Goal: Information Seeking & Learning: Check status

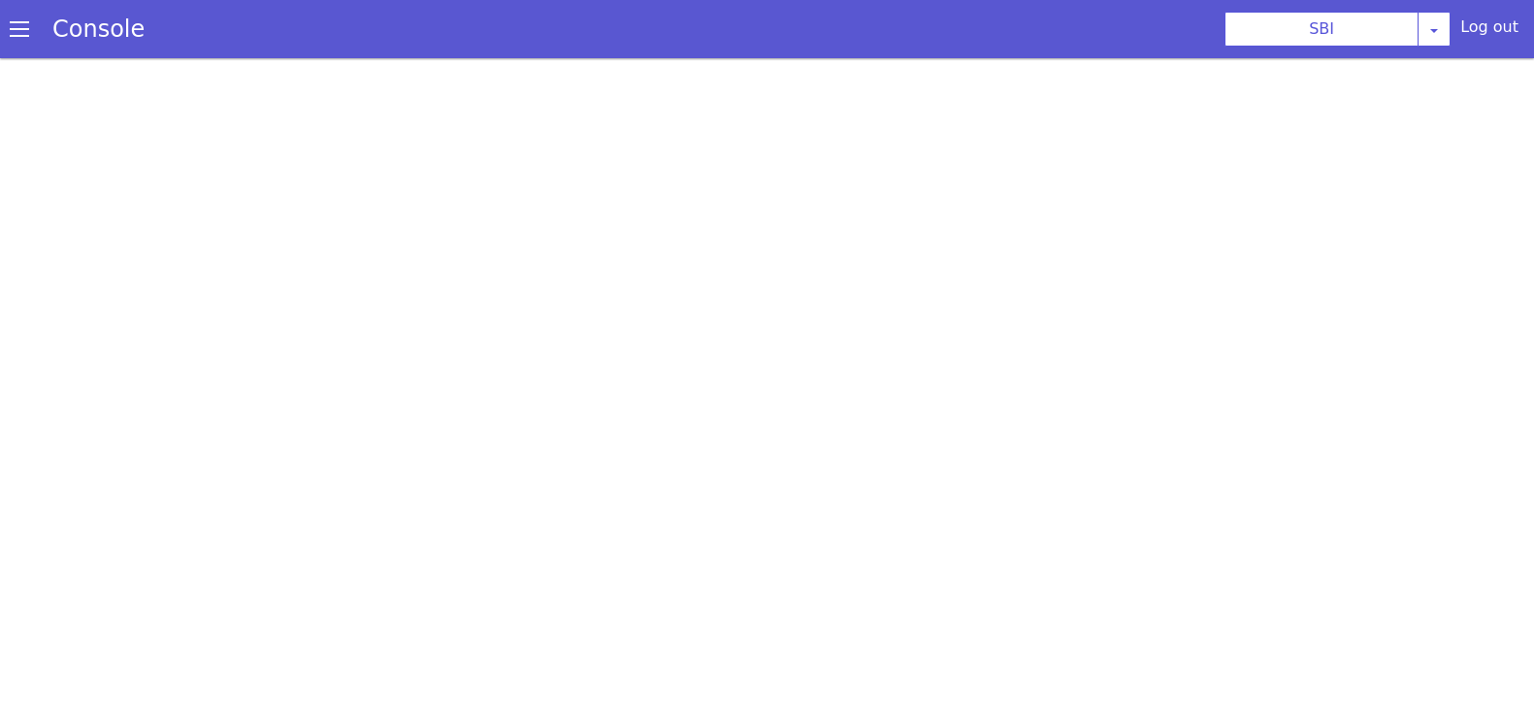
scroll to position [5, 0]
select select "TRANSFER"
select select "en"
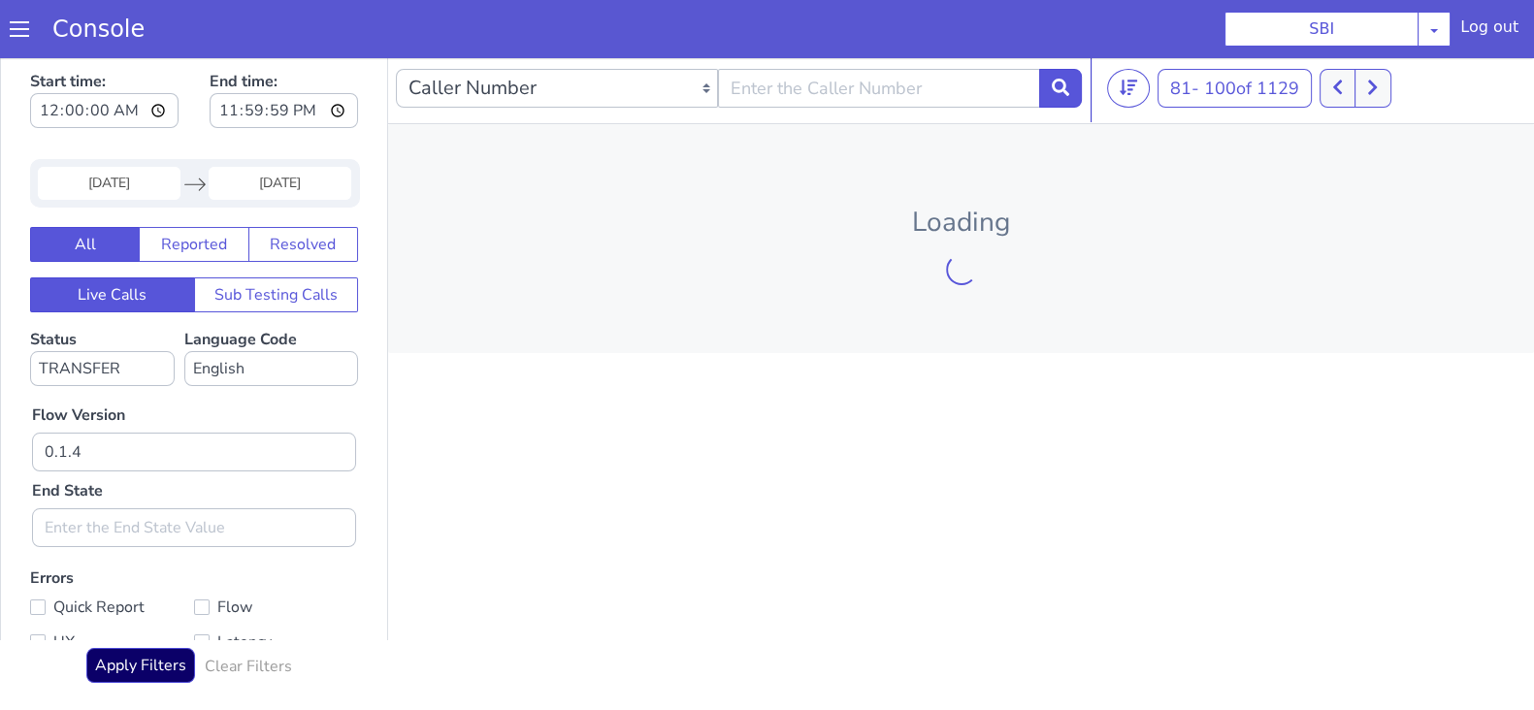
scroll to position [0, 0]
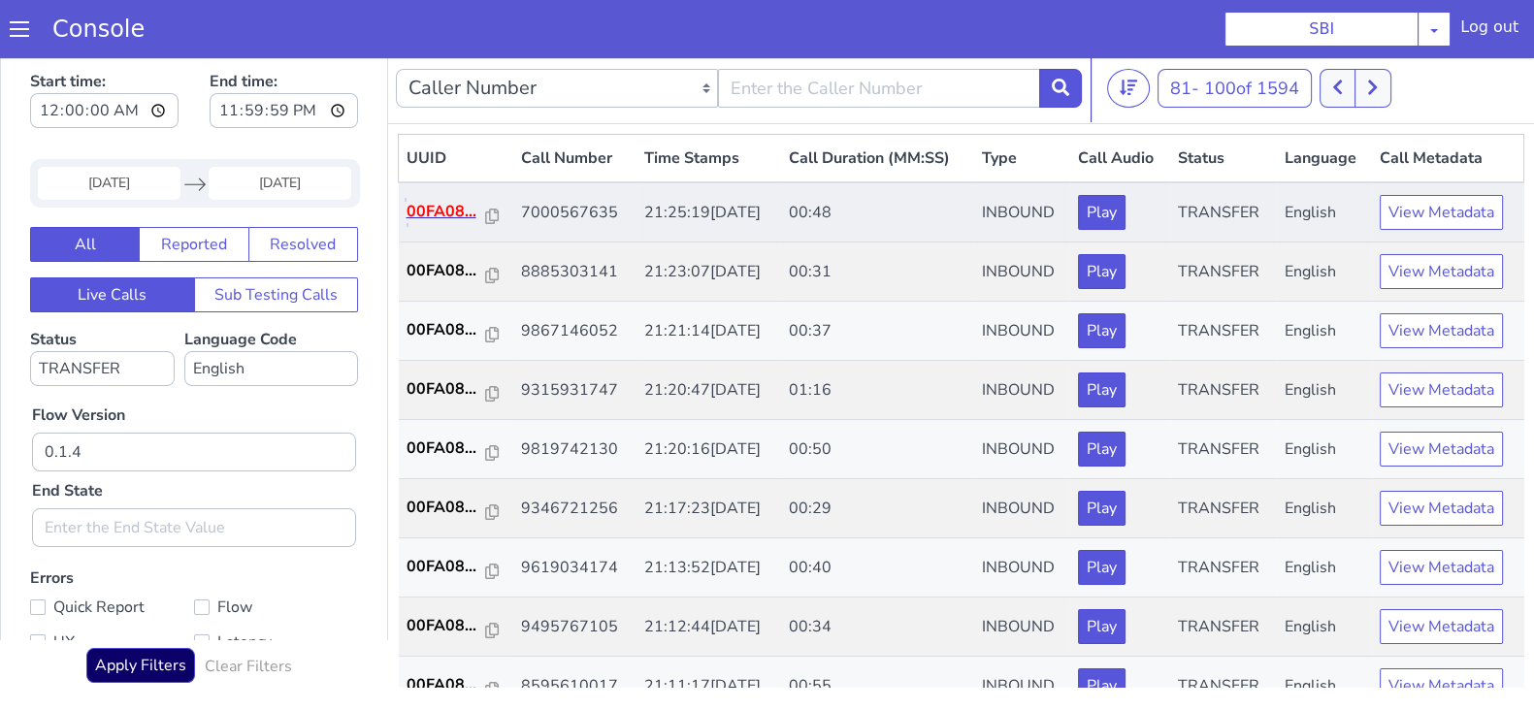
click at [452, 208] on p "00FA08..." at bounding box center [447, 211] width 80 height 23
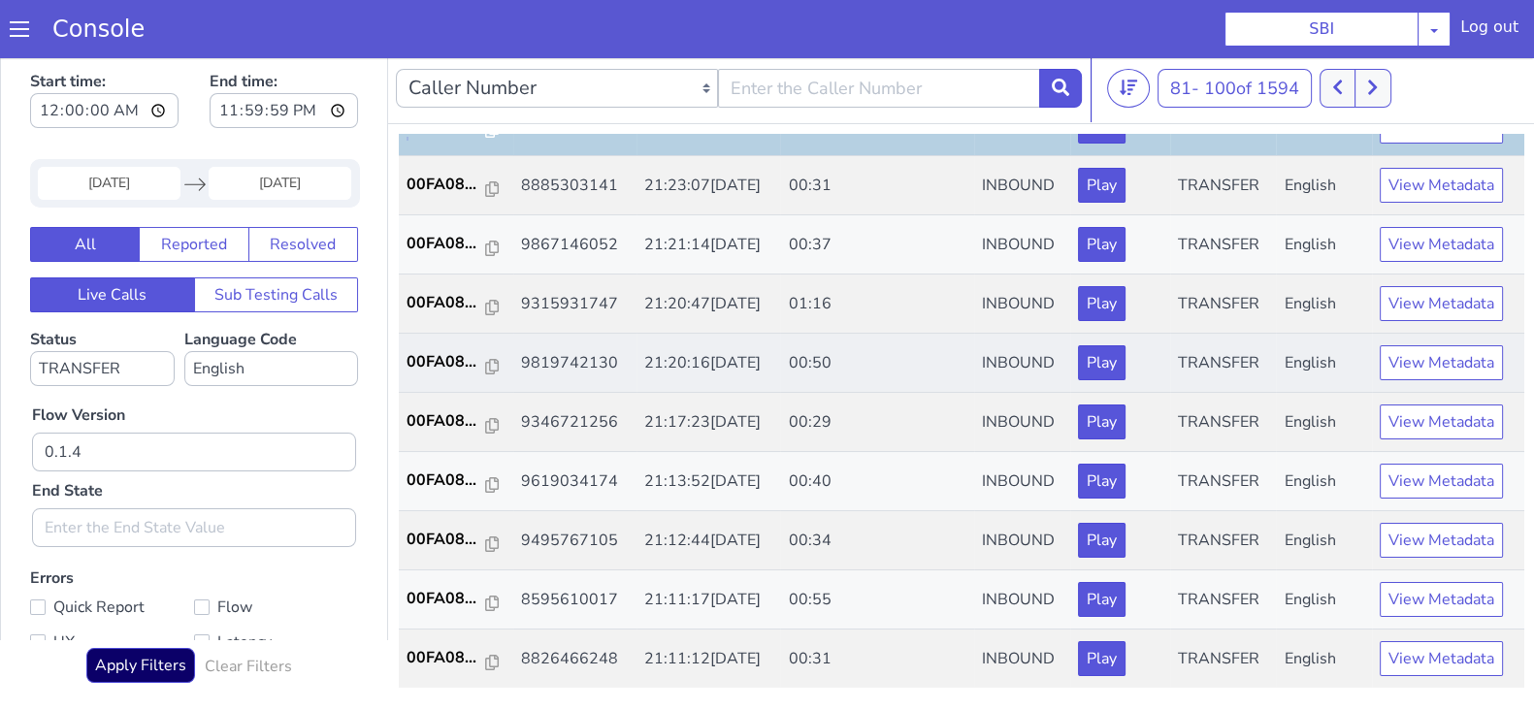
scroll to position [120, 0]
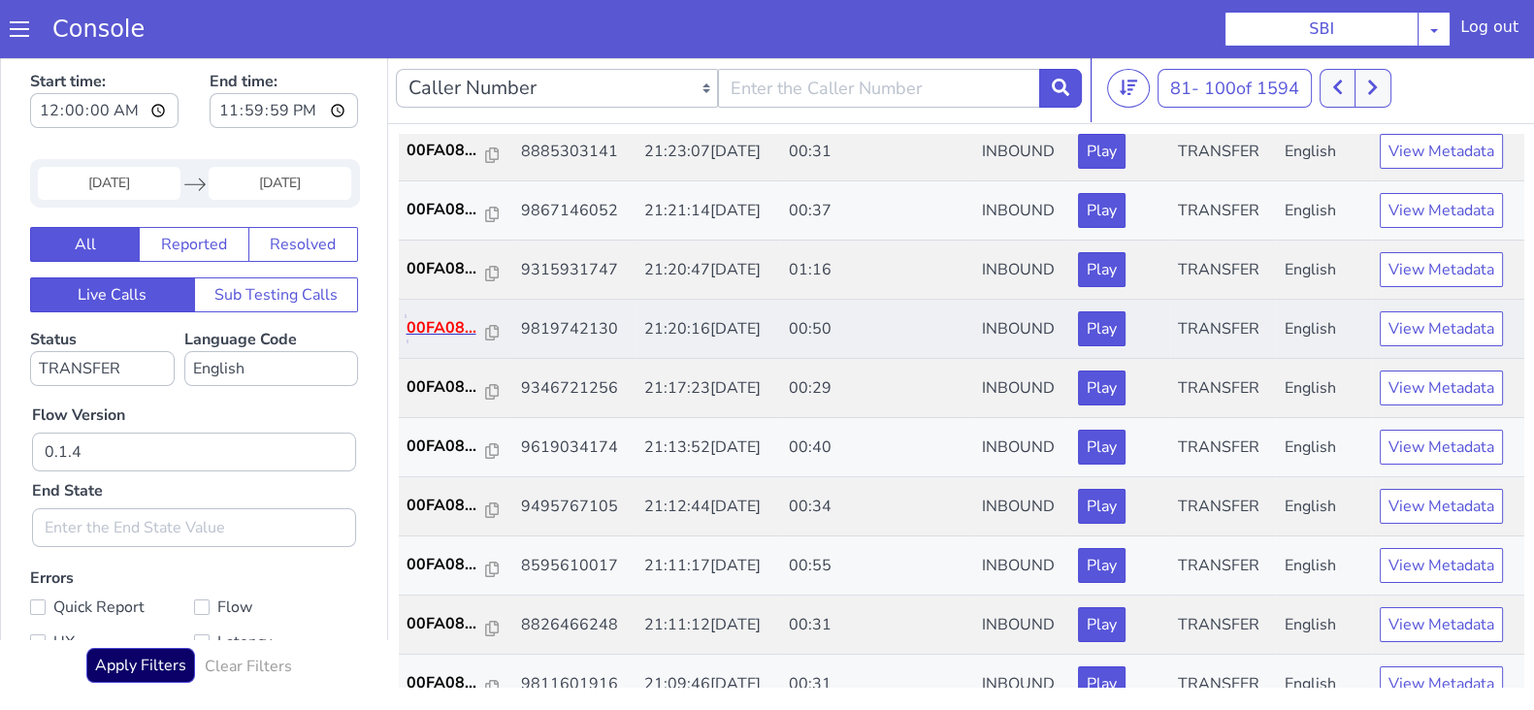
click at [416, 335] on p "00FA08..." at bounding box center [447, 327] width 80 height 23
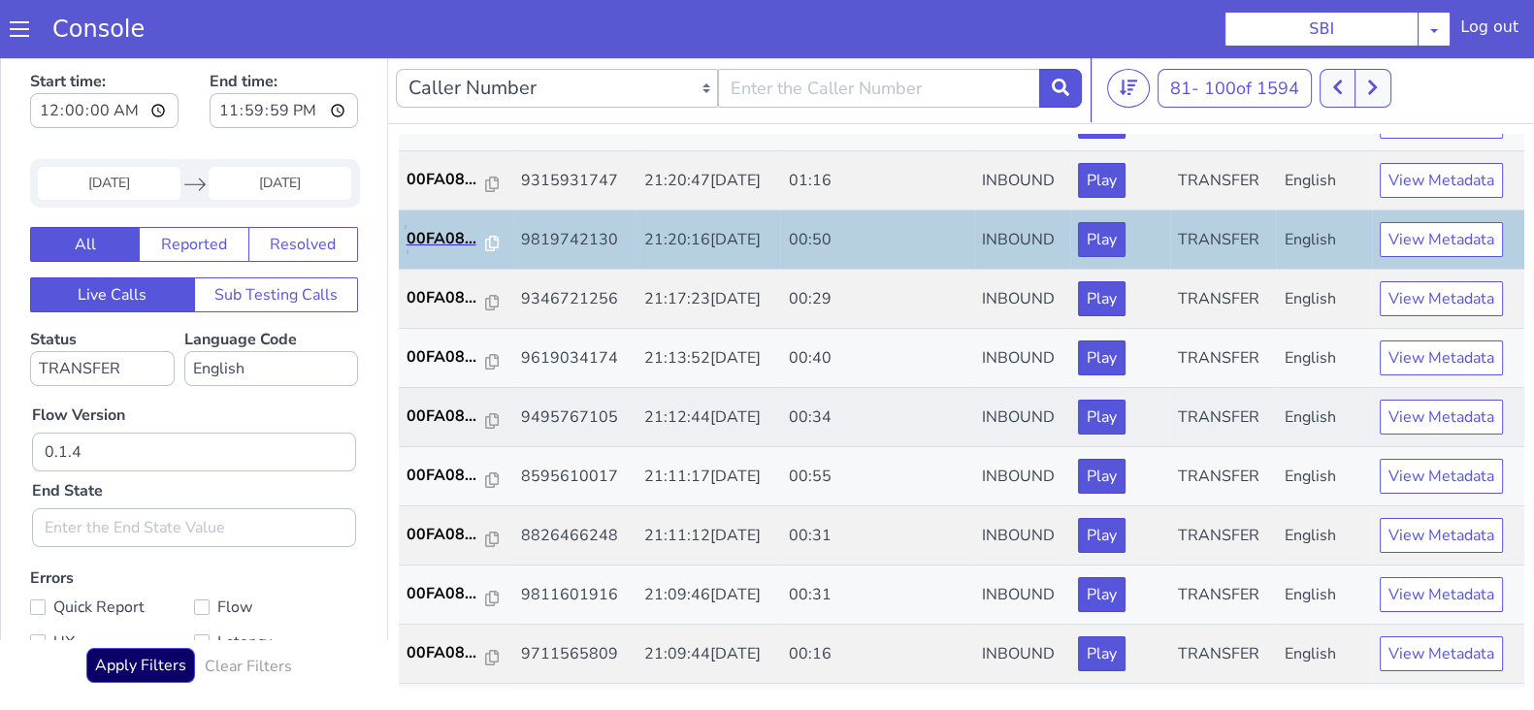
scroll to position [242, 0]
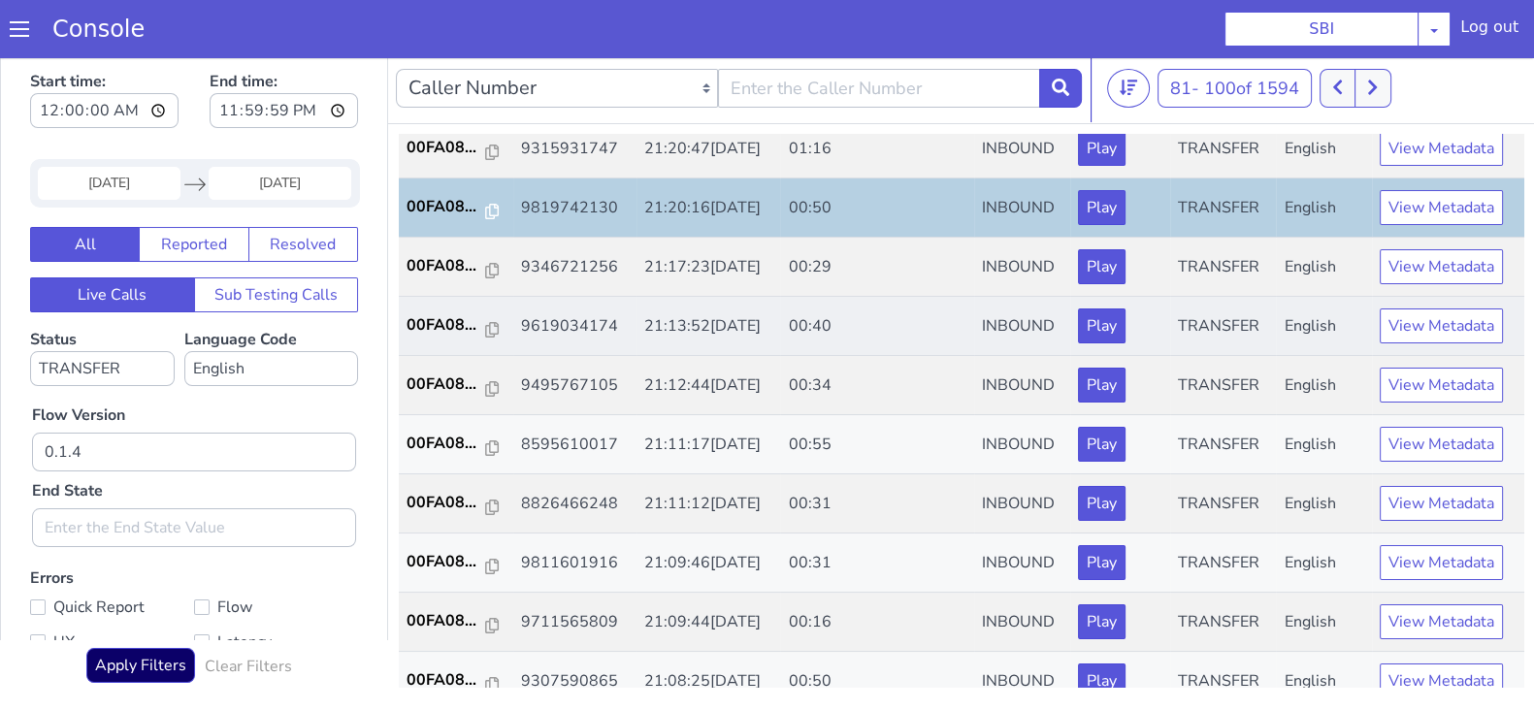
click at [451, 308] on td "00FA08..." at bounding box center [456, 326] width 114 height 59
click at [441, 314] on p "00FA08..." at bounding box center [447, 324] width 80 height 23
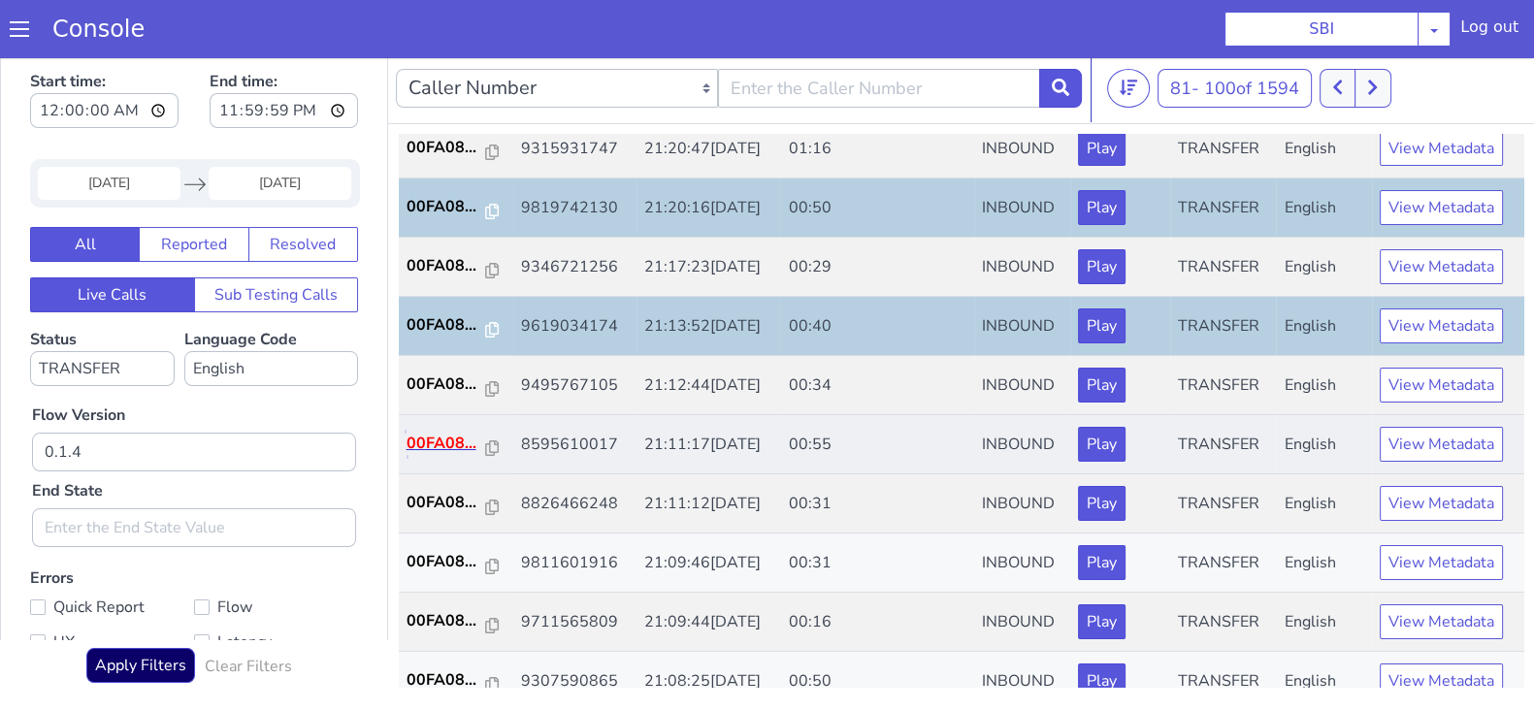
click at [437, 448] on p "00FA08..." at bounding box center [447, 443] width 80 height 23
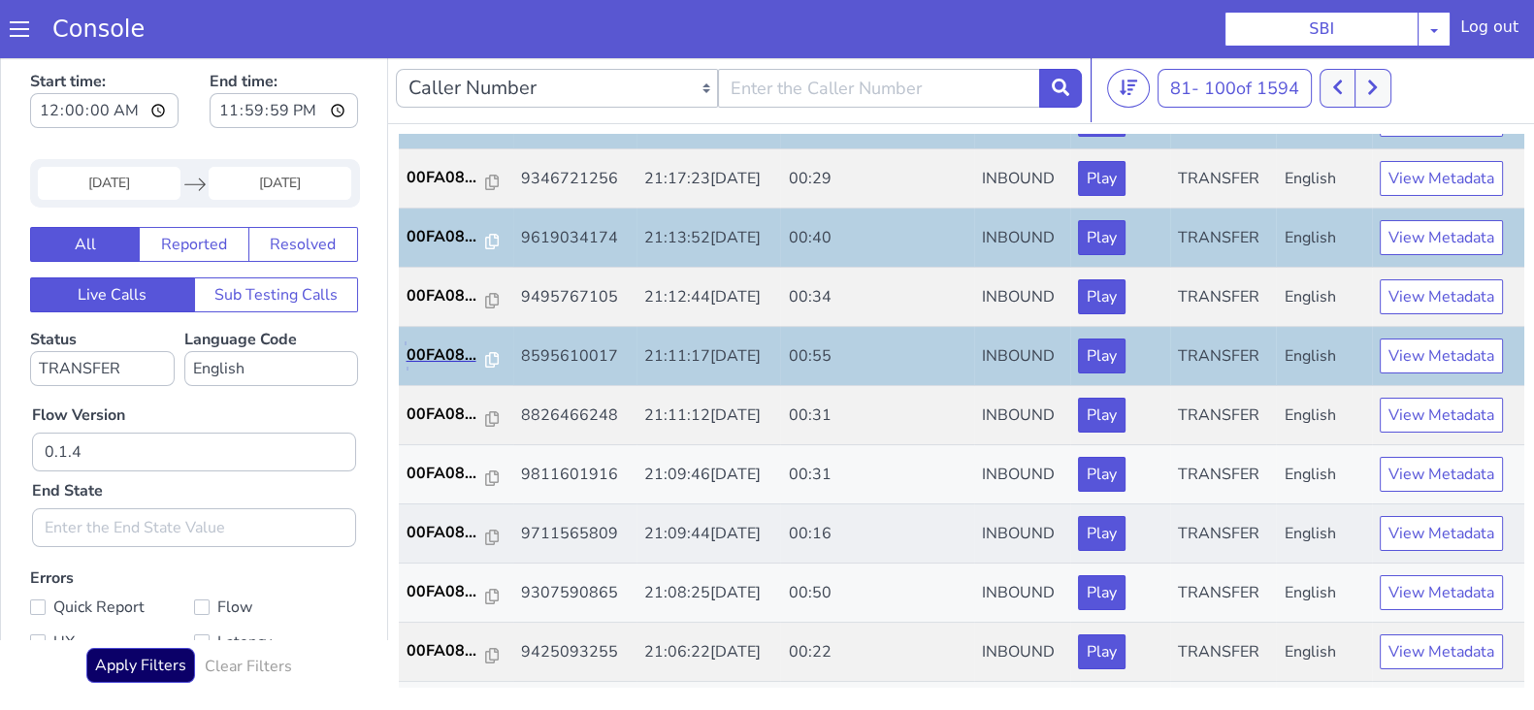
scroll to position [364, 0]
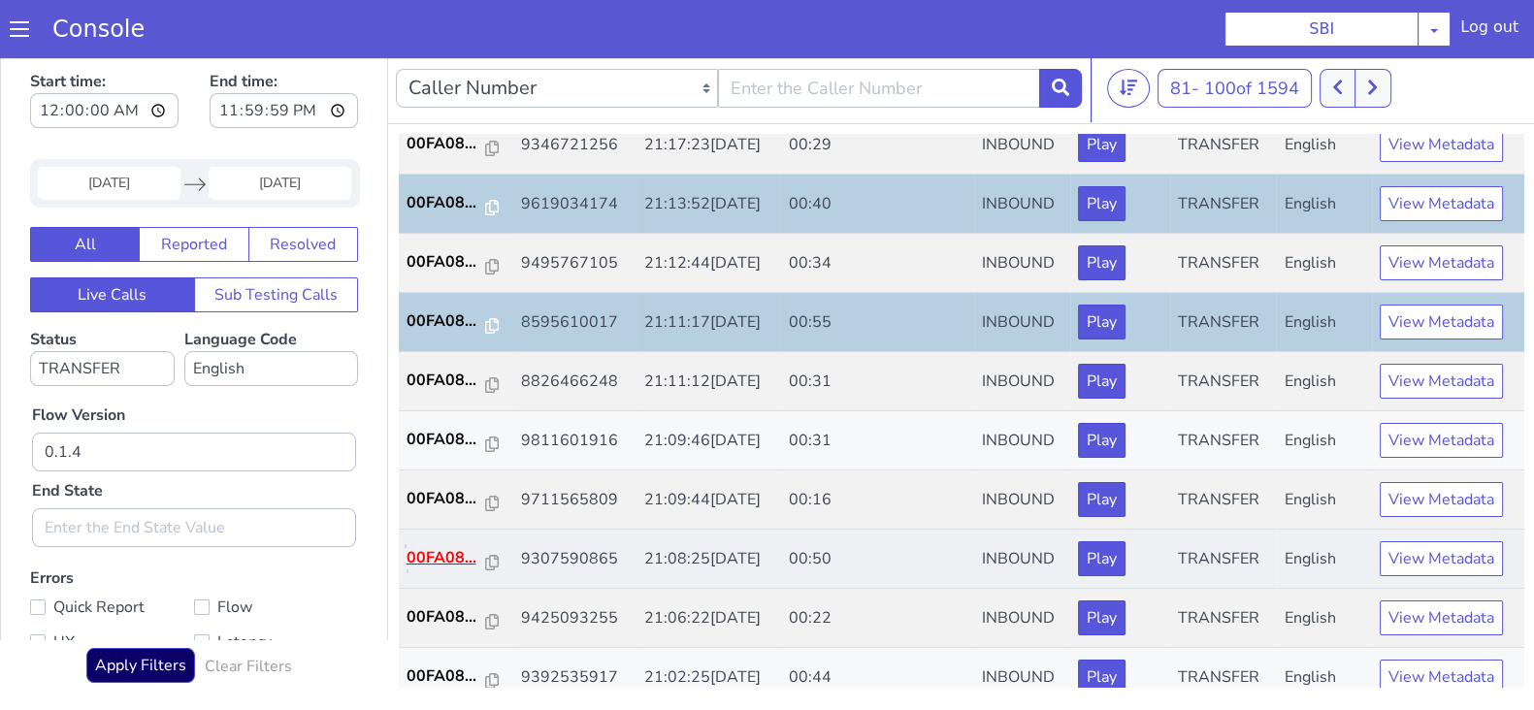
click at [445, 546] on p "00FA08..." at bounding box center [447, 557] width 80 height 23
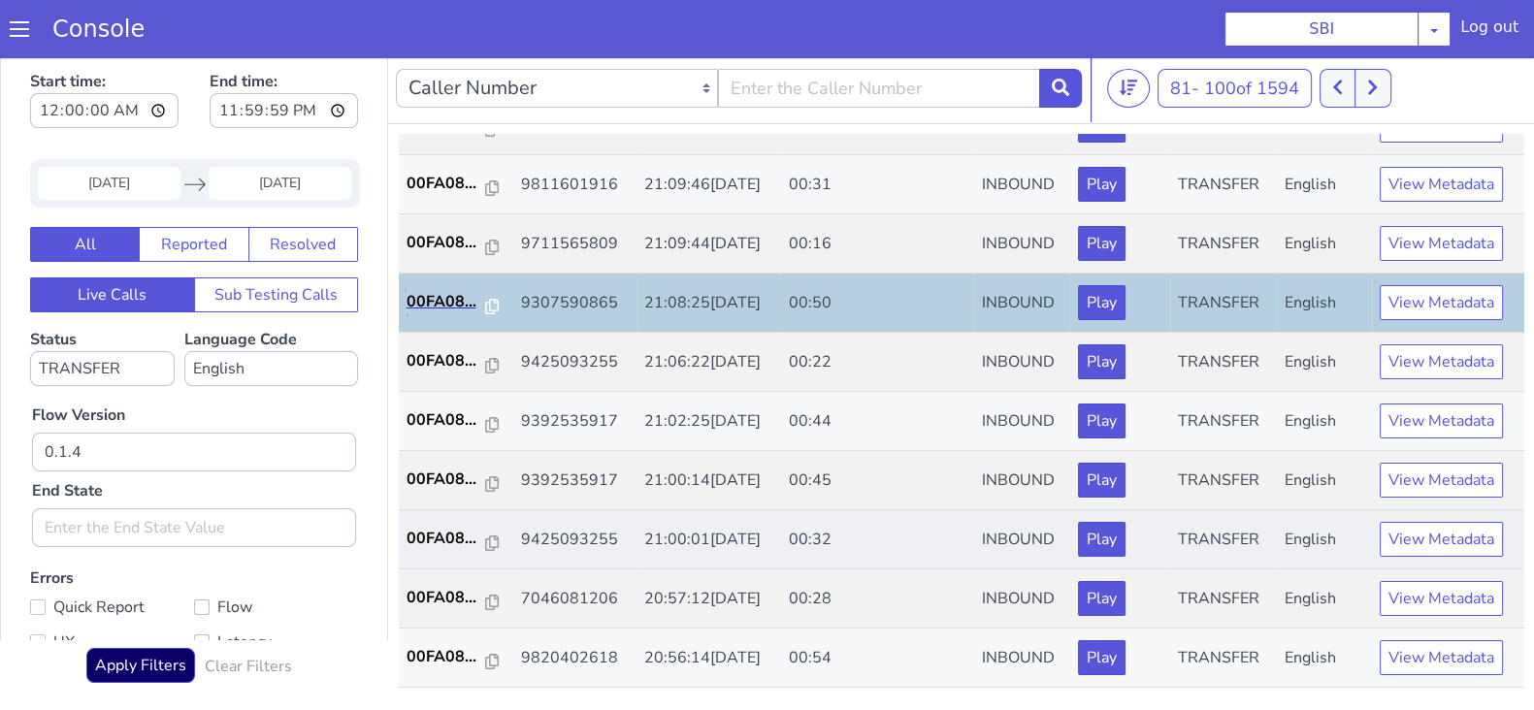
scroll to position [674, 0]
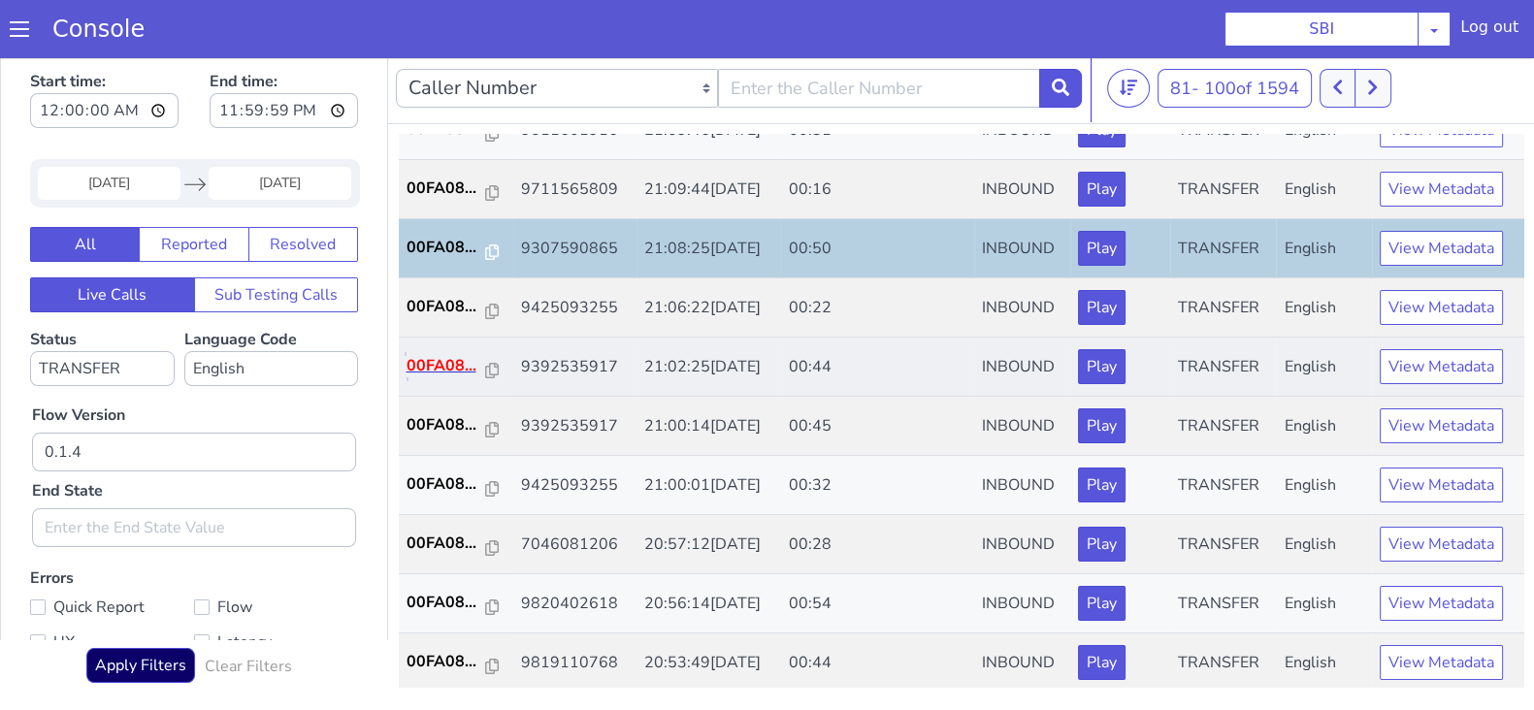
click at [430, 354] on p "00FA08..." at bounding box center [447, 365] width 80 height 23
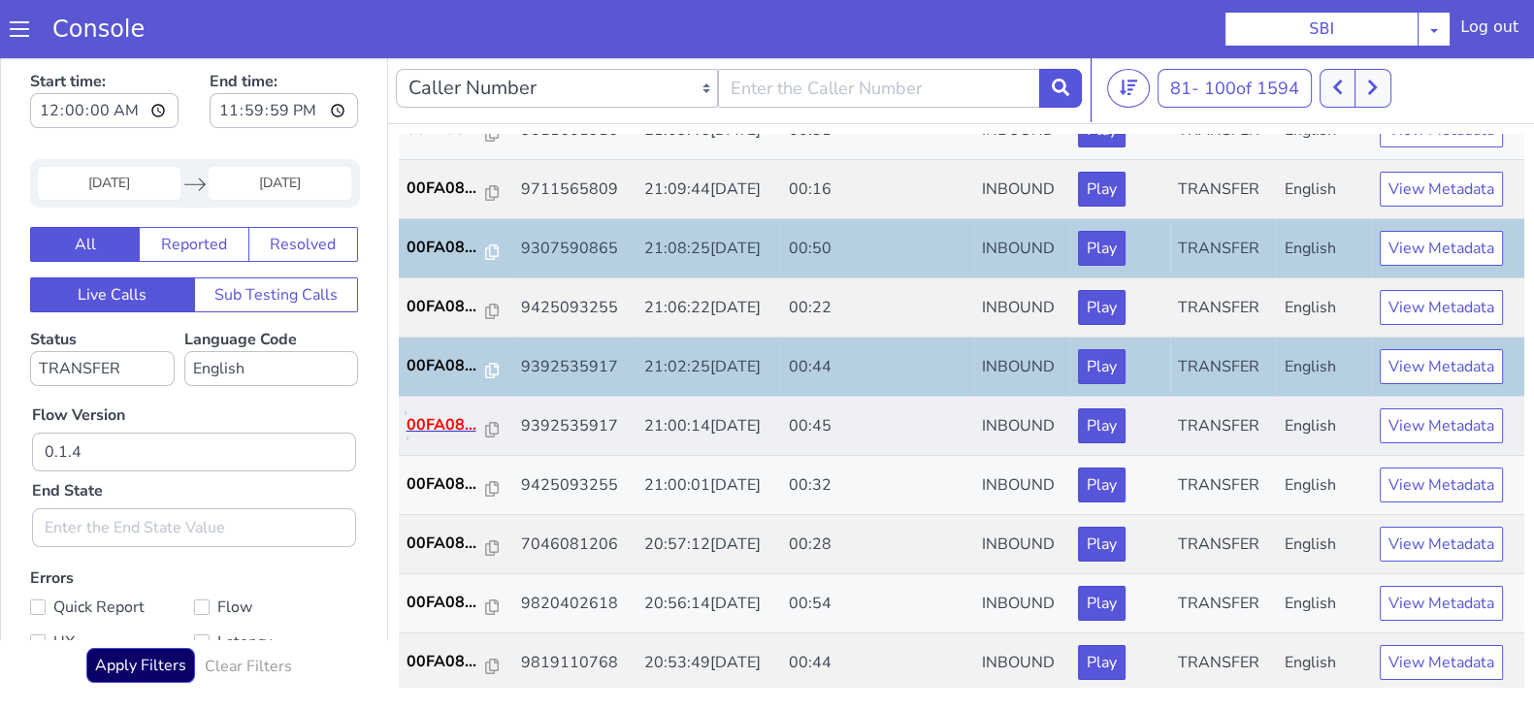
click at [465, 426] on p "00FA08..." at bounding box center [447, 424] width 80 height 23
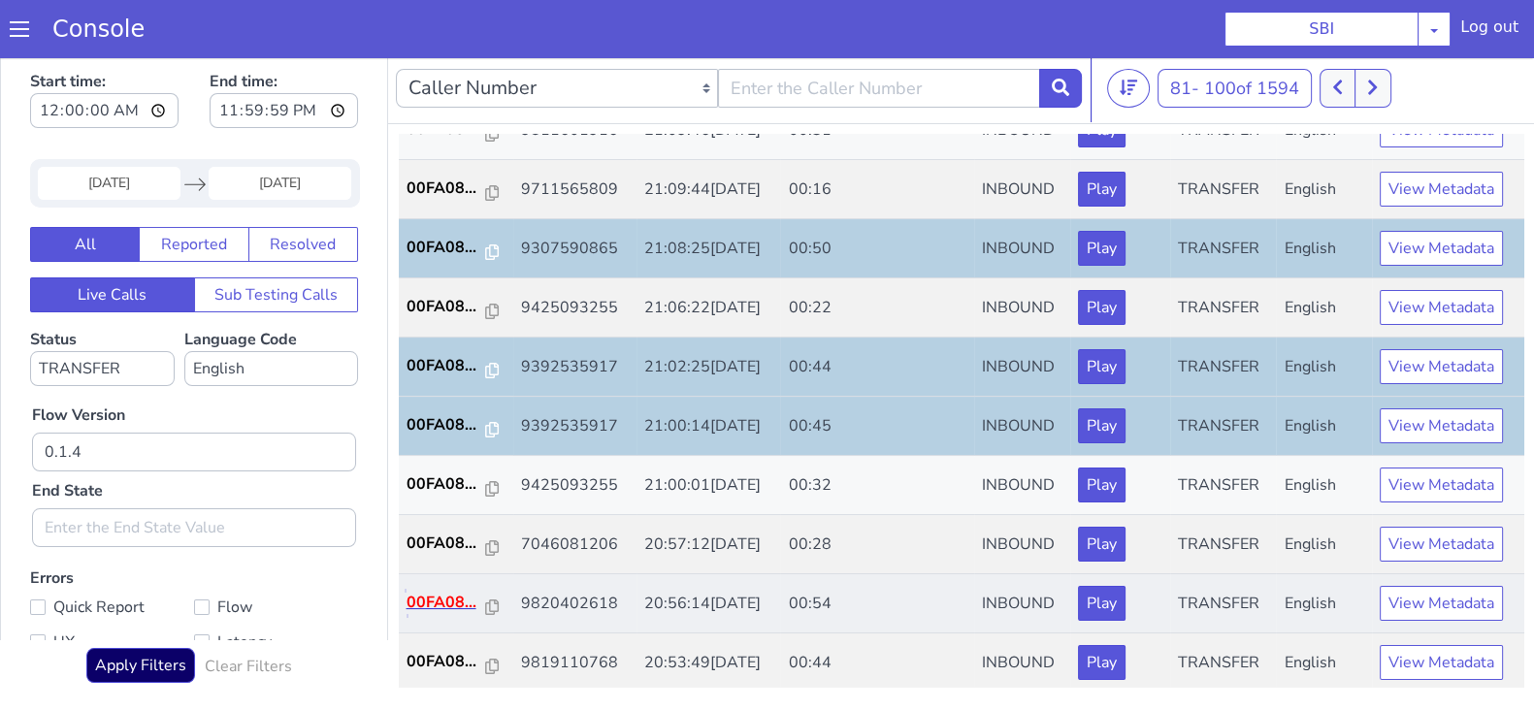
click at [437, 594] on p "00FA08..." at bounding box center [447, 602] width 80 height 23
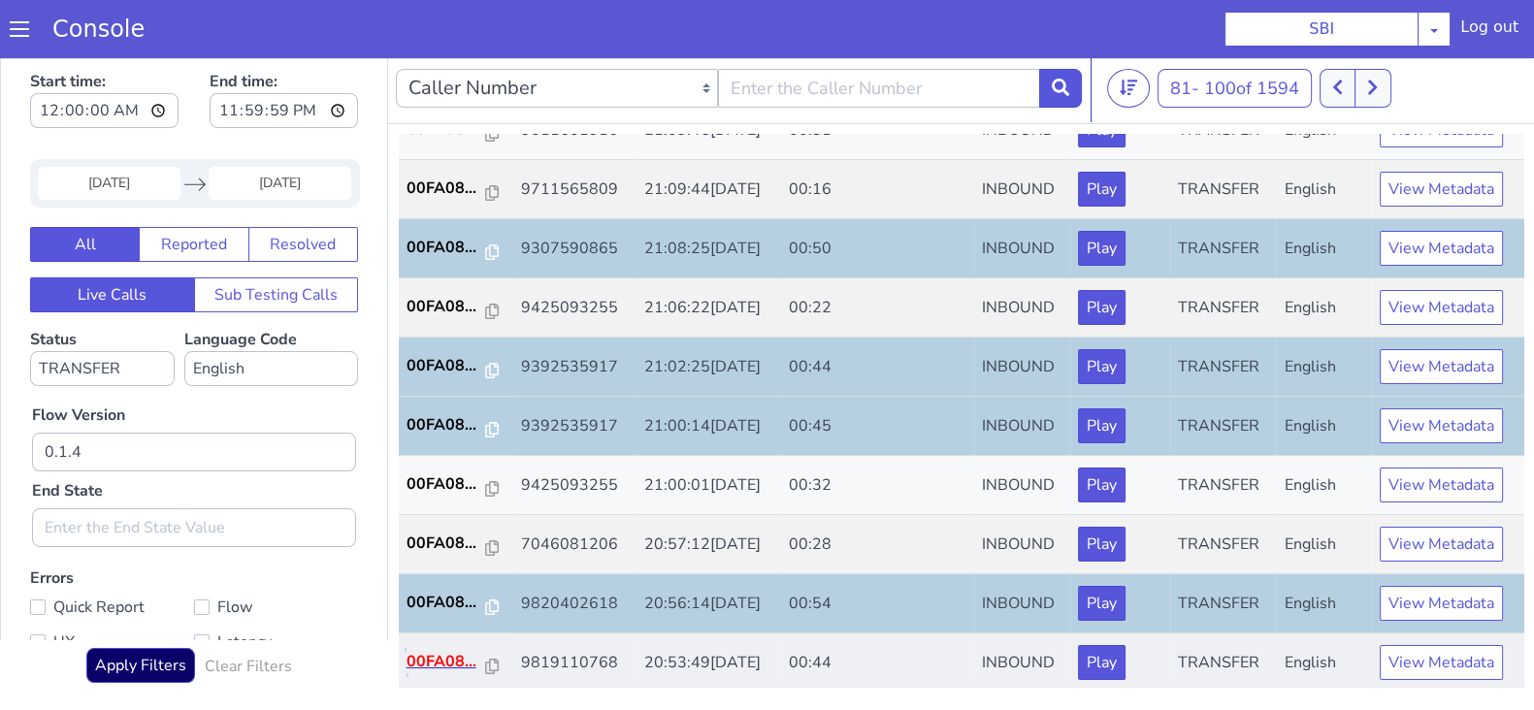
click at [428, 650] on p "00FA08..." at bounding box center [447, 661] width 80 height 23
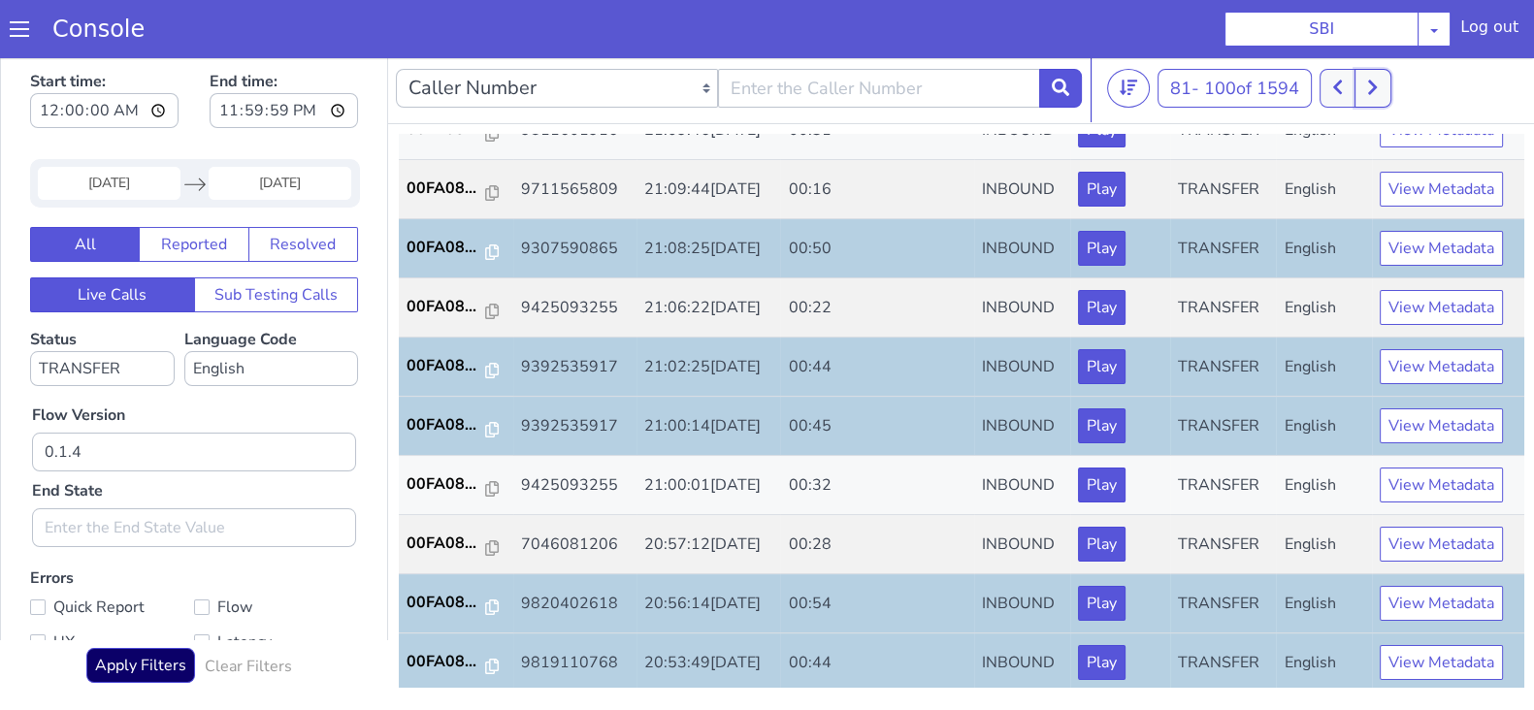
click at [1386, 99] on button at bounding box center [1373, 88] width 36 height 39
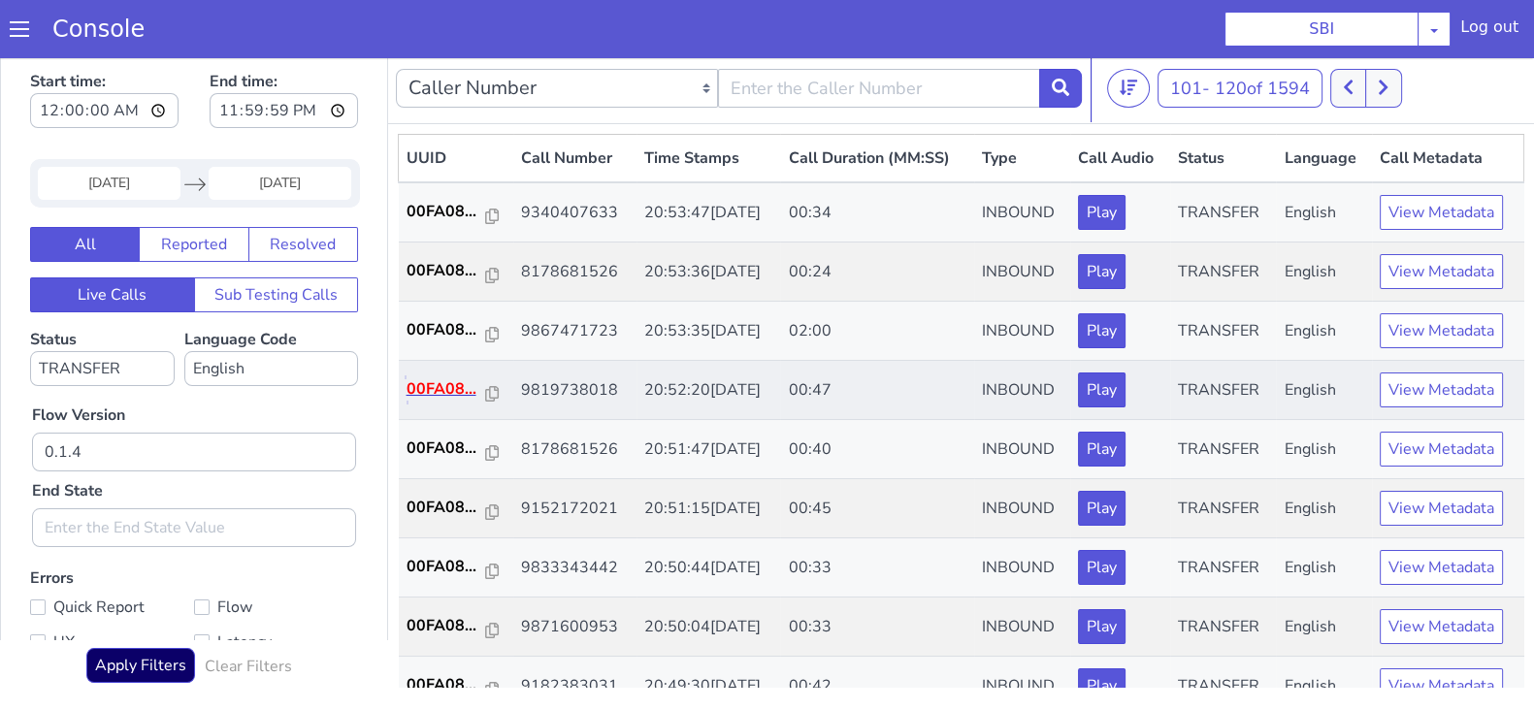
click at [428, 385] on p "00FA08..." at bounding box center [447, 388] width 80 height 23
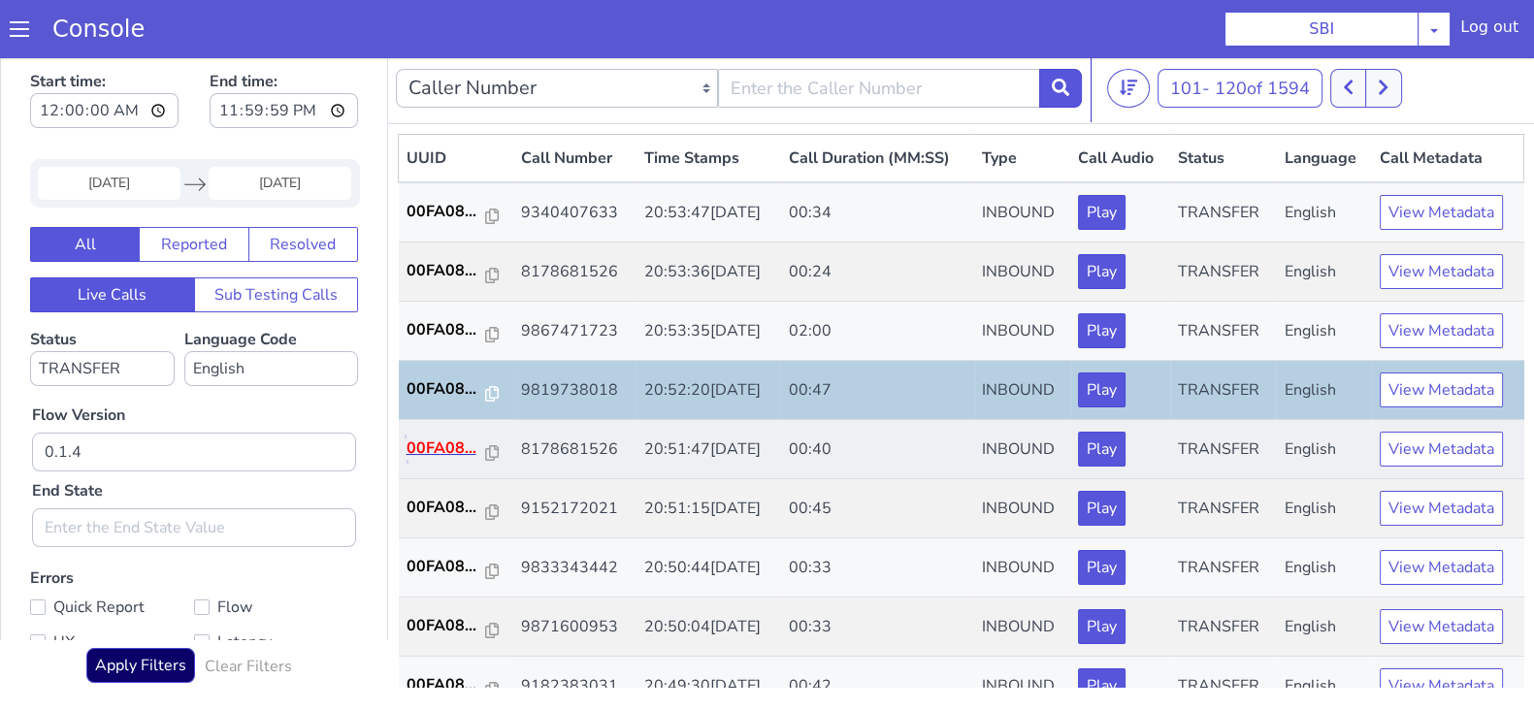
click at [439, 441] on p "00FA08..." at bounding box center [447, 448] width 80 height 23
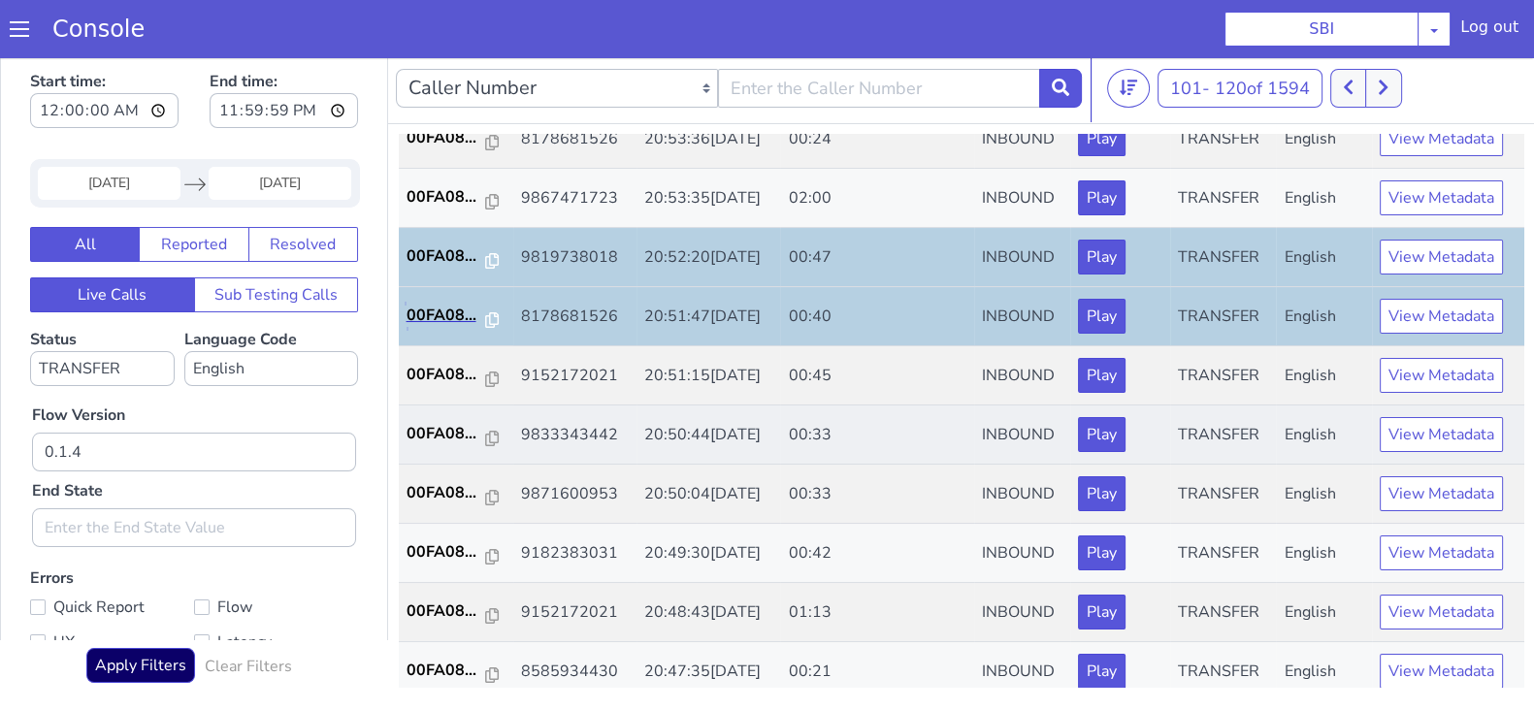
scroll to position [242, 0]
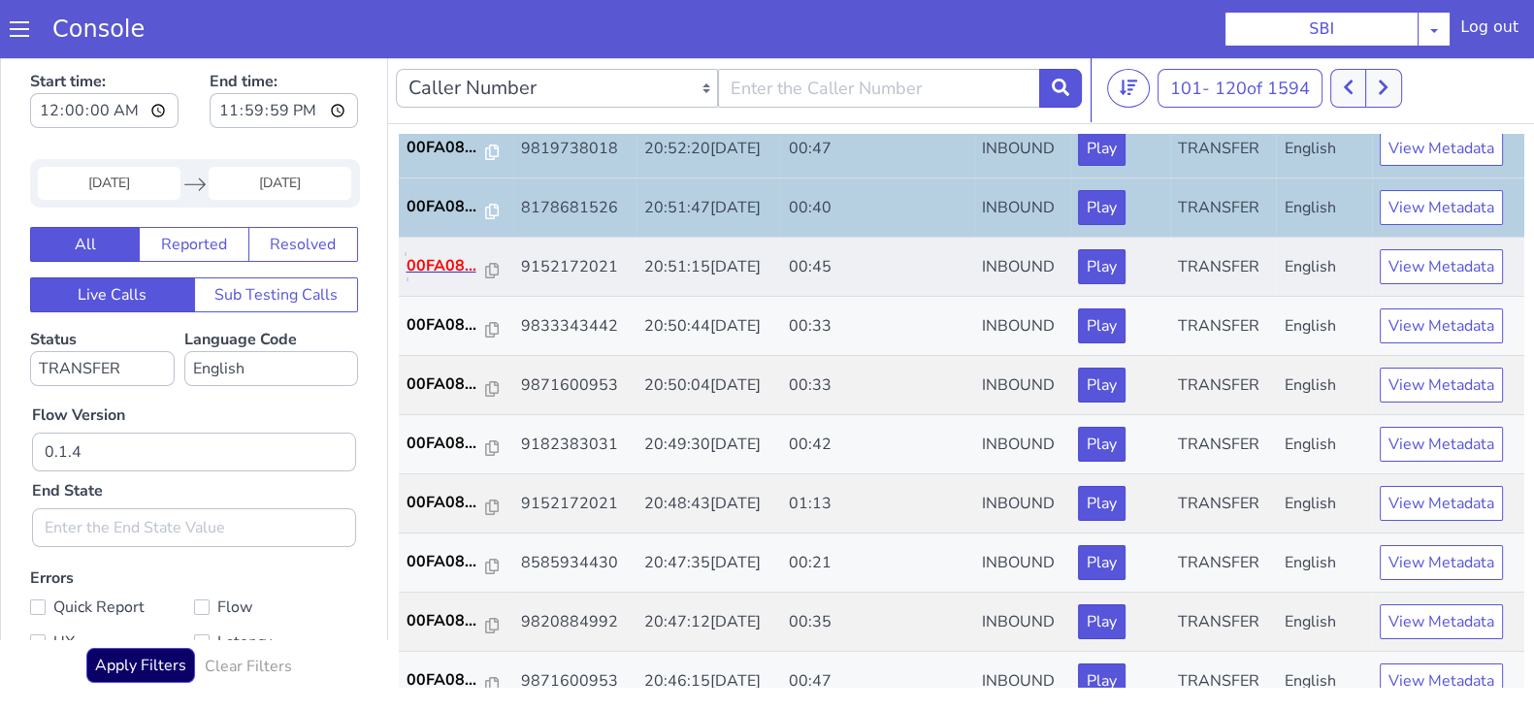
click at [432, 258] on p "00FA08..." at bounding box center [447, 265] width 80 height 23
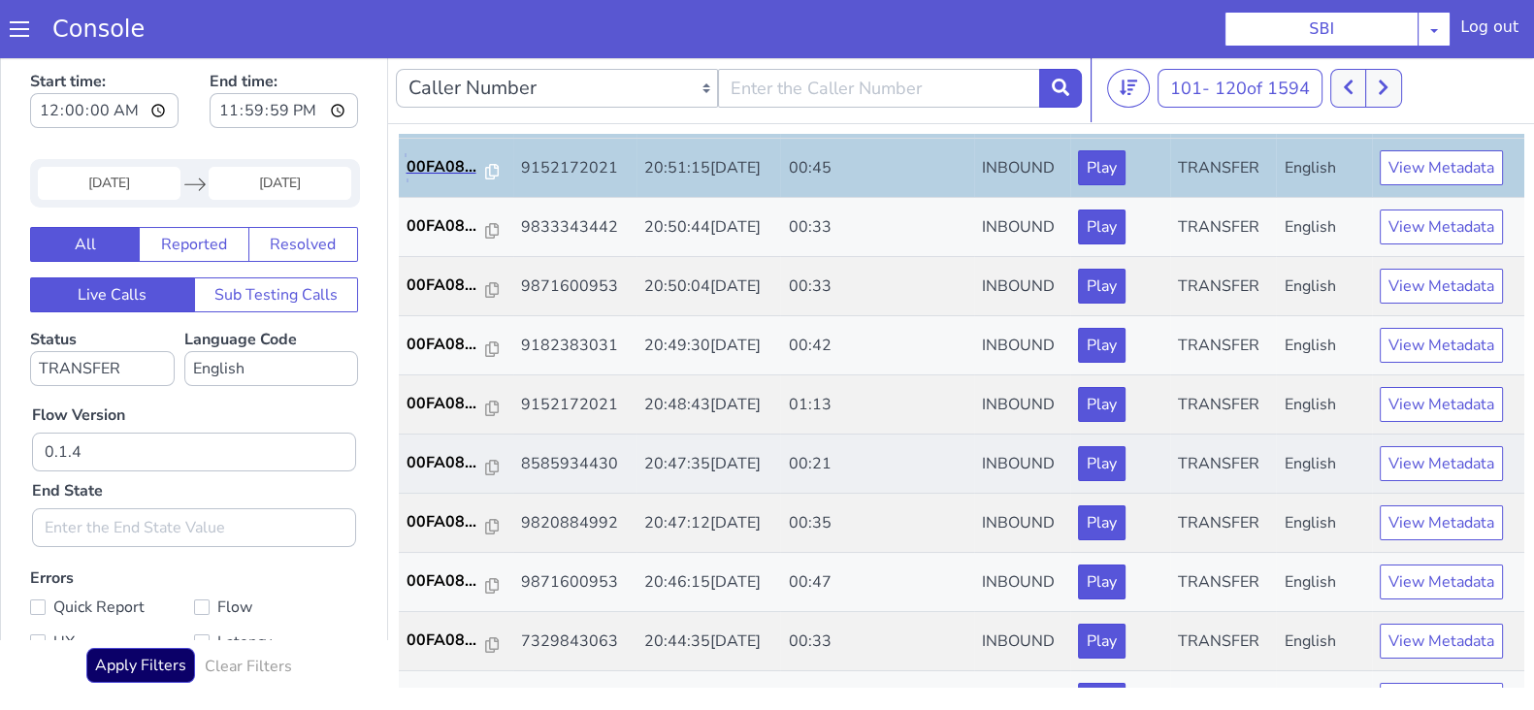
scroll to position [364, 0]
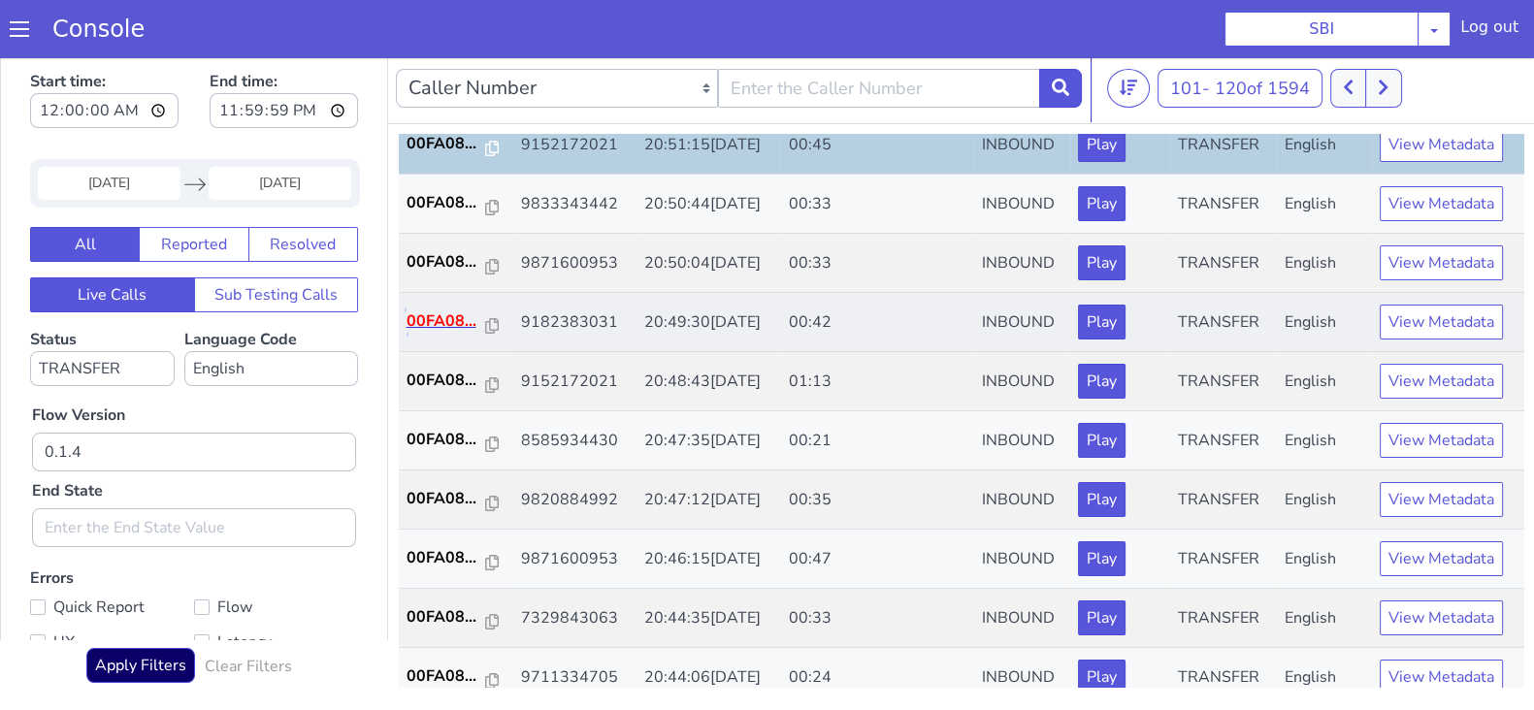
click at [426, 314] on p "00FA08..." at bounding box center [447, 321] width 80 height 23
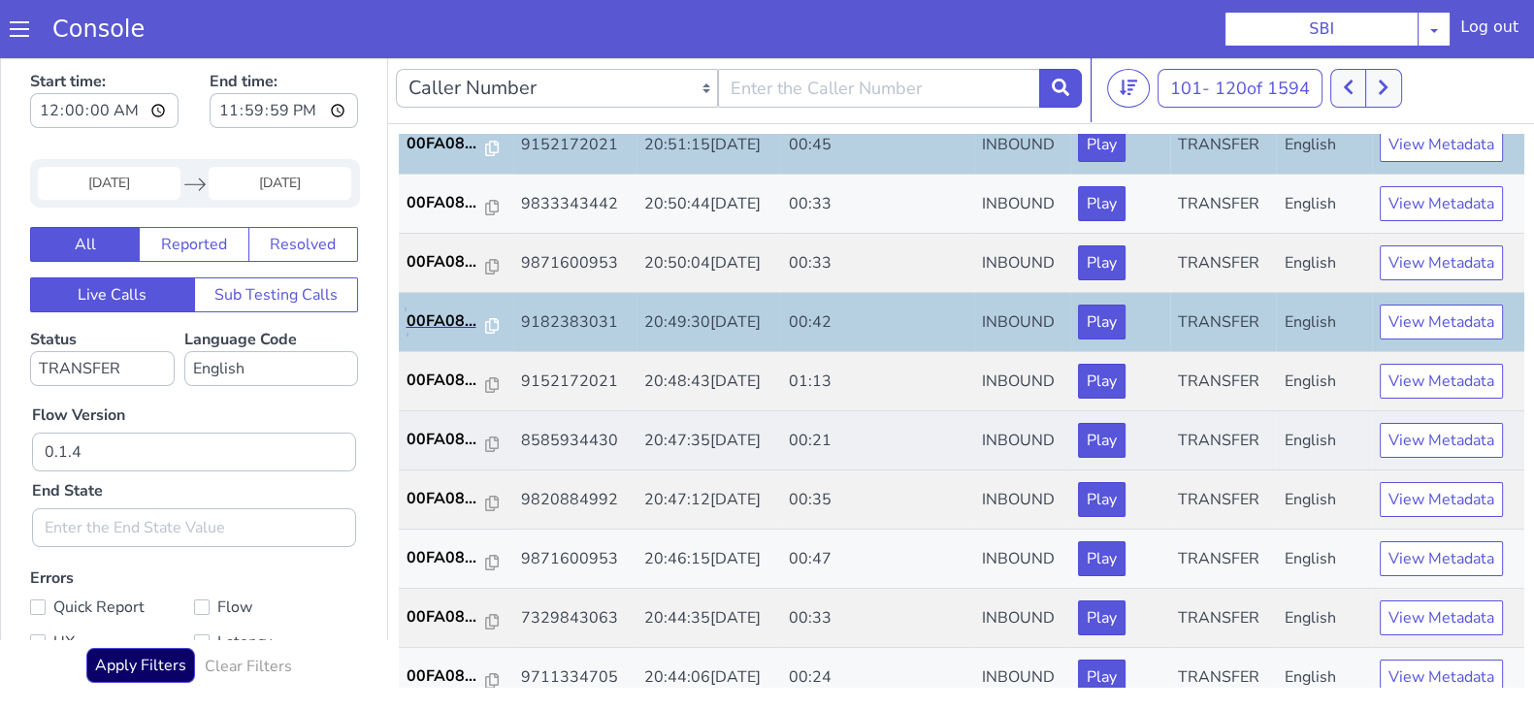
scroll to position [484, 0]
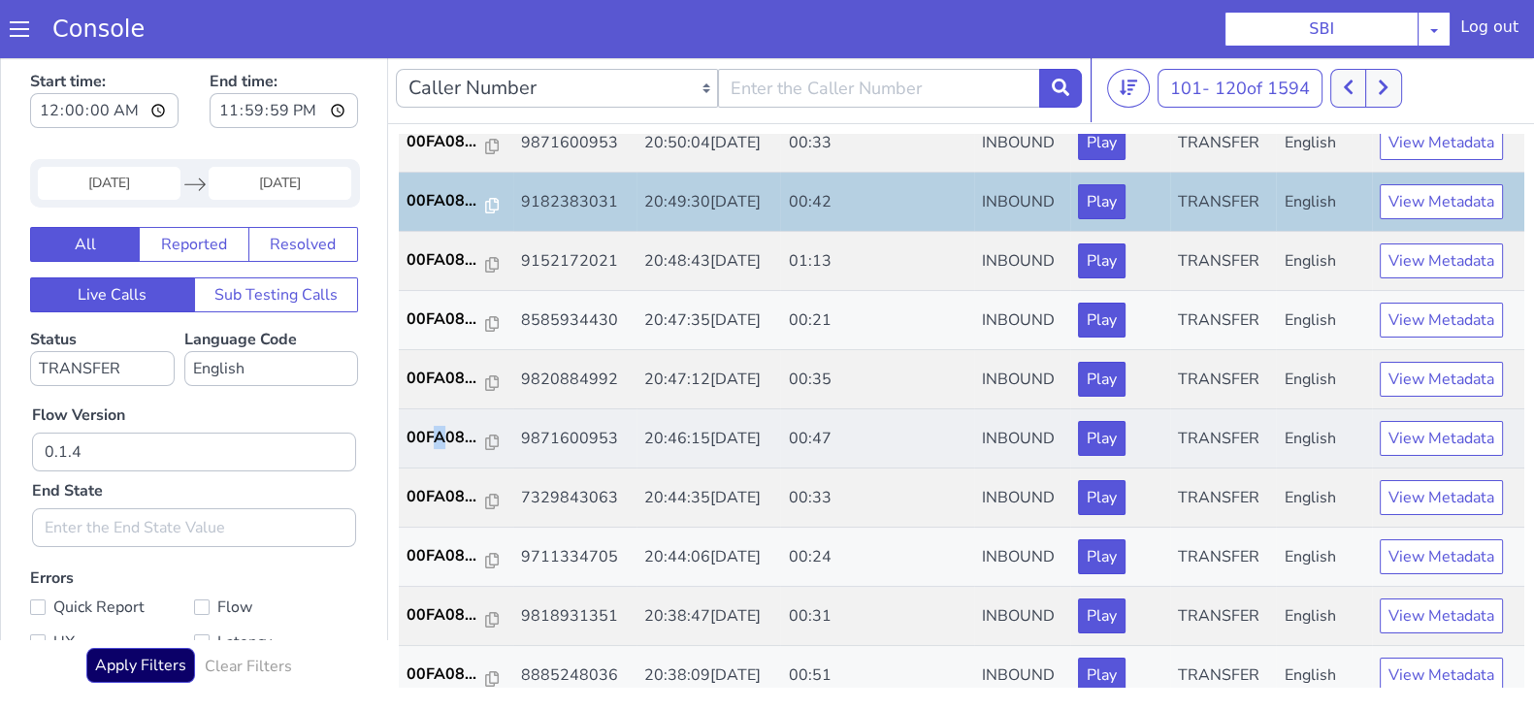
click at [439, 419] on td "00FA08..." at bounding box center [456, 438] width 114 height 59
click at [435, 432] on p "00FA08..." at bounding box center [447, 437] width 80 height 23
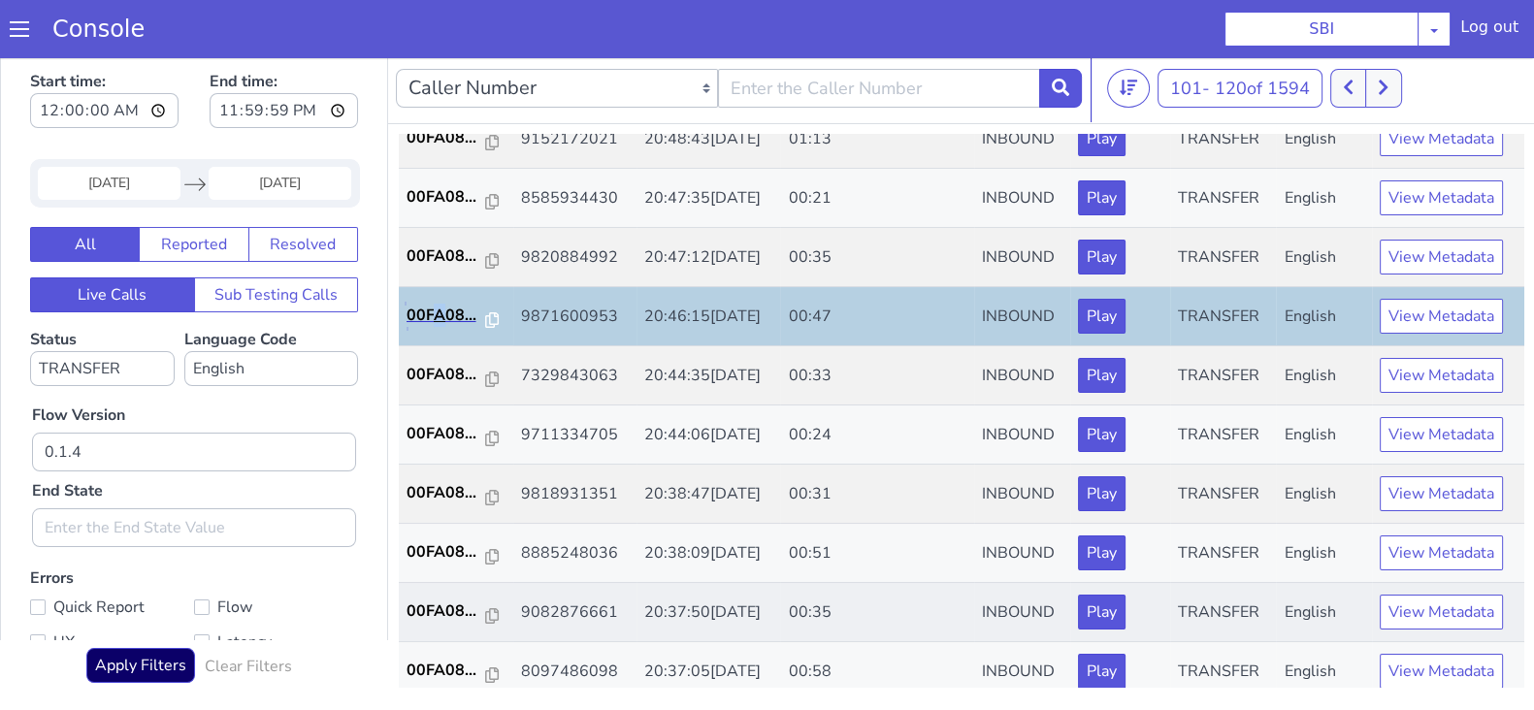
scroll to position [674, 0]
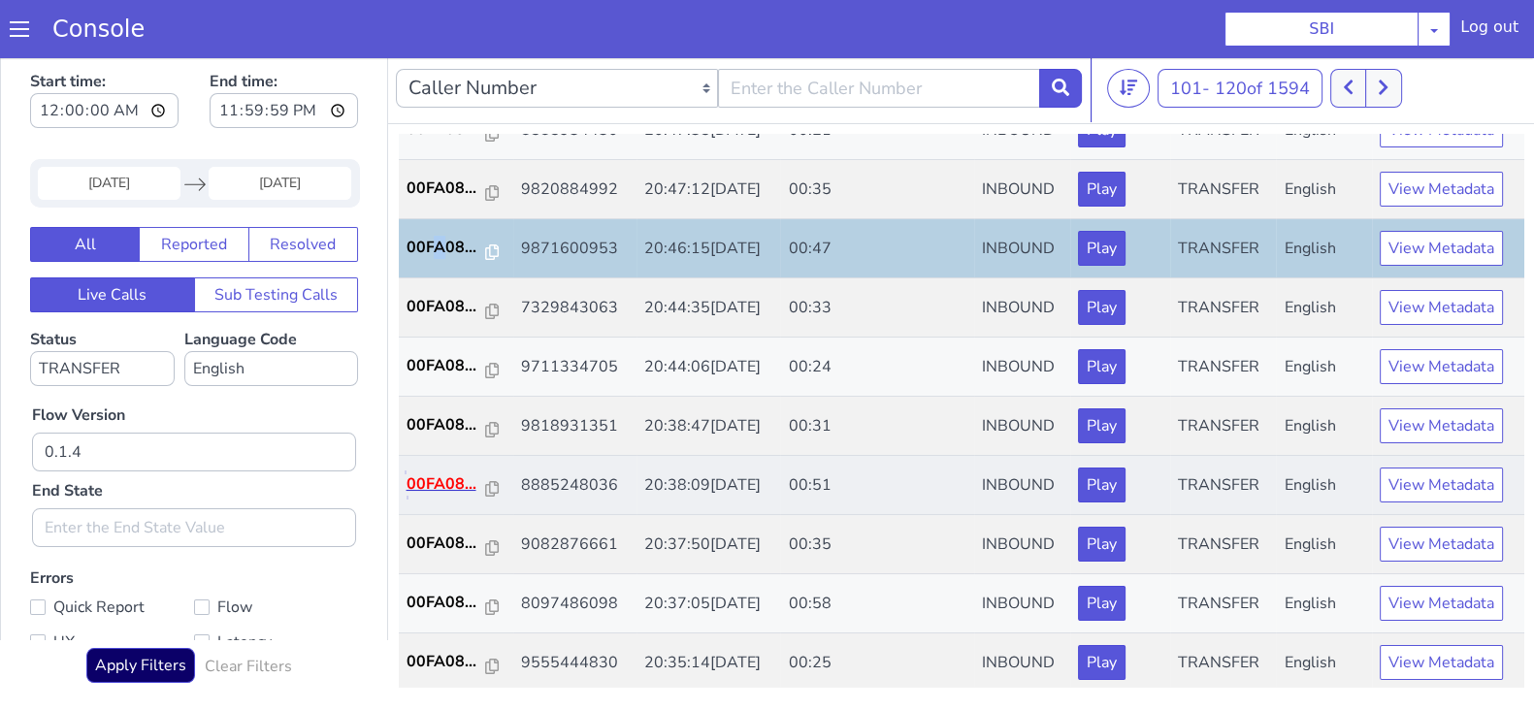
click at [429, 476] on p "00FA08..." at bounding box center [447, 484] width 80 height 23
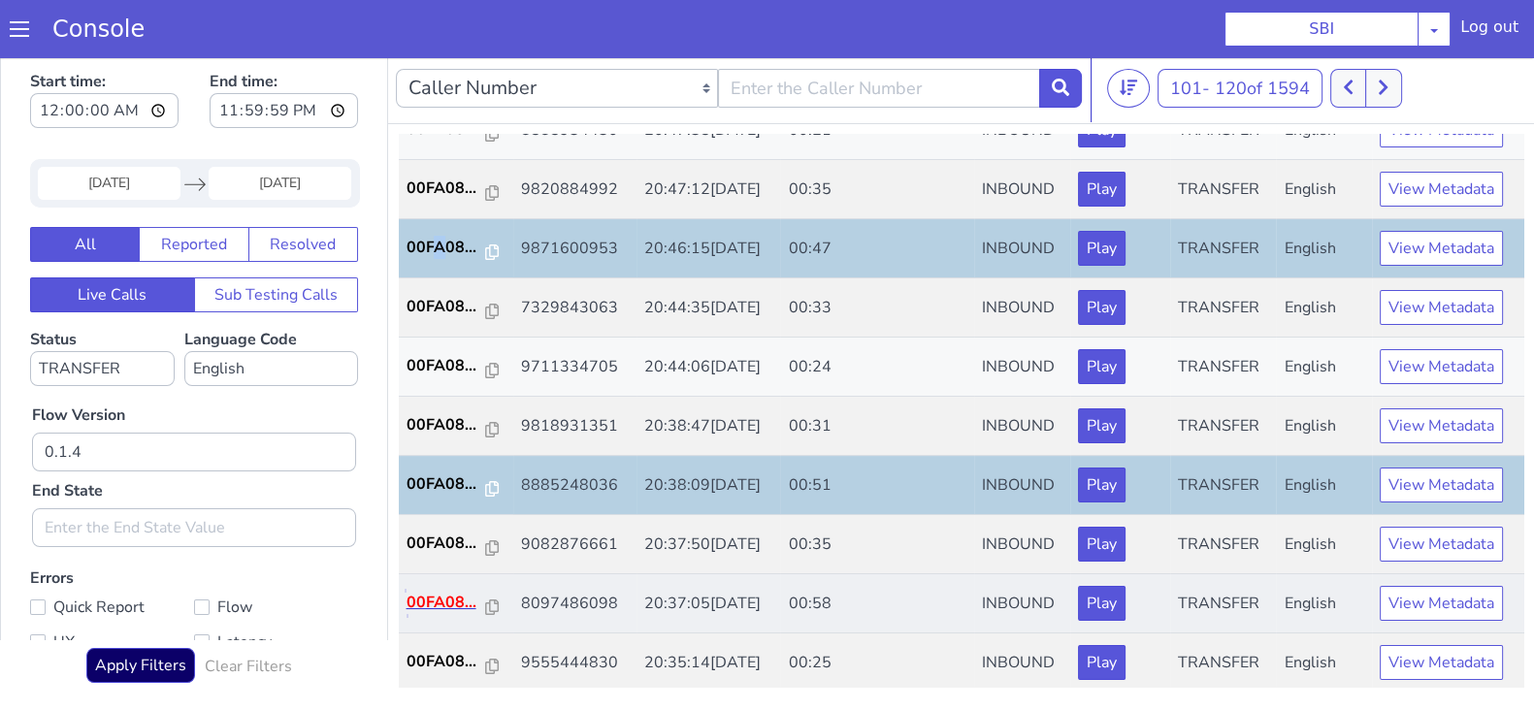
click at [443, 591] on p "00FA08..." at bounding box center [447, 602] width 80 height 23
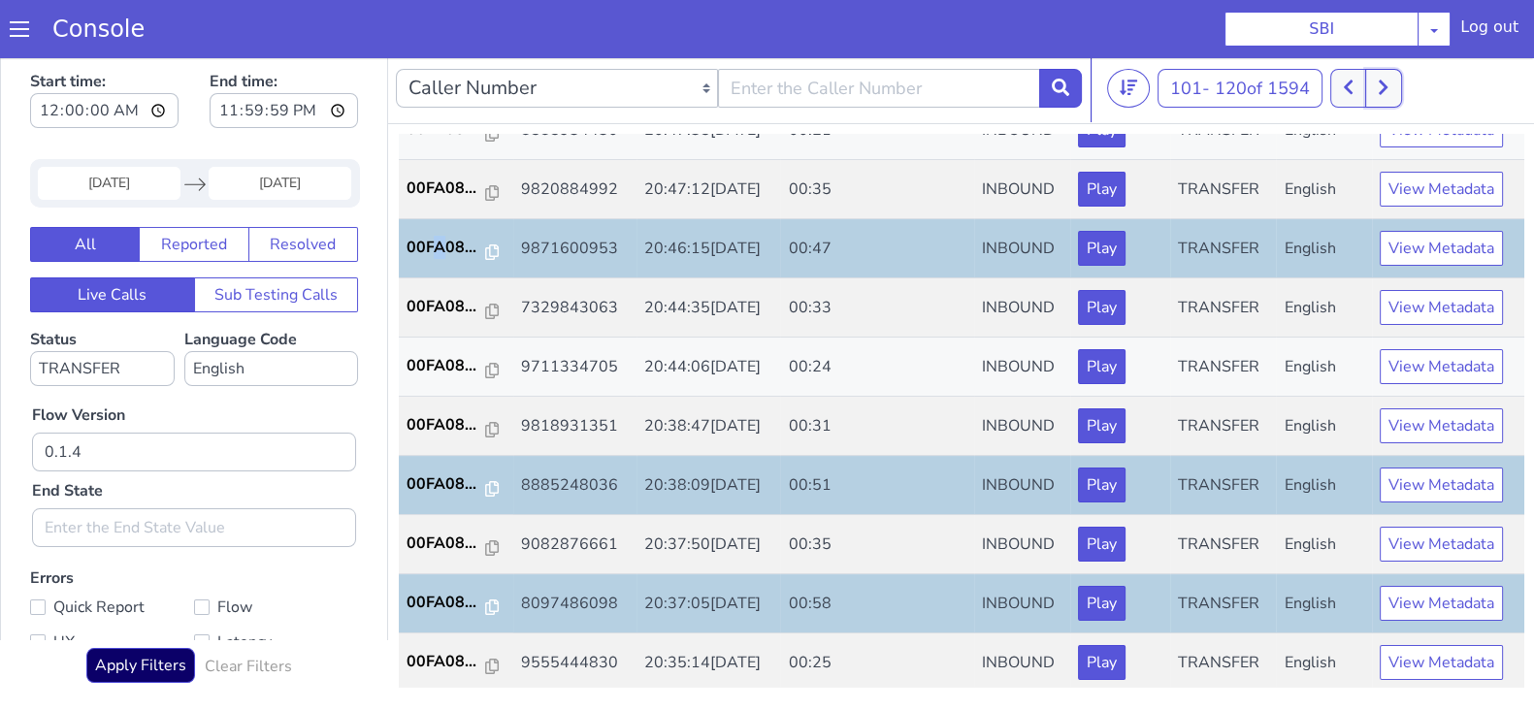
click at [1387, 84] on icon at bounding box center [1383, 88] width 9 height 15
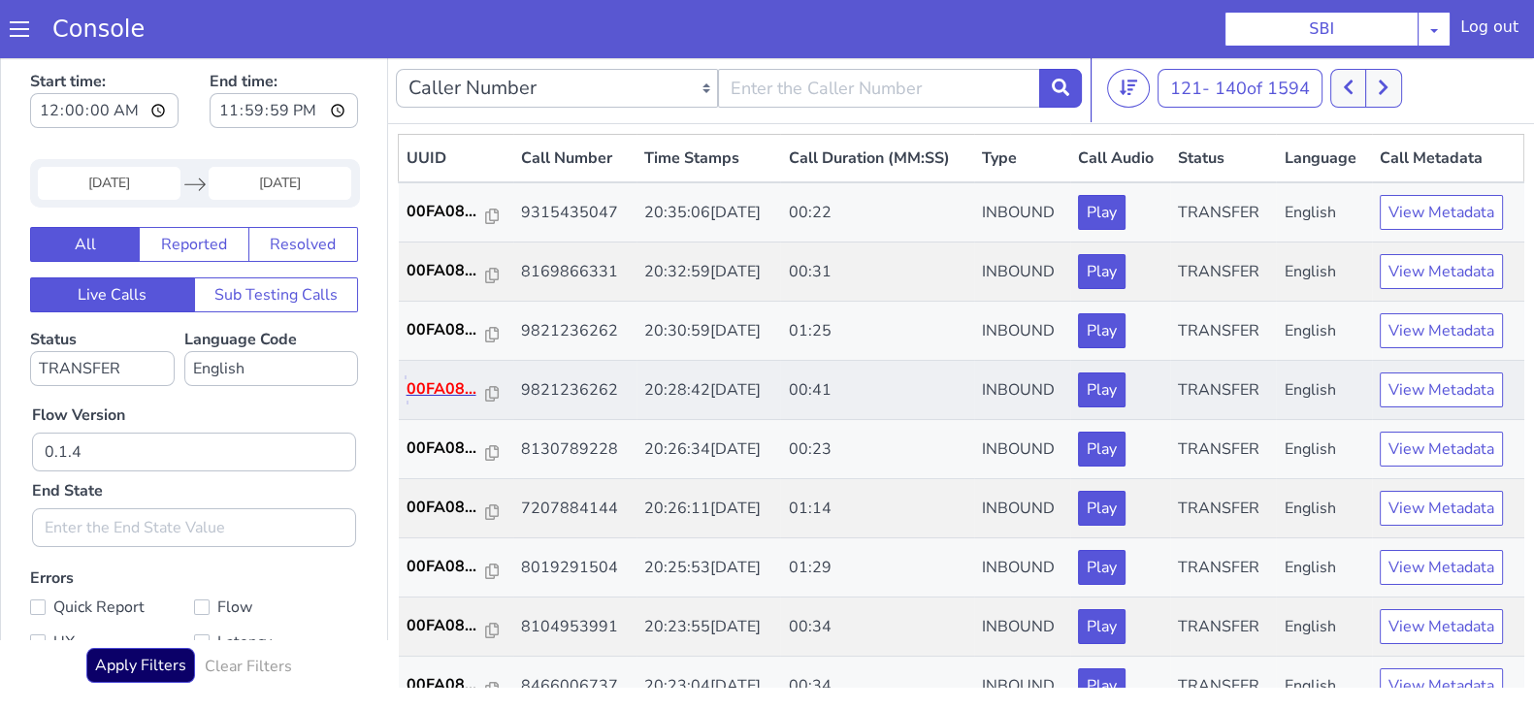
click at [444, 380] on p "00FA08..." at bounding box center [447, 388] width 80 height 23
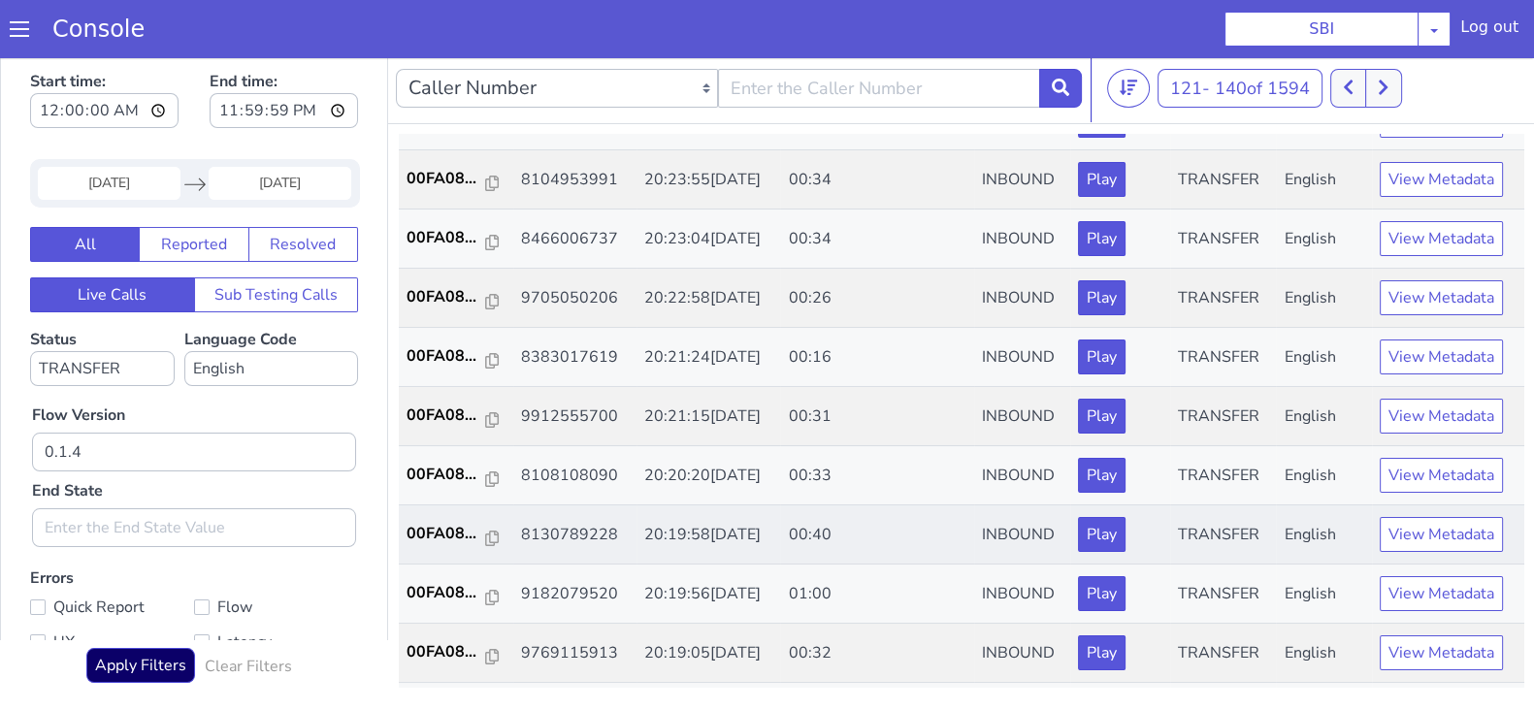
scroll to position [484, 0]
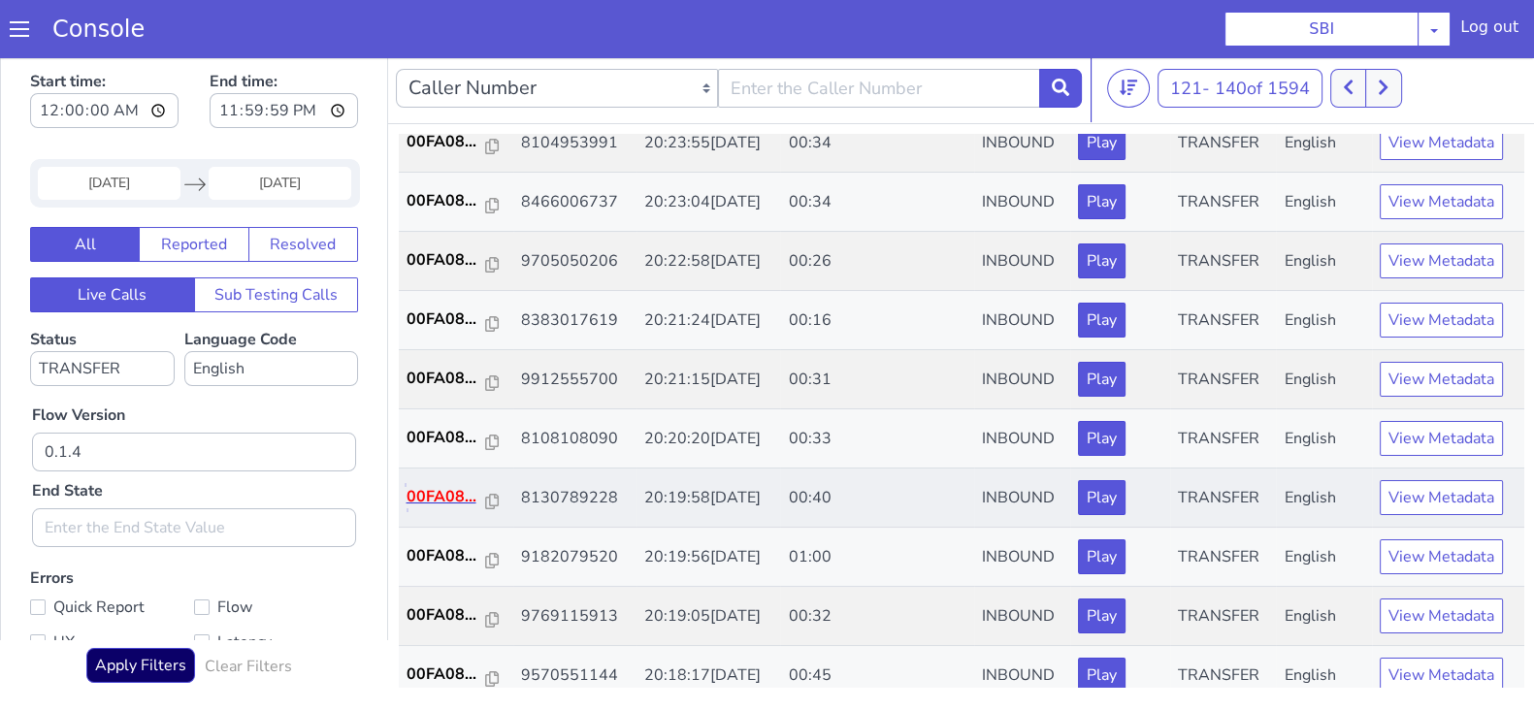
click at [440, 485] on p "00FA08..." at bounding box center [447, 496] width 80 height 23
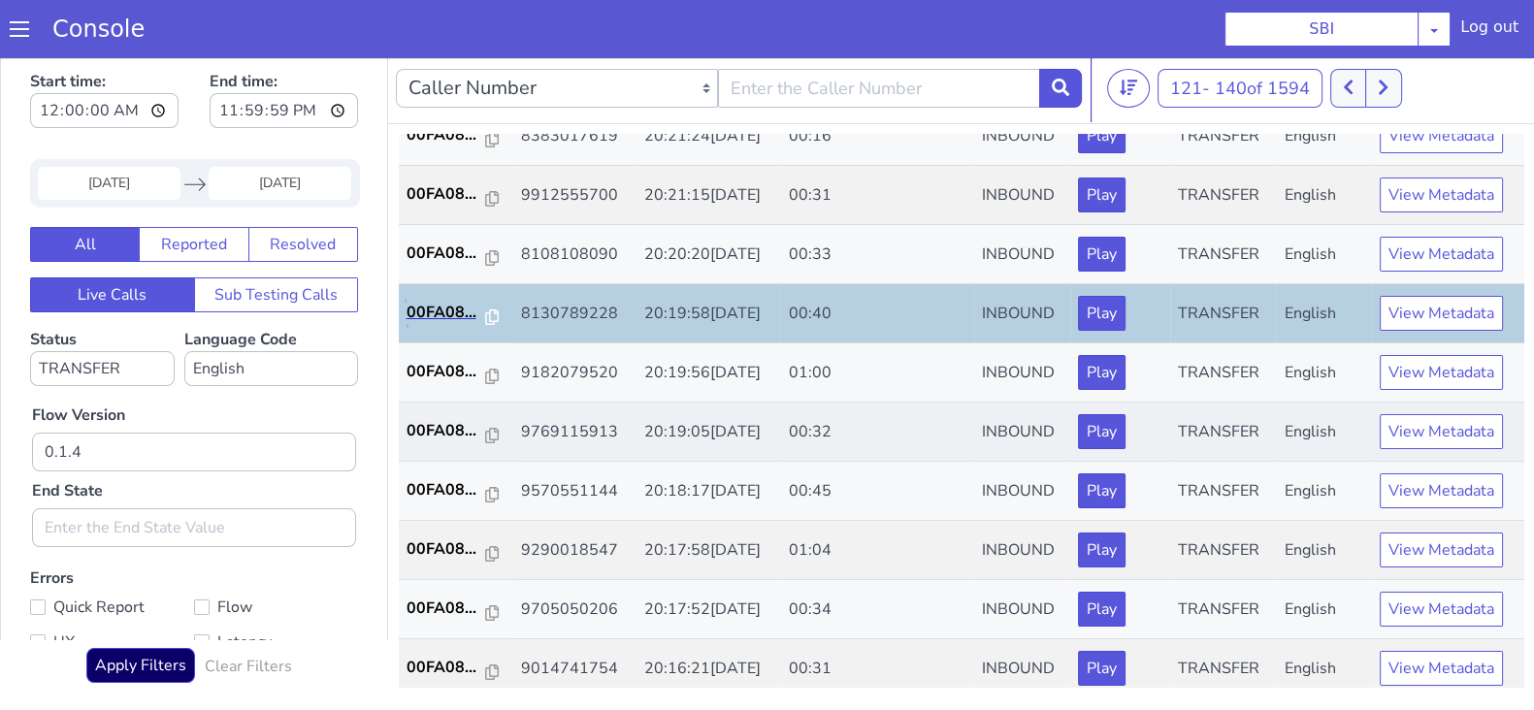
scroll to position [674, 0]
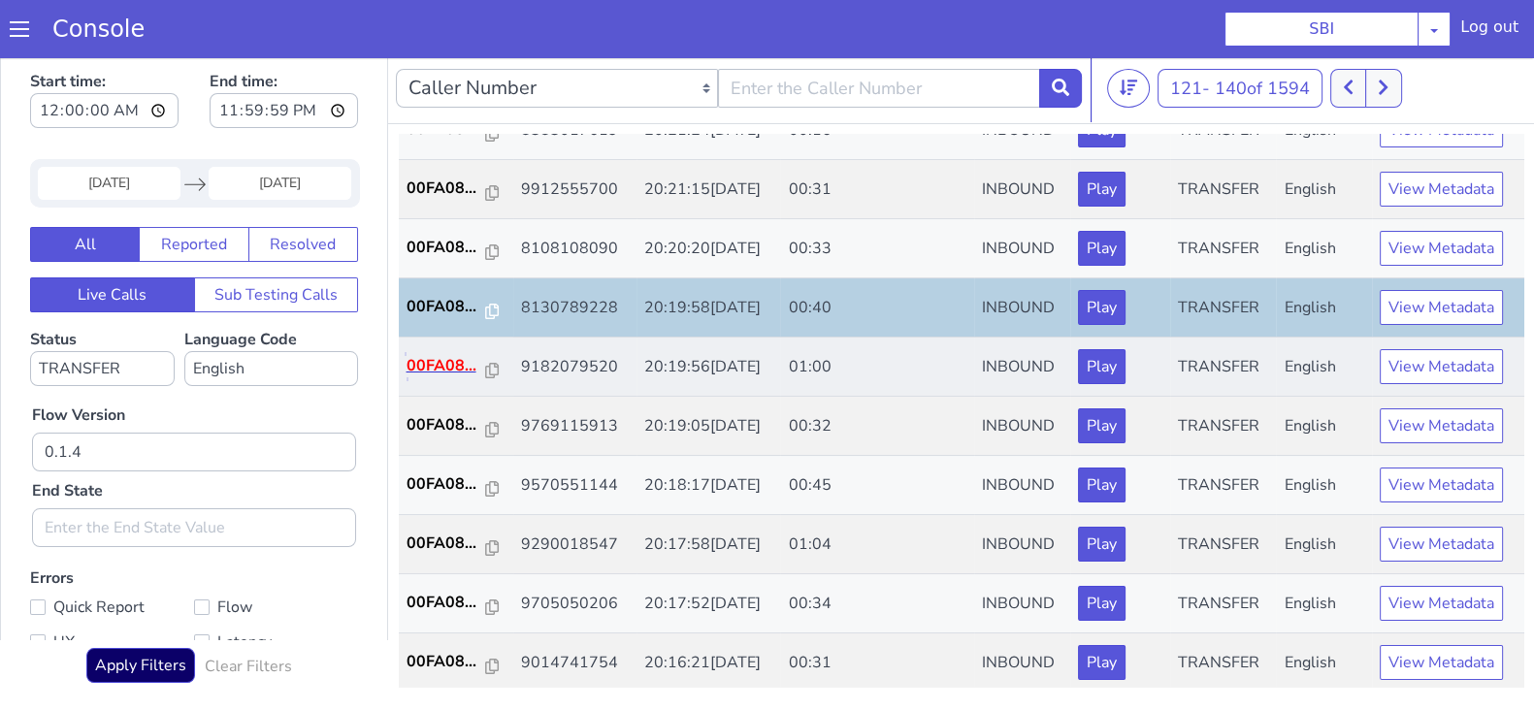
click at [440, 366] on p "00FA08..." at bounding box center [447, 365] width 80 height 23
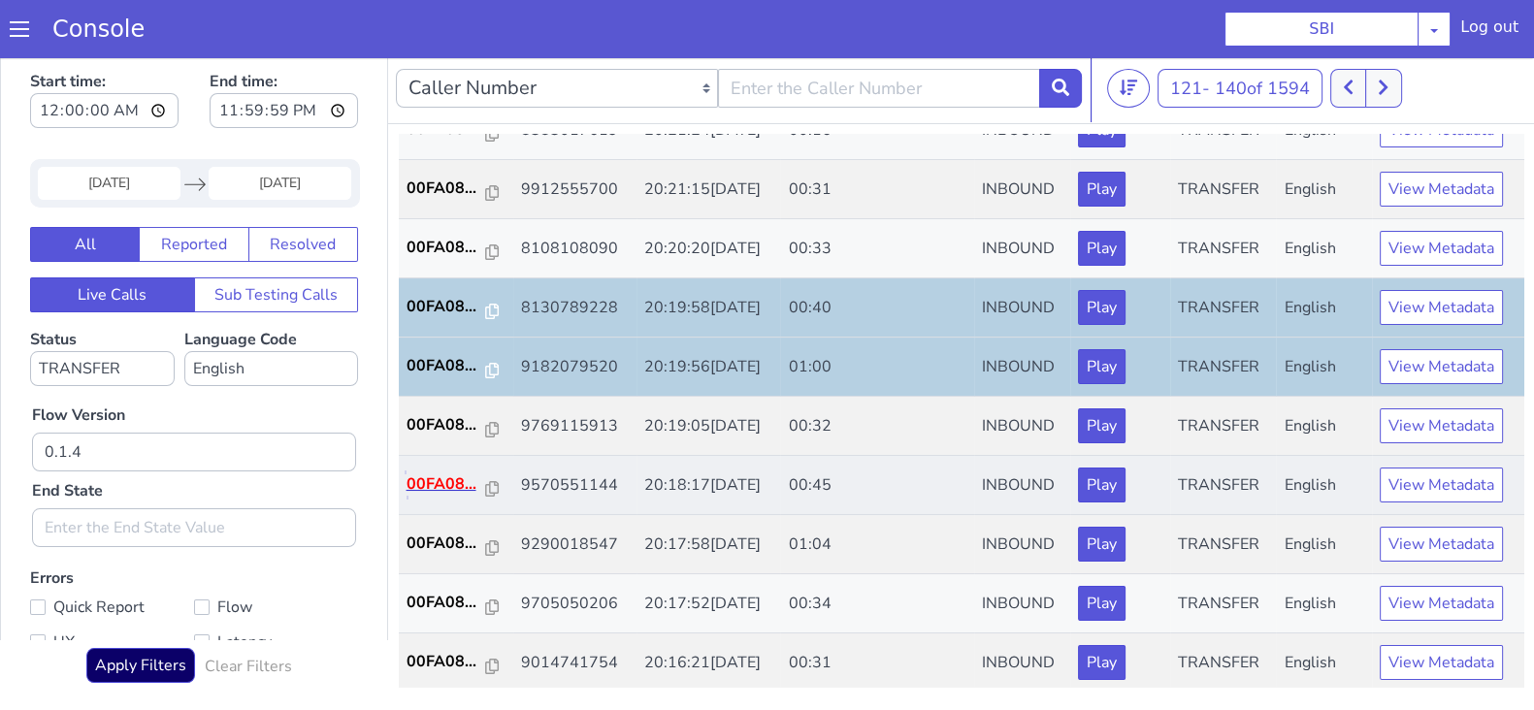
click at [443, 473] on p "00FA08..." at bounding box center [447, 484] width 80 height 23
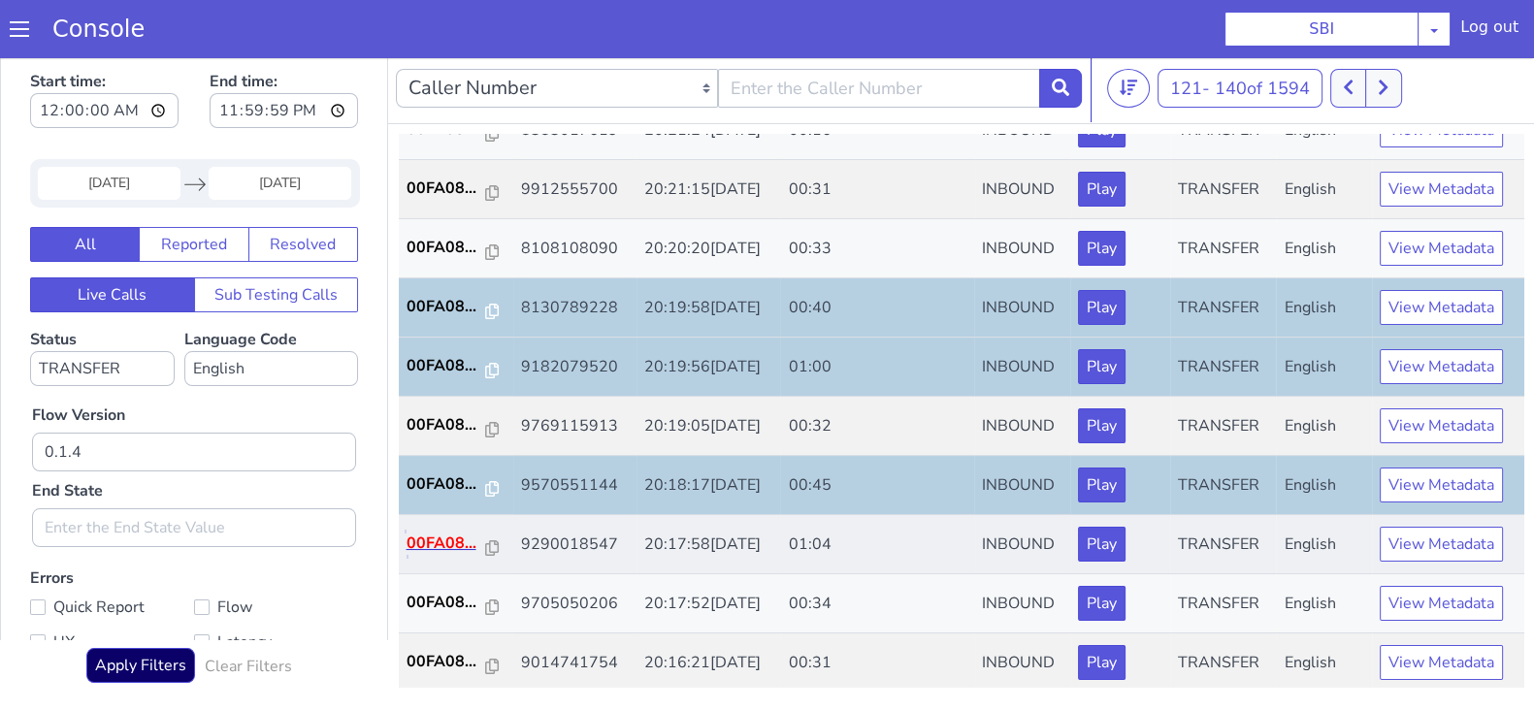
click at [437, 535] on p "00FA08..." at bounding box center [447, 543] width 80 height 23
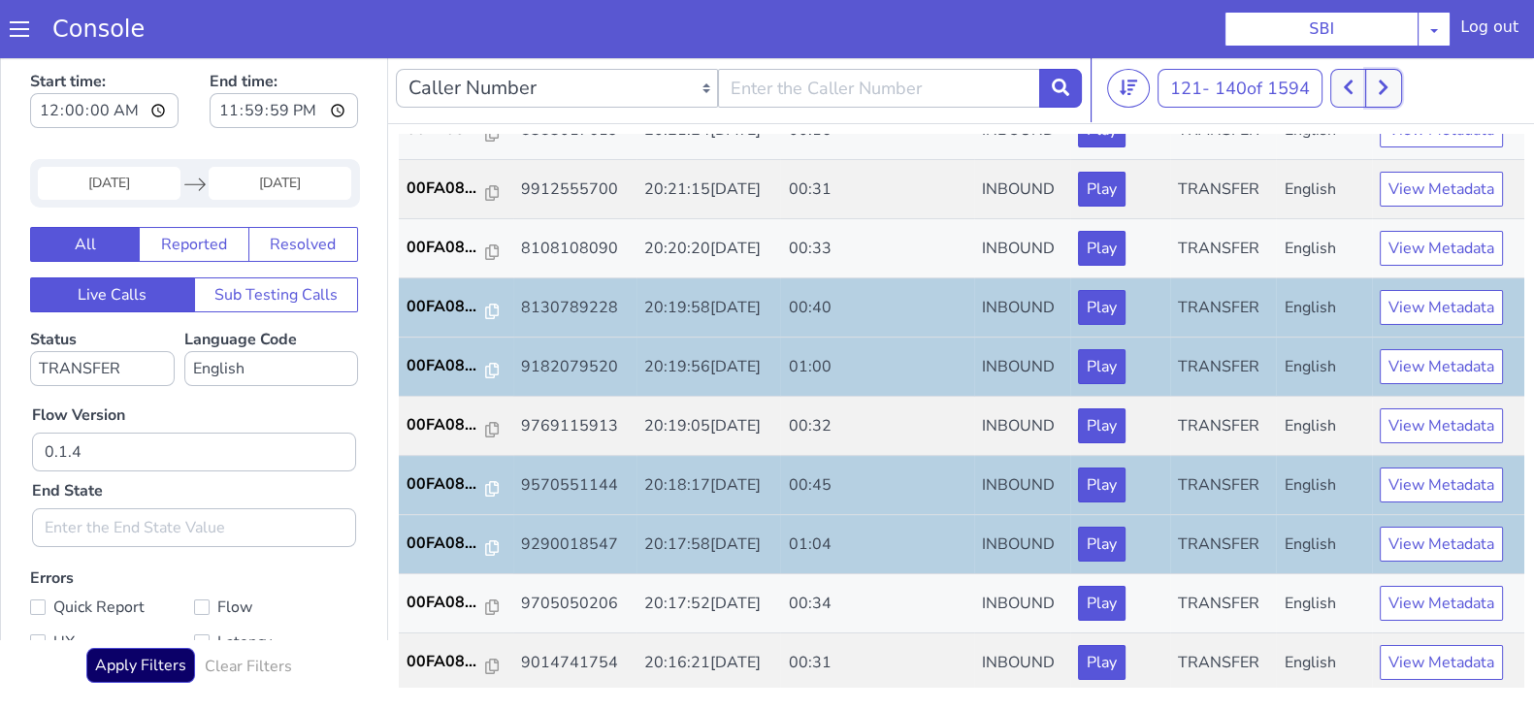
click at [1387, 84] on icon at bounding box center [1383, 88] width 9 height 15
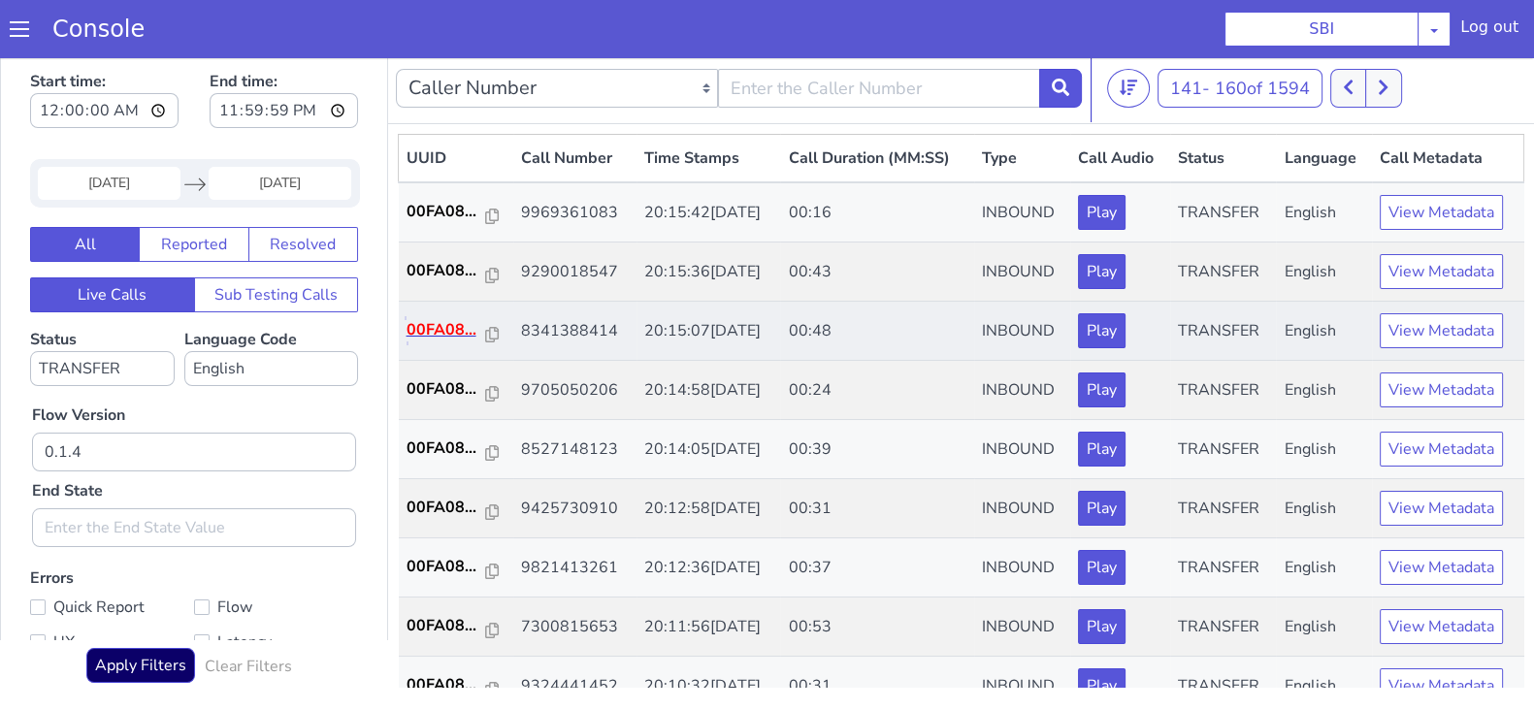
click at [451, 328] on p "00FA08..." at bounding box center [447, 329] width 80 height 23
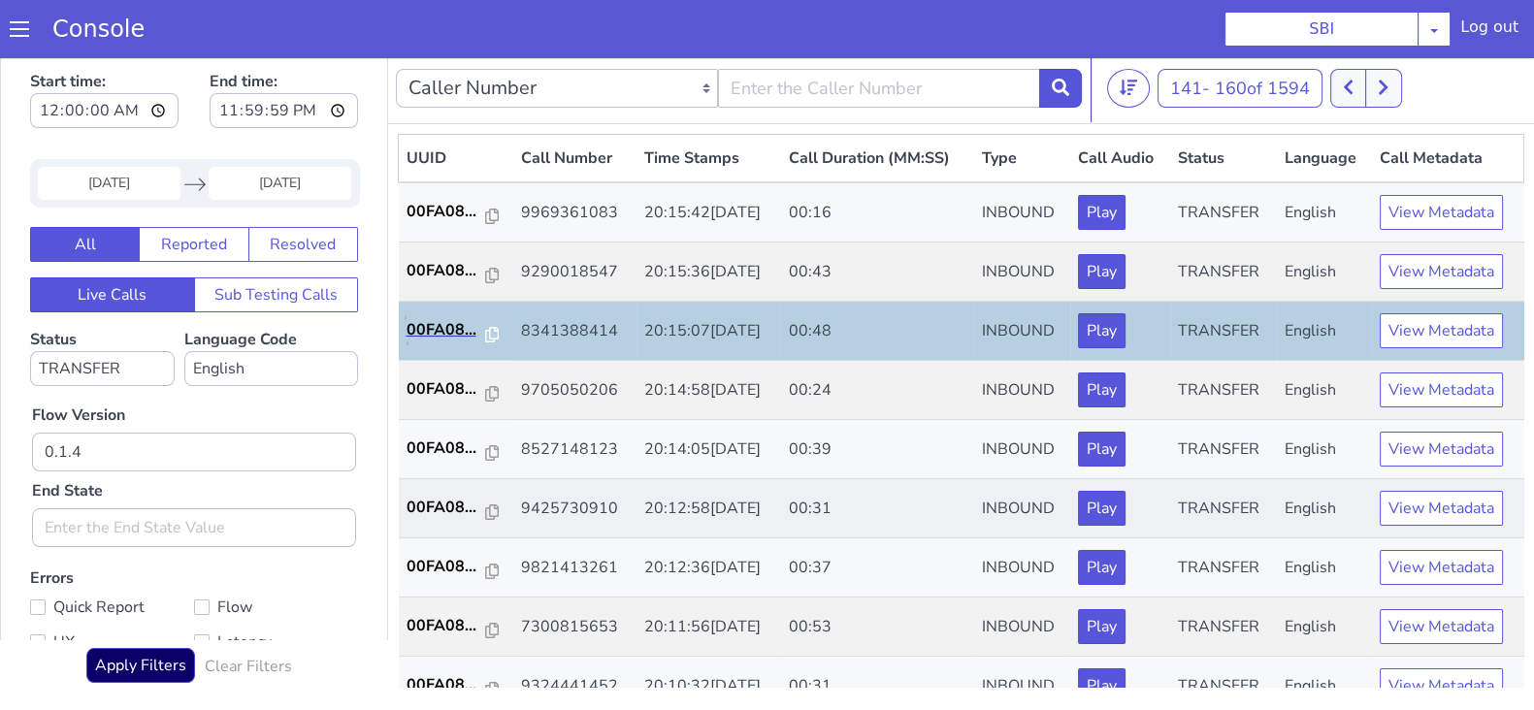
scroll to position [120, 0]
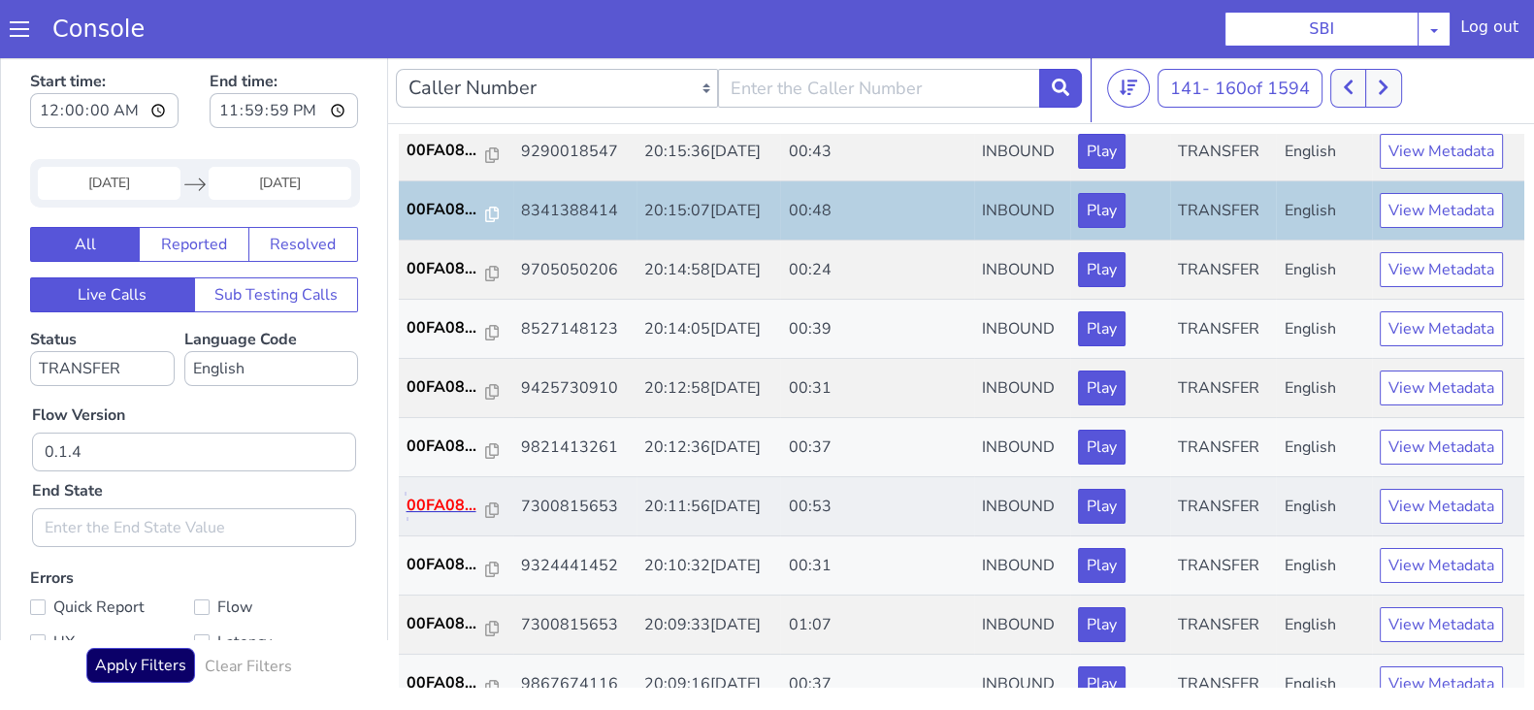
click at [429, 502] on p "00FA08..." at bounding box center [447, 505] width 80 height 23
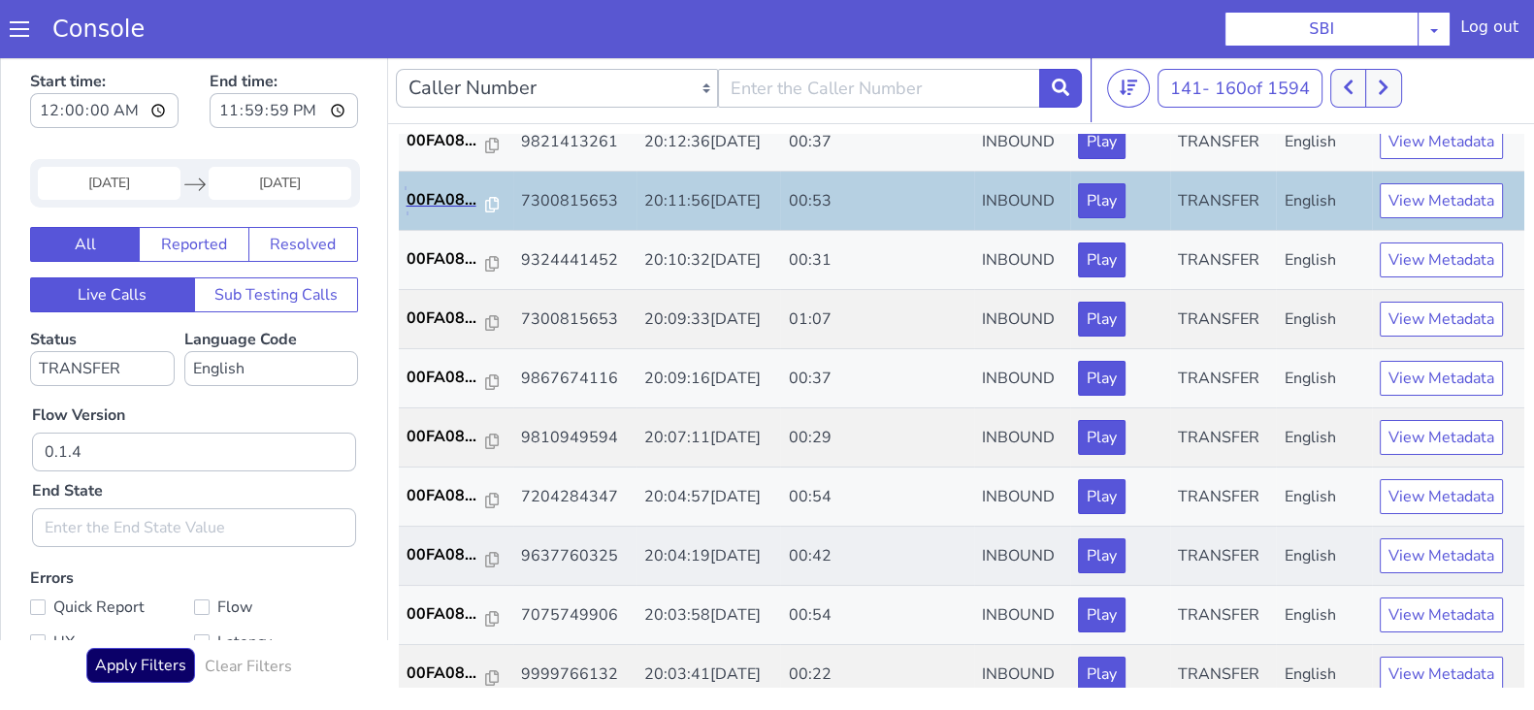
scroll to position [484, 0]
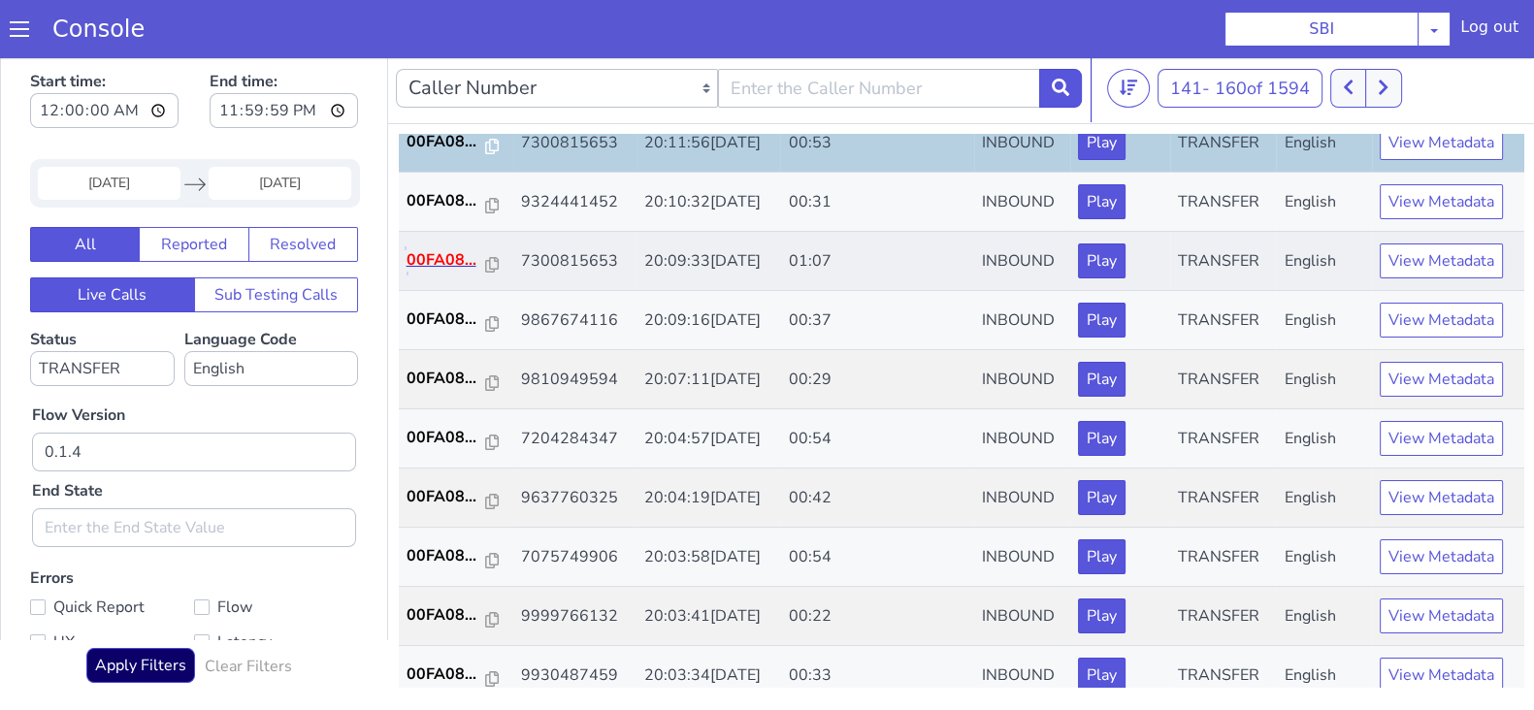
click at [456, 250] on p "00FA08..." at bounding box center [447, 259] width 80 height 23
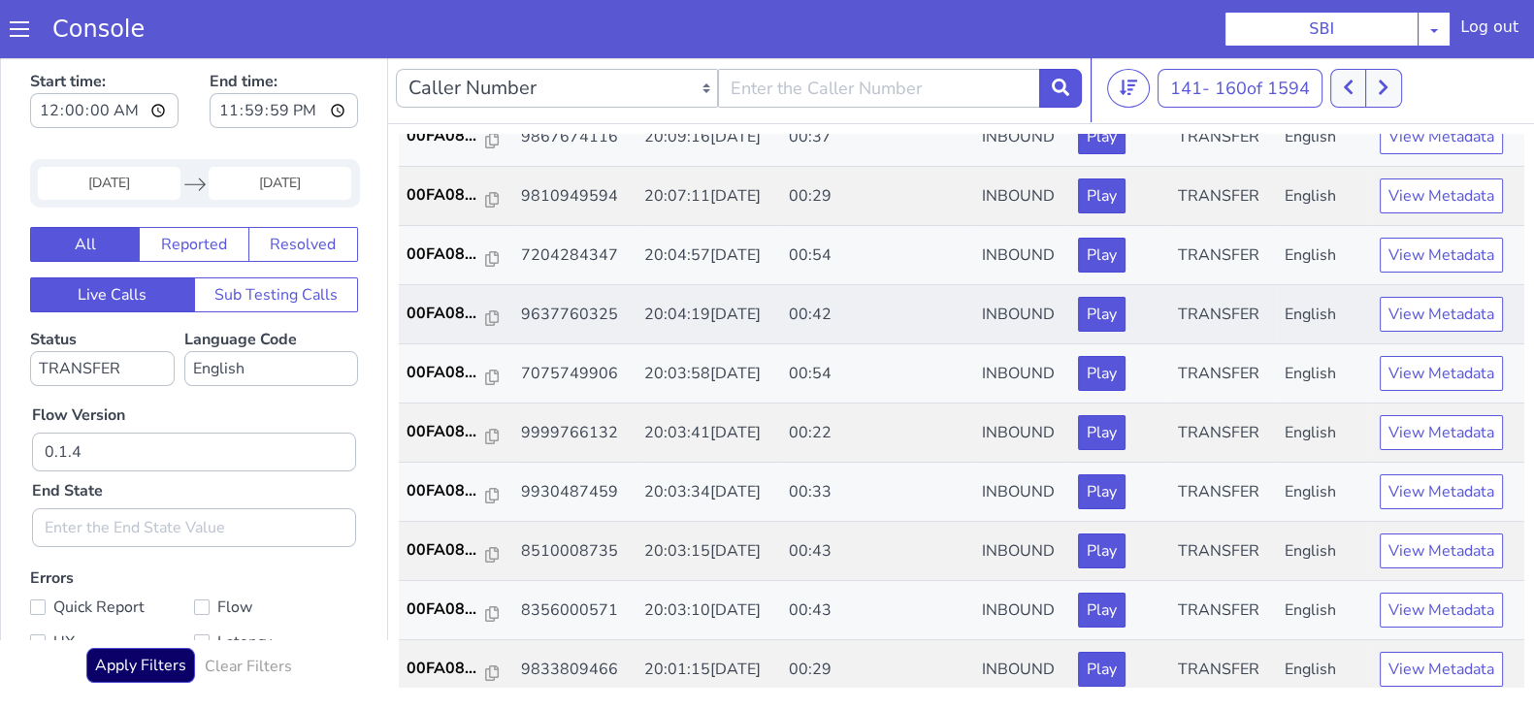
scroll to position [674, 0]
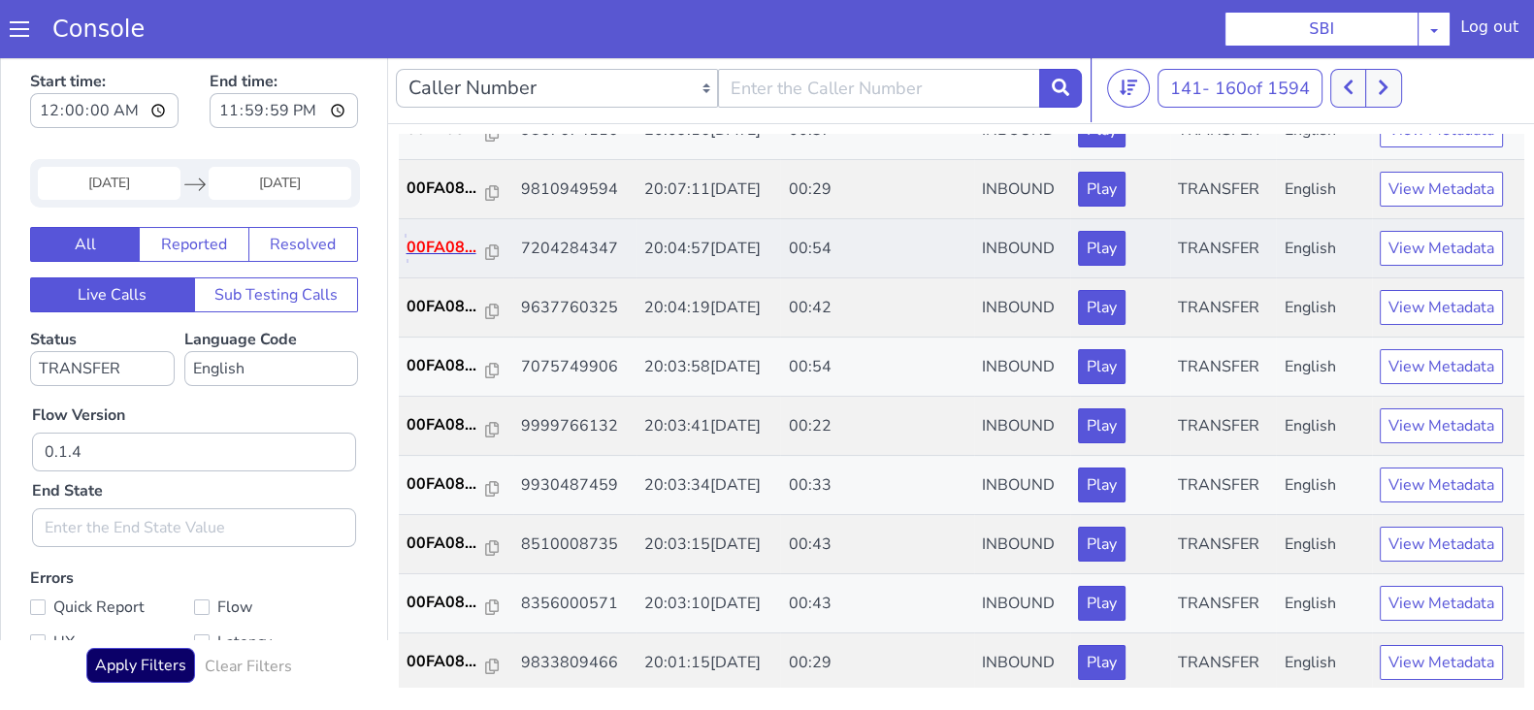
click at [437, 243] on p "00FA08..." at bounding box center [447, 247] width 80 height 23
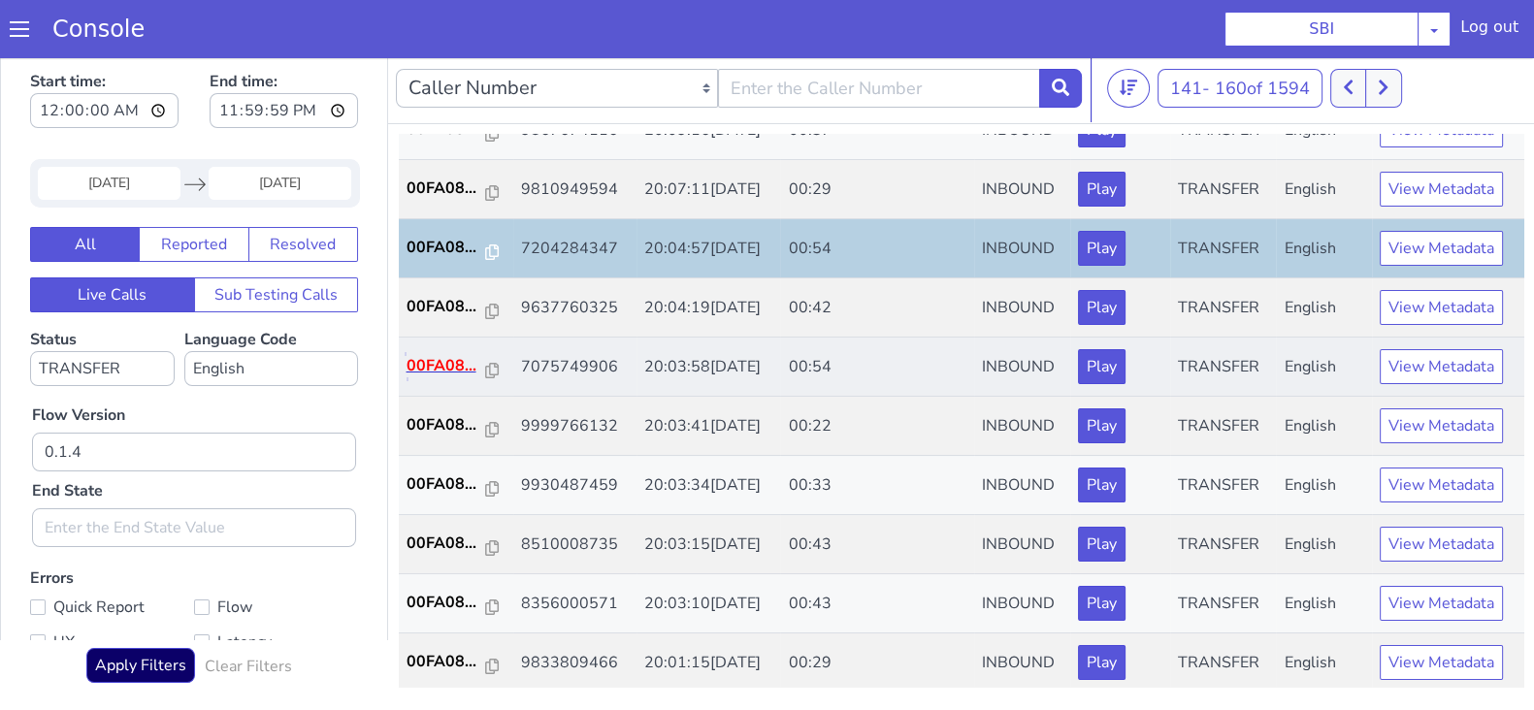
click at [441, 356] on p "00FA08..." at bounding box center [447, 365] width 80 height 23
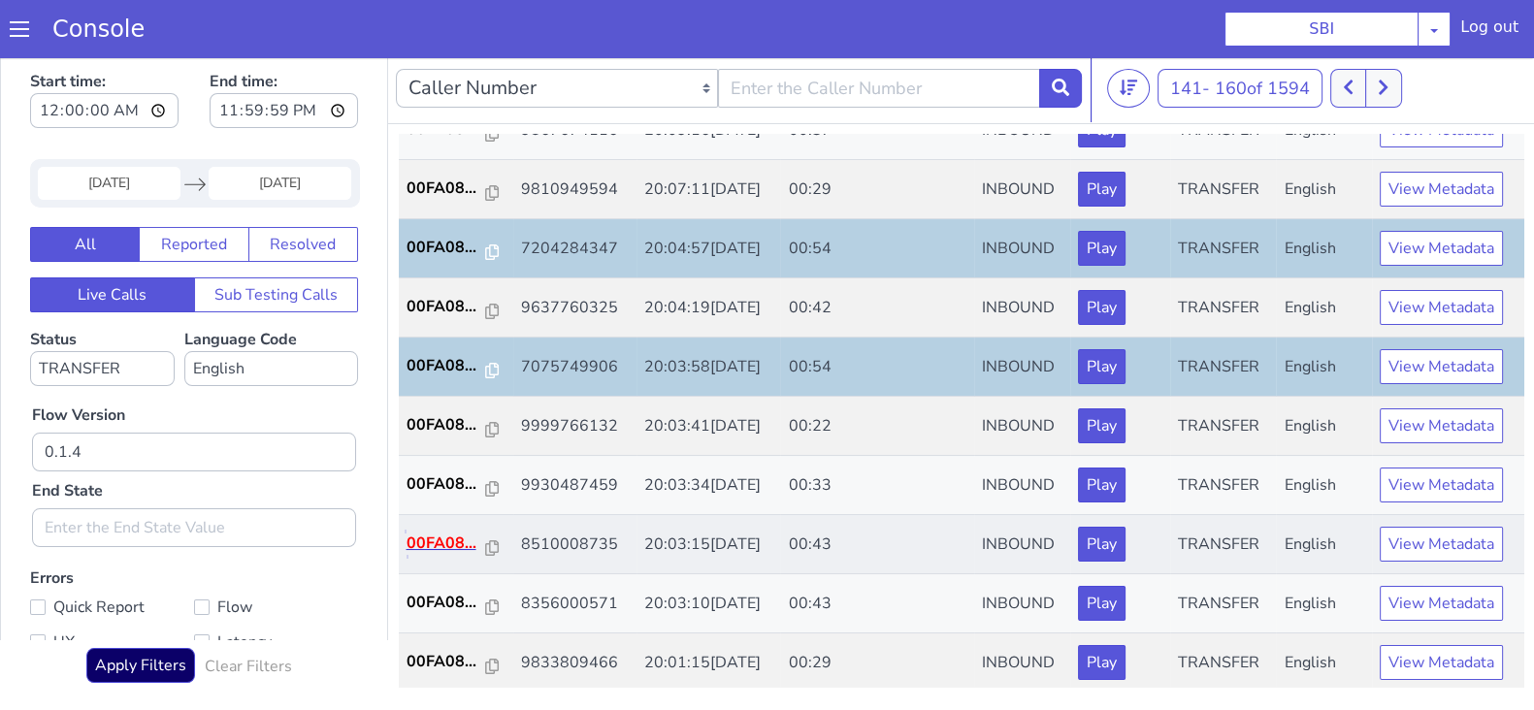
click at [451, 532] on p "00FA08..." at bounding box center [447, 543] width 80 height 23
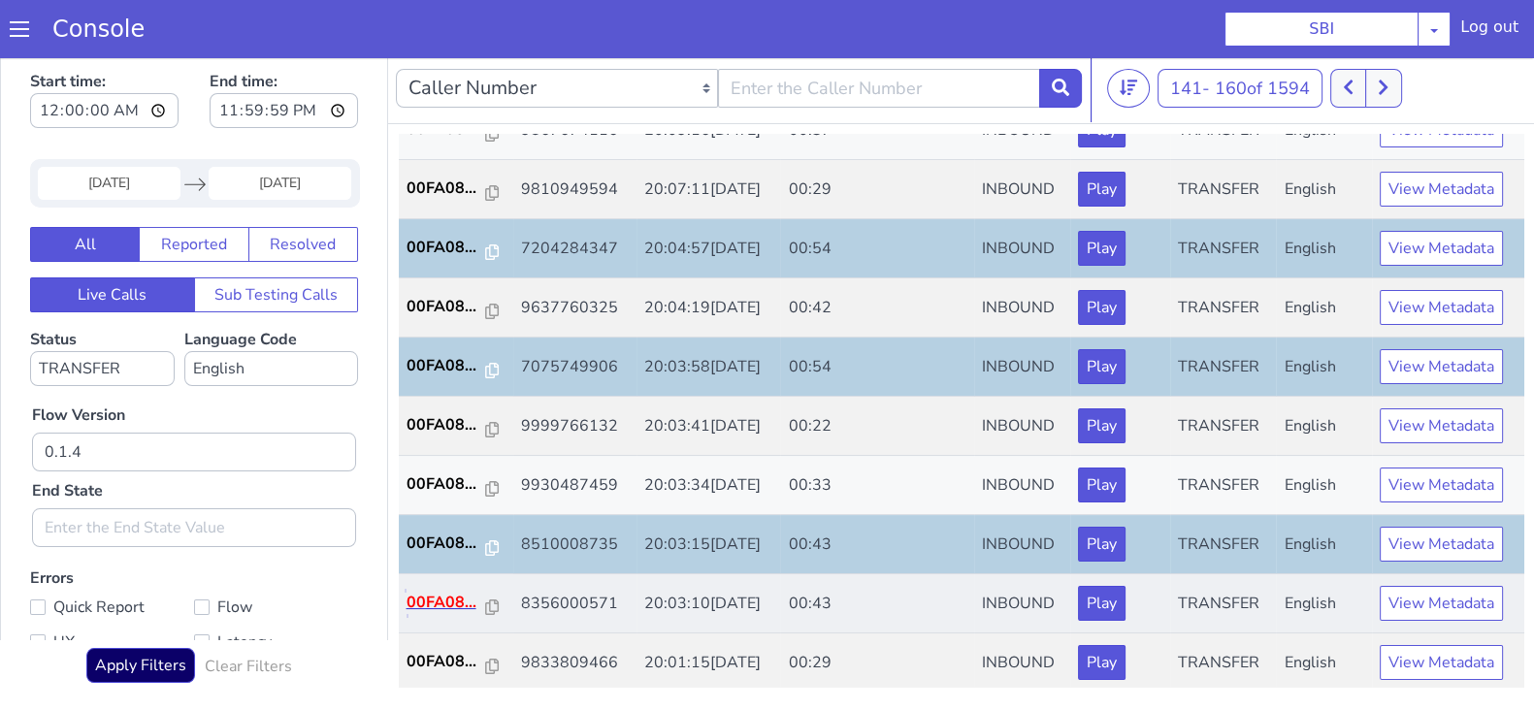
click at [441, 598] on p "00FA08..." at bounding box center [447, 602] width 80 height 23
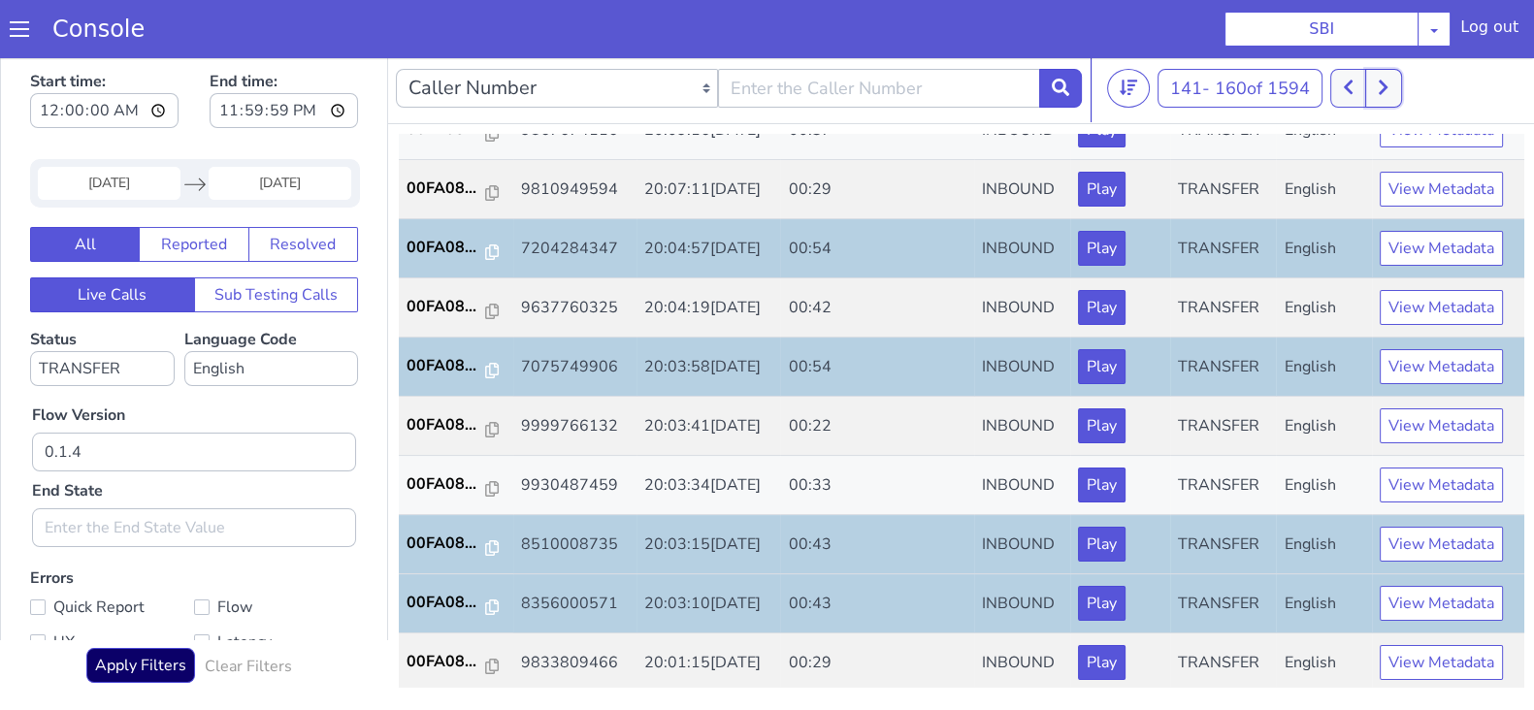
click at [1385, 90] on icon at bounding box center [1383, 88] width 9 height 15
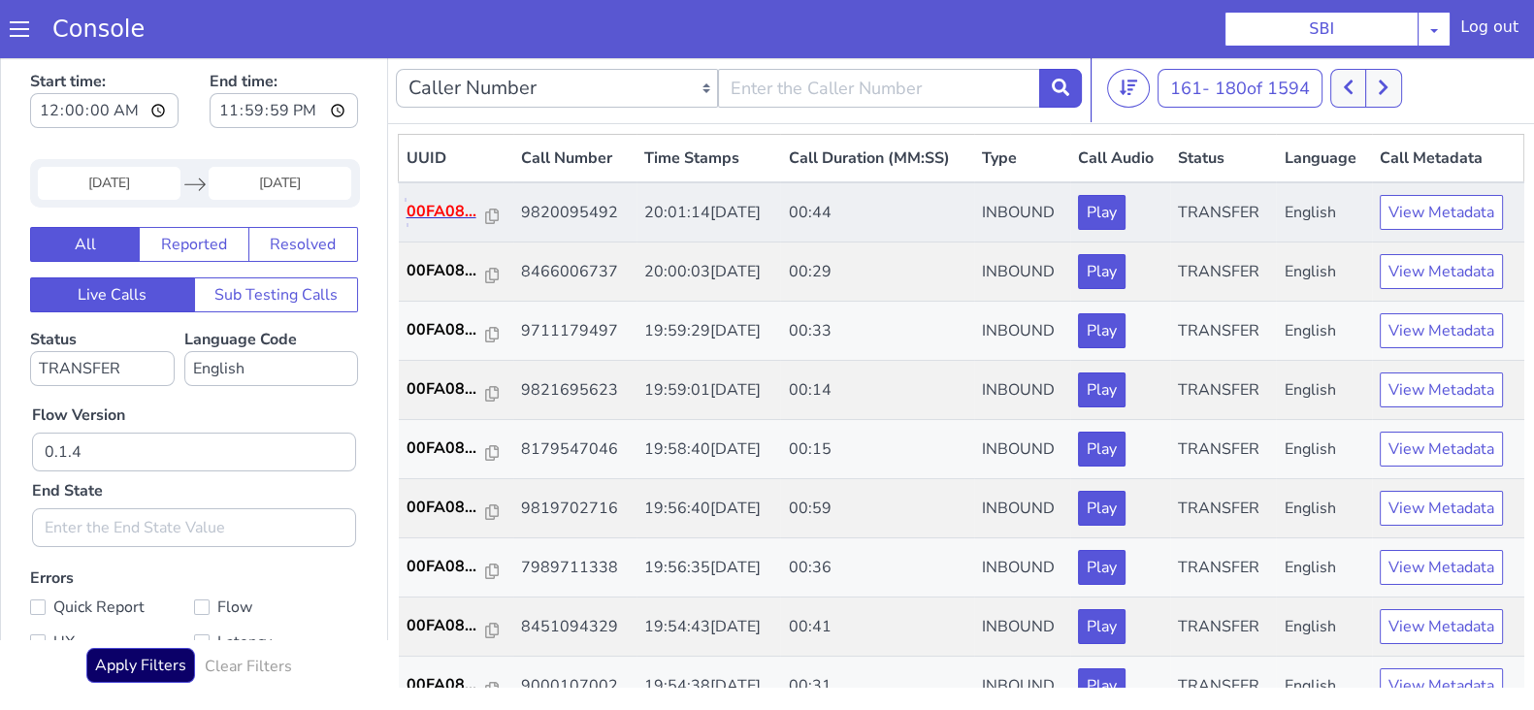
click at [445, 212] on p "00FA08..." at bounding box center [447, 211] width 80 height 23
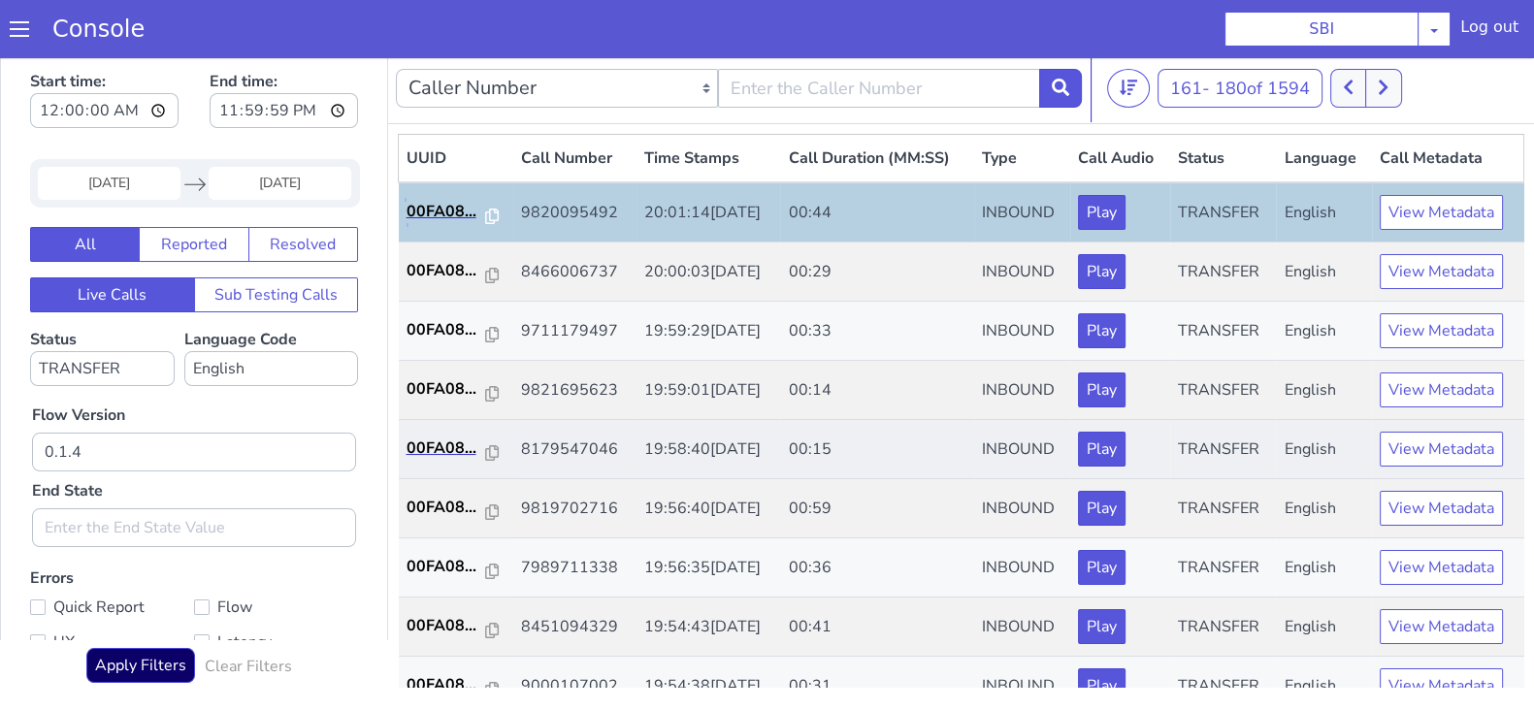
scroll to position [120, 0]
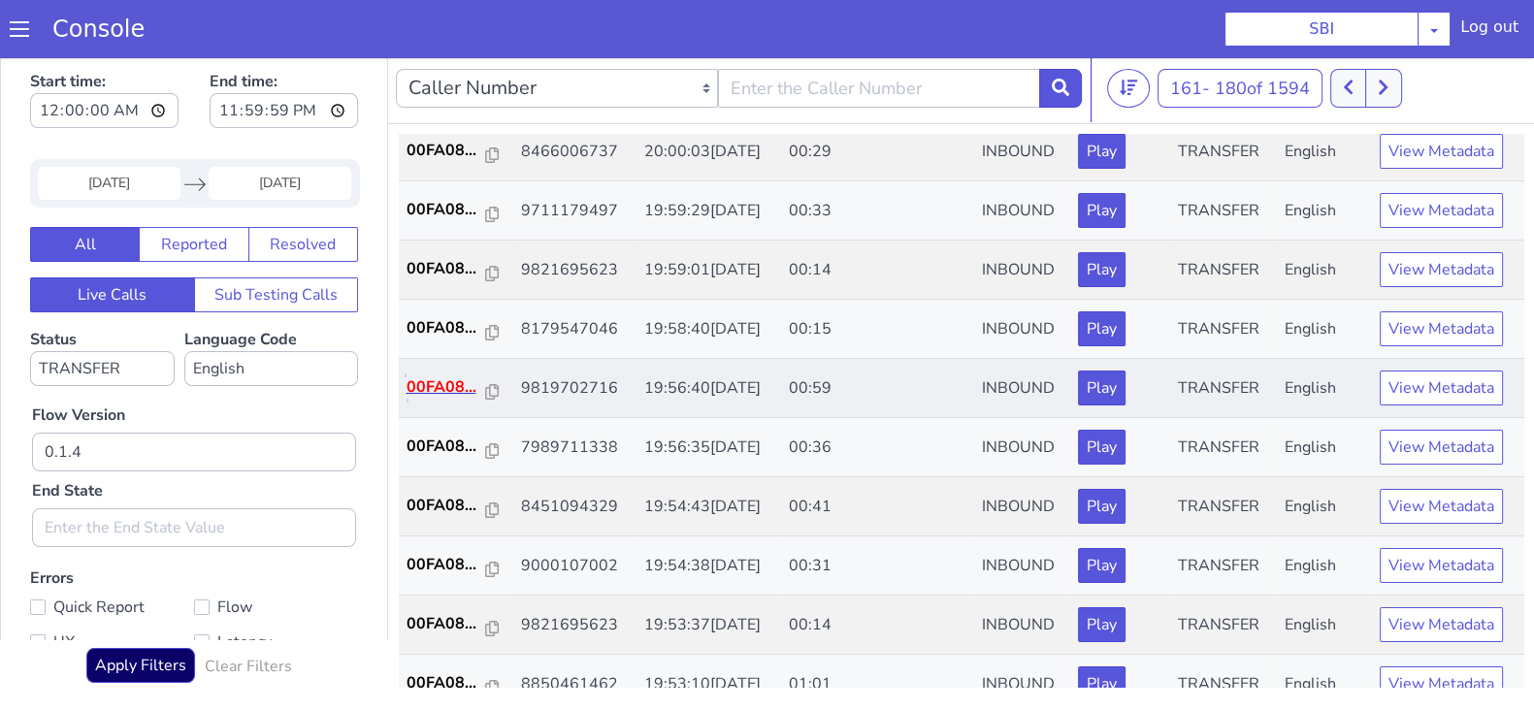
click at [427, 388] on p "00FA08..." at bounding box center [447, 386] width 80 height 23
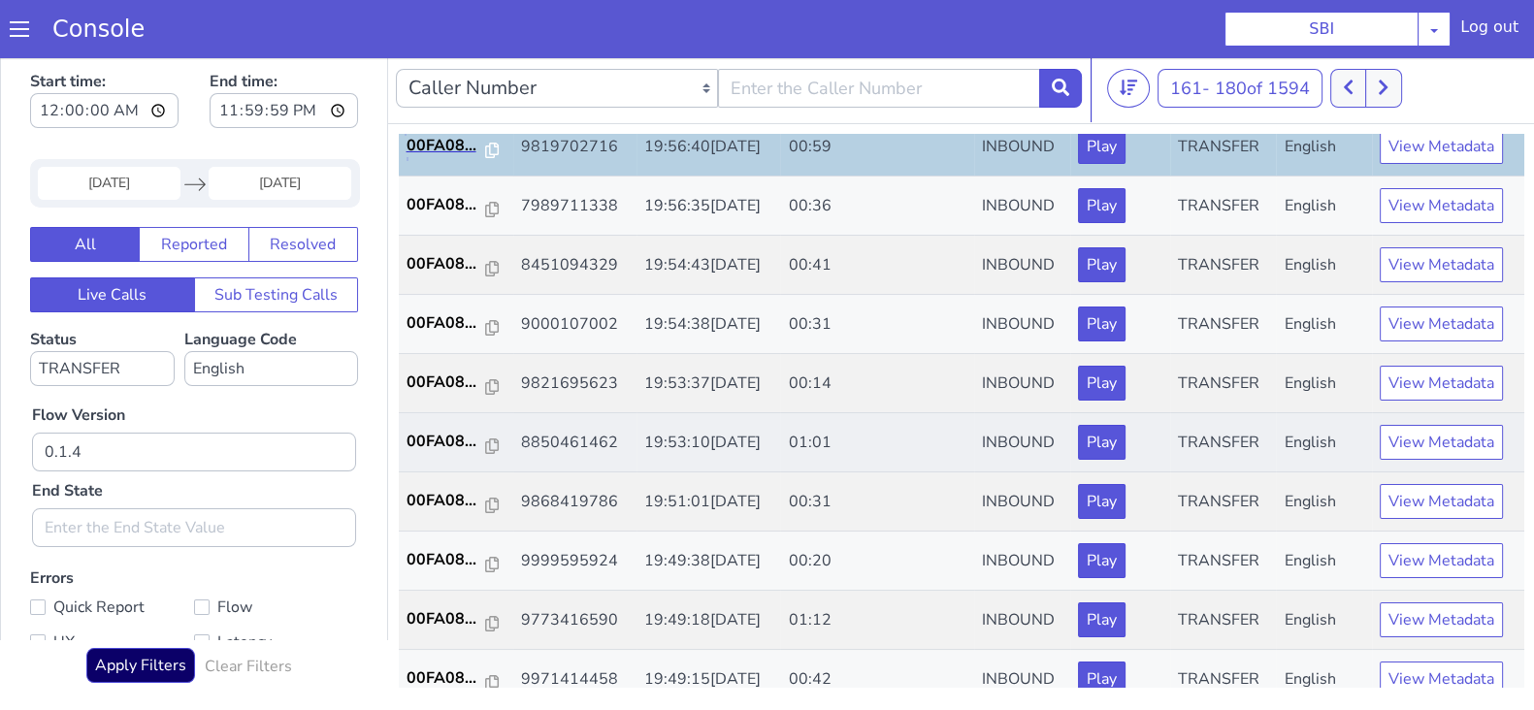
scroll to position [364, 0]
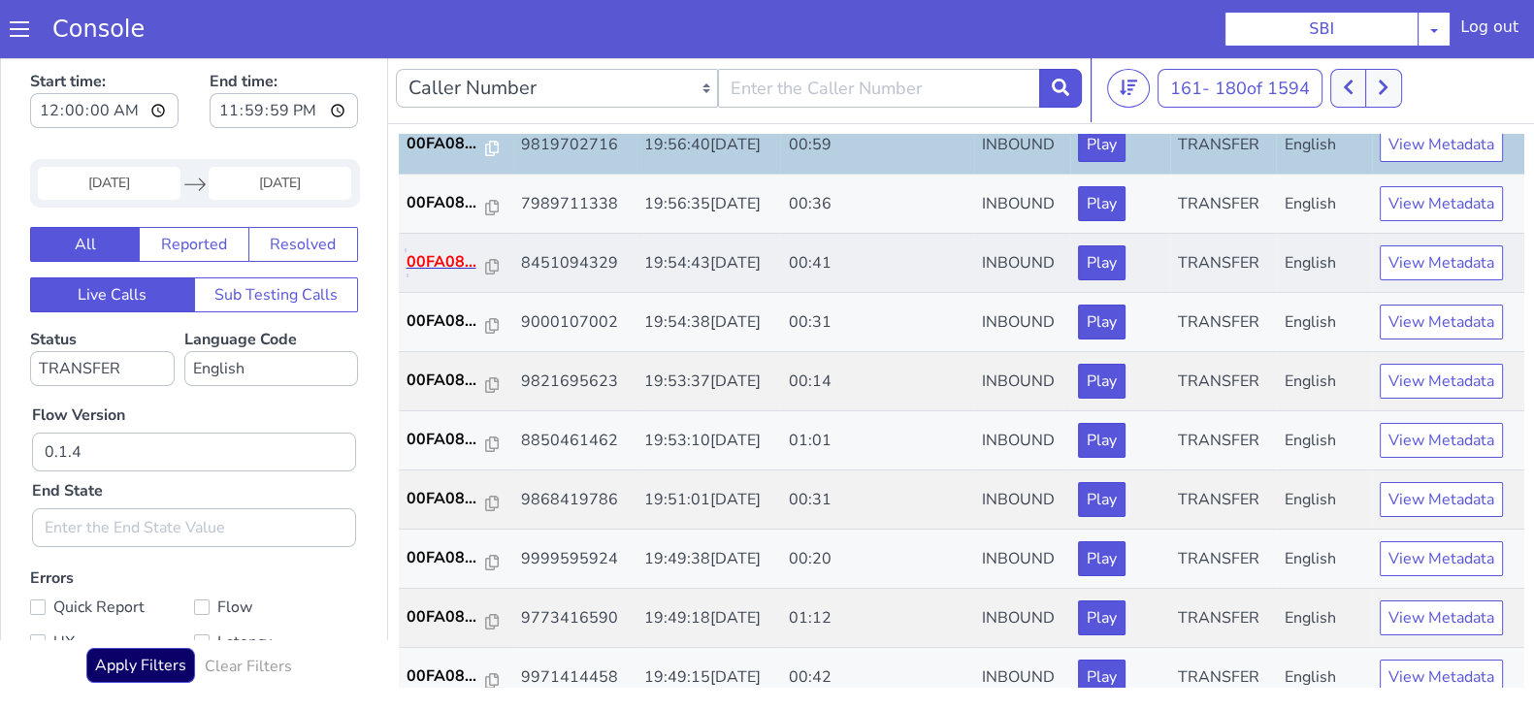
click at [427, 258] on p "00FA08..." at bounding box center [447, 261] width 80 height 23
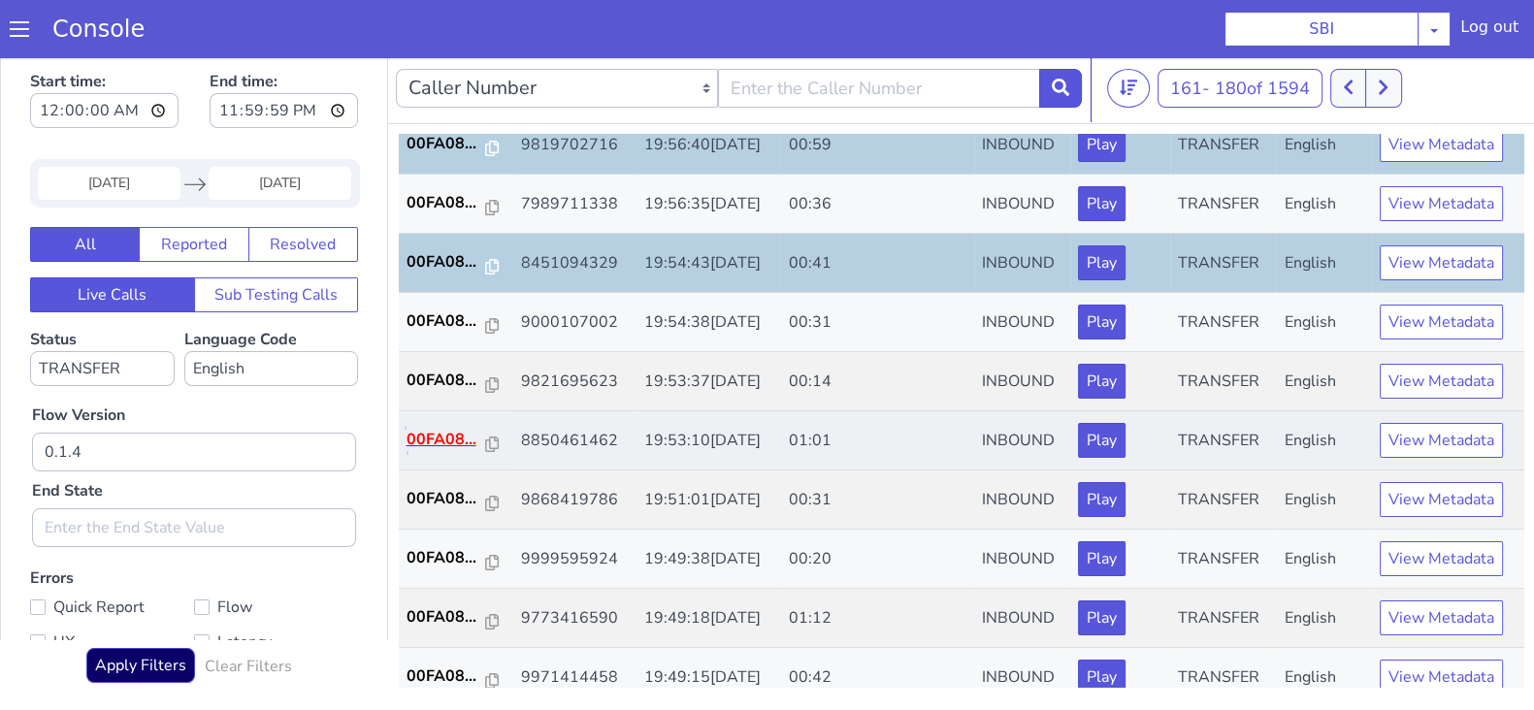
click at [429, 438] on p "00FA08..." at bounding box center [447, 439] width 80 height 23
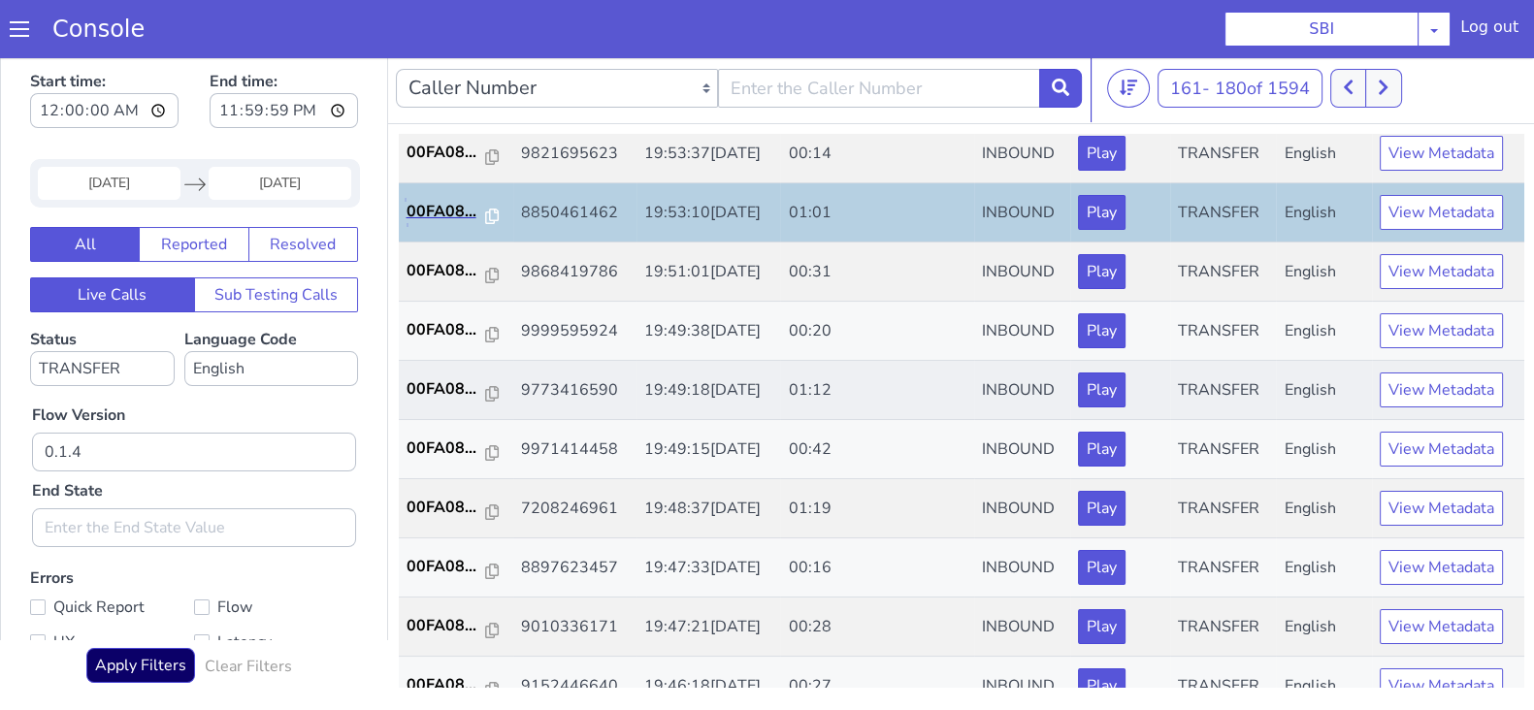
scroll to position [606, 0]
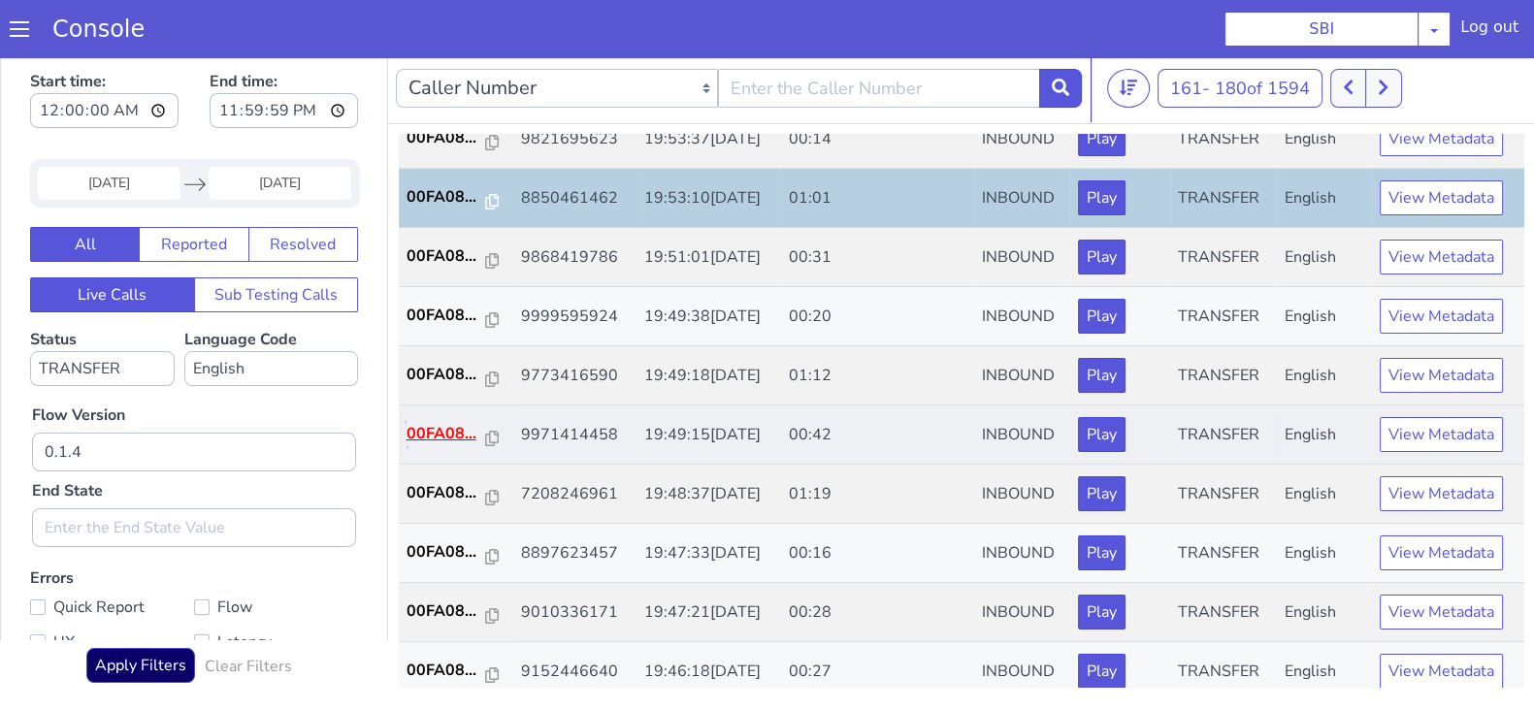
click at [431, 422] on p "00FA08..." at bounding box center [447, 433] width 80 height 23
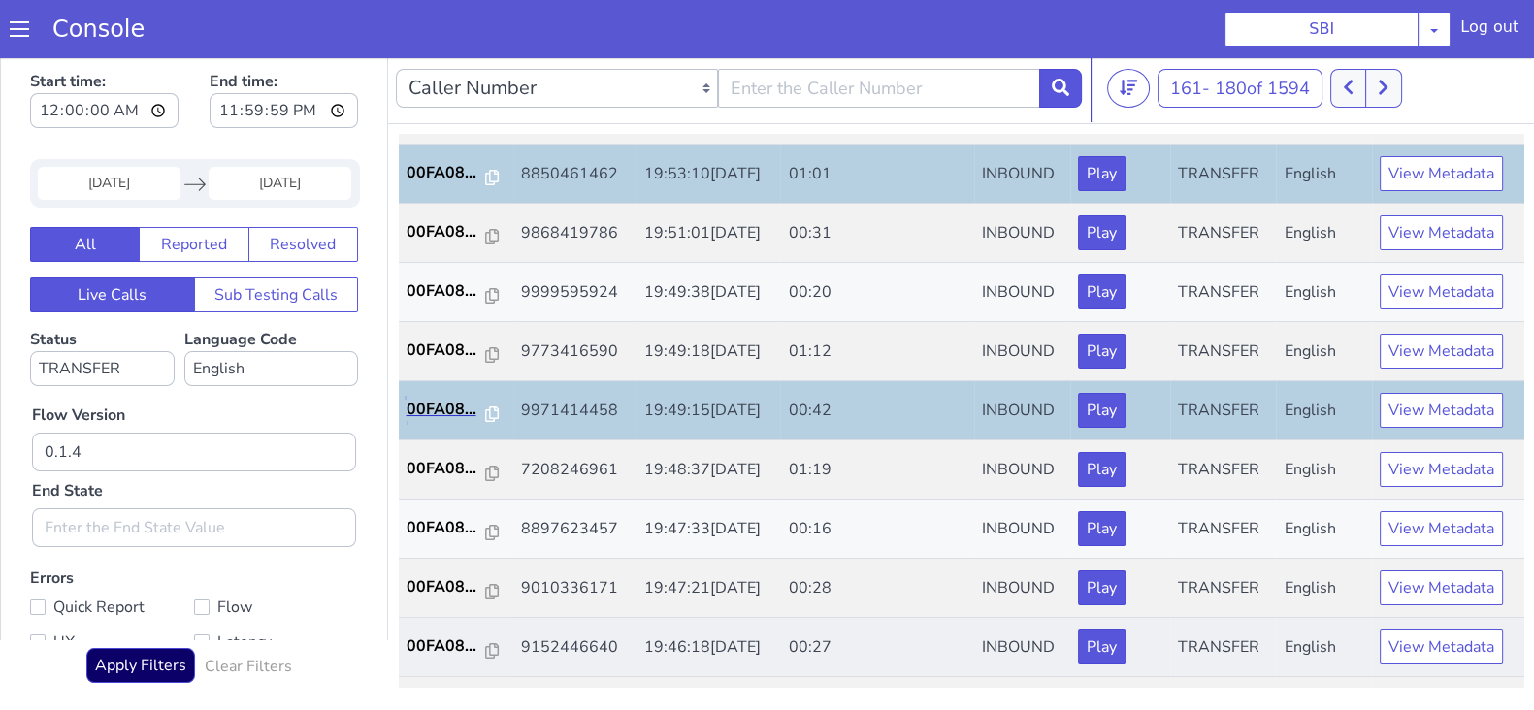
scroll to position [674, 0]
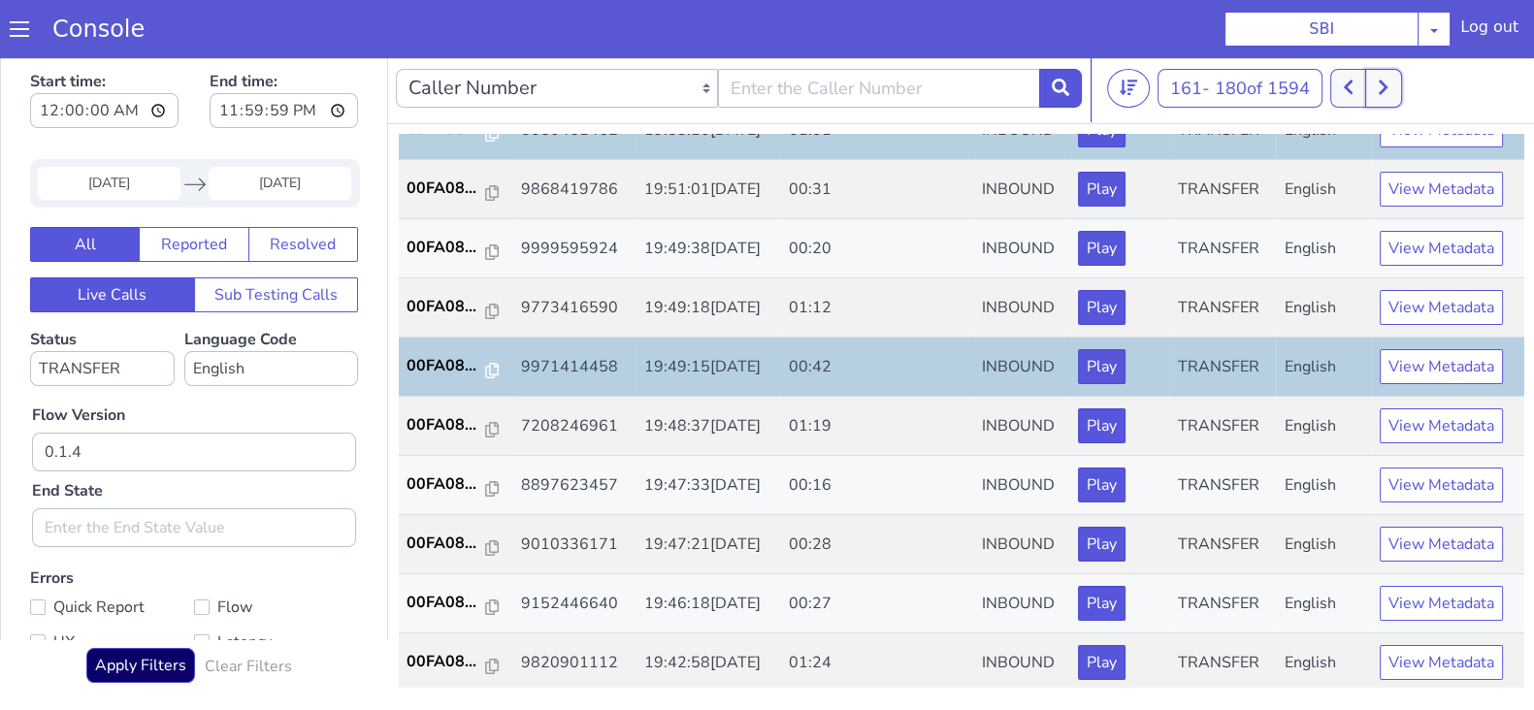
click at [1392, 82] on button at bounding box center [1383, 88] width 36 height 39
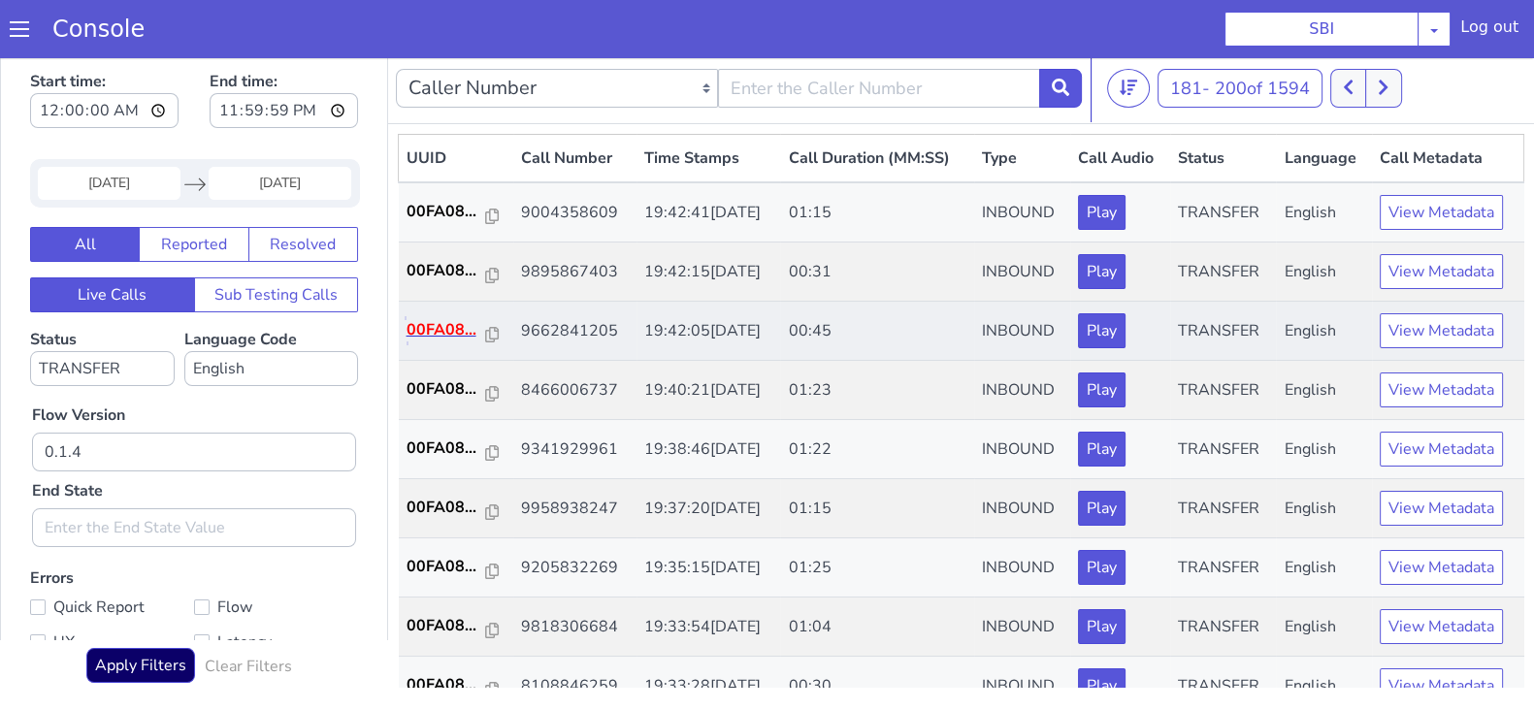
click at [451, 321] on p "00FA08..." at bounding box center [447, 329] width 80 height 23
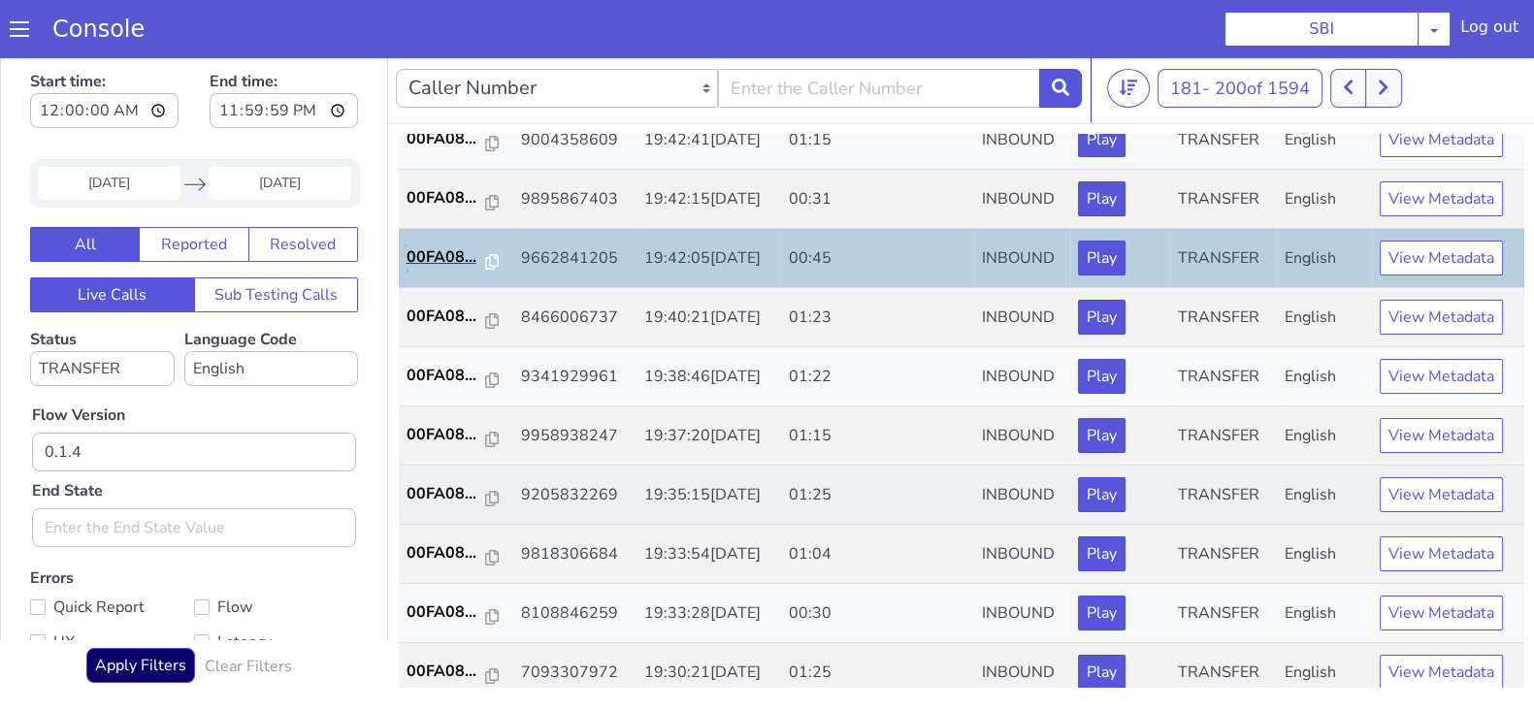
scroll to position [120, 0]
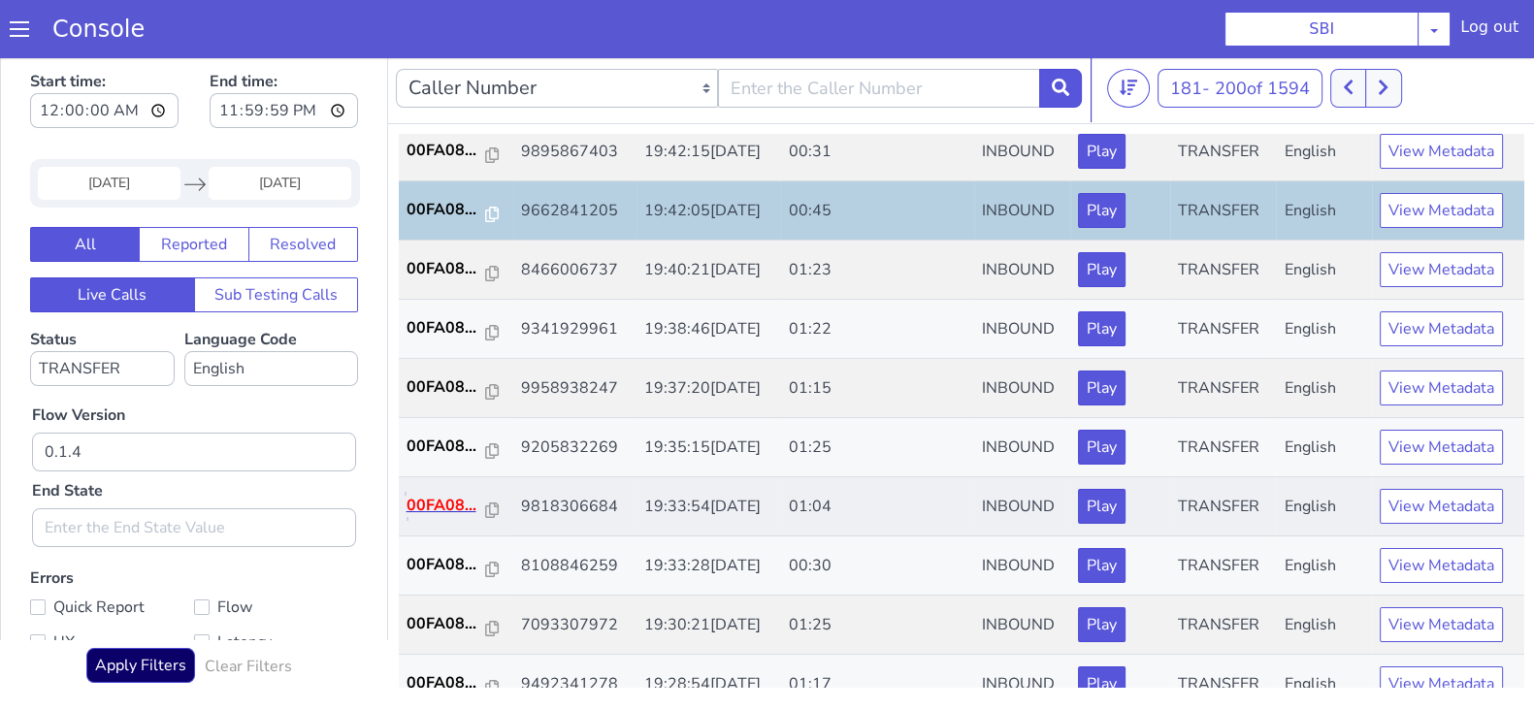
click at [432, 494] on p "00FA08..." at bounding box center [447, 505] width 80 height 23
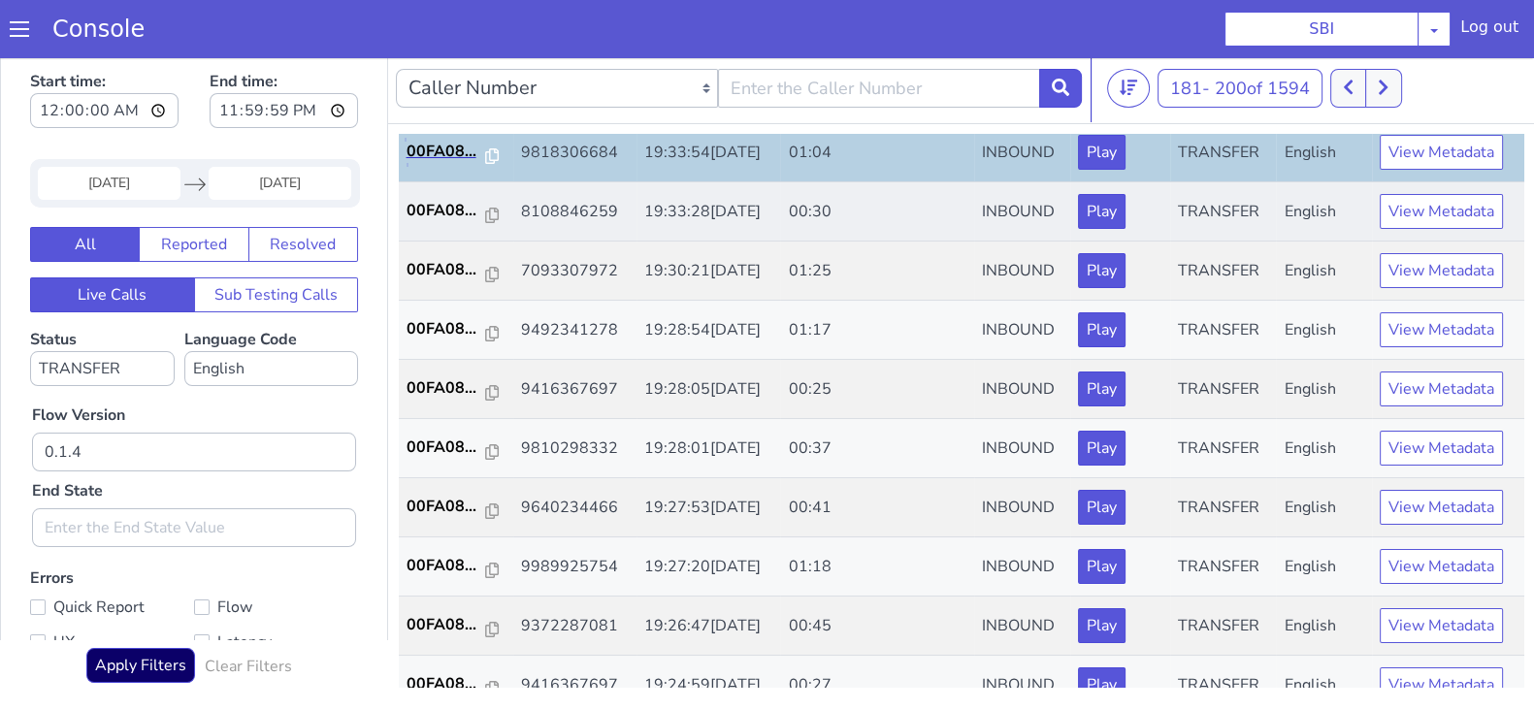
scroll to position [484, 0]
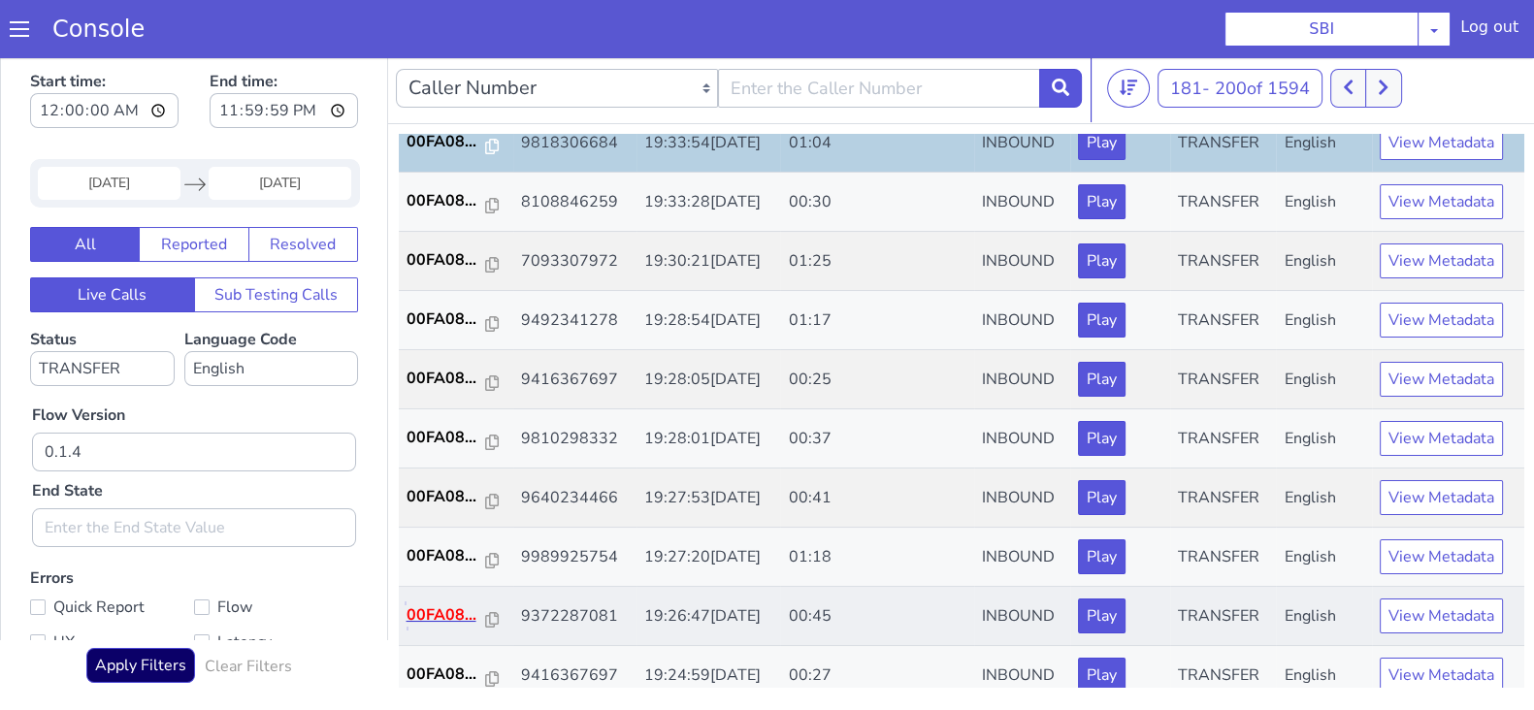
click at [443, 615] on p "00FA08..." at bounding box center [447, 615] width 80 height 23
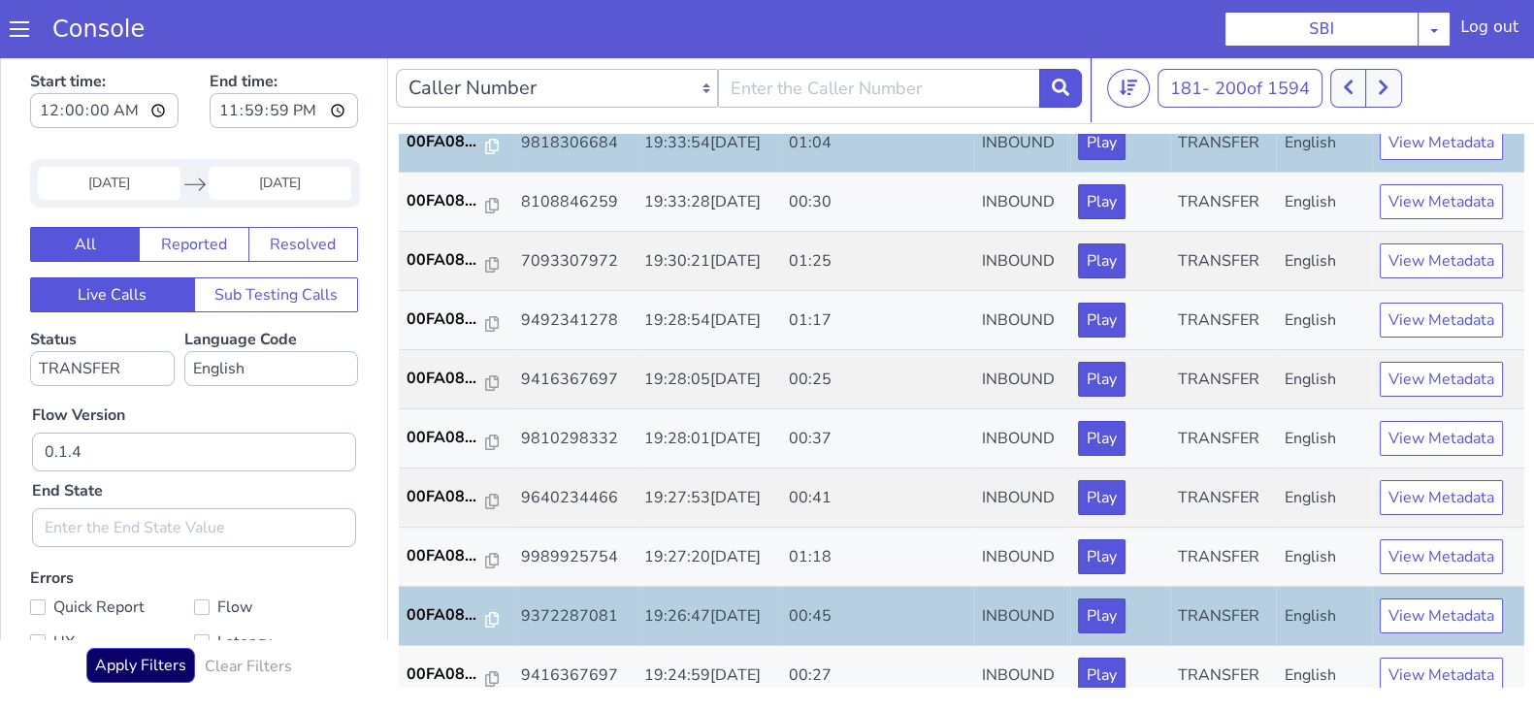
click at [102, 175] on input "20 Aug 2025" at bounding box center [109, 183] width 143 height 33
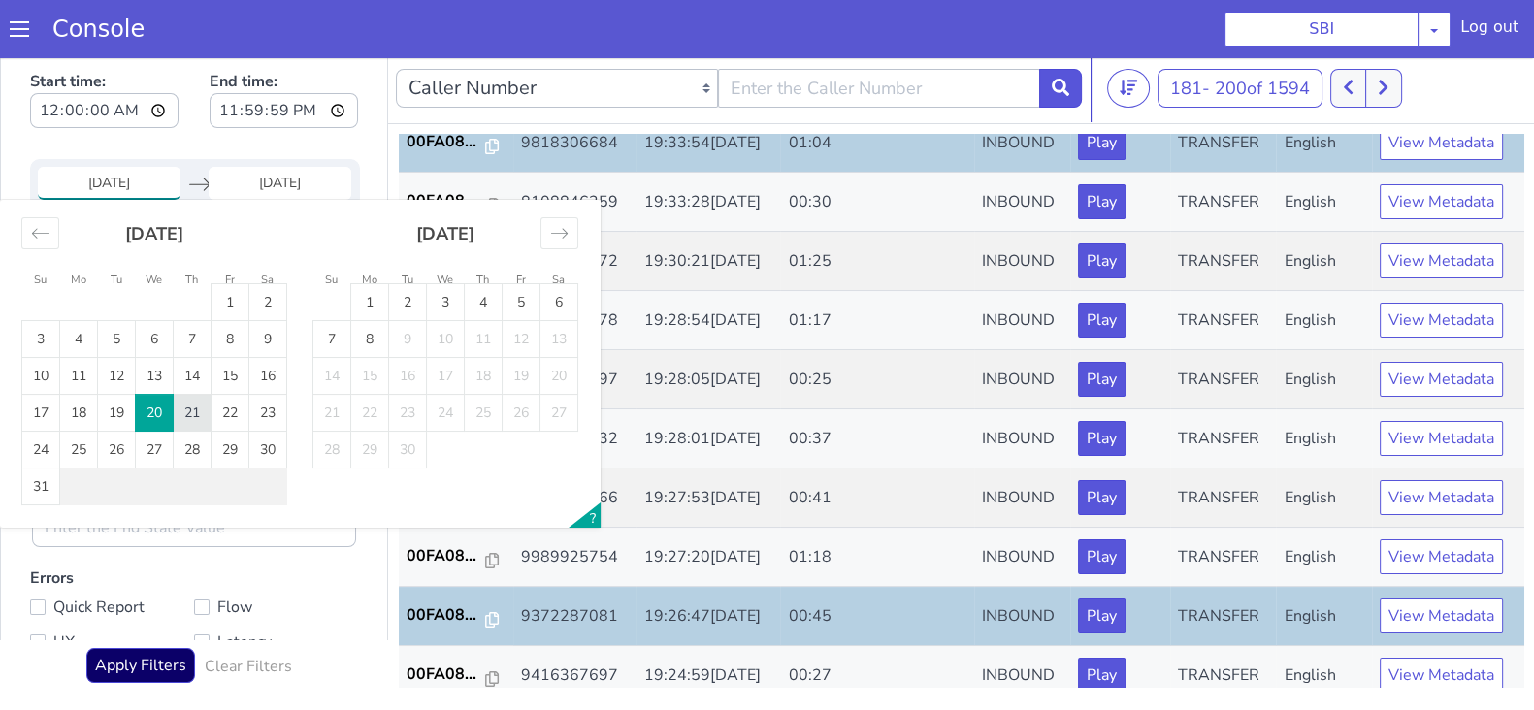
click at [193, 410] on td "21" at bounding box center [193, 413] width 38 height 37
type input "21 Aug 2025"
click at [276, 174] on input "End Date" at bounding box center [280, 183] width 143 height 33
click at [197, 408] on td "21" at bounding box center [193, 413] width 38 height 37
type input "21 Aug 2025"
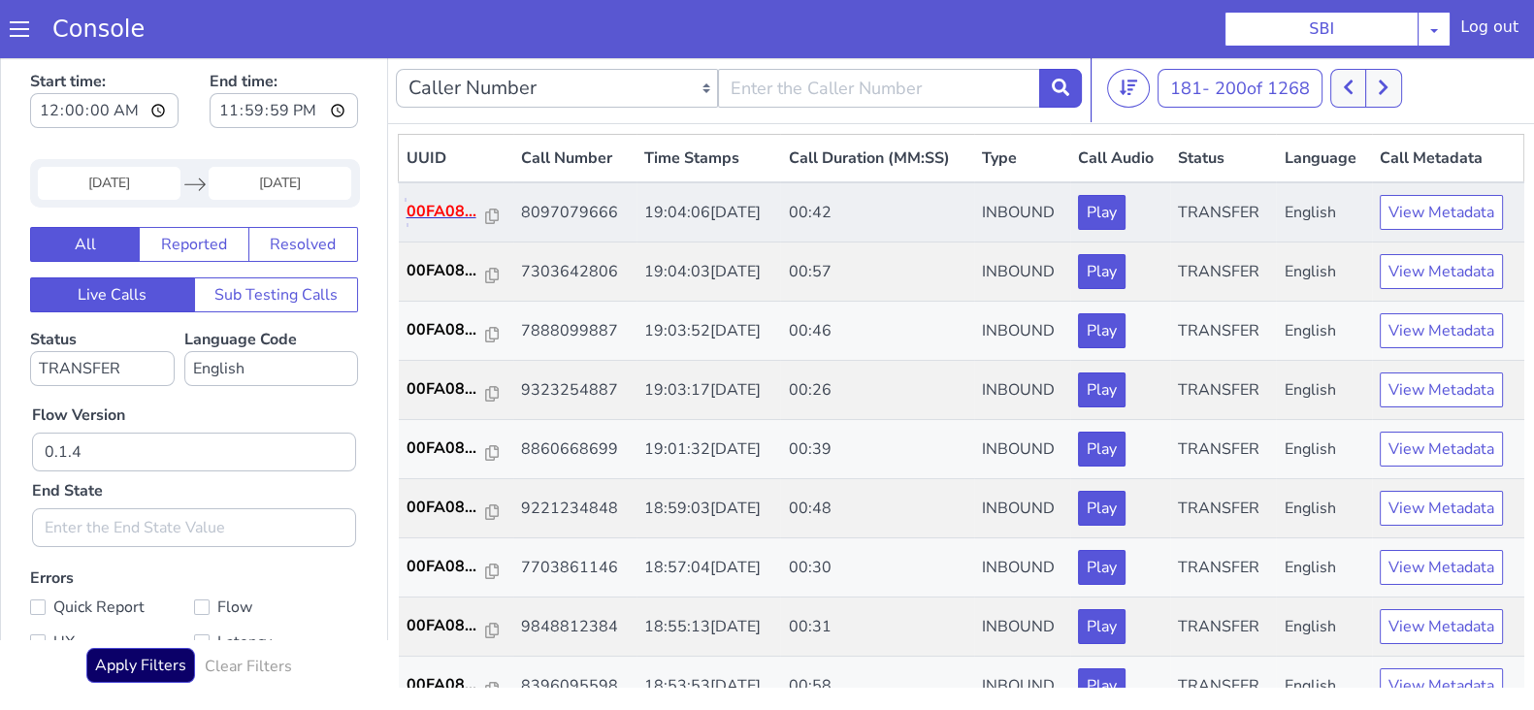
click at [436, 211] on p "00FA08..." at bounding box center [447, 211] width 80 height 23
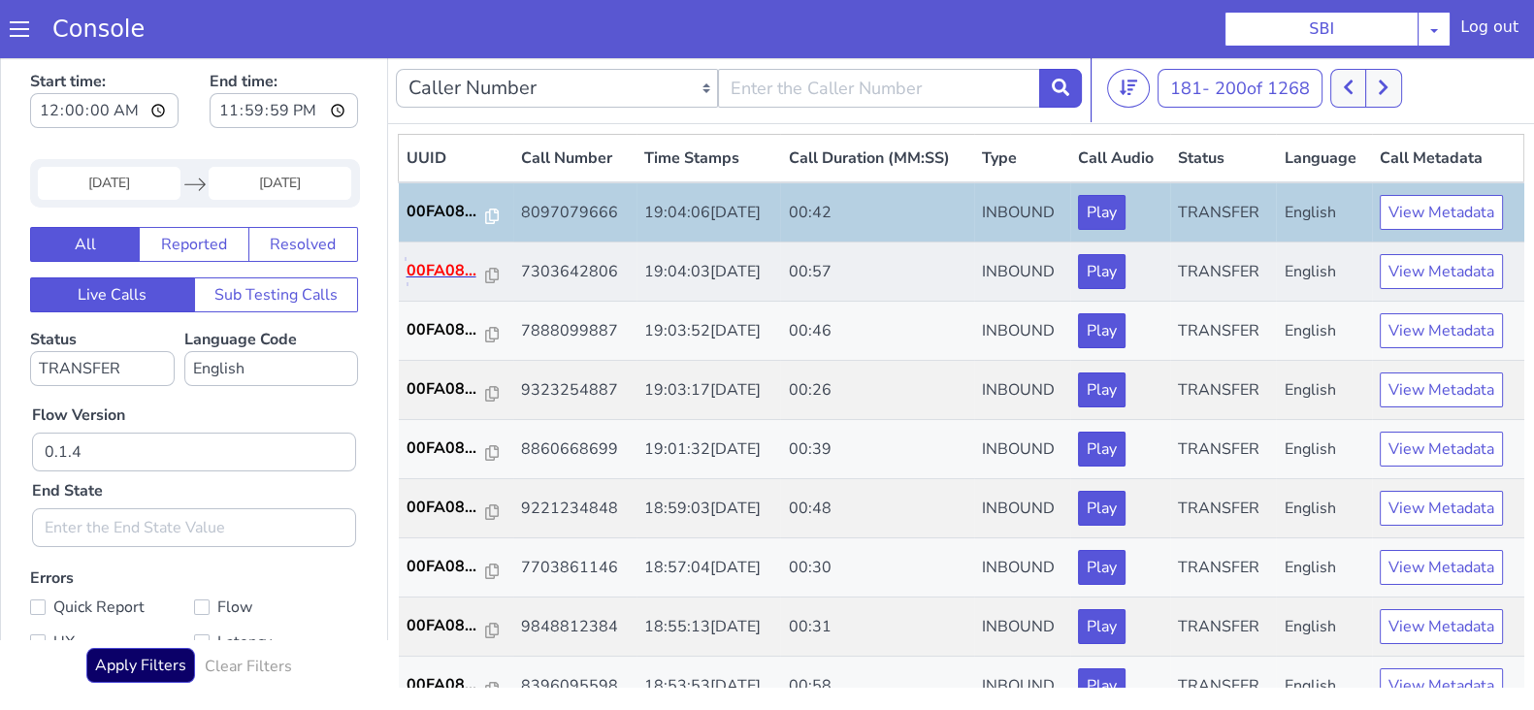
click at [419, 263] on p "00FA08..." at bounding box center [447, 270] width 80 height 23
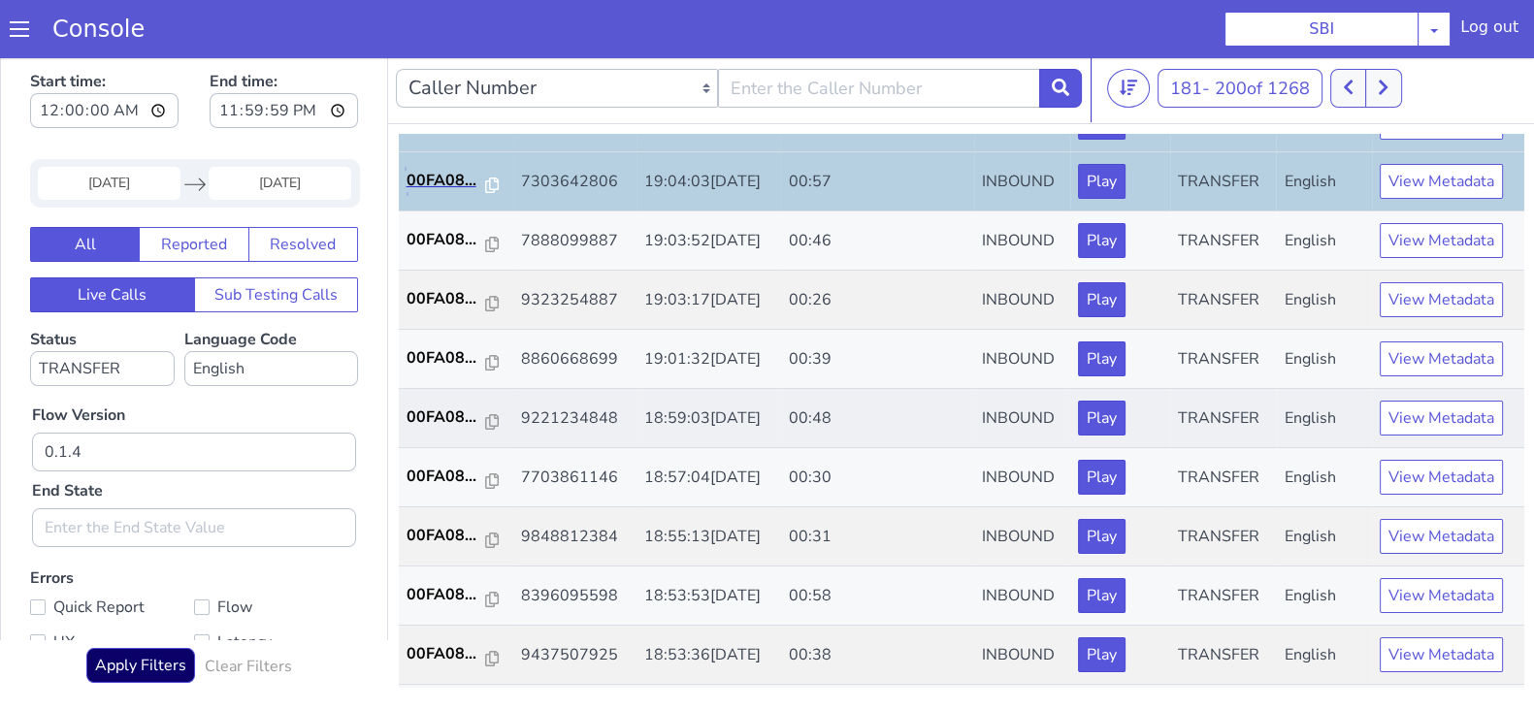
scroll to position [120, 0]
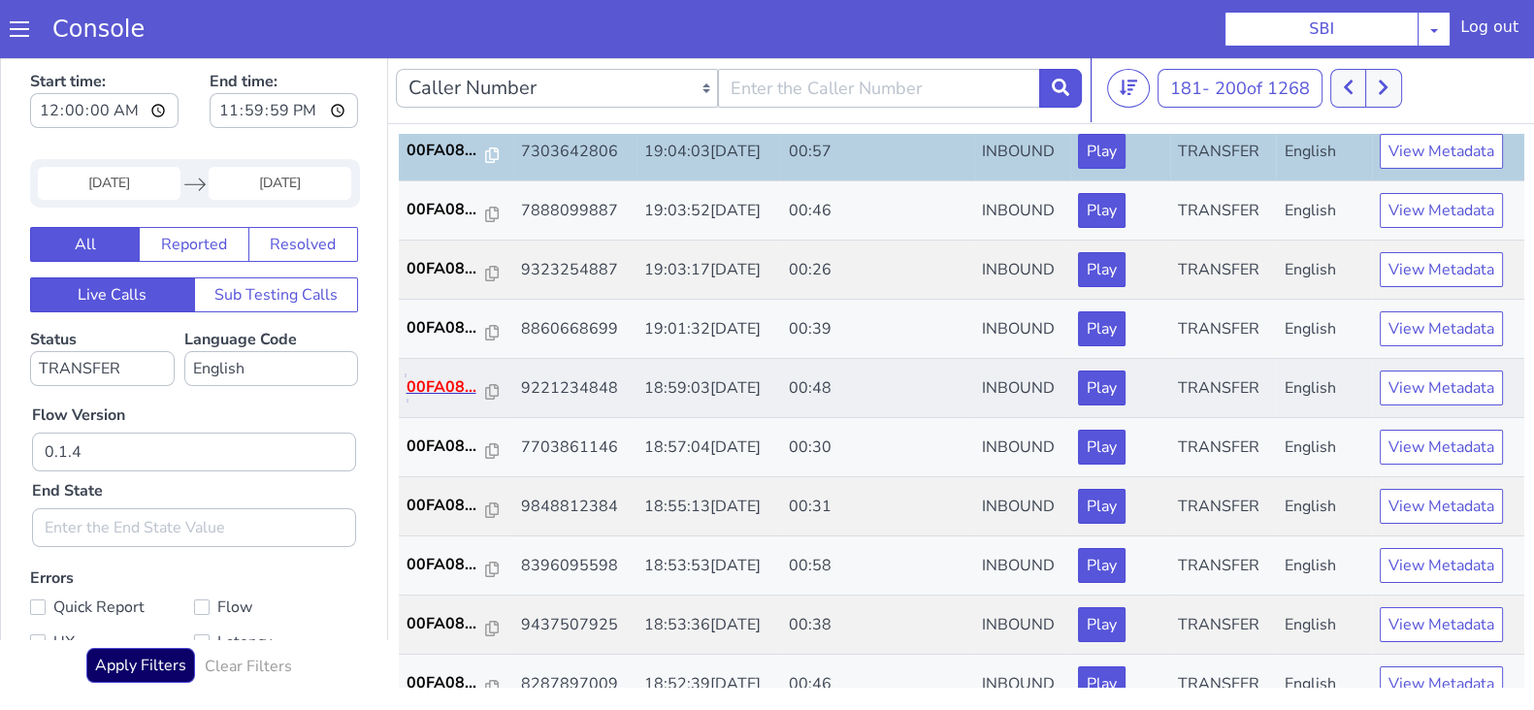
click at [434, 379] on p "00FA08..." at bounding box center [447, 386] width 80 height 23
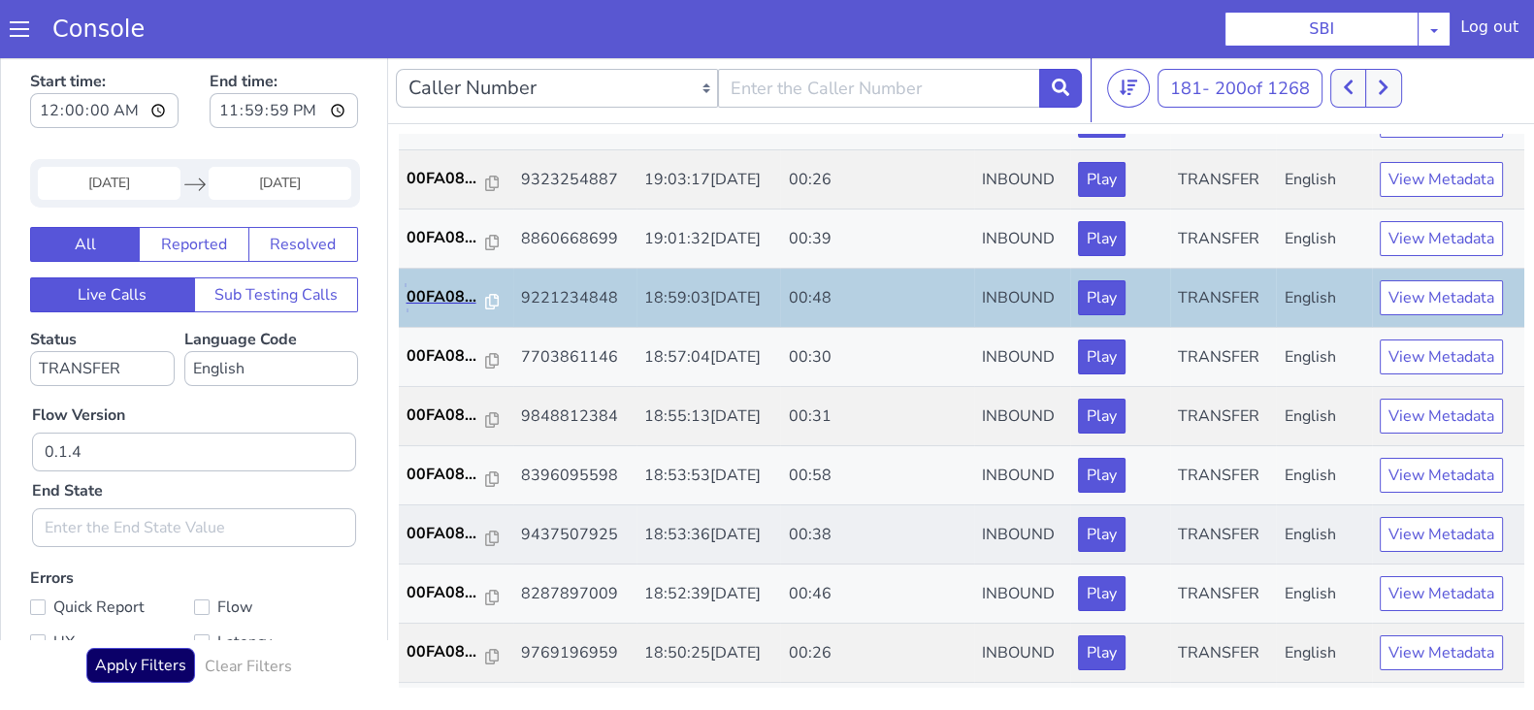
scroll to position [242, 0]
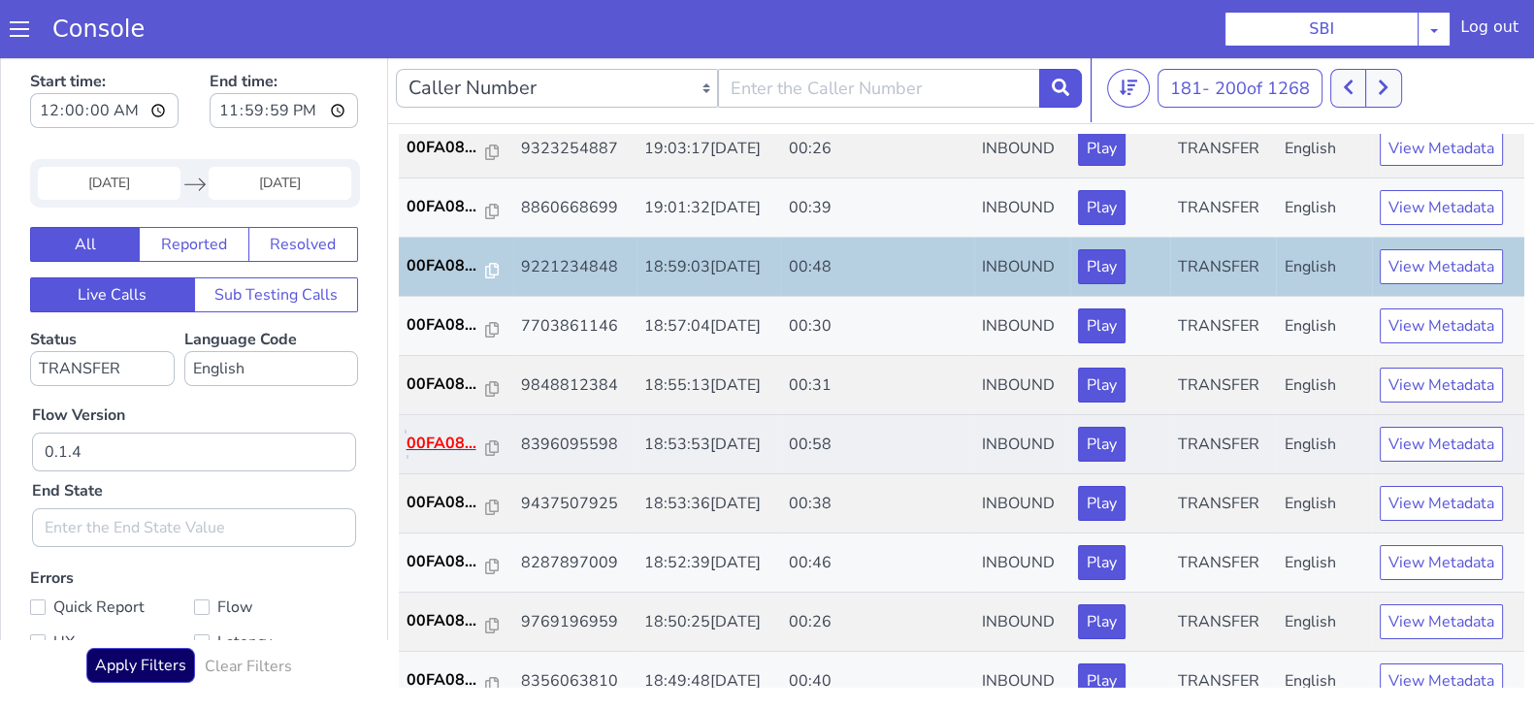
click at [436, 443] on p "00FA08..." at bounding box center [447, 443] width 80 height 23
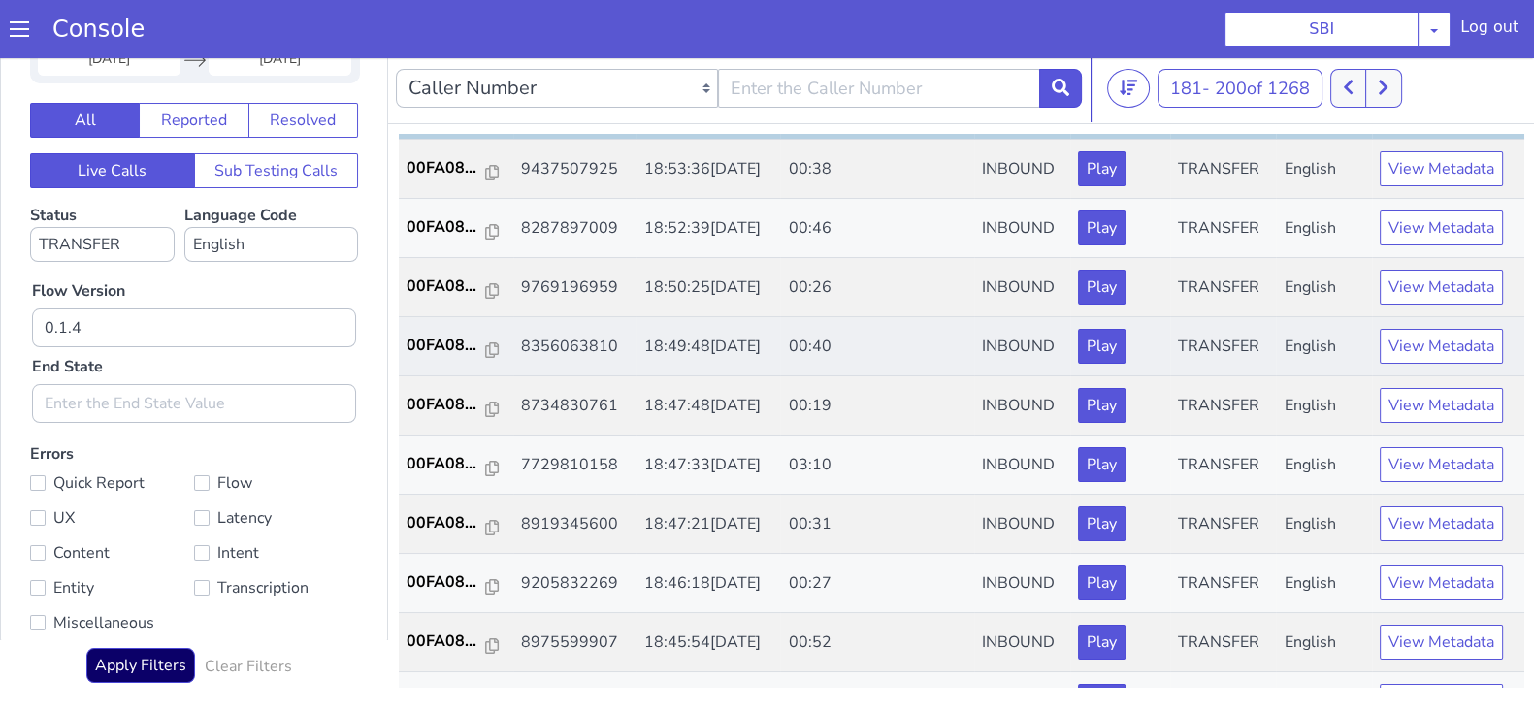
scroll to position [553, 0]
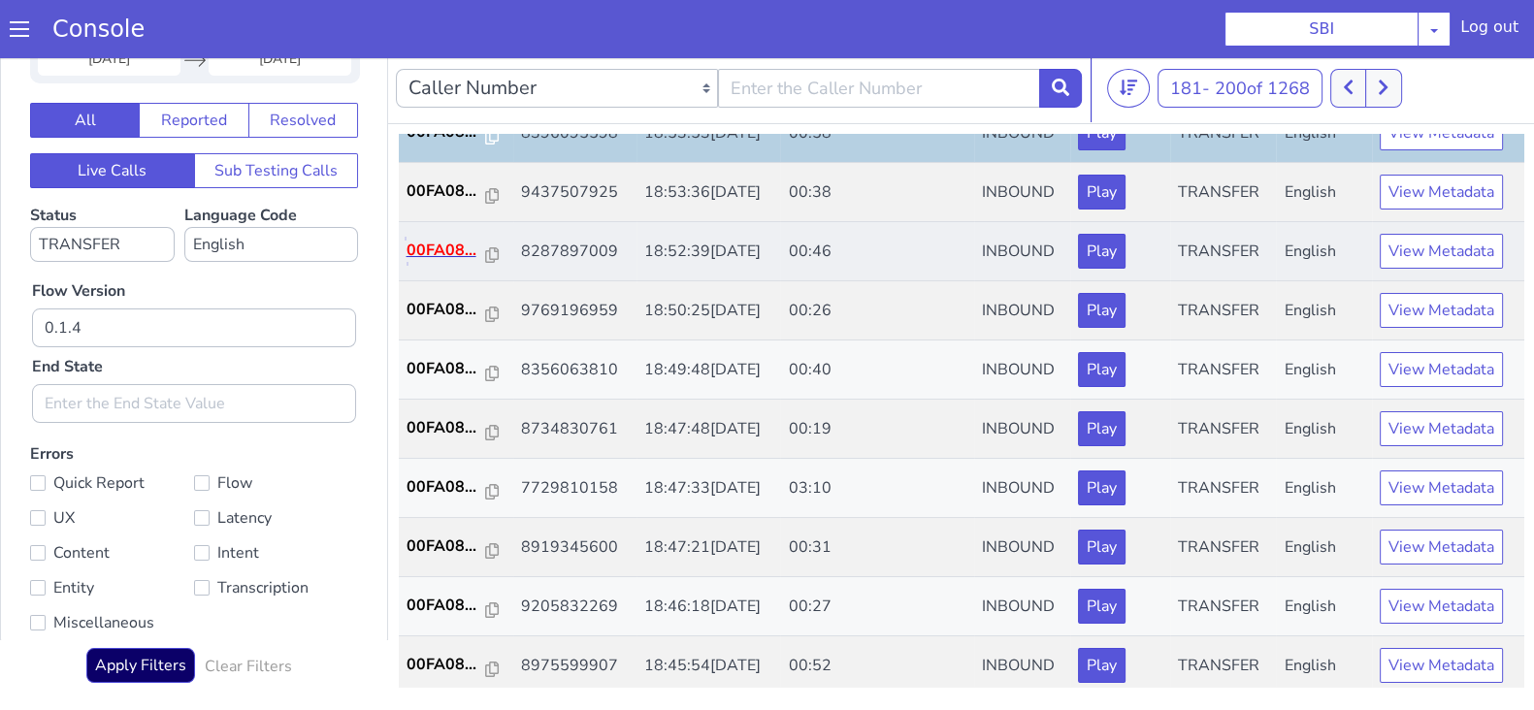
click at [427, 254] on p "00FA08..." at bounding box center [447, 250] width 80 height 23
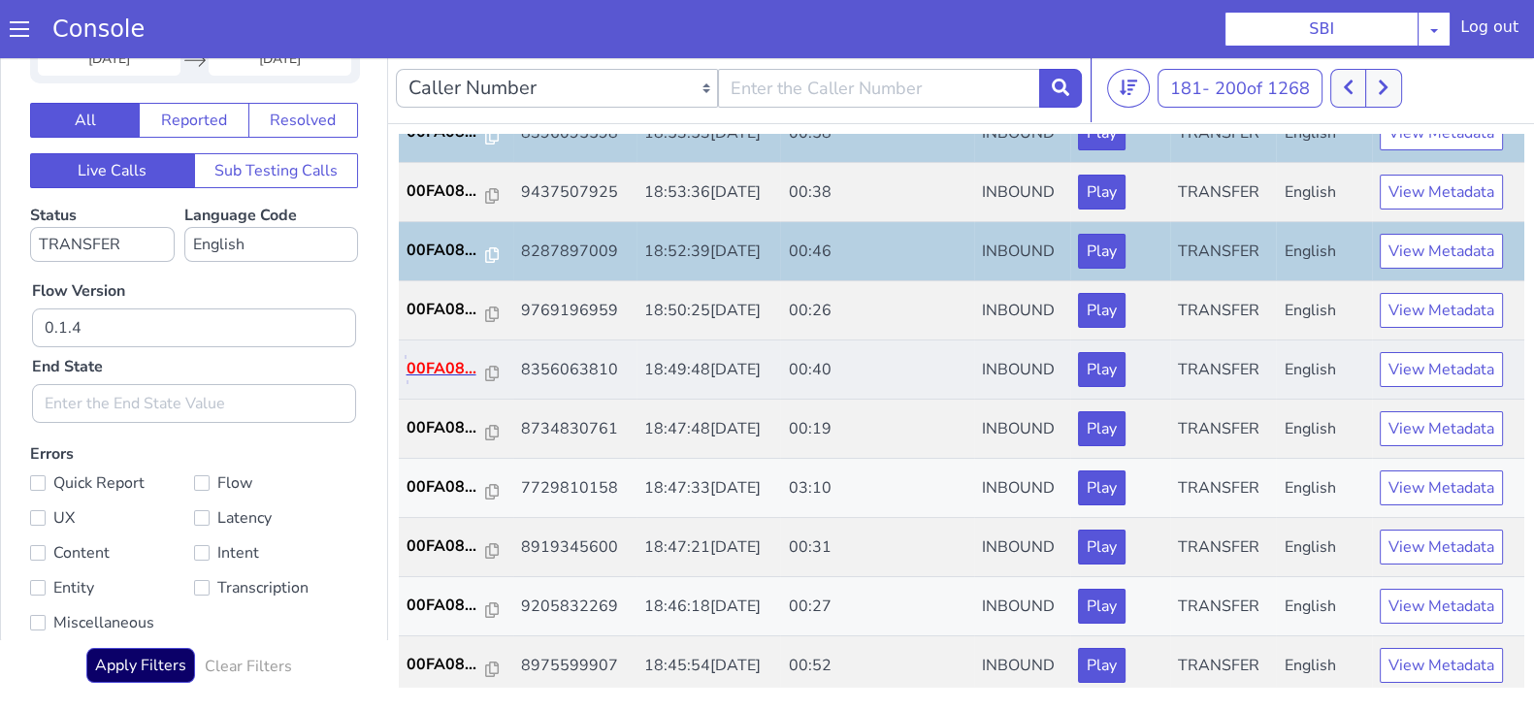
click at [429, 361] on p "00FA08..." at bounding box center [447, 368] width 80 height 23
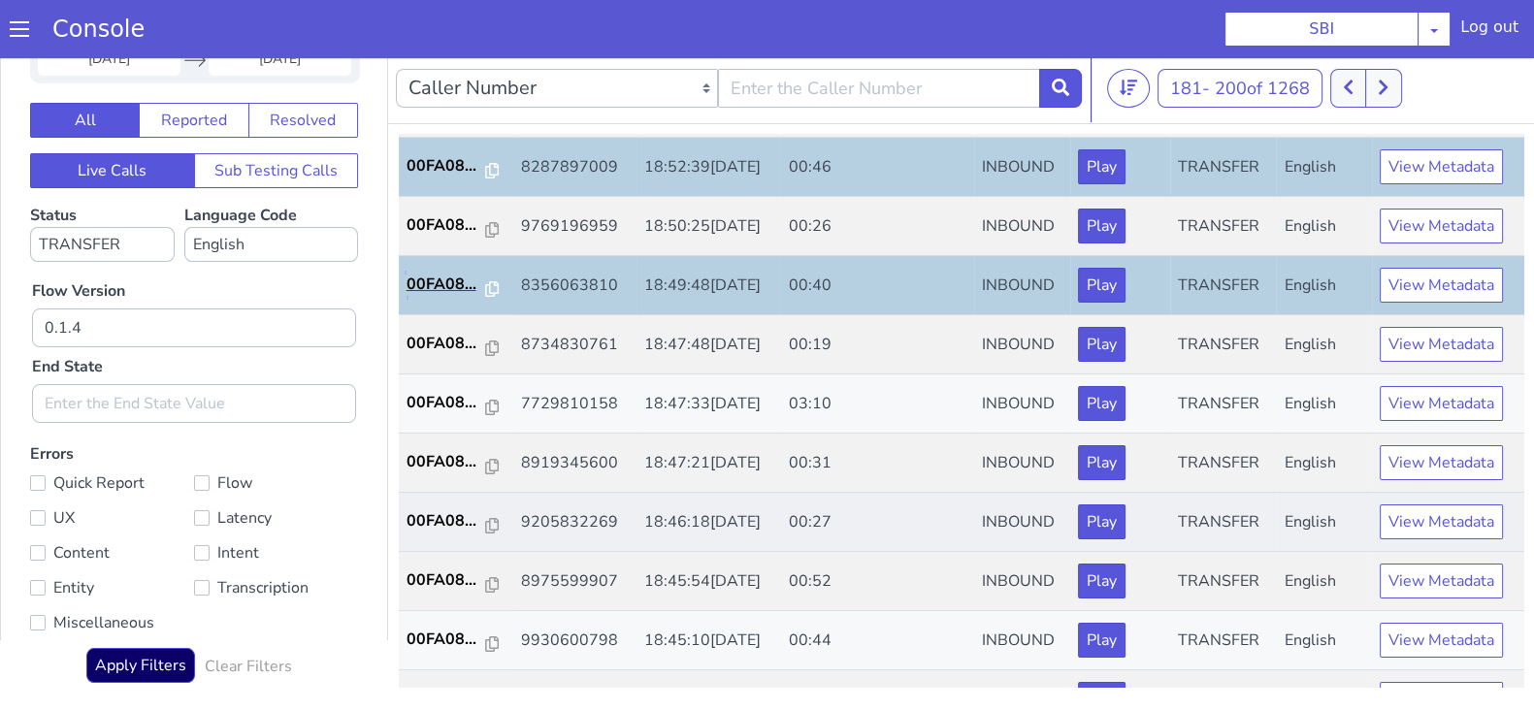
scroll to position [674, 0]
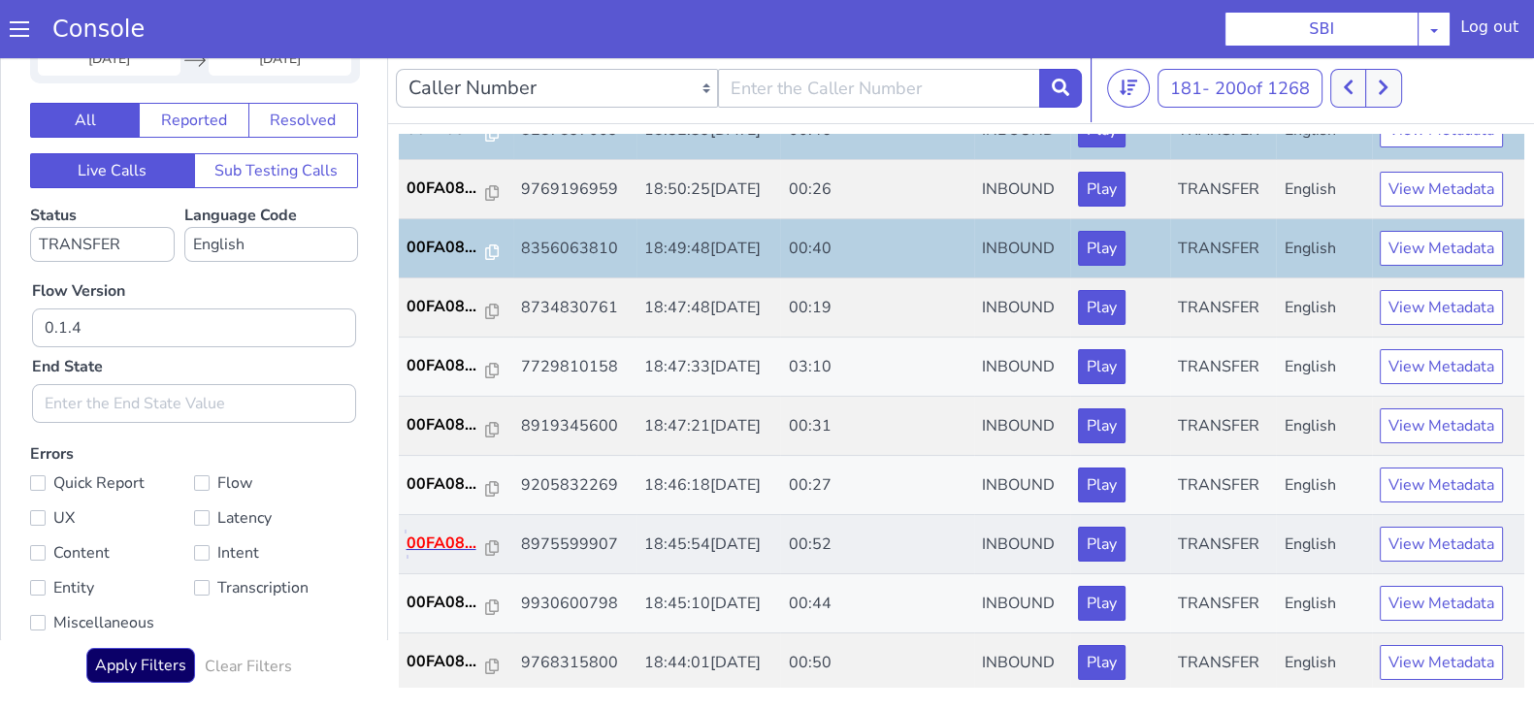
click at [437, 538] on p "00FA08..." at bounding box center [447, 543] width 80 height 23
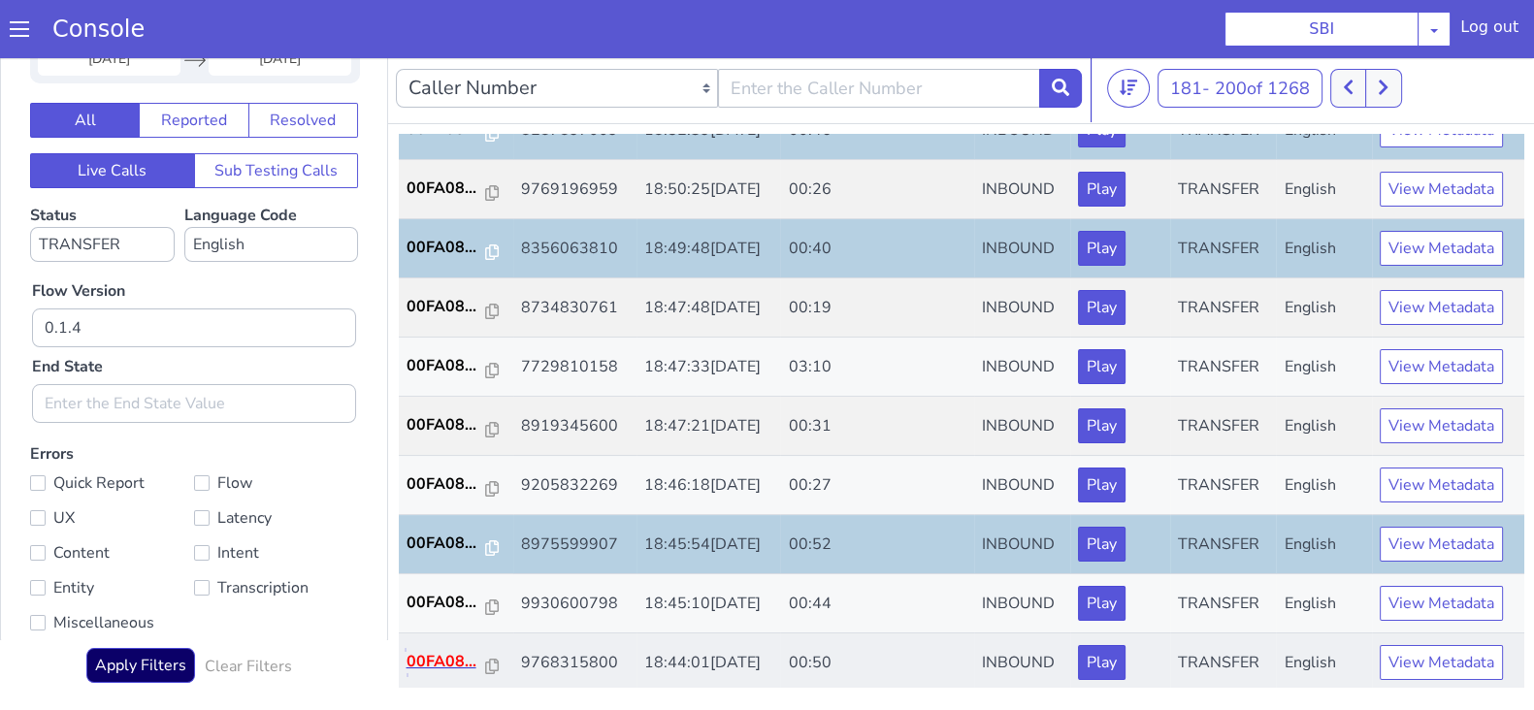
click at [442, 654] on p "00FA08..." at bounding box center [447, 661] width 80 height 23
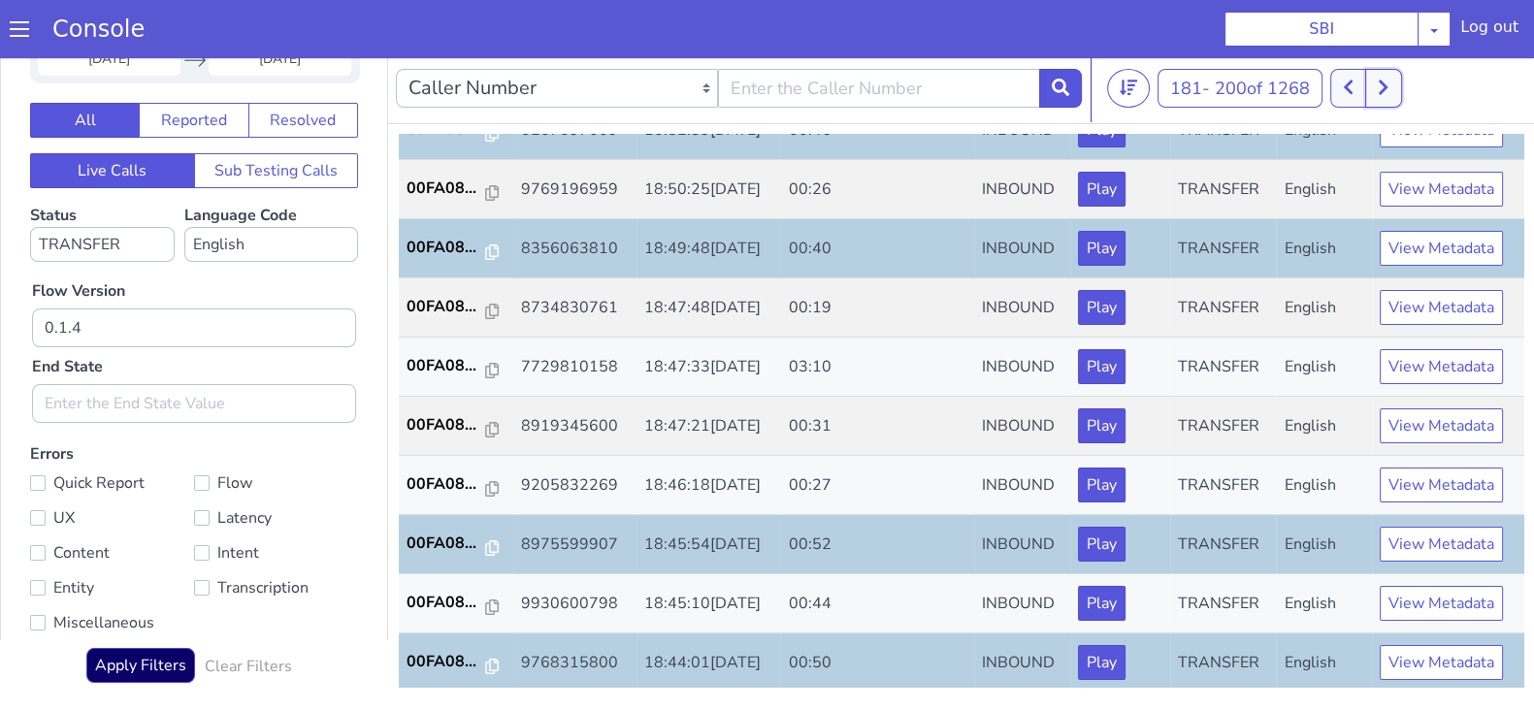
click at [1370, 83] on button at bounding box center [1383, 88] width 36 height 39
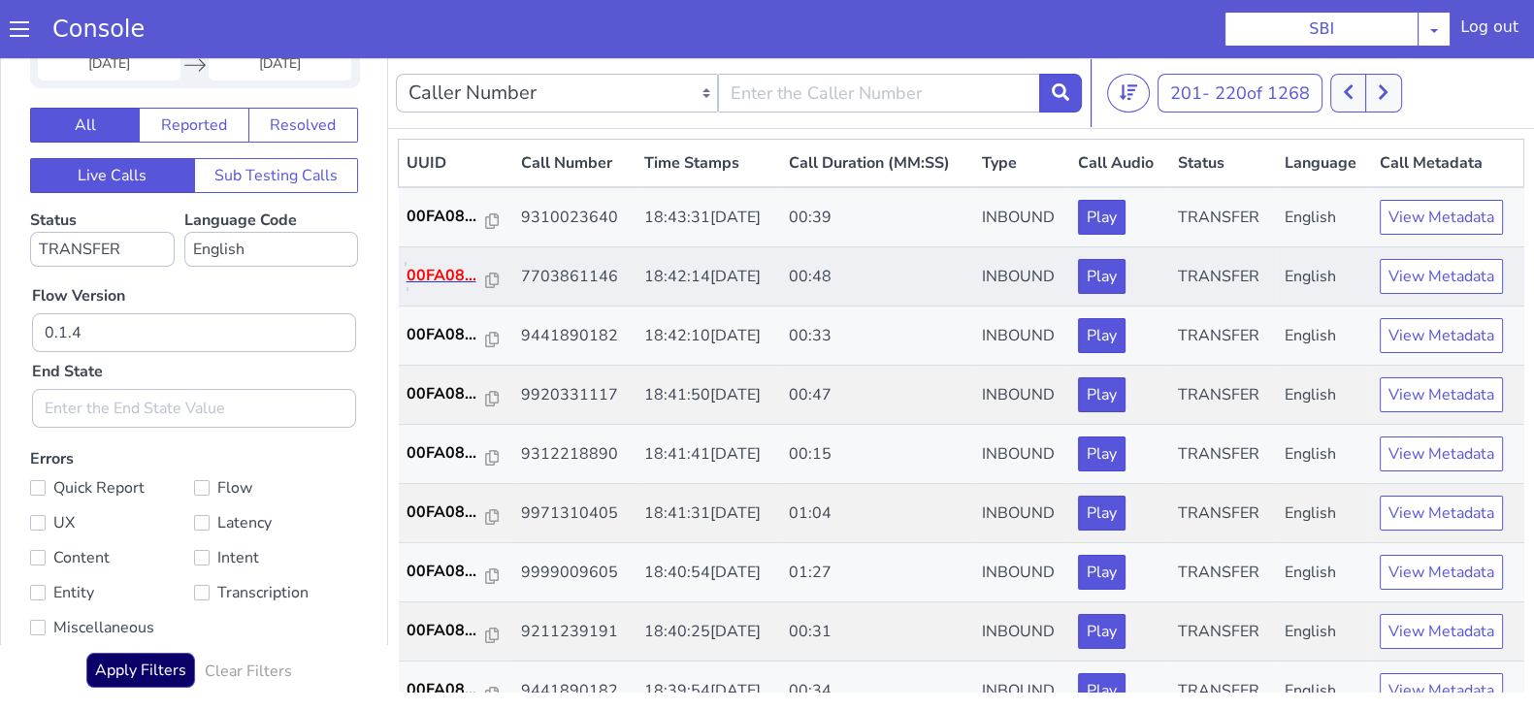
click at [439, 267] on p "00FA08..." at bounding box center [447, 275] width 80 height 23
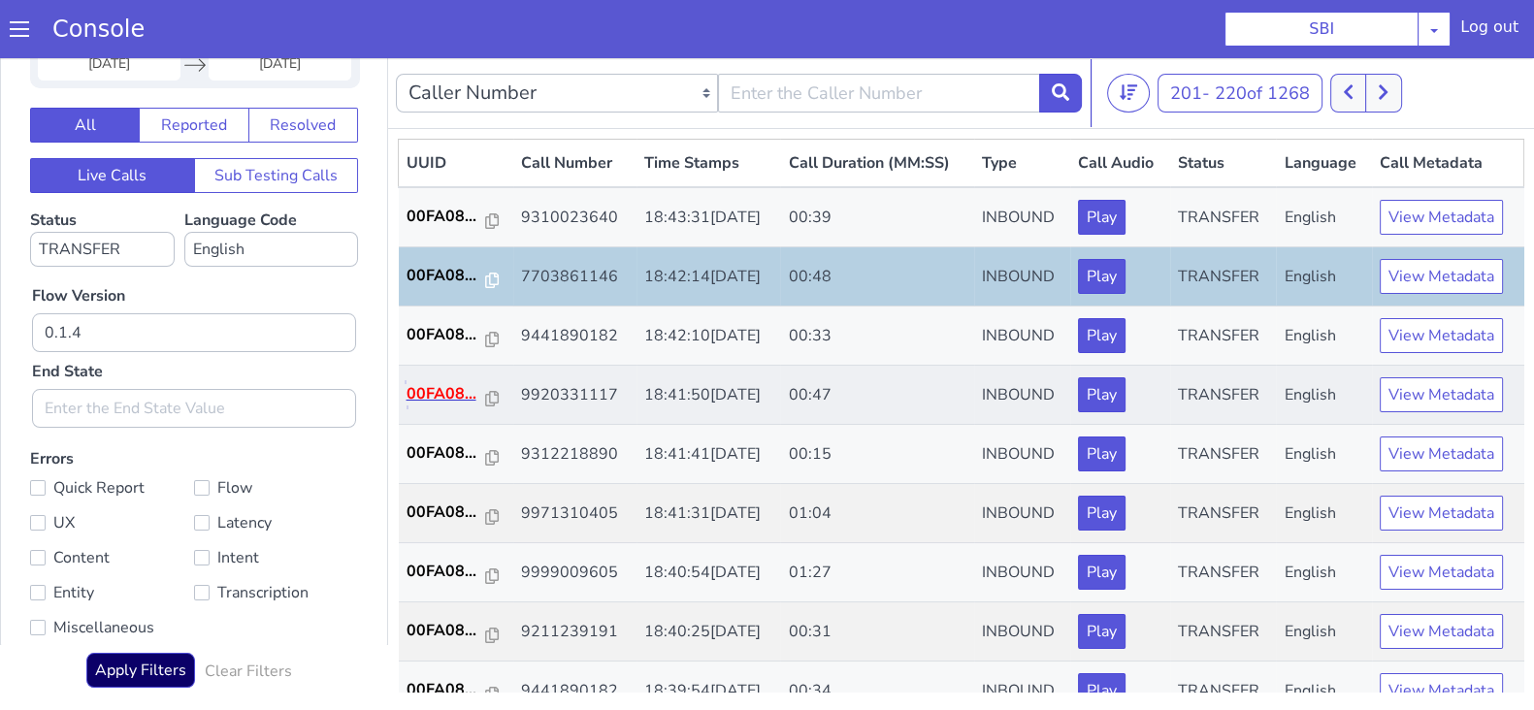
click at [451, 399] on p "00FA08..." at bounding box center [447, 393] width 80 height 23
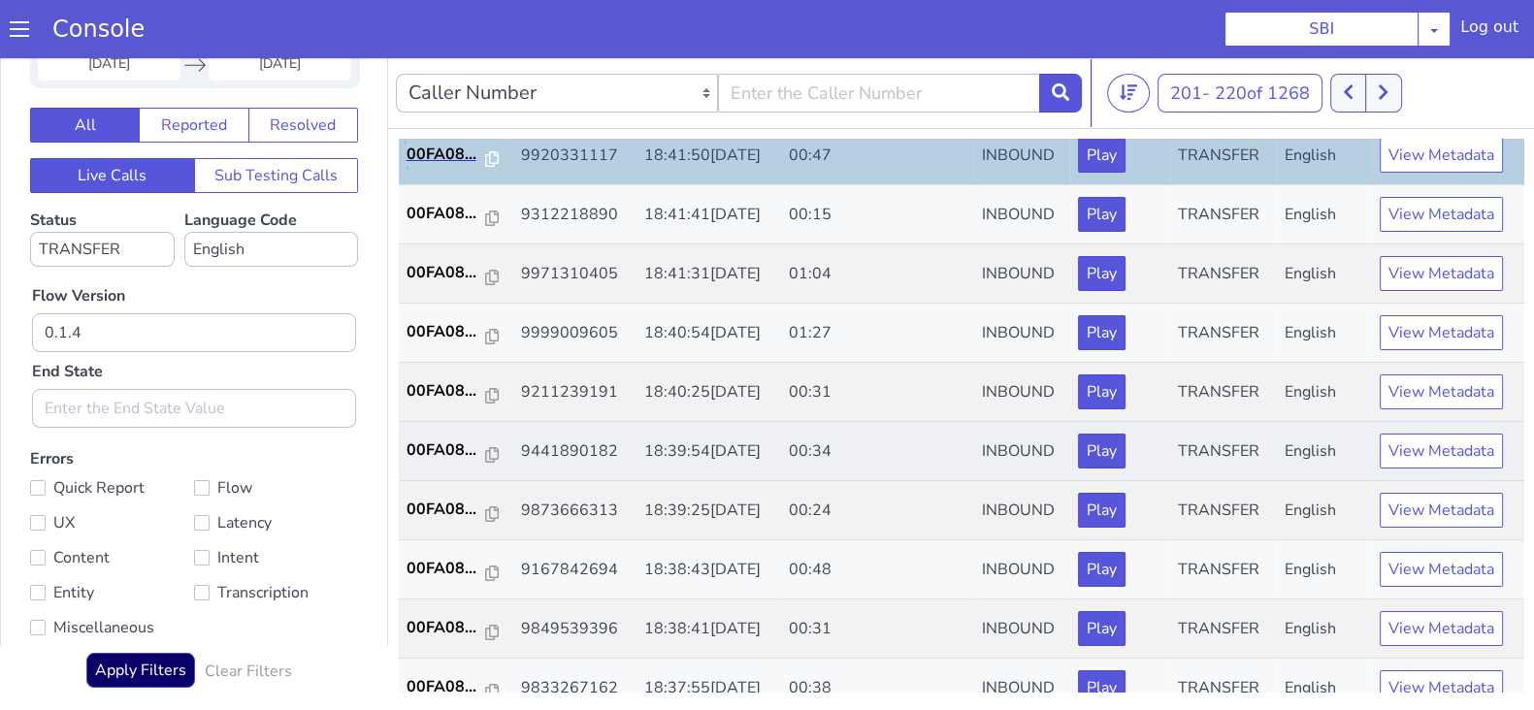
scroll to position [242, 0]
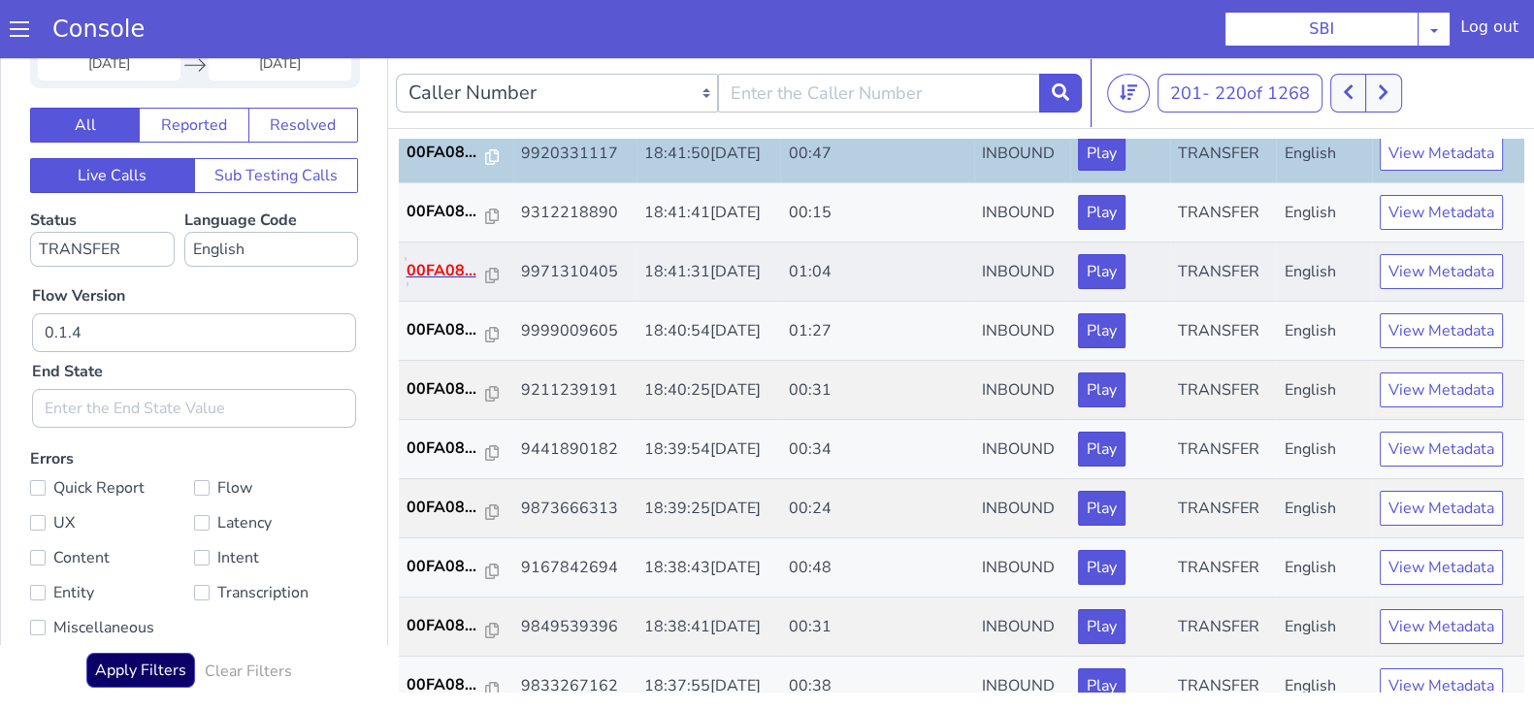
click at [440, 272] on p "00FA08..." at bounding box center [447, 270] width 80 height 23
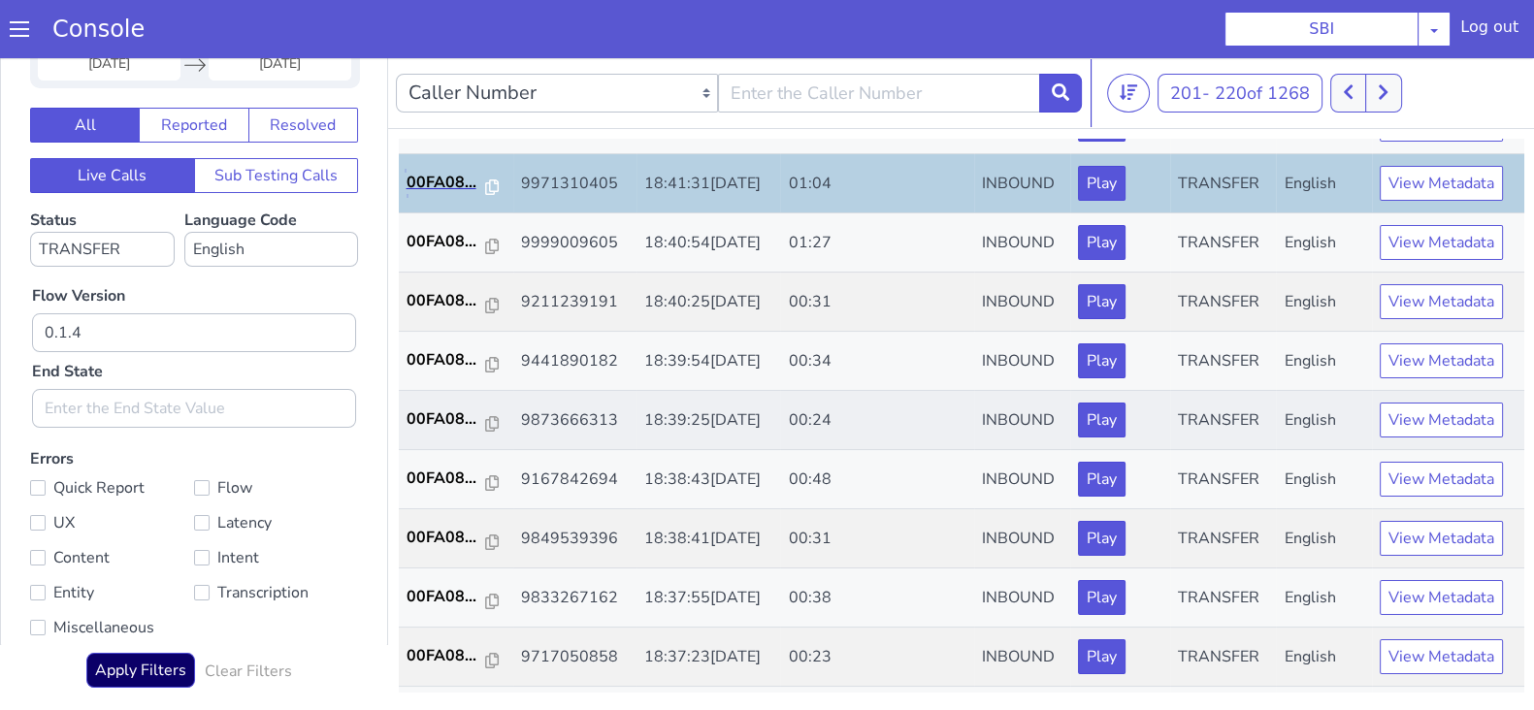
scroll to position [364, 0]
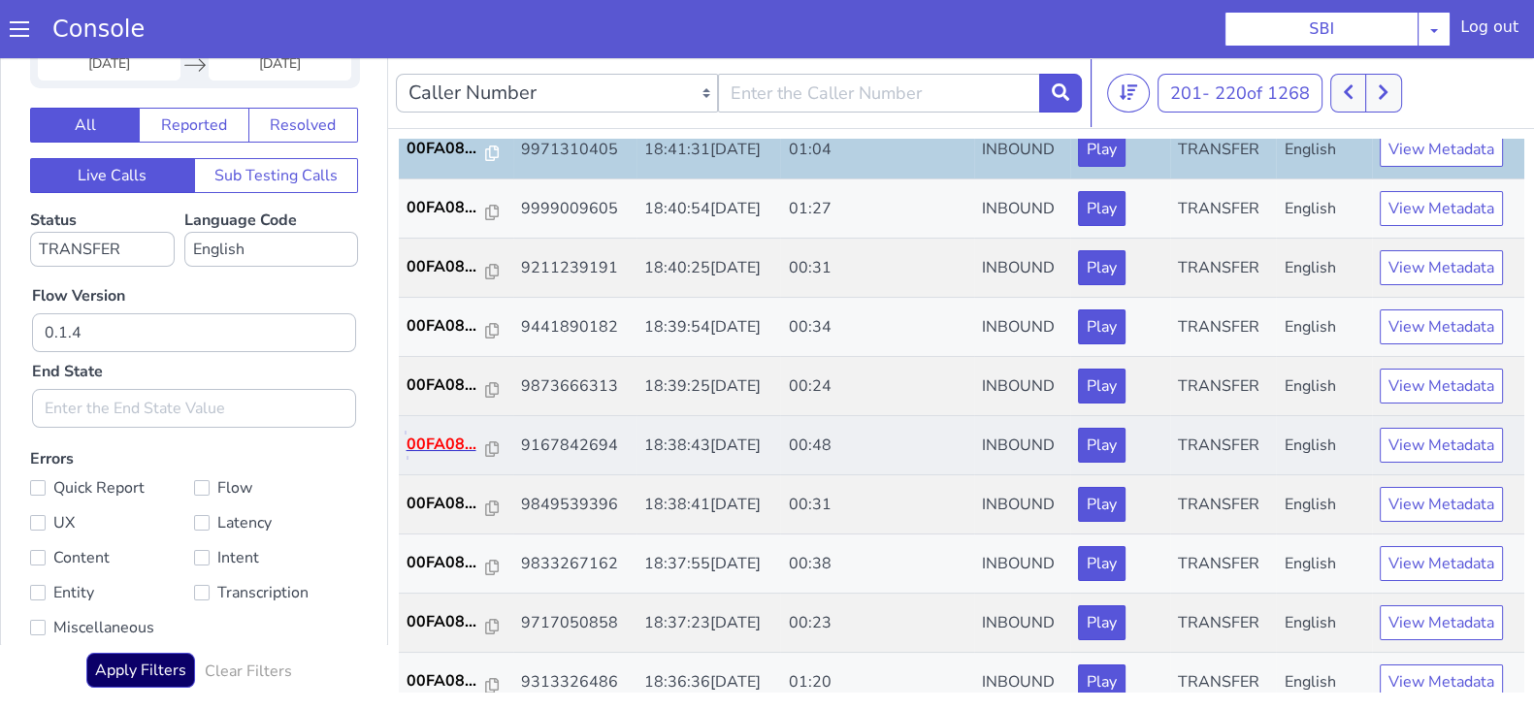
click at [446, 433] on p "00FA08..." at bounding box center [447, 444] width 80 height 23
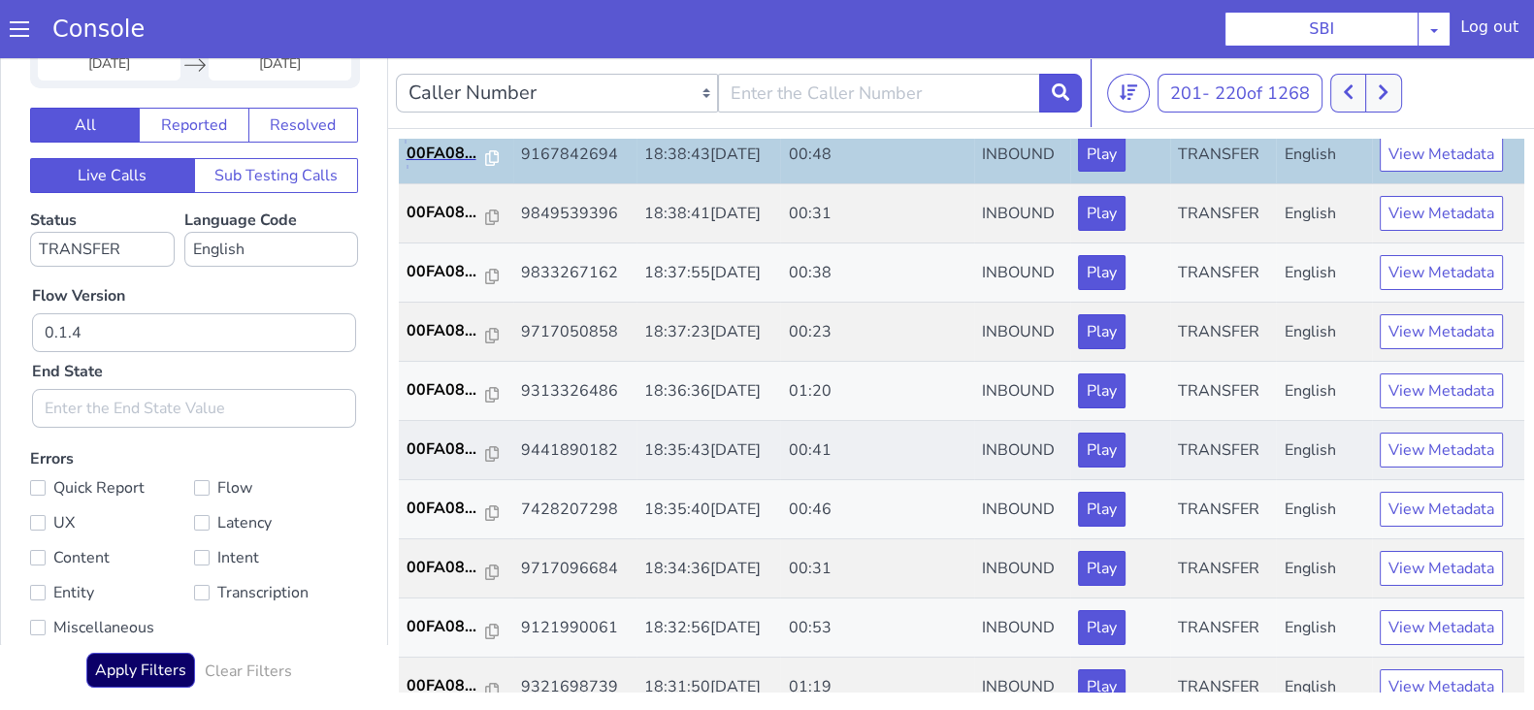
scroll to position [674, 0]
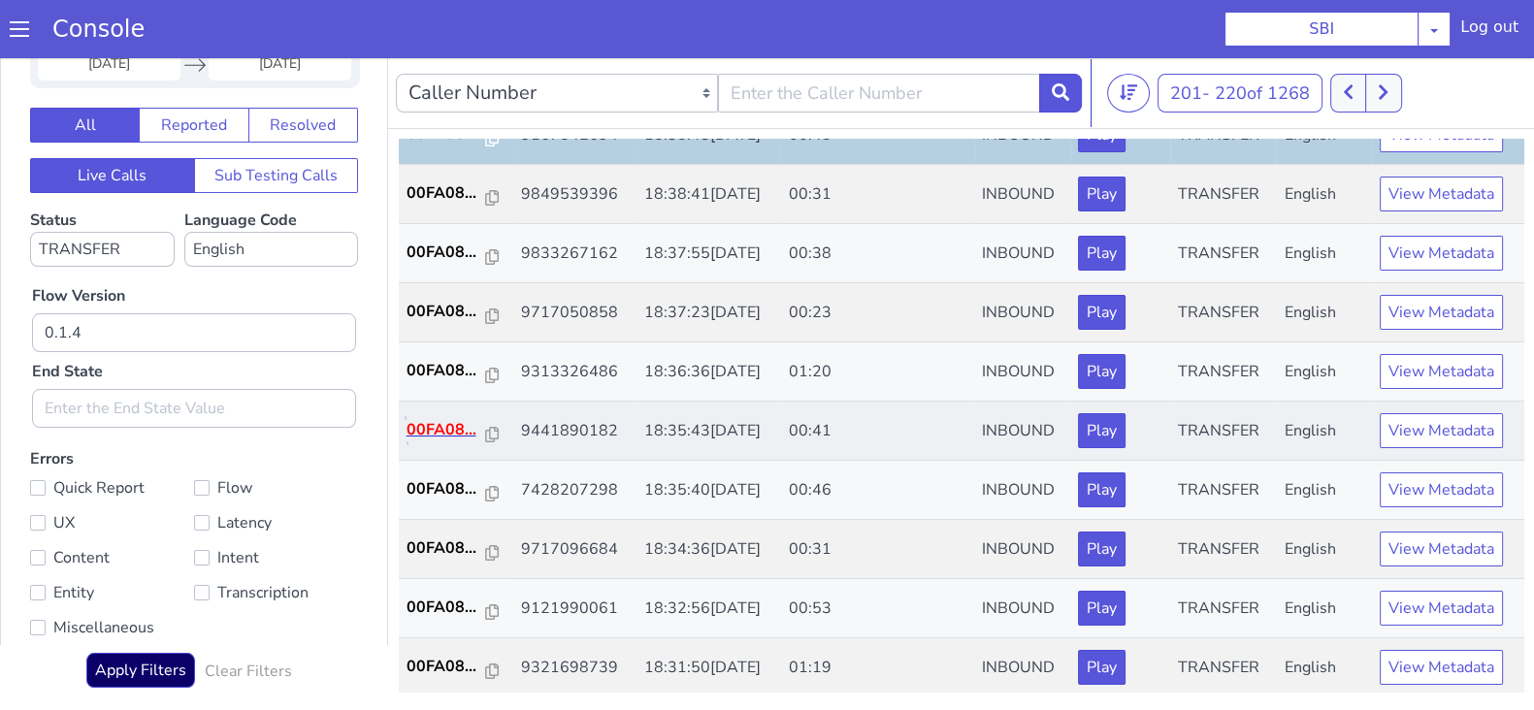
click at [446, 420] on p "00FA08..." at bounding box center [447, 429] width 80 height 23
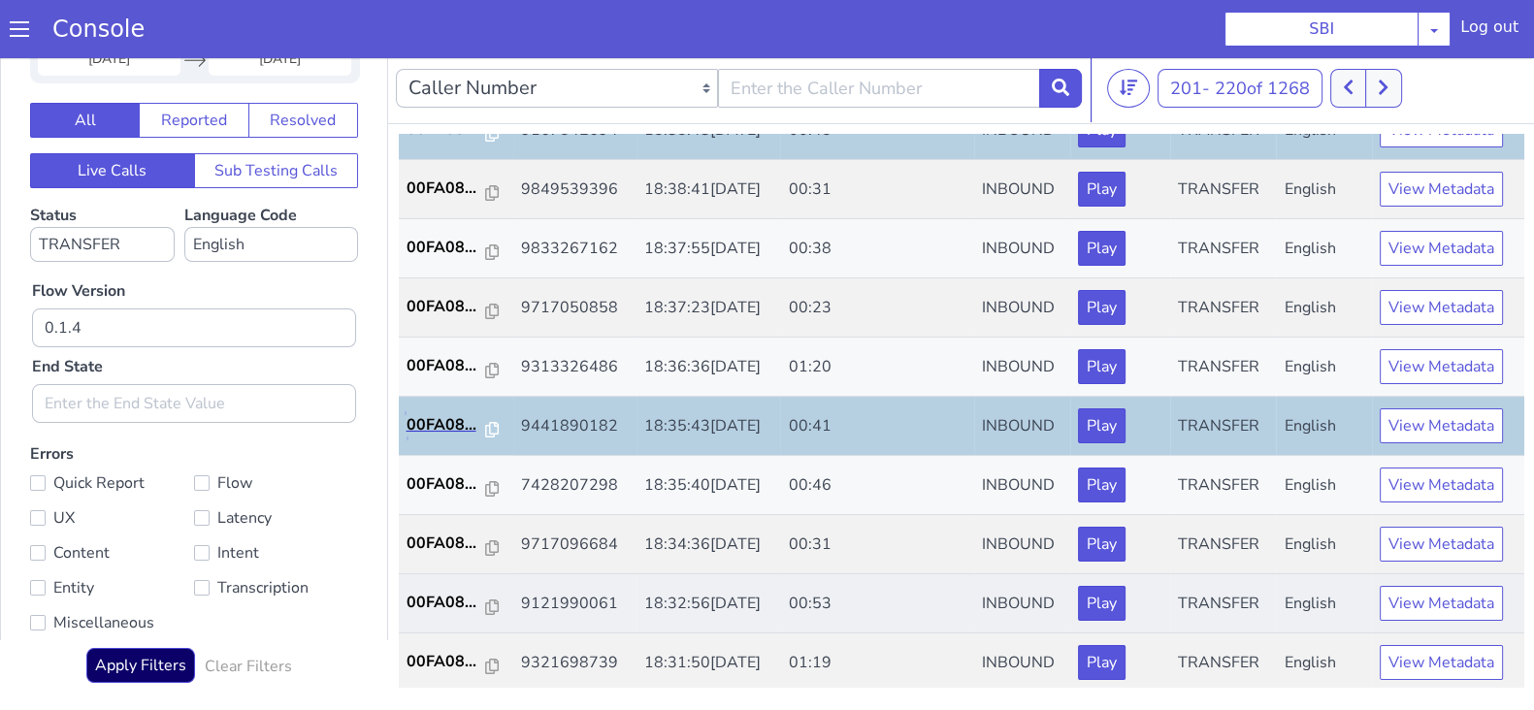
scroll to position [5, 0]
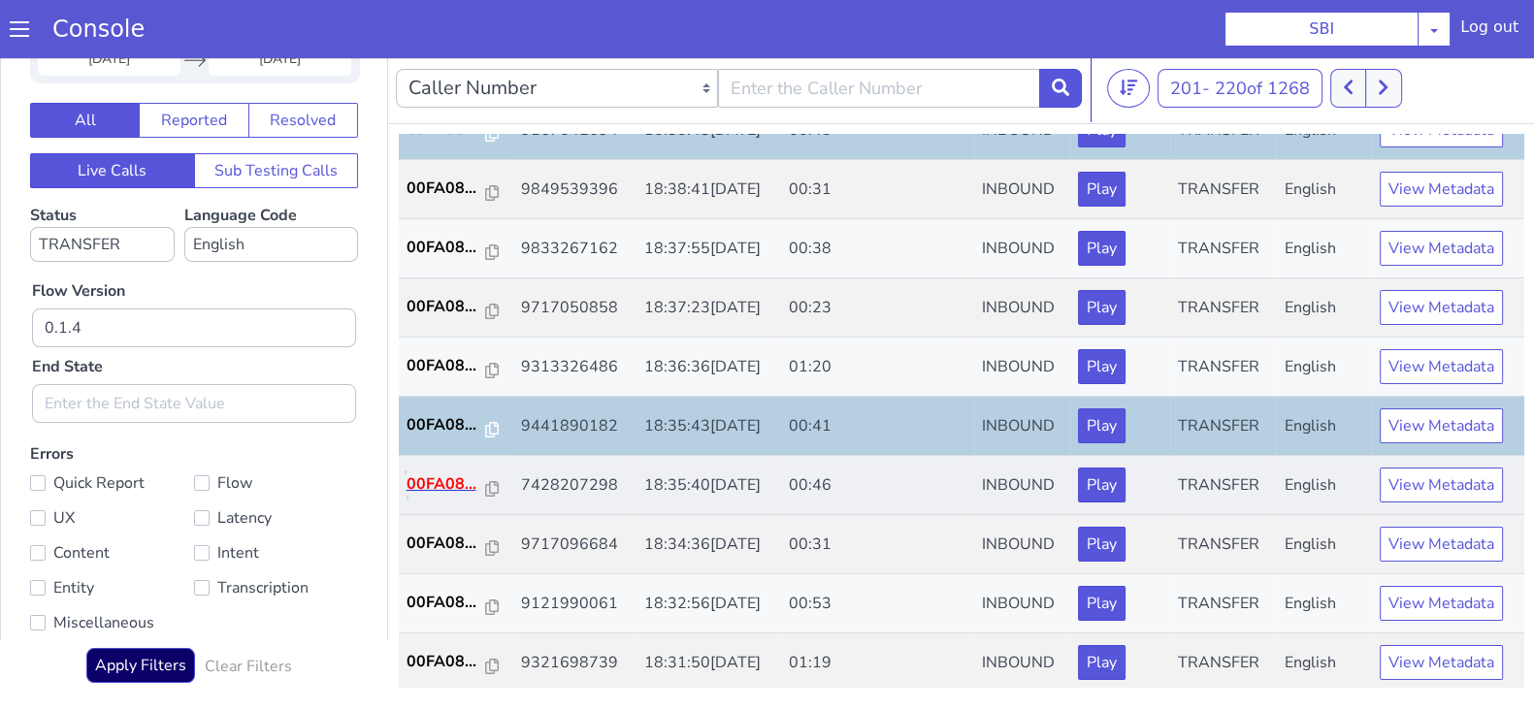
click at [448, 475] on p "00FA08..." at bounding box center [447, 484] width 80 height 23
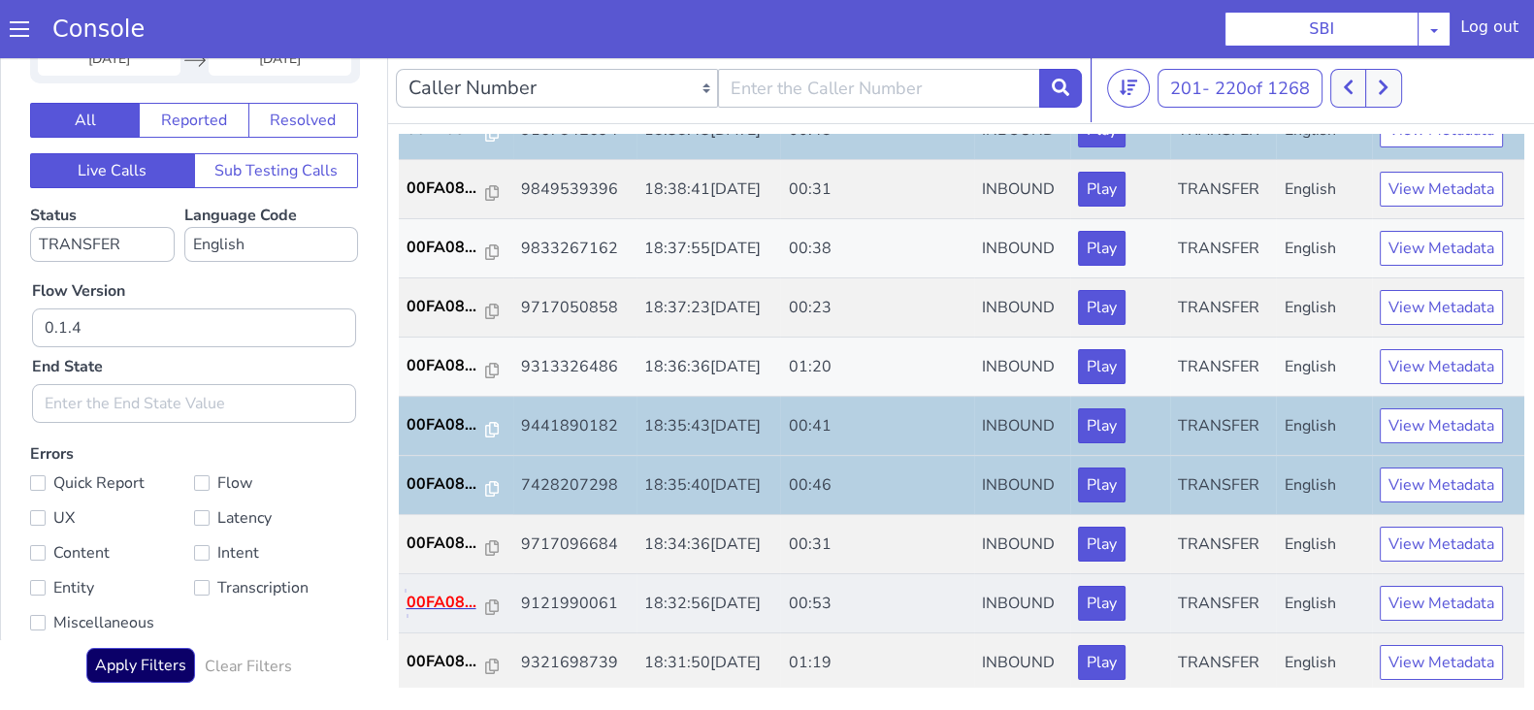
click at [438, 604] on p "00FA08..." at bounding box center [447, 602] width 80 height 23
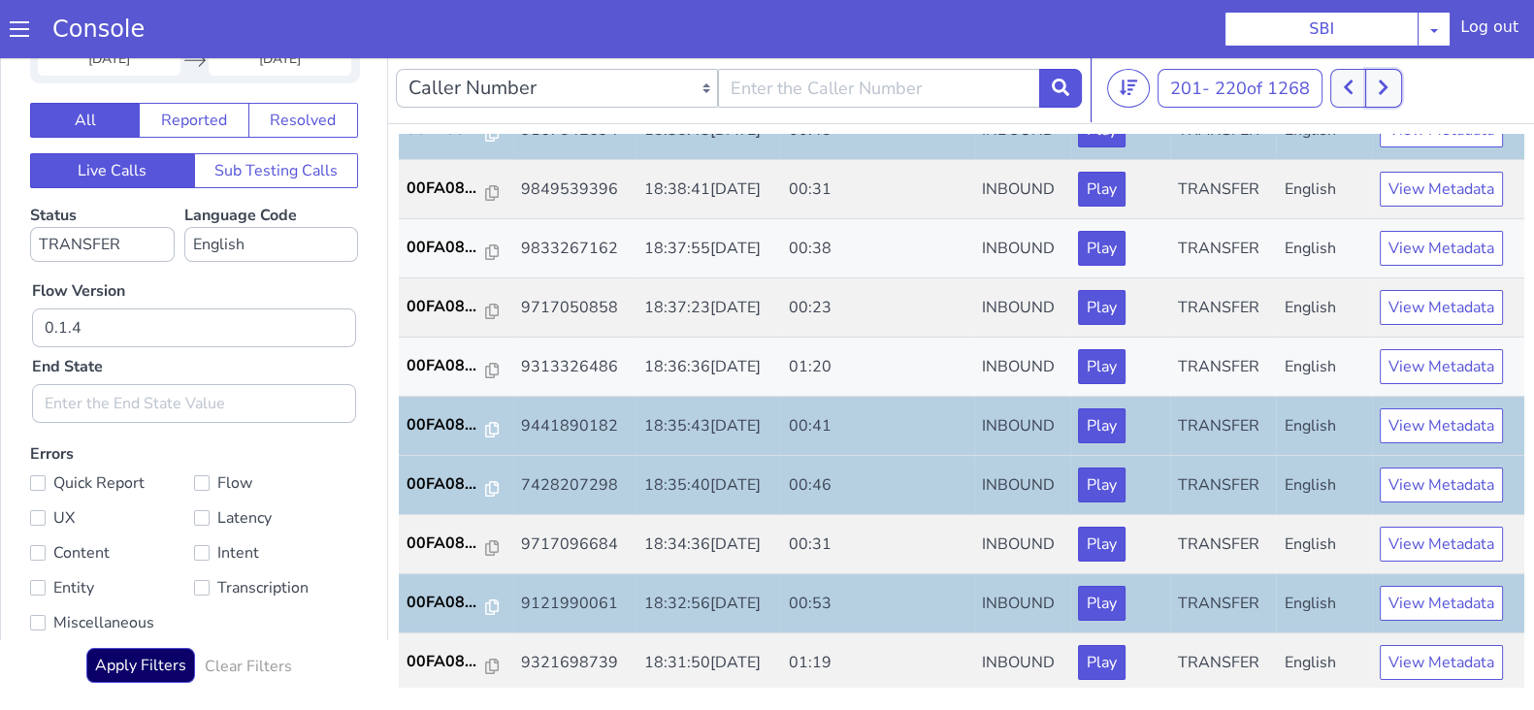
click at [1391, 95] on button at bounding box center [1383, 88] width 36 height 39
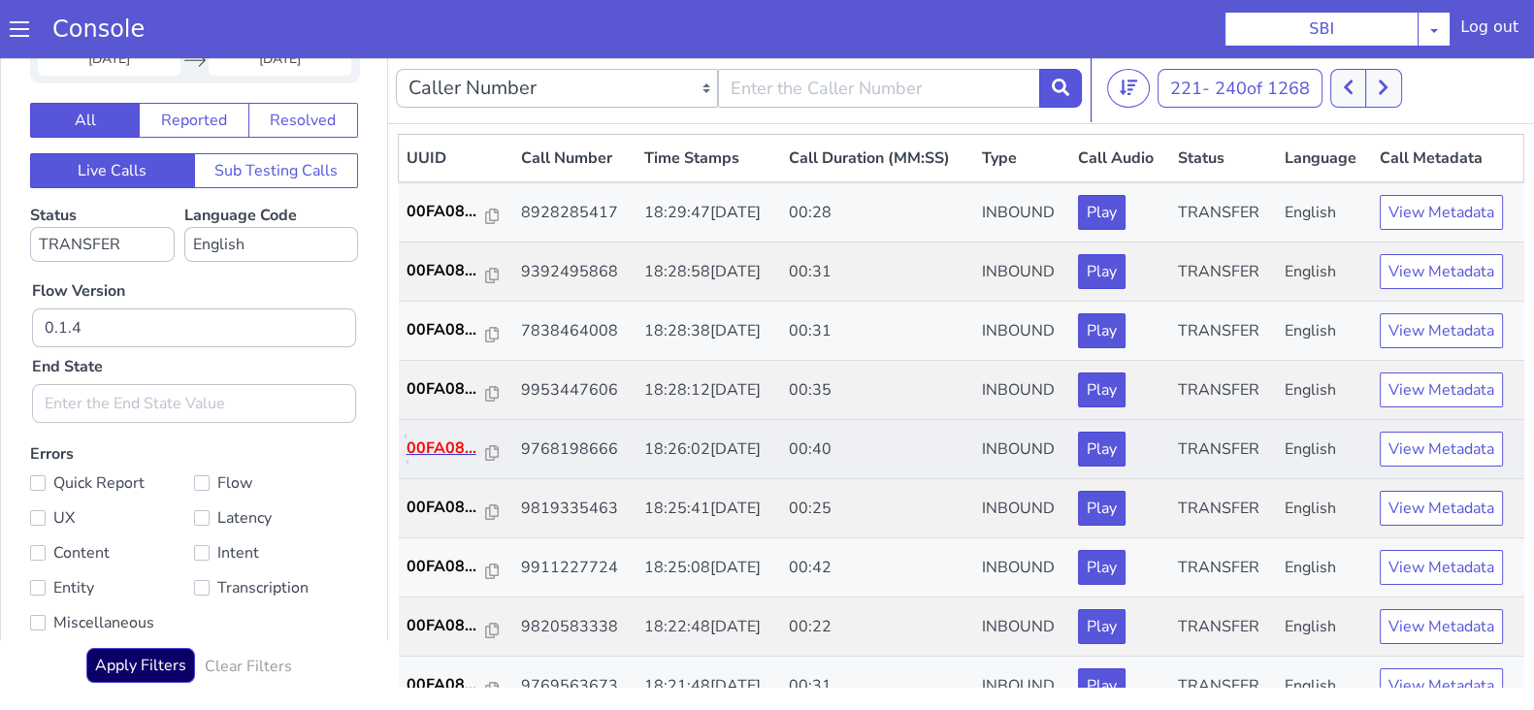
click at [453, 455] on p "00FA08..." at bounding box center [447, 448] width 80 height 23
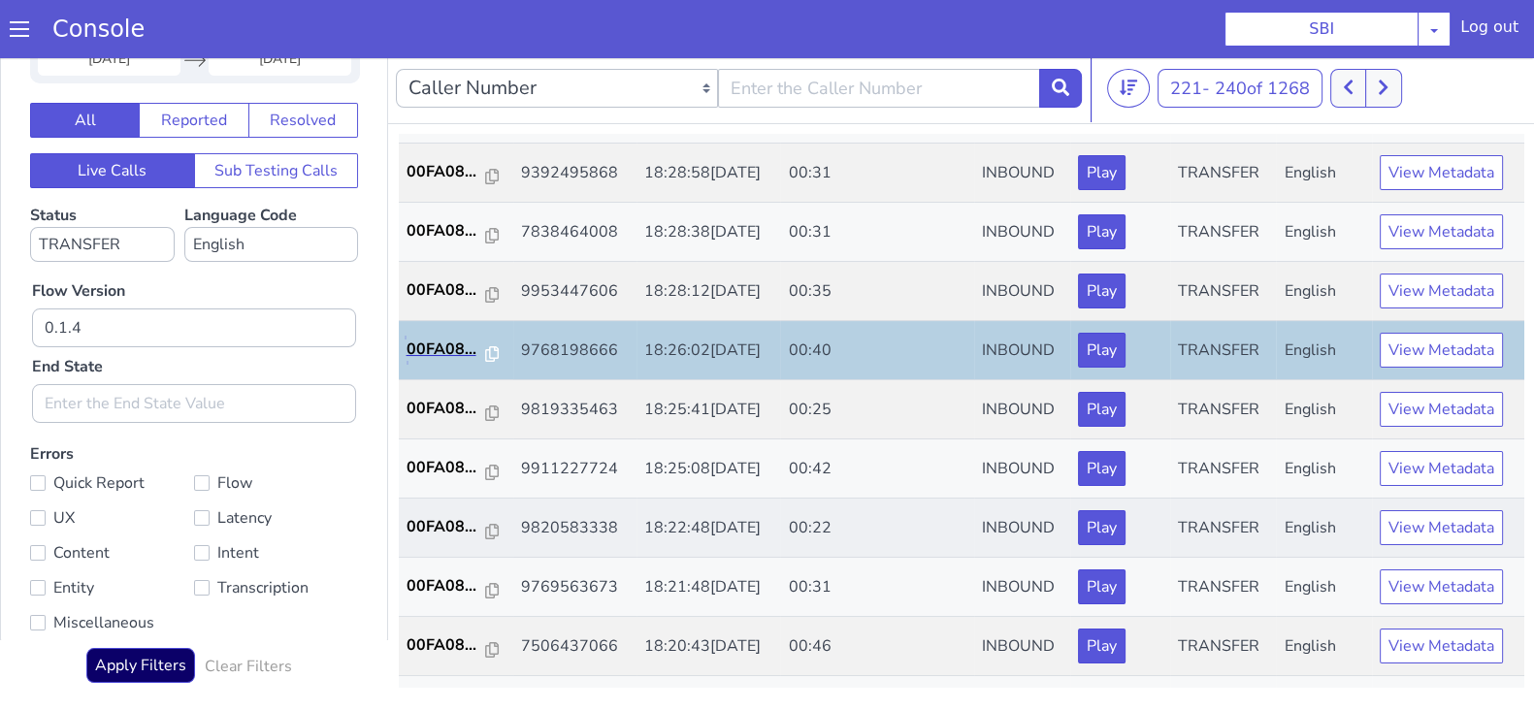
scroll to position [120, 0]
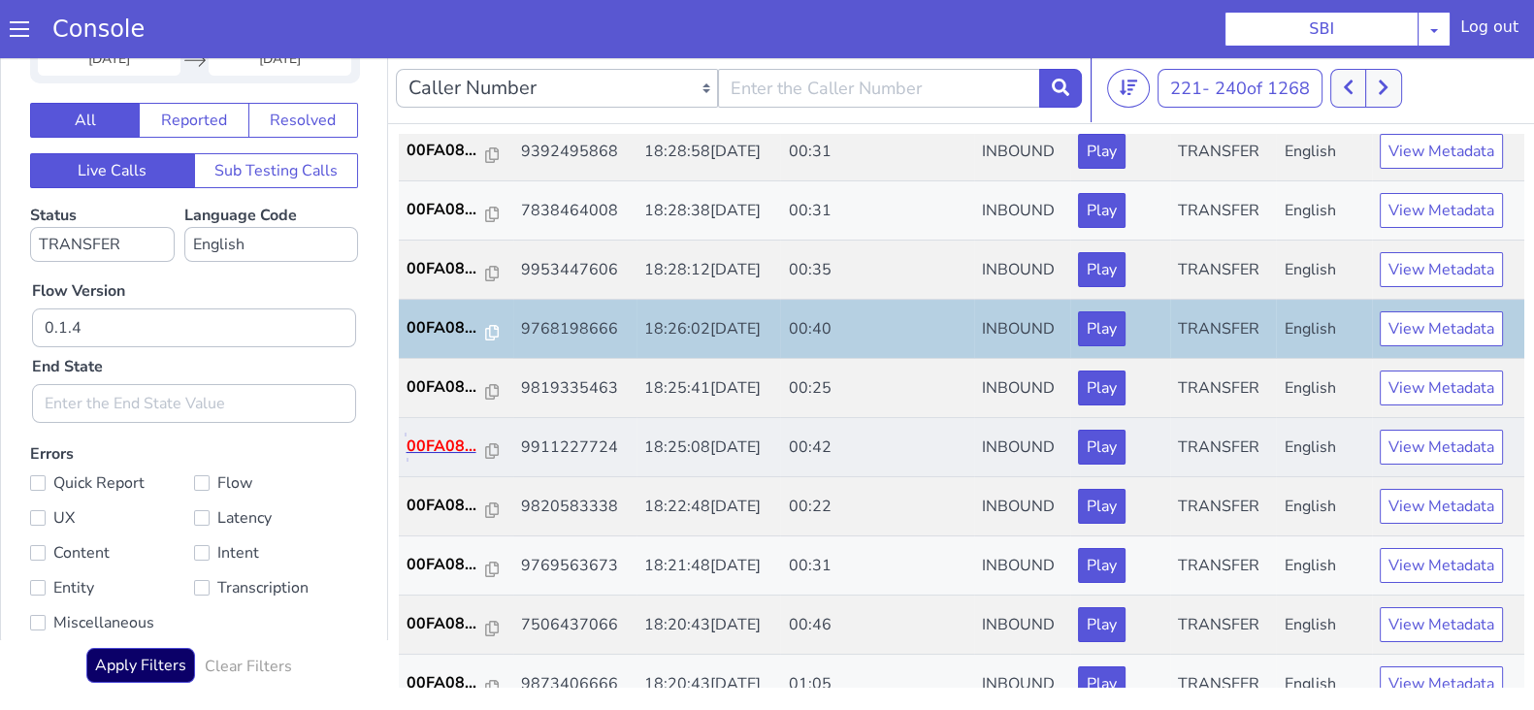
click at [434, 444] on p "00FA08..." at bounding box center [447, 446] width 80 height 23
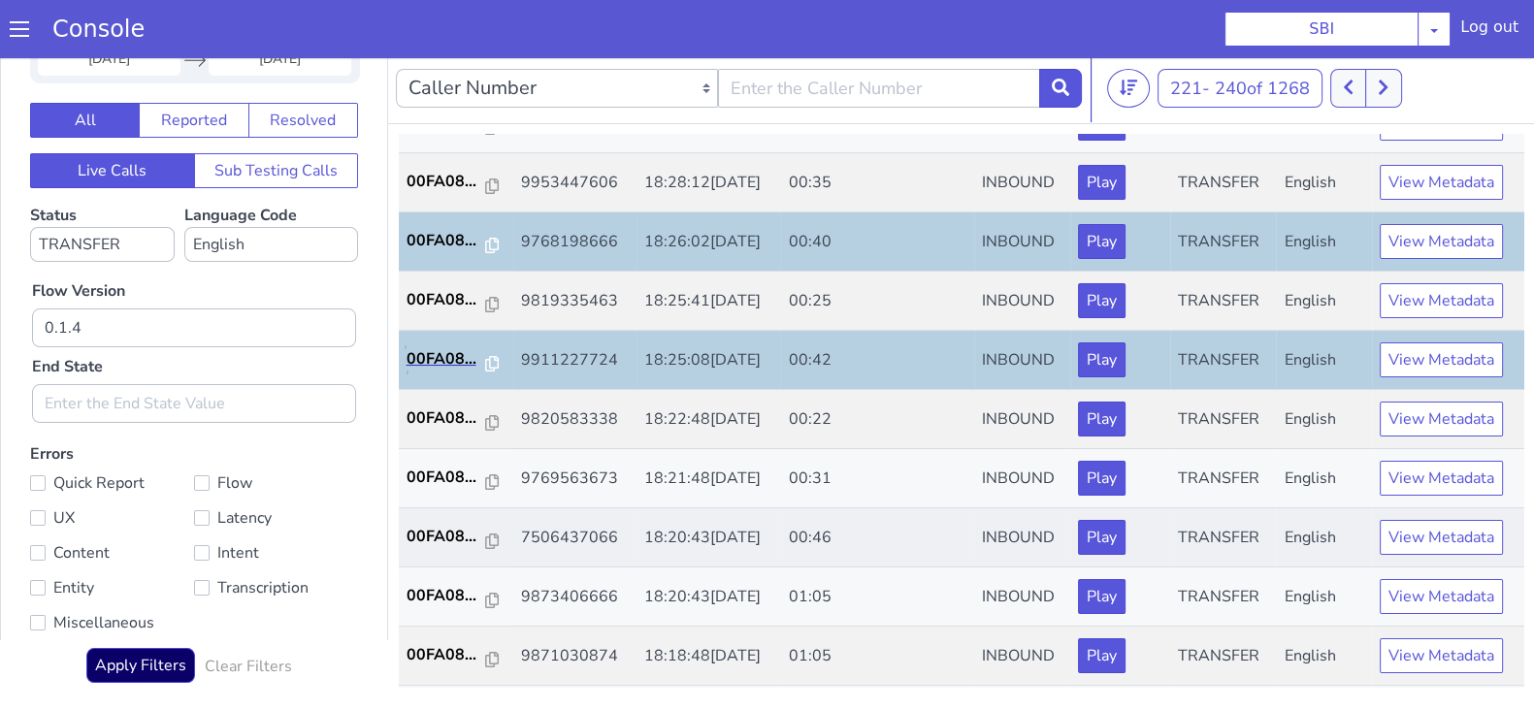
scroll to position [242, 0]
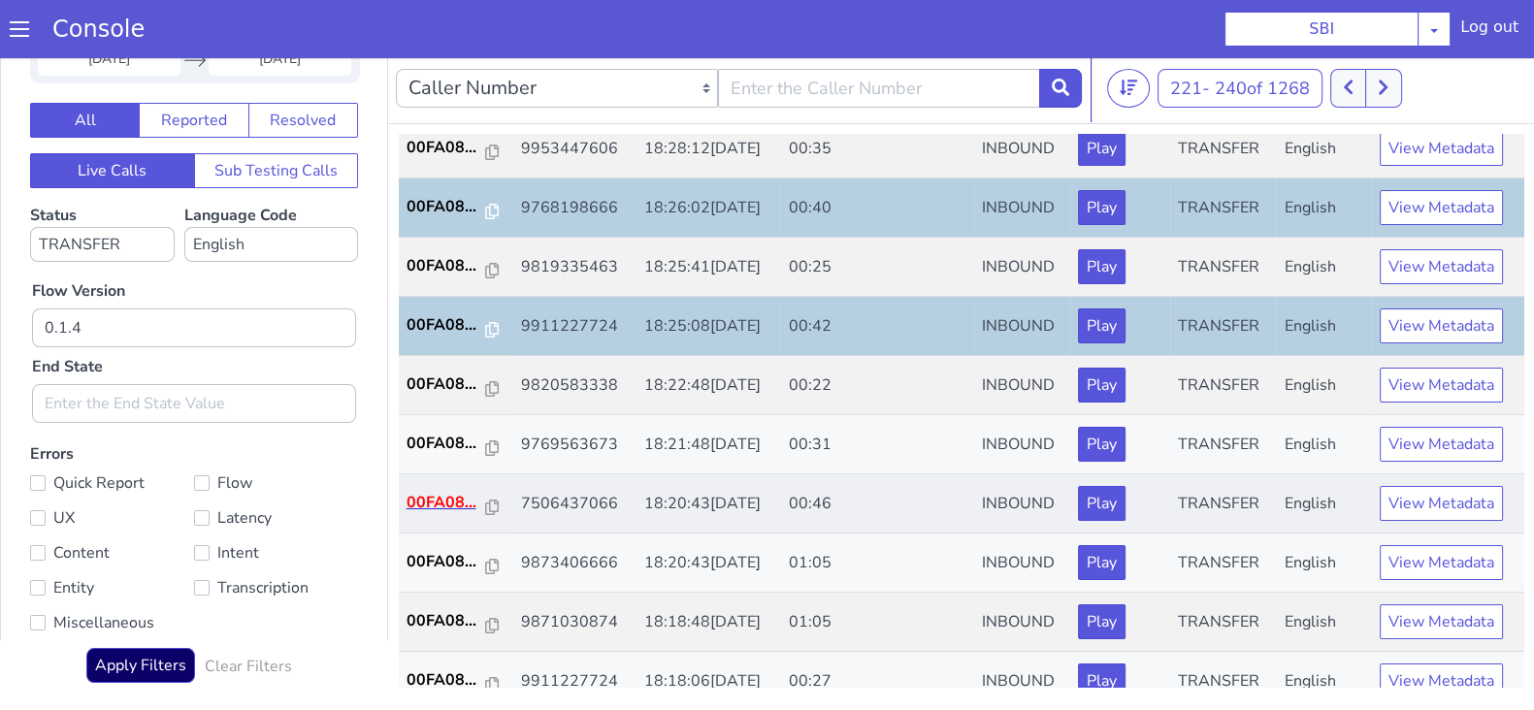
drag, startPoint x: 403, startPoint y: 489, endPoint x: 412, endPoint y: 498, distance: 13.1
click at [408, 497] on td "00FA08..." at bounding box center [456, 503] width 114 height 59
click at [412, 498] on p "00FA08..." at bounding box center [447, 502] width 80 height 23
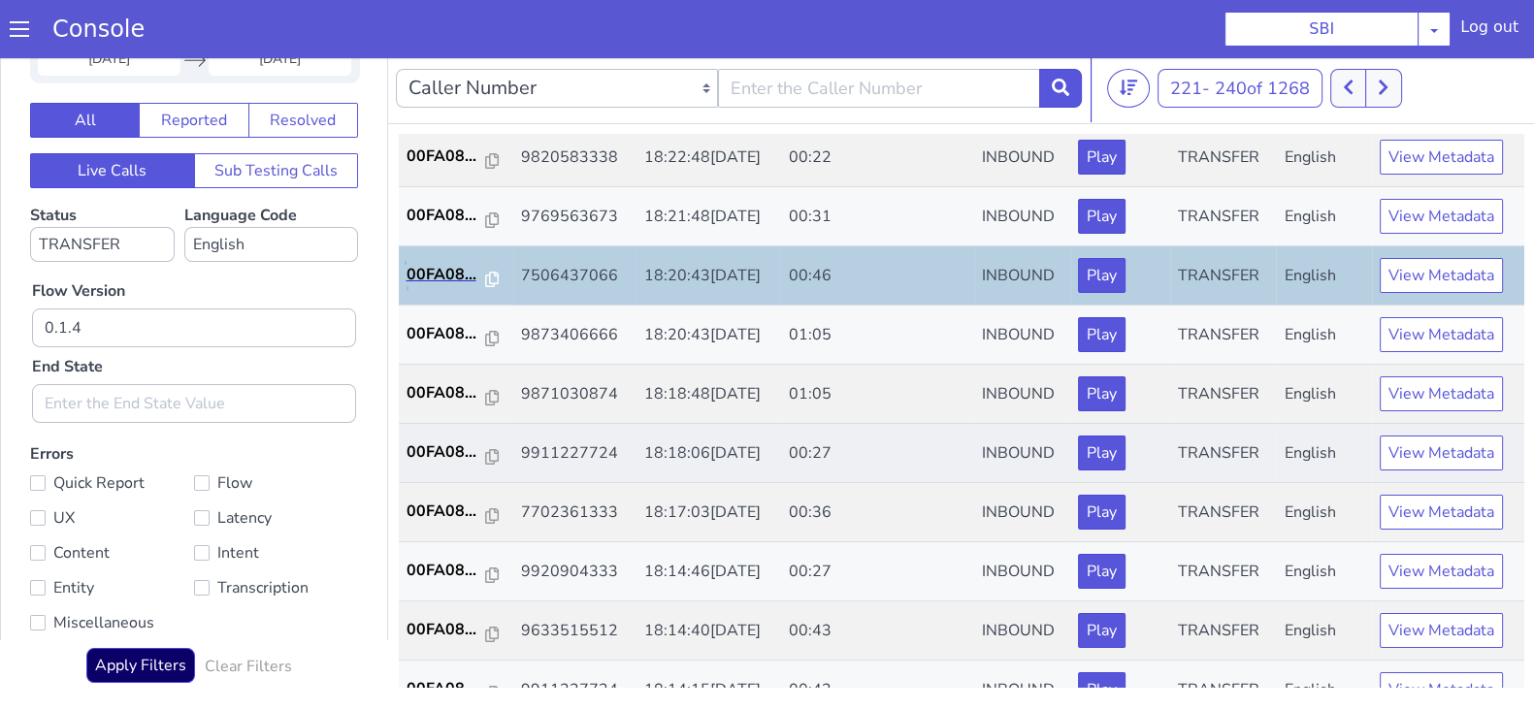
scroll to position [484, 0]
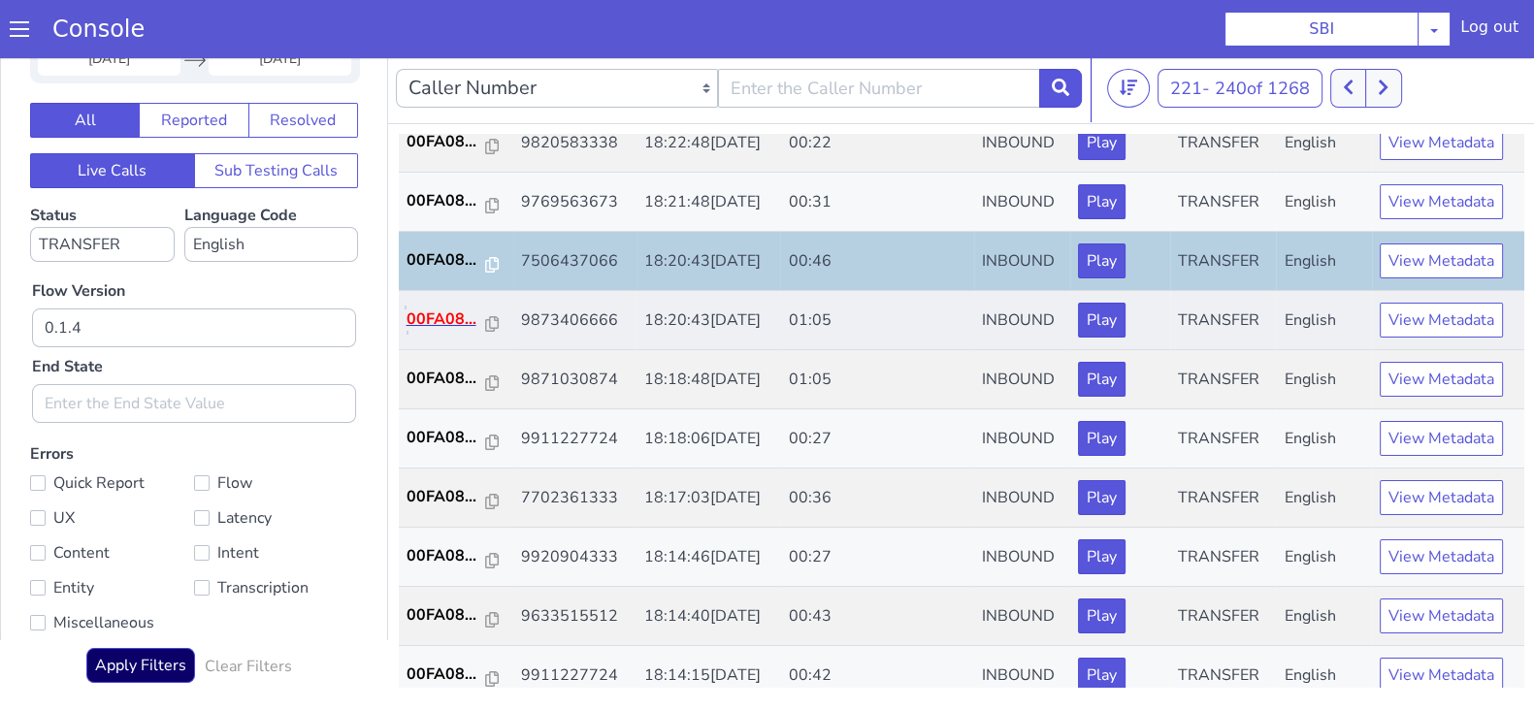
click at [424, 317] on p "00FA08..." at bounding box center [447, 319] width 80 height 23
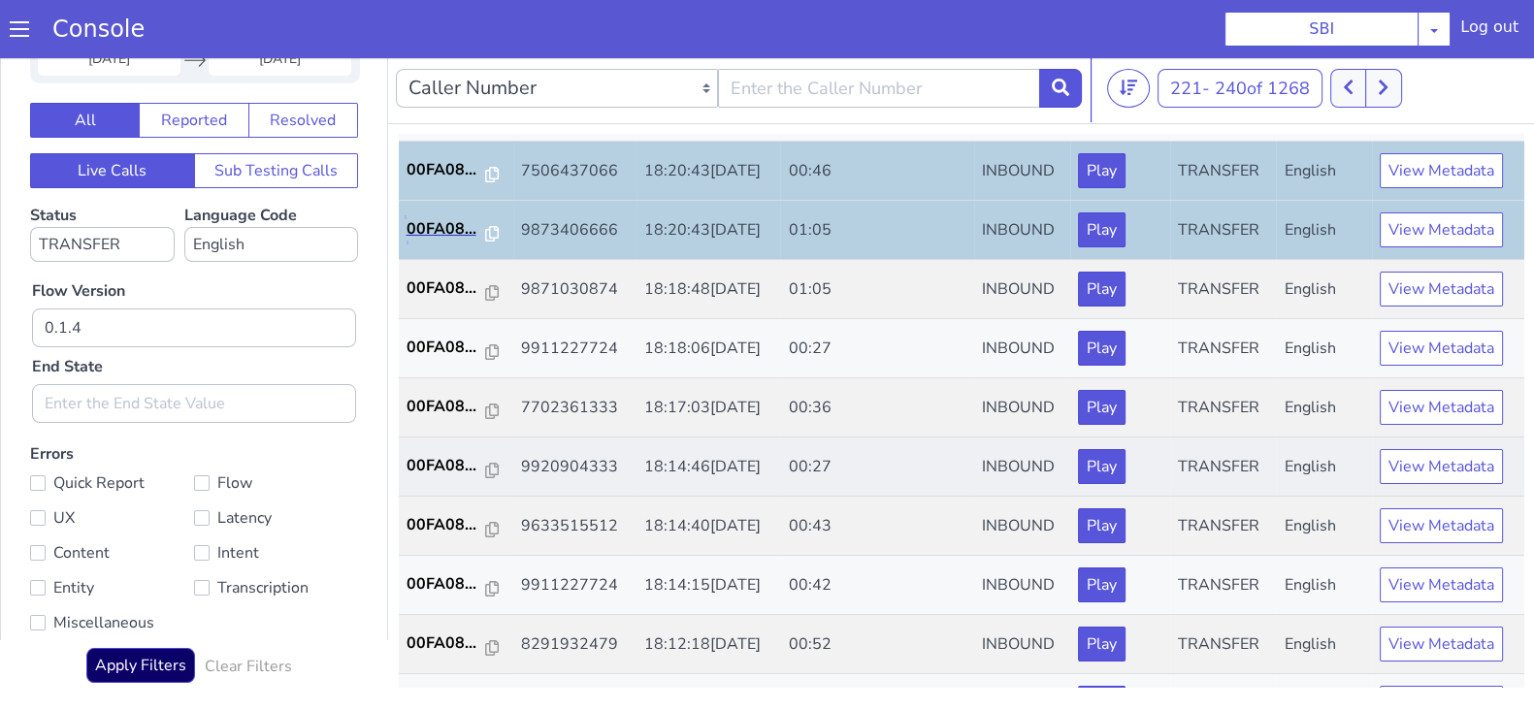
scroll to position [674, 0]
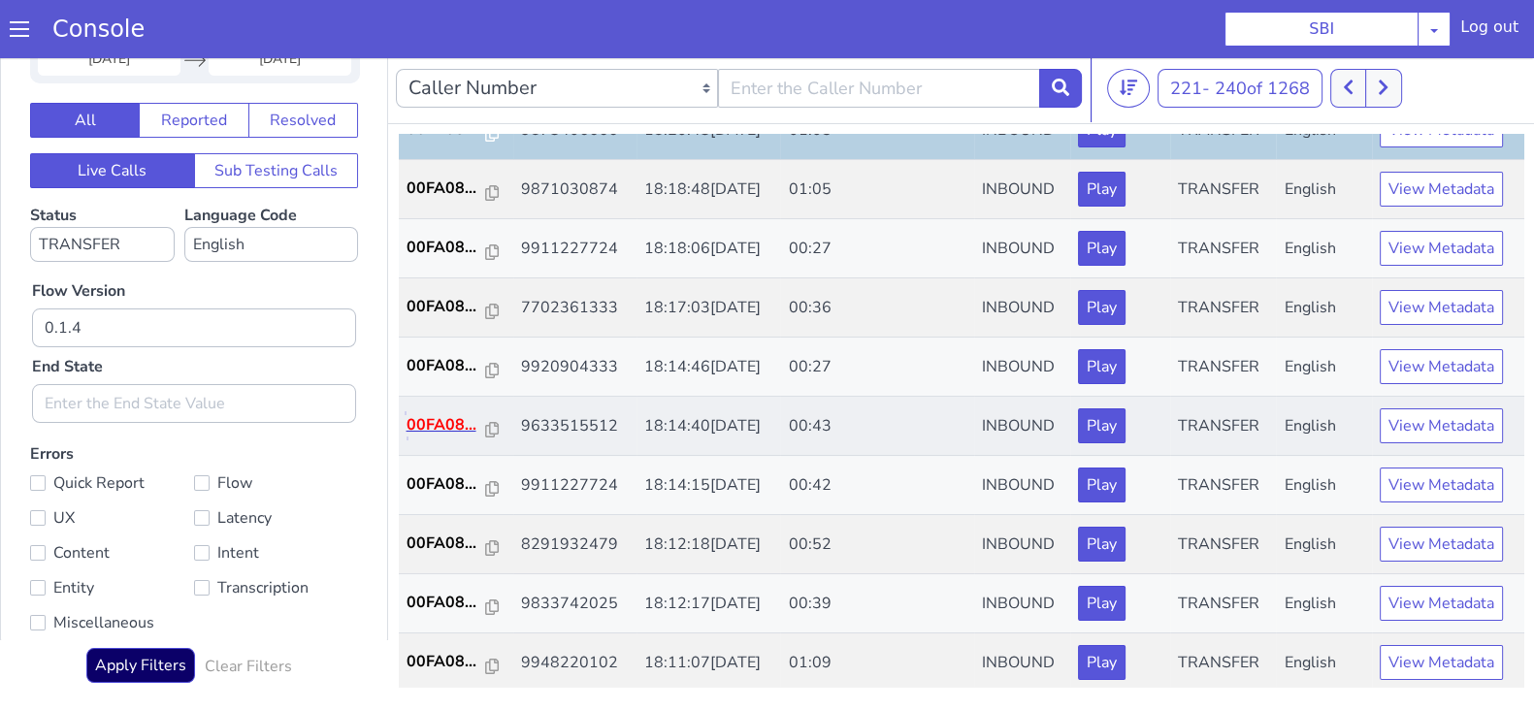
click at [412, 422] on p "00FA08..." at bounding box center [447, 424] width 80 height 23
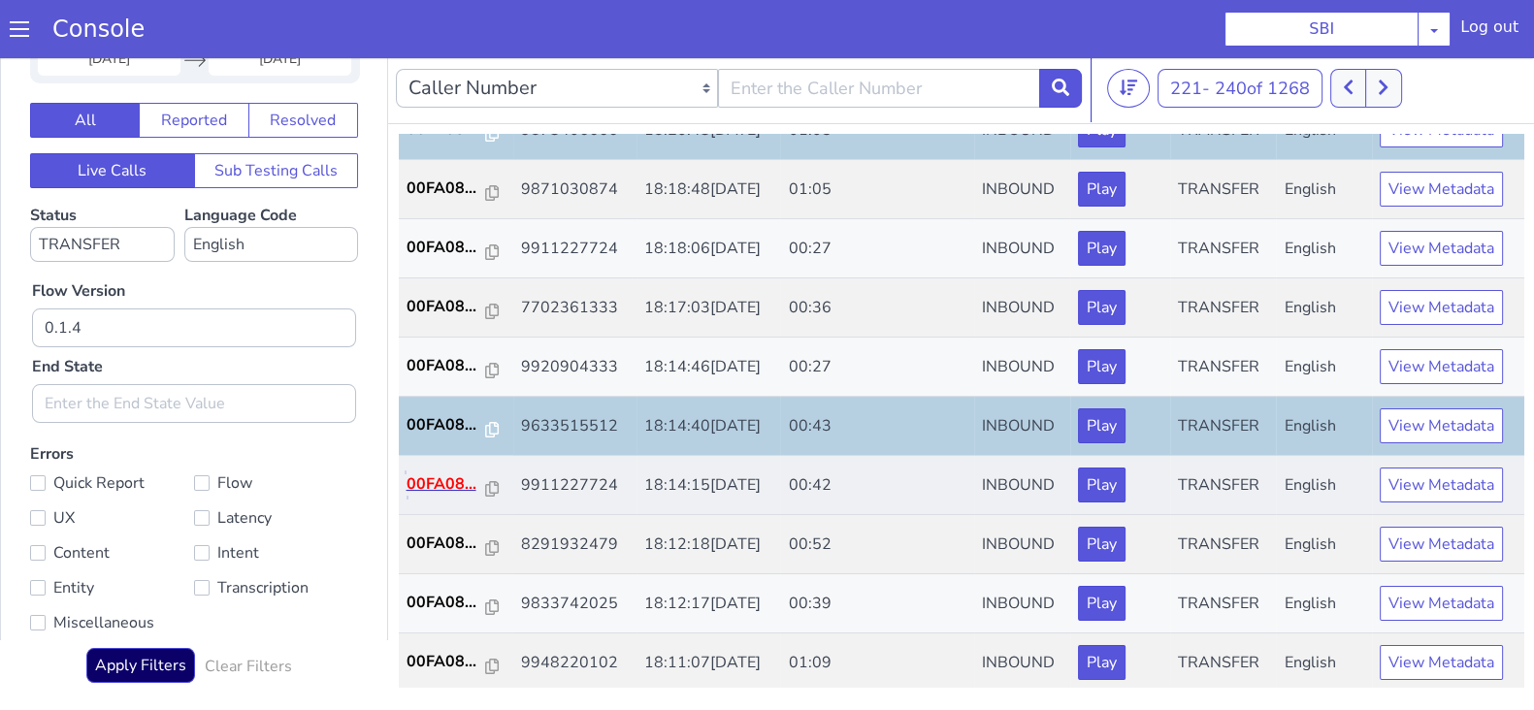
click at [418, 480] on p "00FA08..." at bounding box center [447, 484] width 80 height 23
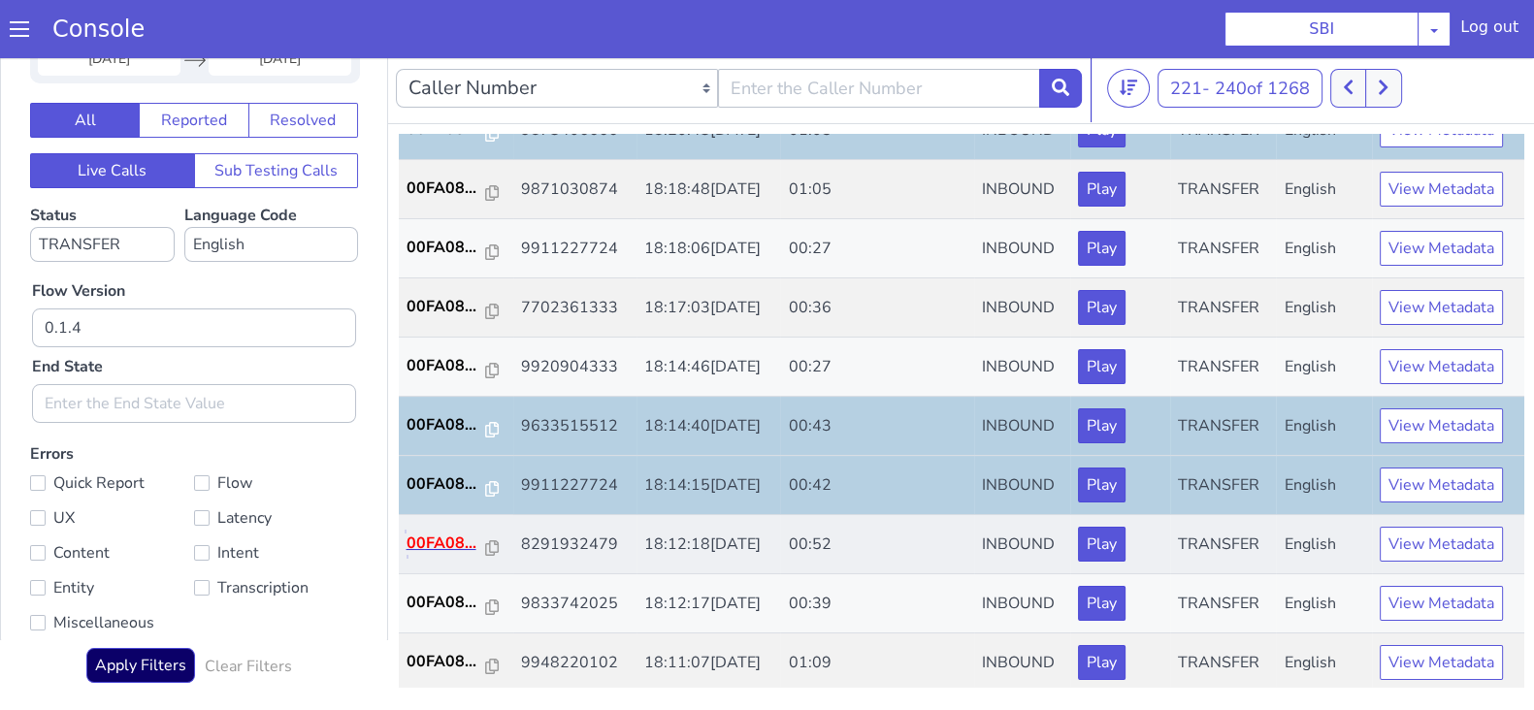
click at [427, 534] on p "00FA08..." at bounding box center [447, 543] width 80 height 23
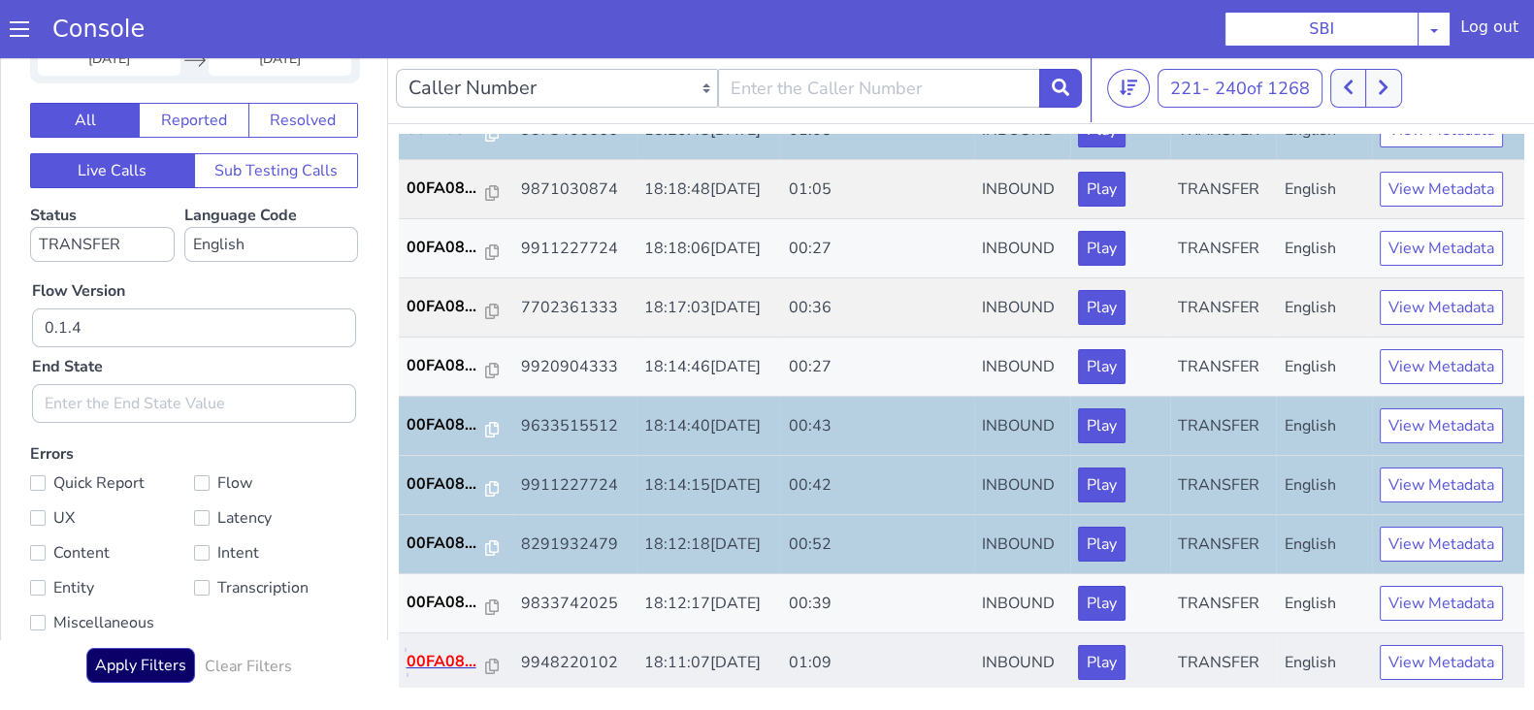
click at [441, 658] on p "00FA08..." at bounding box center [447, 661] width 80 height 23
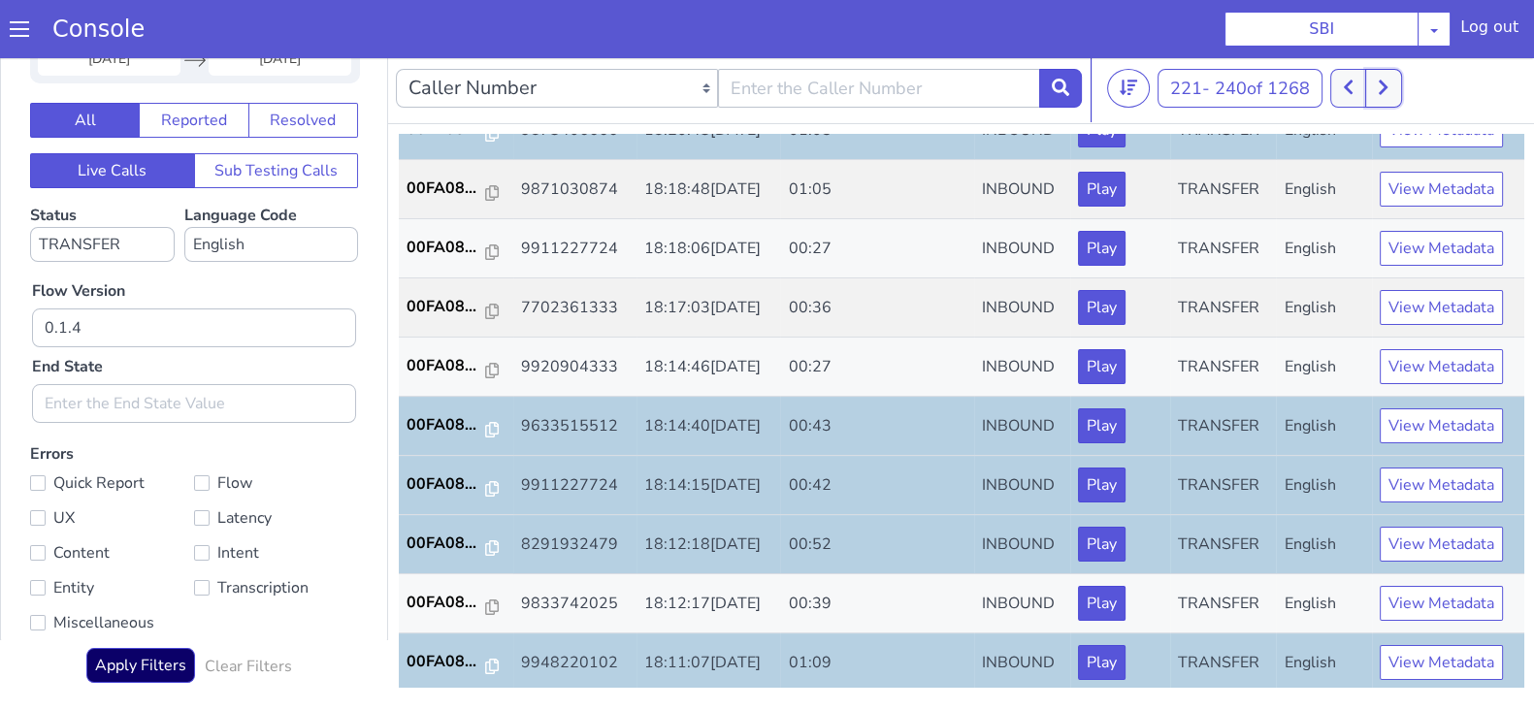
click at [1398, 79] on button at bounding box center [1383, 88] width 36 height 39
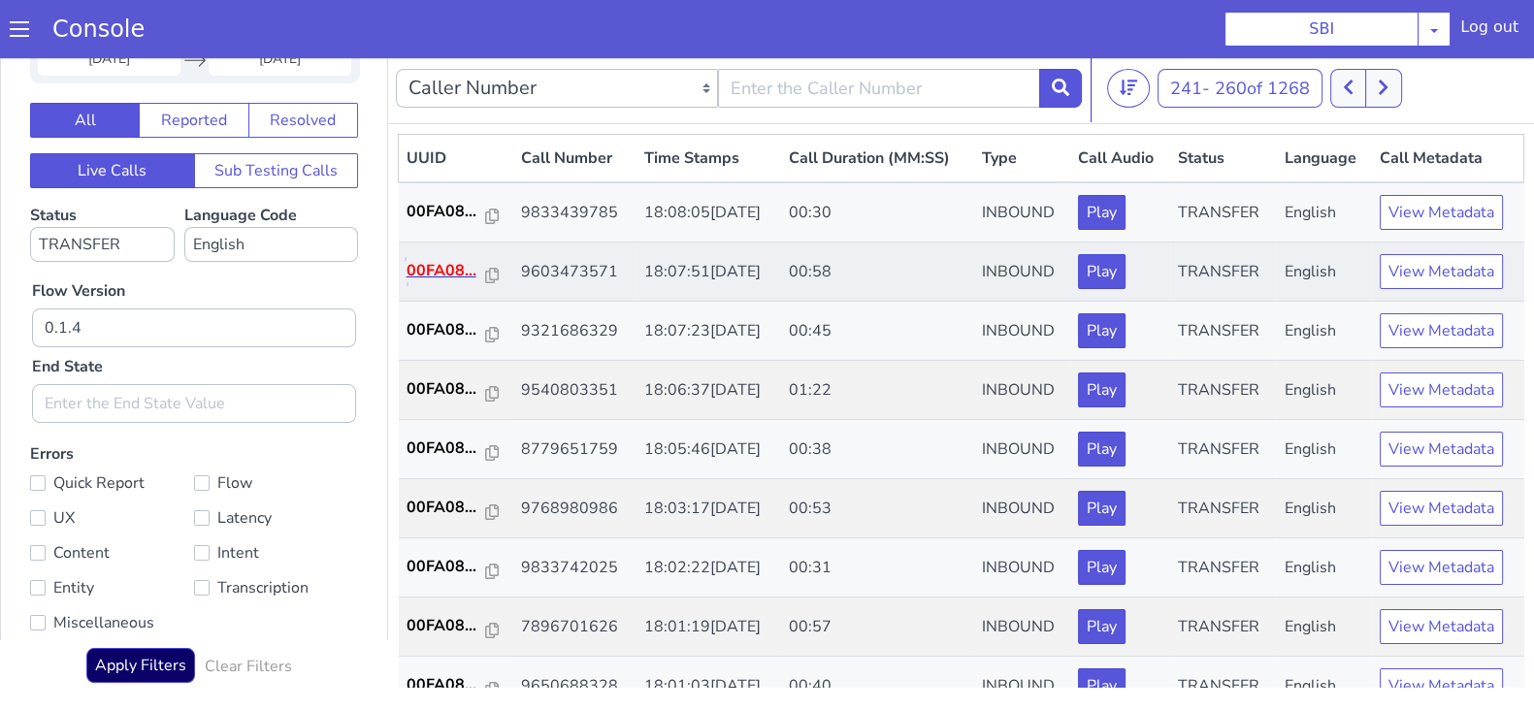
click at [443, 263] on p "00FA08..." at bounding box center [447, 270] width 80 height 23
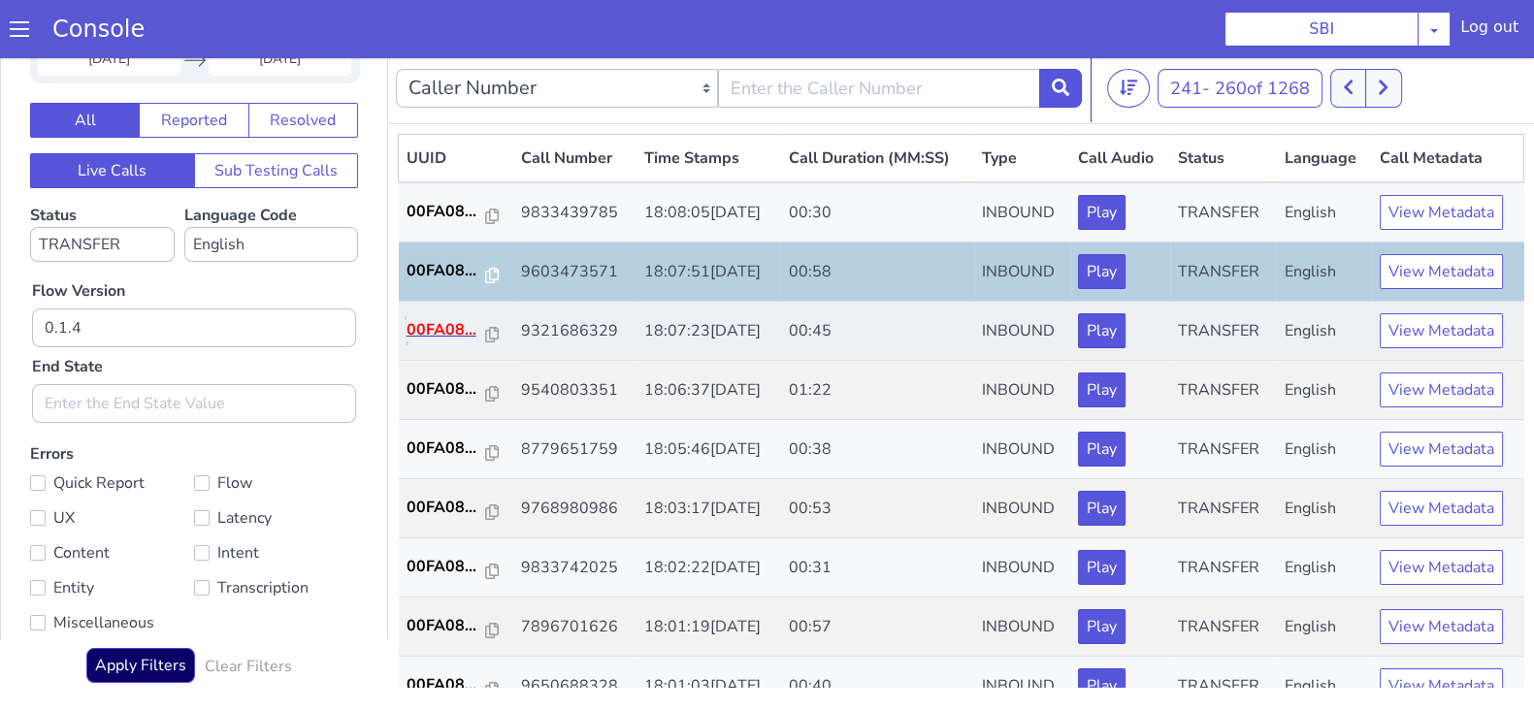
click at [446, 323] on p "00FA08..." at bounding box center [447, 329] width 80 height 23
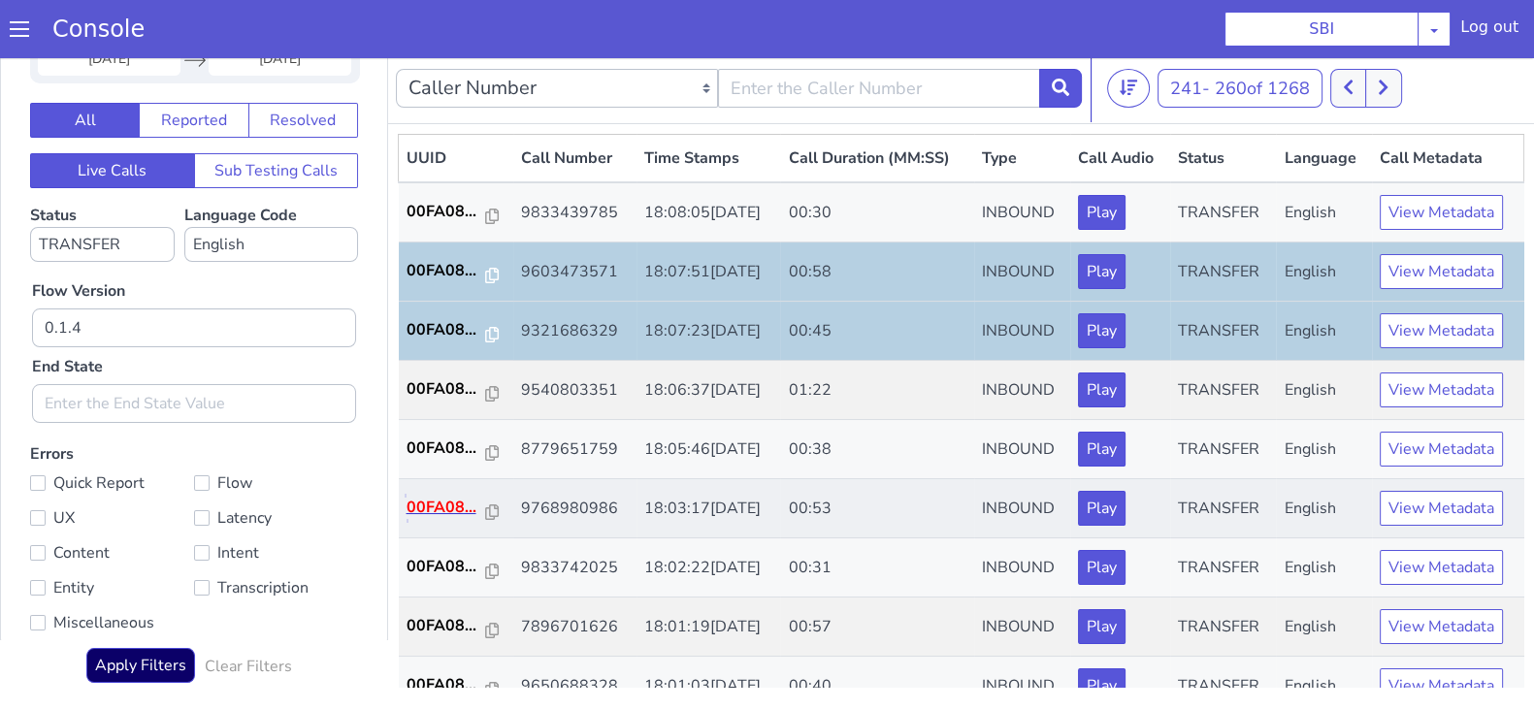
click at [442, 508] on p "00FA08..." at bounding box center [447, 507] width 80 height 23
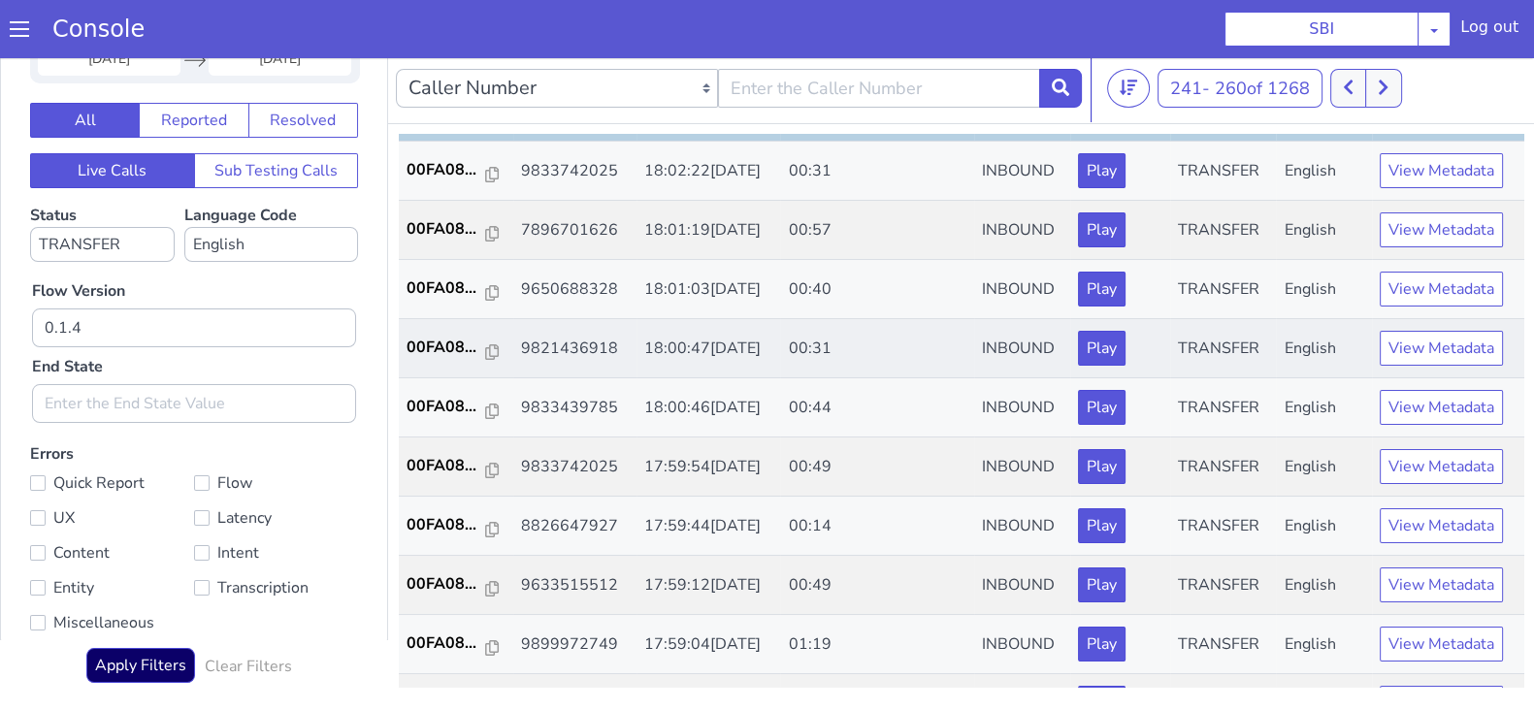
scroll to position [364, 0]
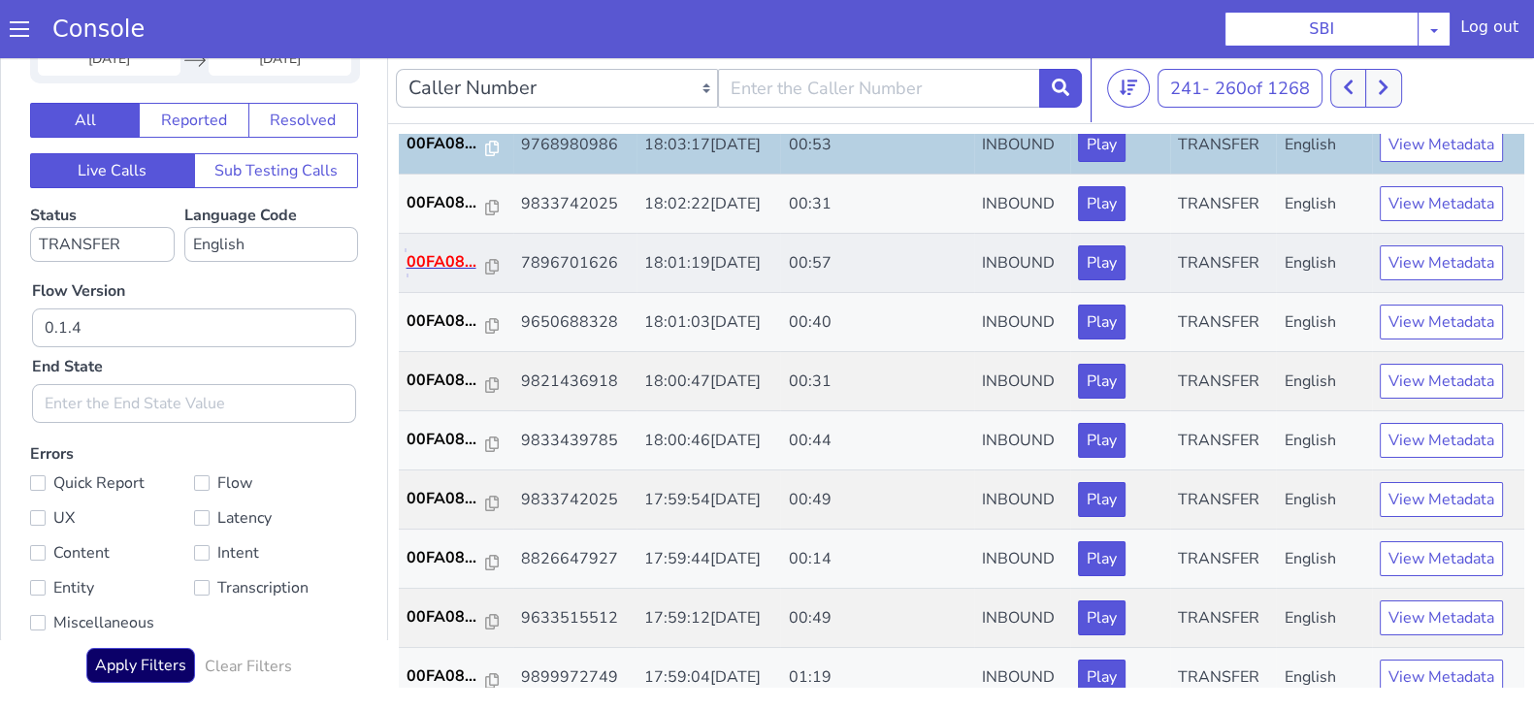
click at [445, 261] on p "00FA08..." at bounding box center [447, 261] width 80 height 23
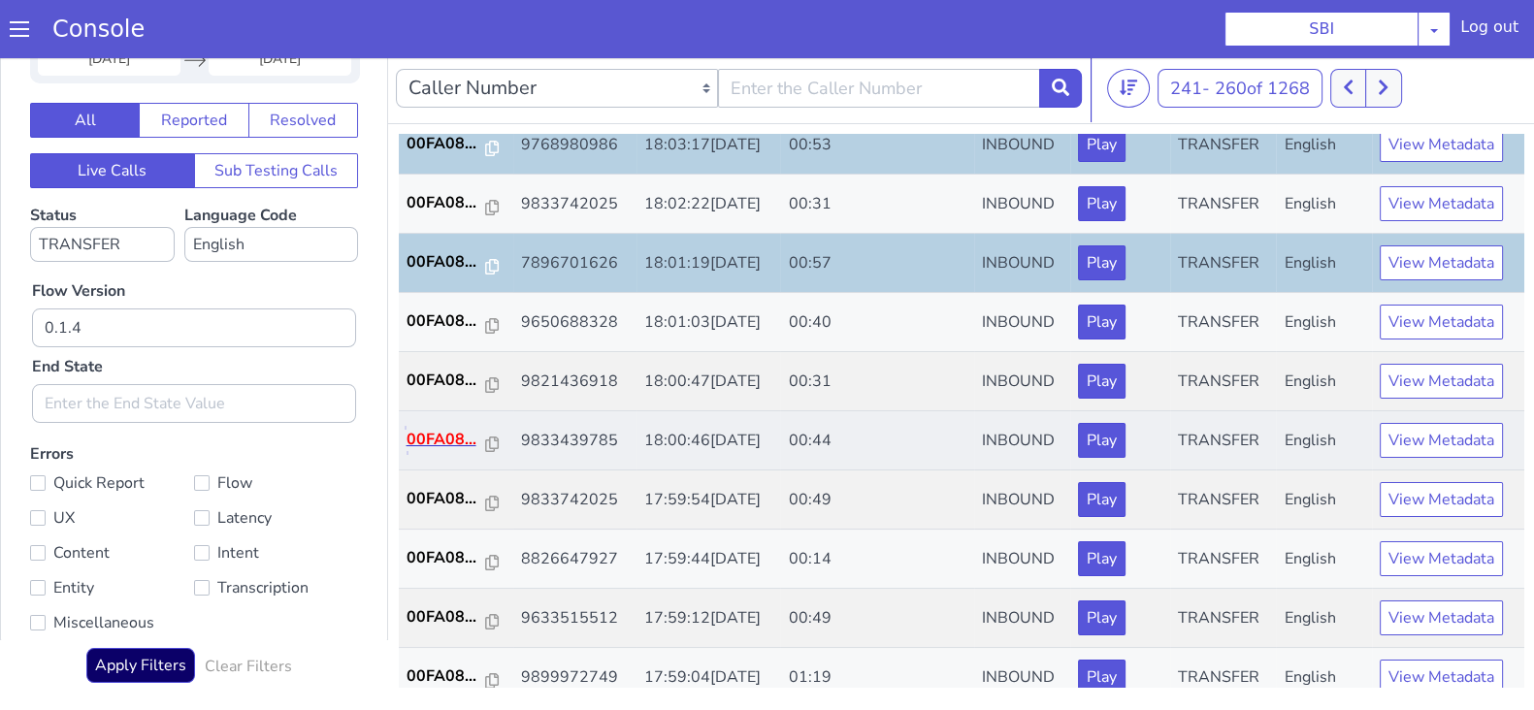
click at [444, 437] on p "00FA08..." at bounding box center [447, 439] width 80 height 23
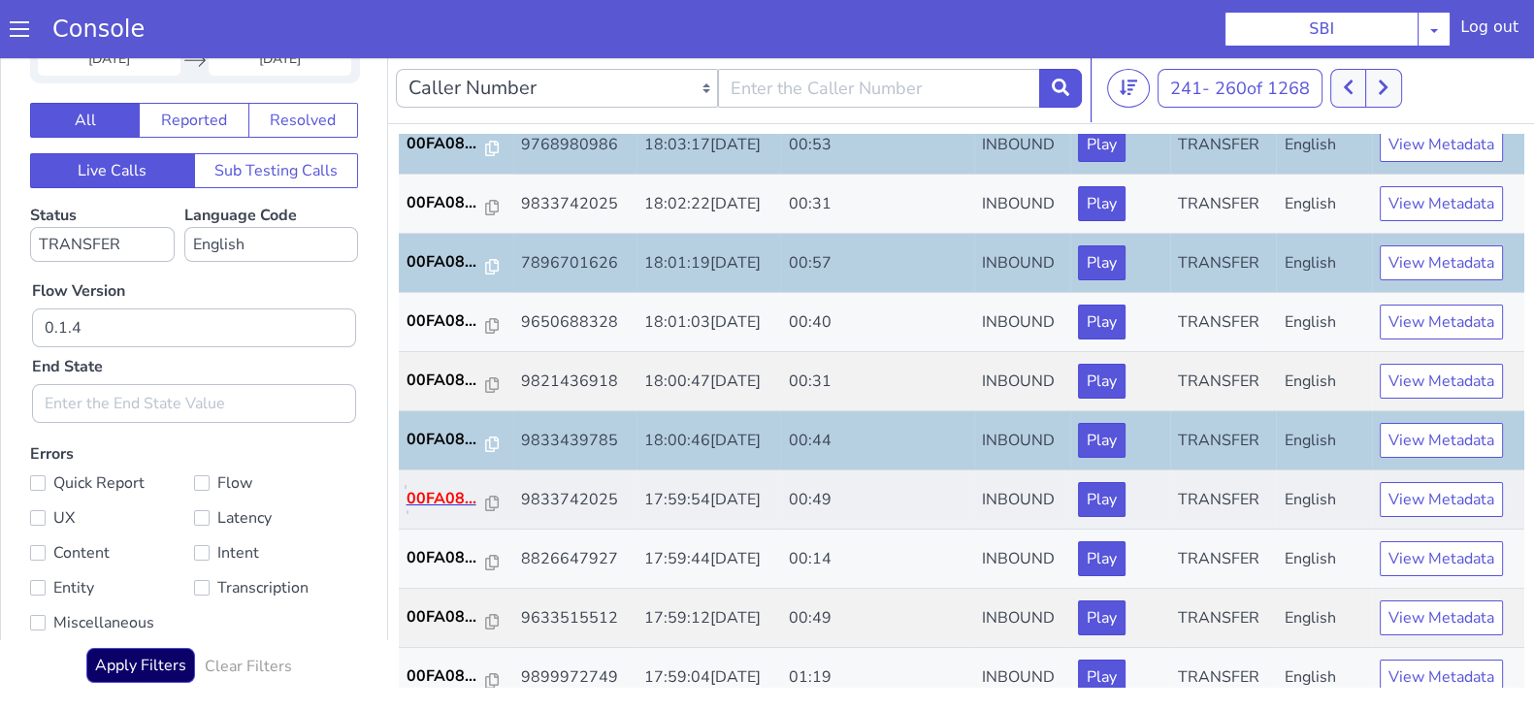
click at [438, 491] on p "00FA08..." at bounding box center [447, 498] width 80 height 23
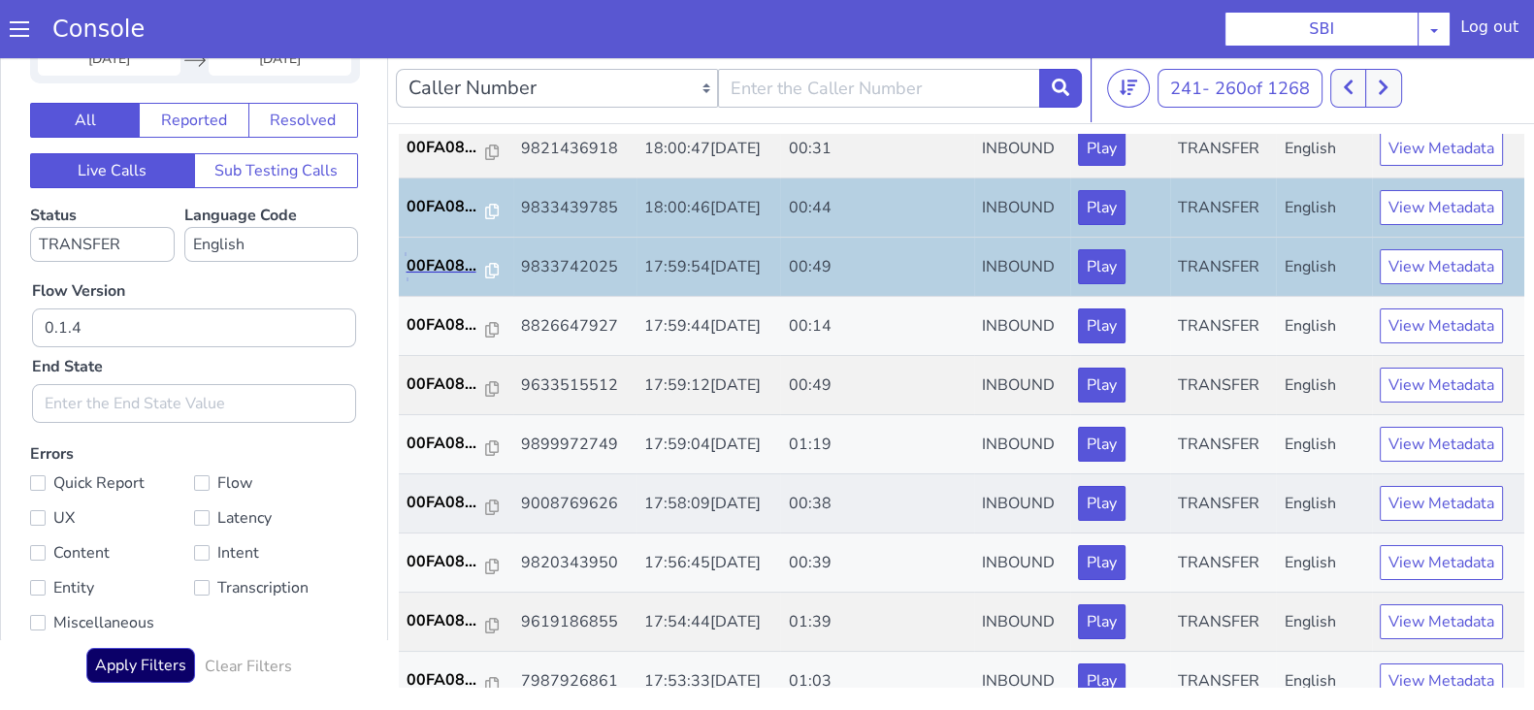
scroll to position [606, 0]
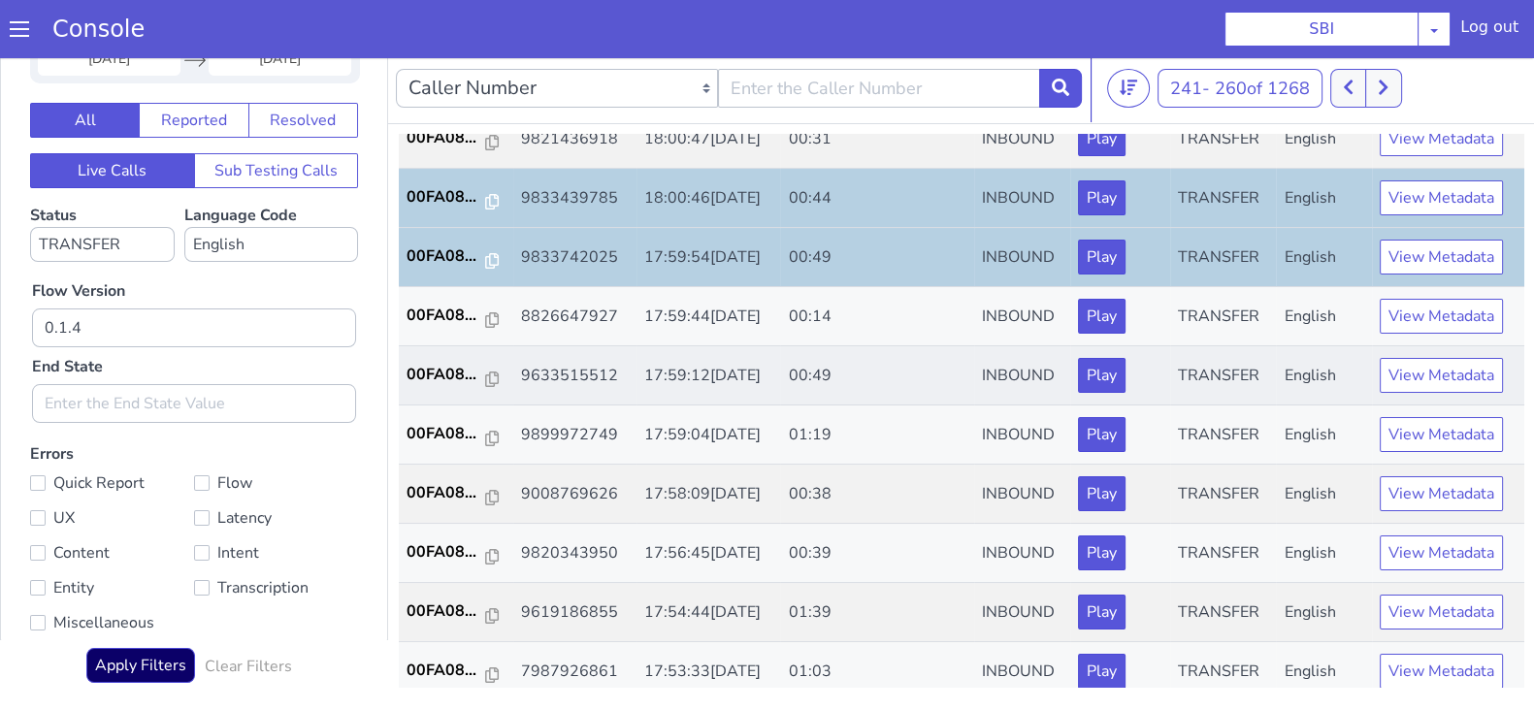
click at [442, 383] on td "00FA08..." at bounding box center [456, 375] width 114 height 59
click at [446, 372] on p "00FA08..." at bounding box center [447, 374] width 80 height 23
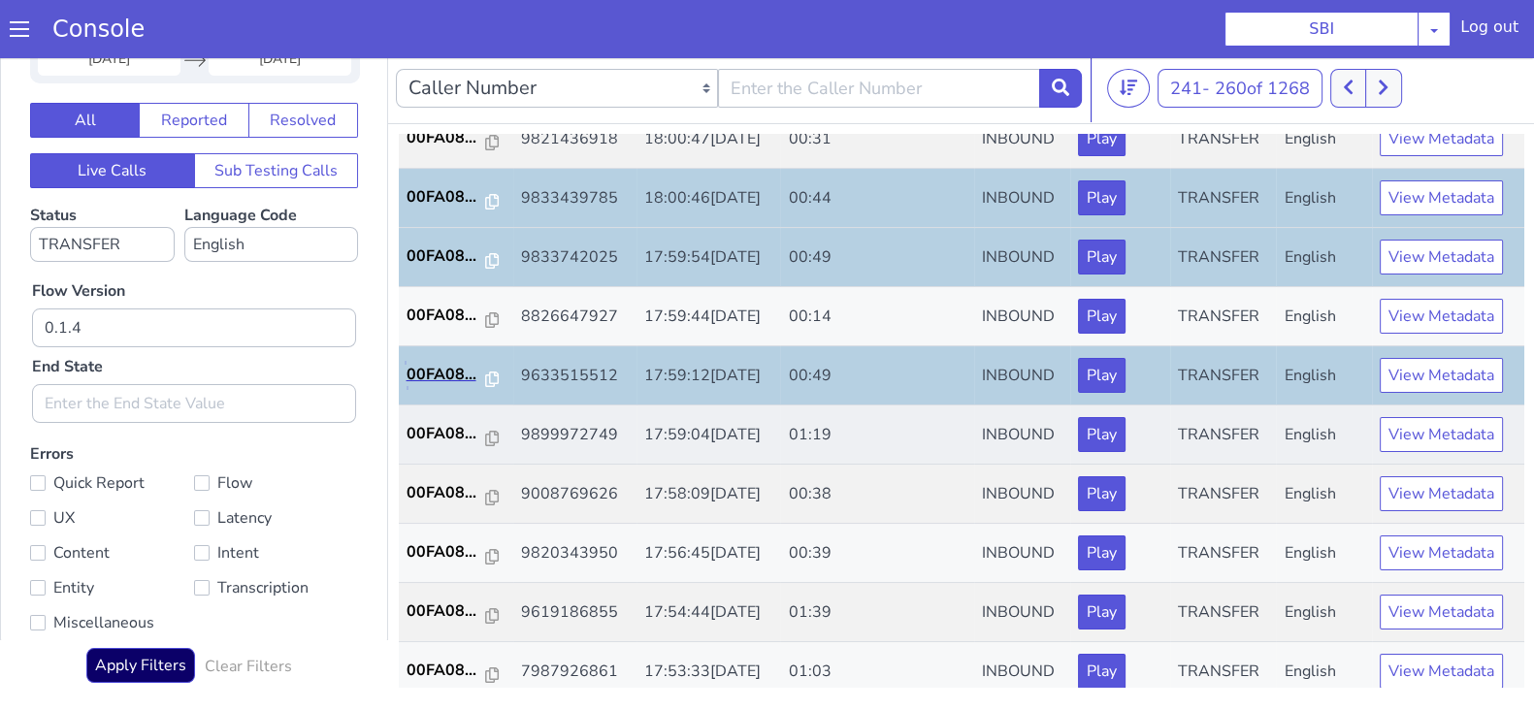
scroll to position [674, 0]
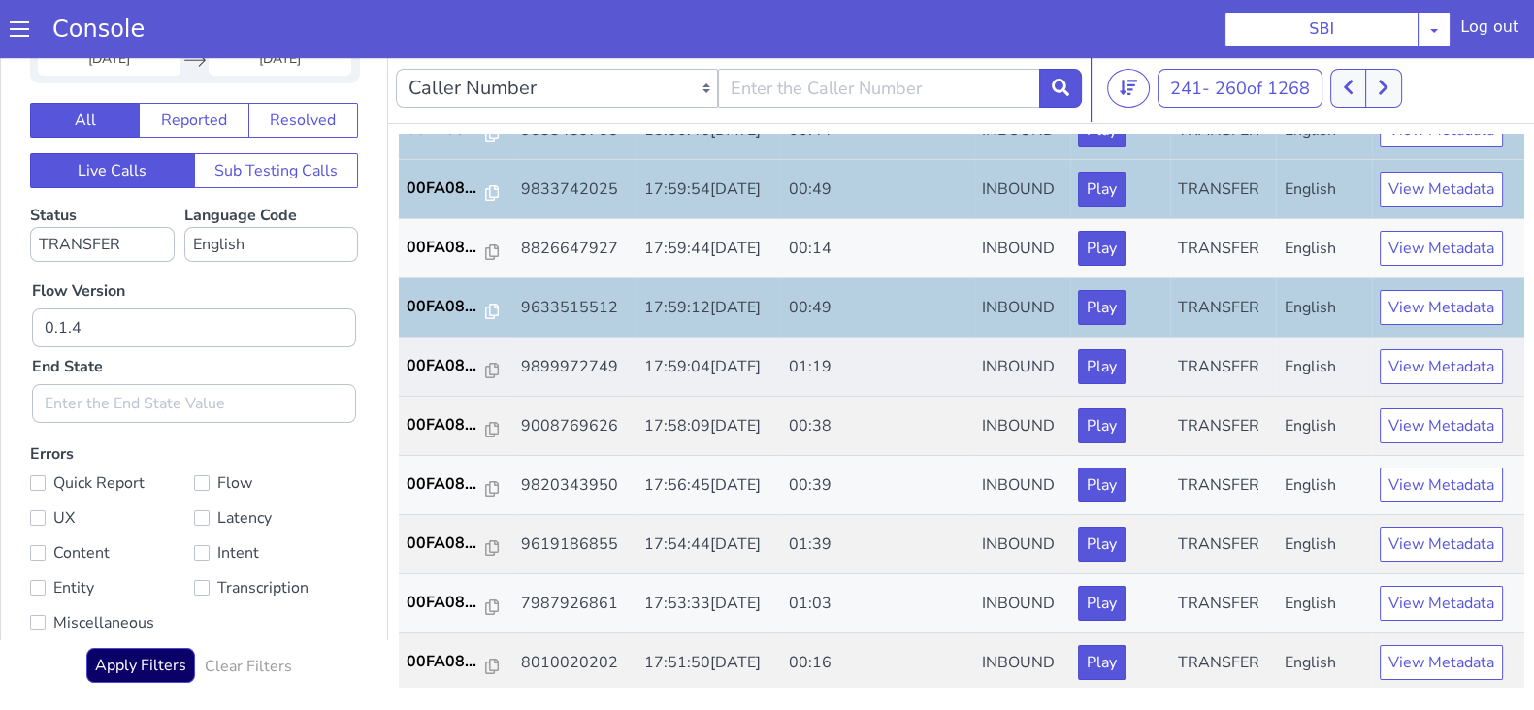
click at [444, 347] on td "00FA08..." at bounding box center [456, 367] width 114 height 59
click at [447, 362] on p "00FA08..." at bounding box center [447, 365] width 80 height 23
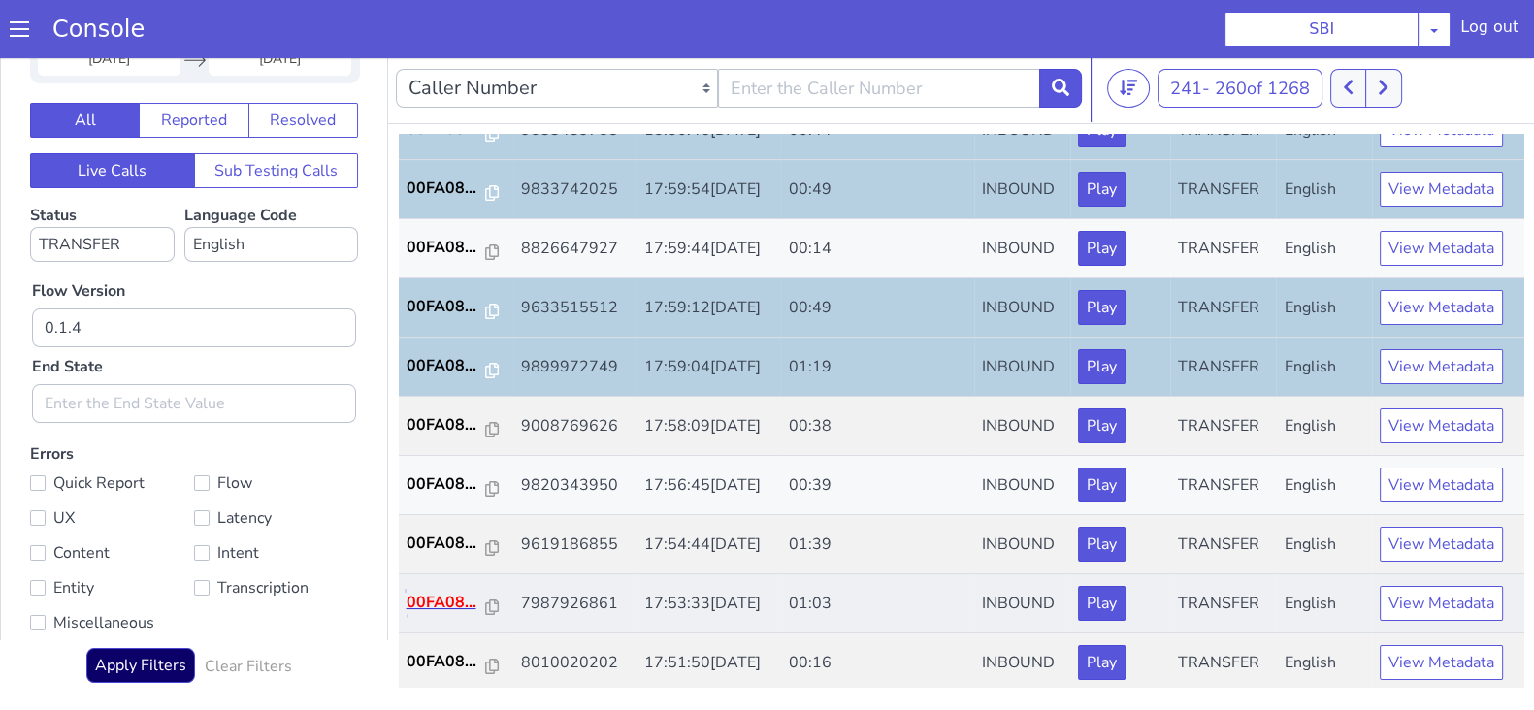
click at [443, 591] on p "00FA08..." at bounding box center [447, 602] width 80 height 23
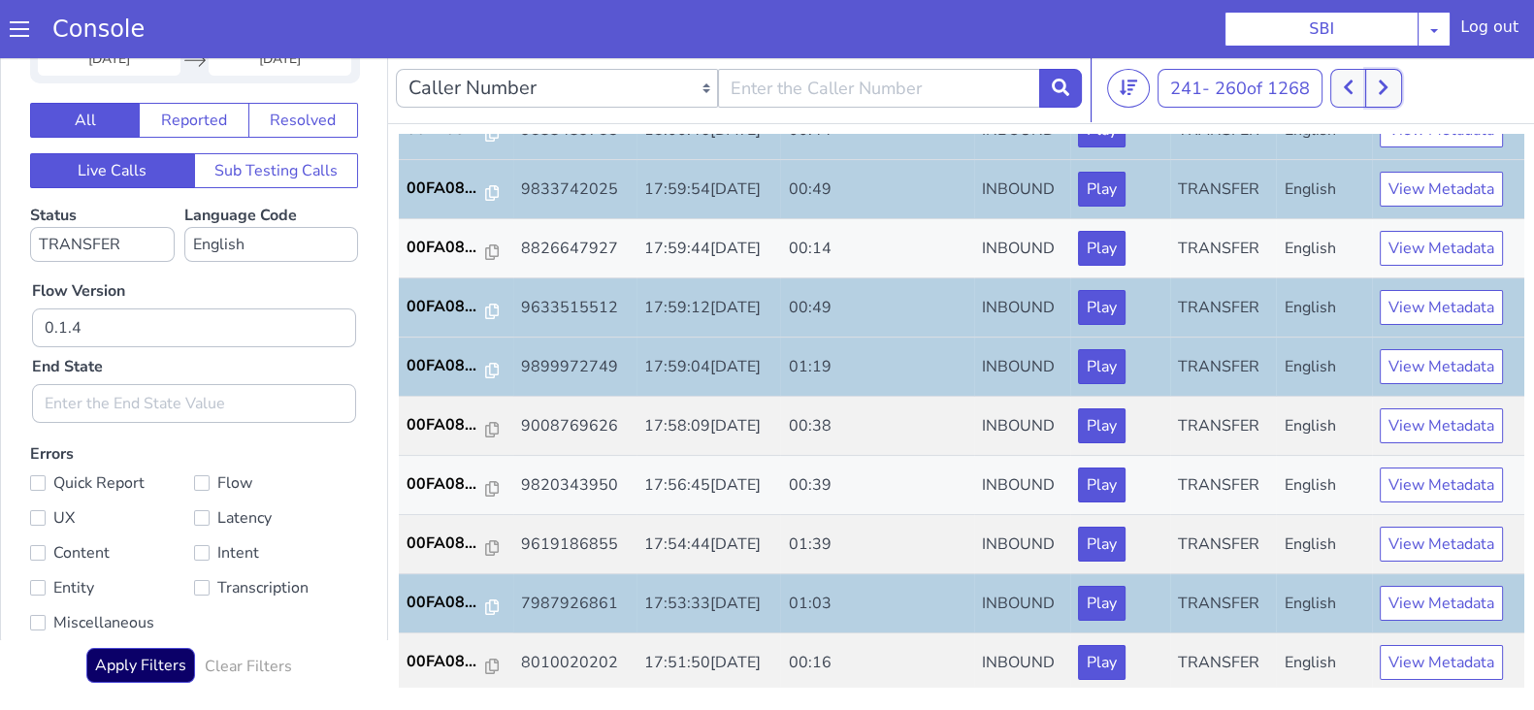
click at [1383, 83] on icon at bounding box center [1383, 87] width 11 height 17
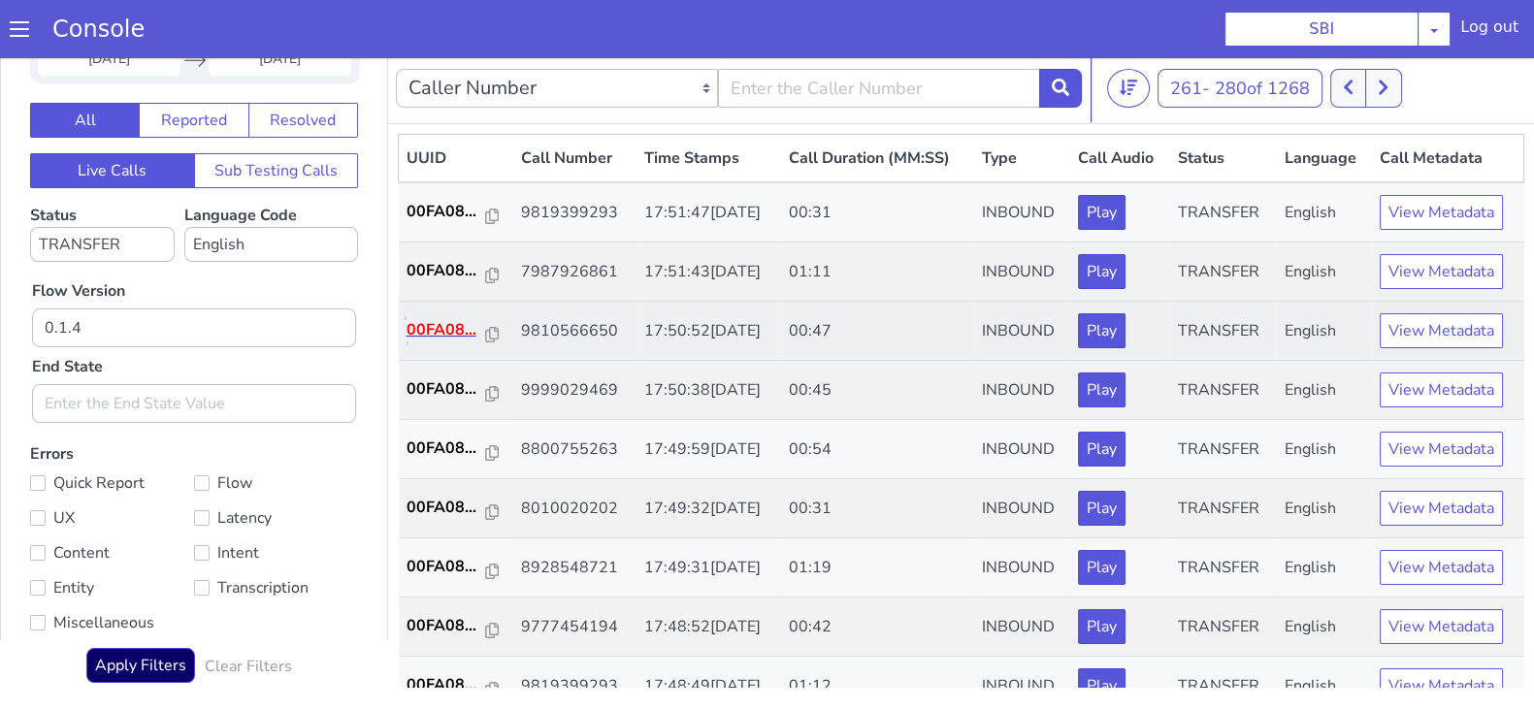
click at [440, 325] on p "00FA08..." at bounding box center [447, 329] width 80 height 23
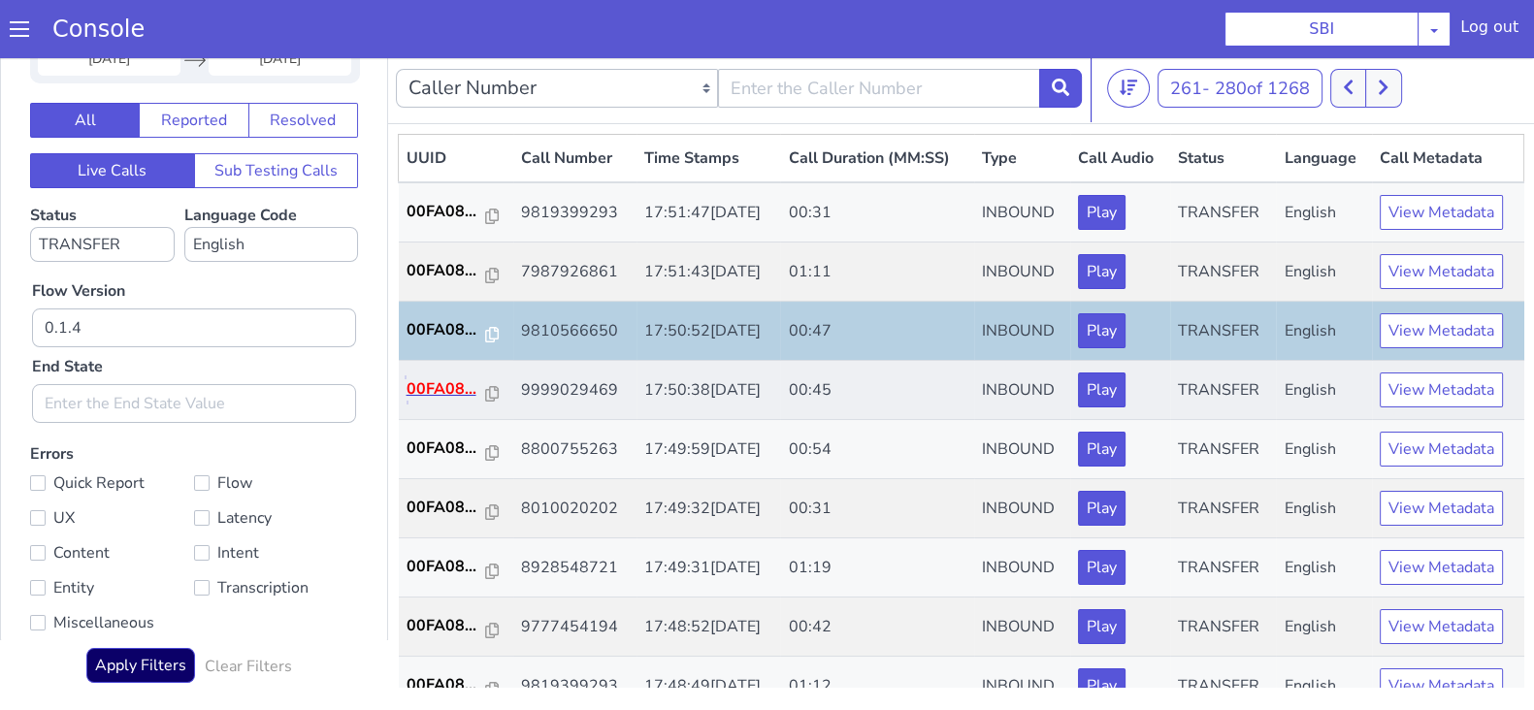
click at [428, 385] on p "00FA08..." at bounding box center [447, 388] width 80 height 23
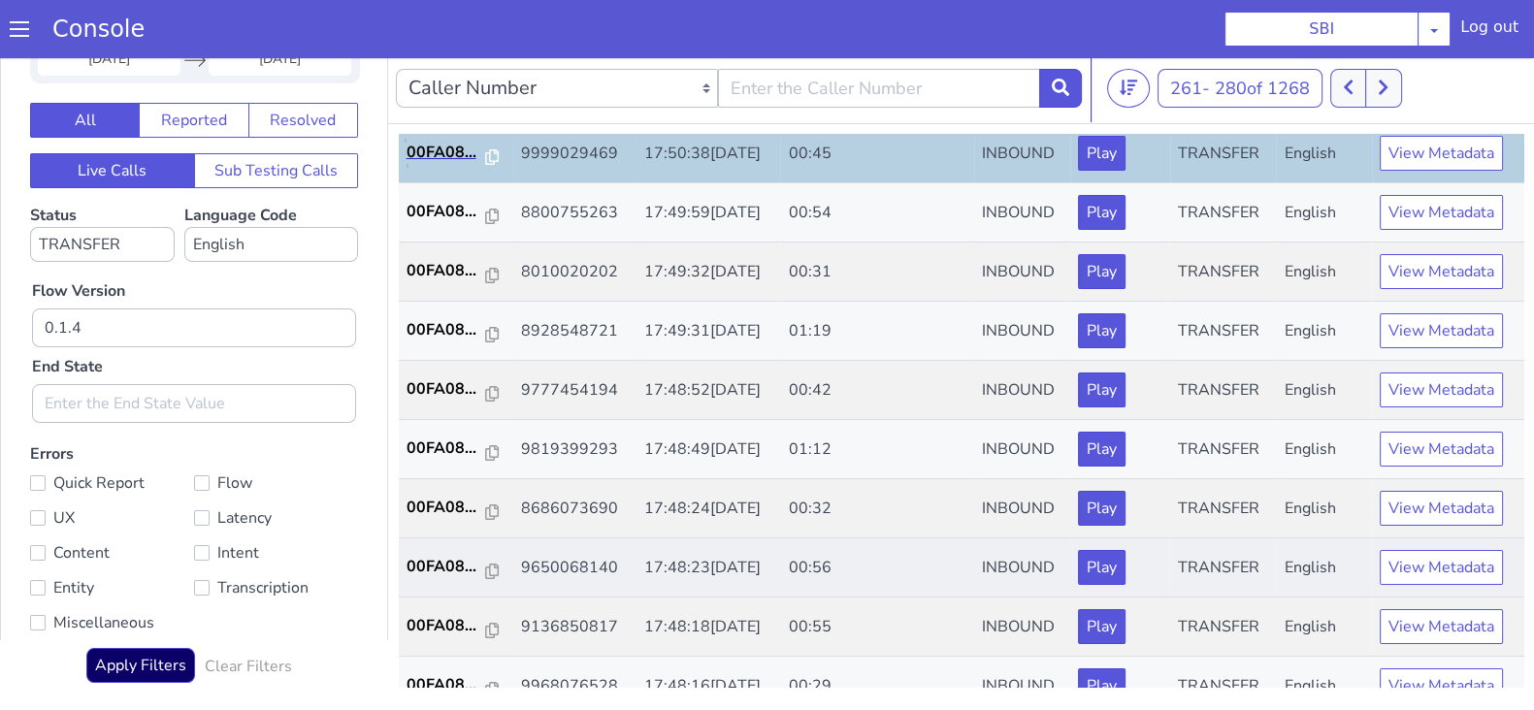
scroll to position [242, 0]
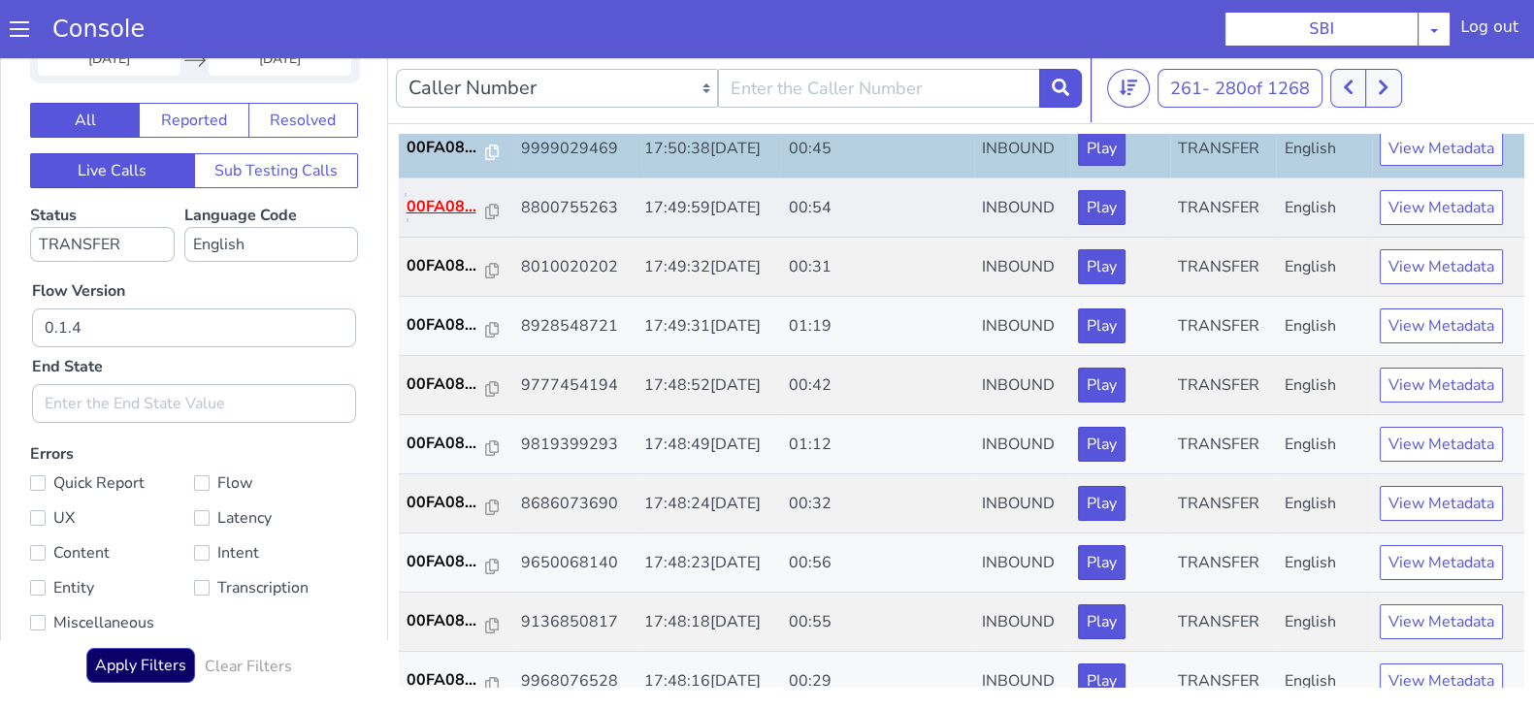
click at [441, 201] on p "00FA08..." at bounding box center [447, 206] width 80 height 23
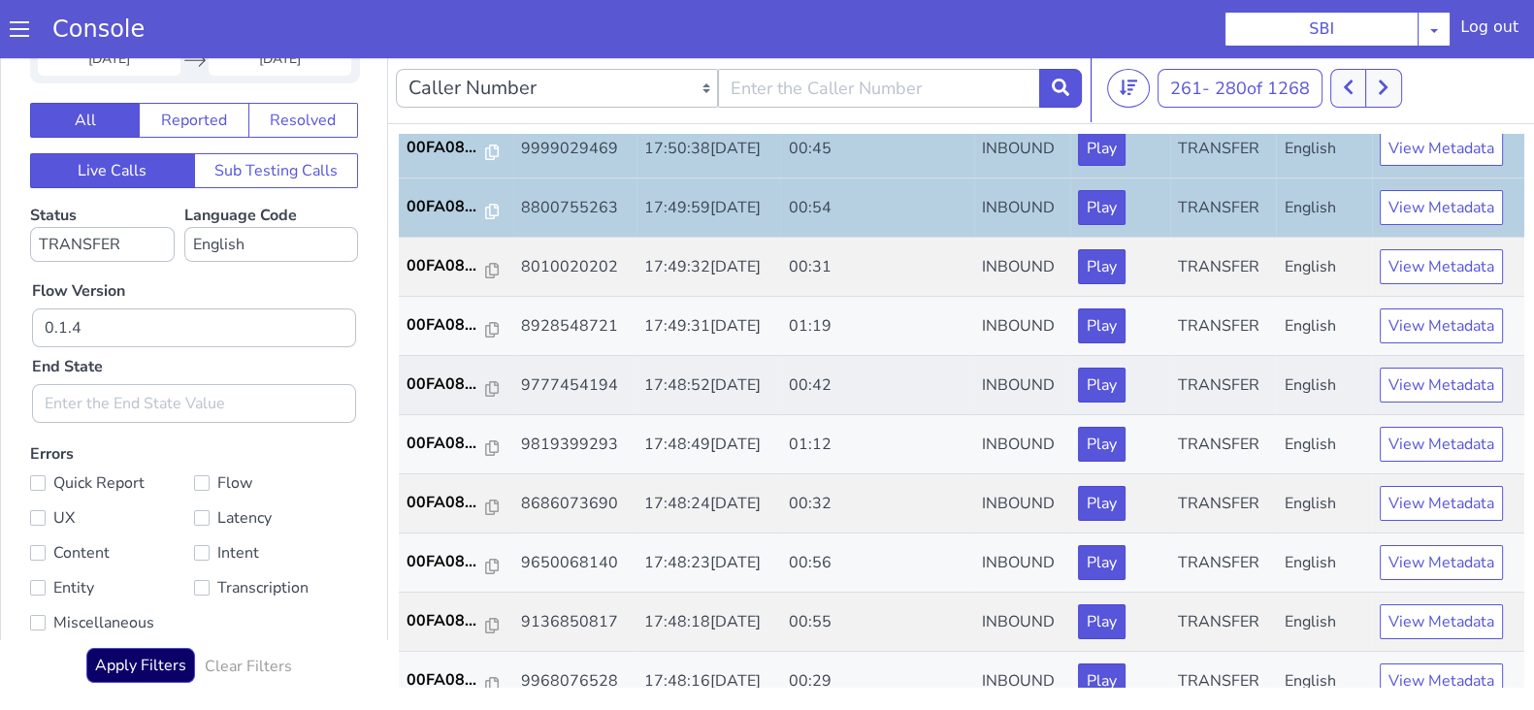
click at [422, 367] on td "00FA08..." at bounding box center [456, 385] width 114 height 59
click at [430, 374] on p "00FA08..." at bounding box center [447, 384] width 80 height 23
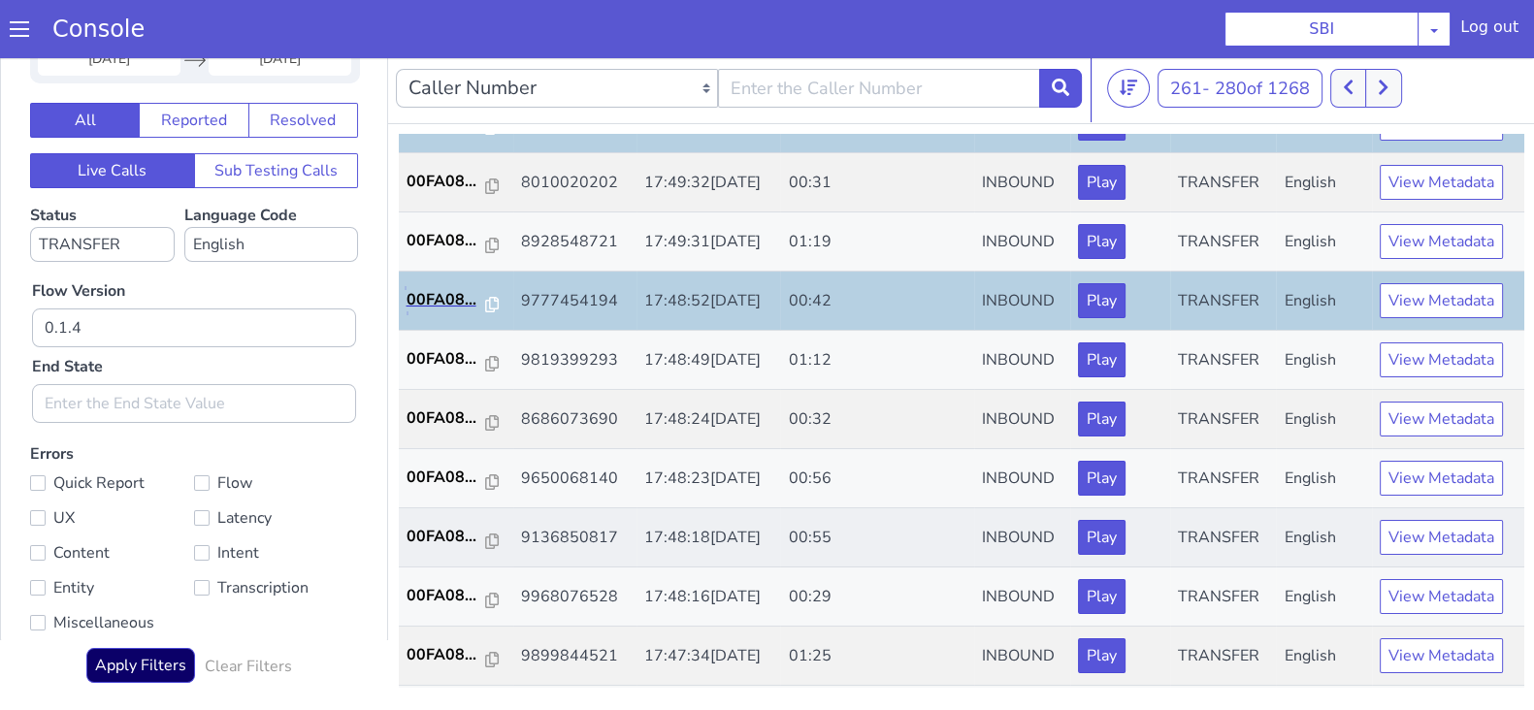
scroll to position [364, 0]
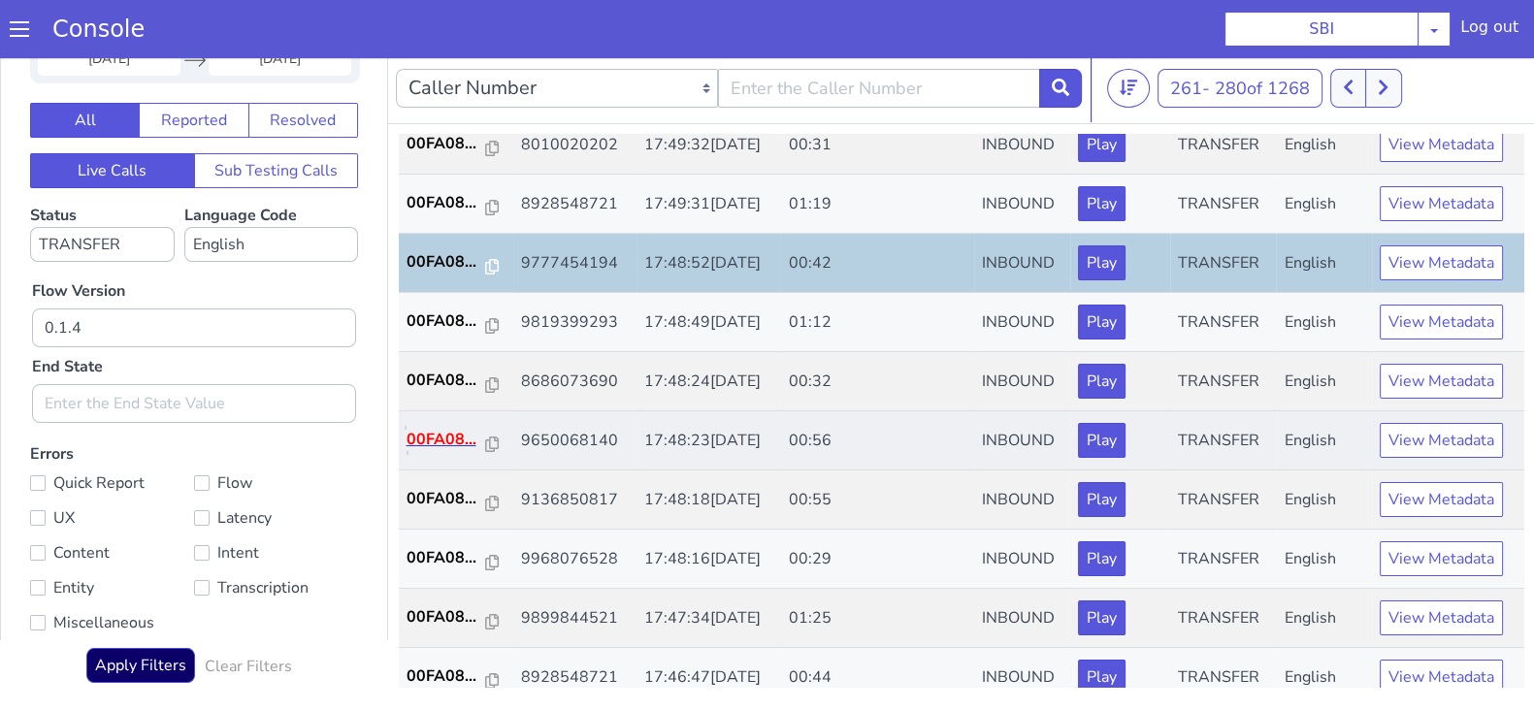
click at [428, 442] on p "00FA08..." at bounding box center [447, 439] width 80 height 23
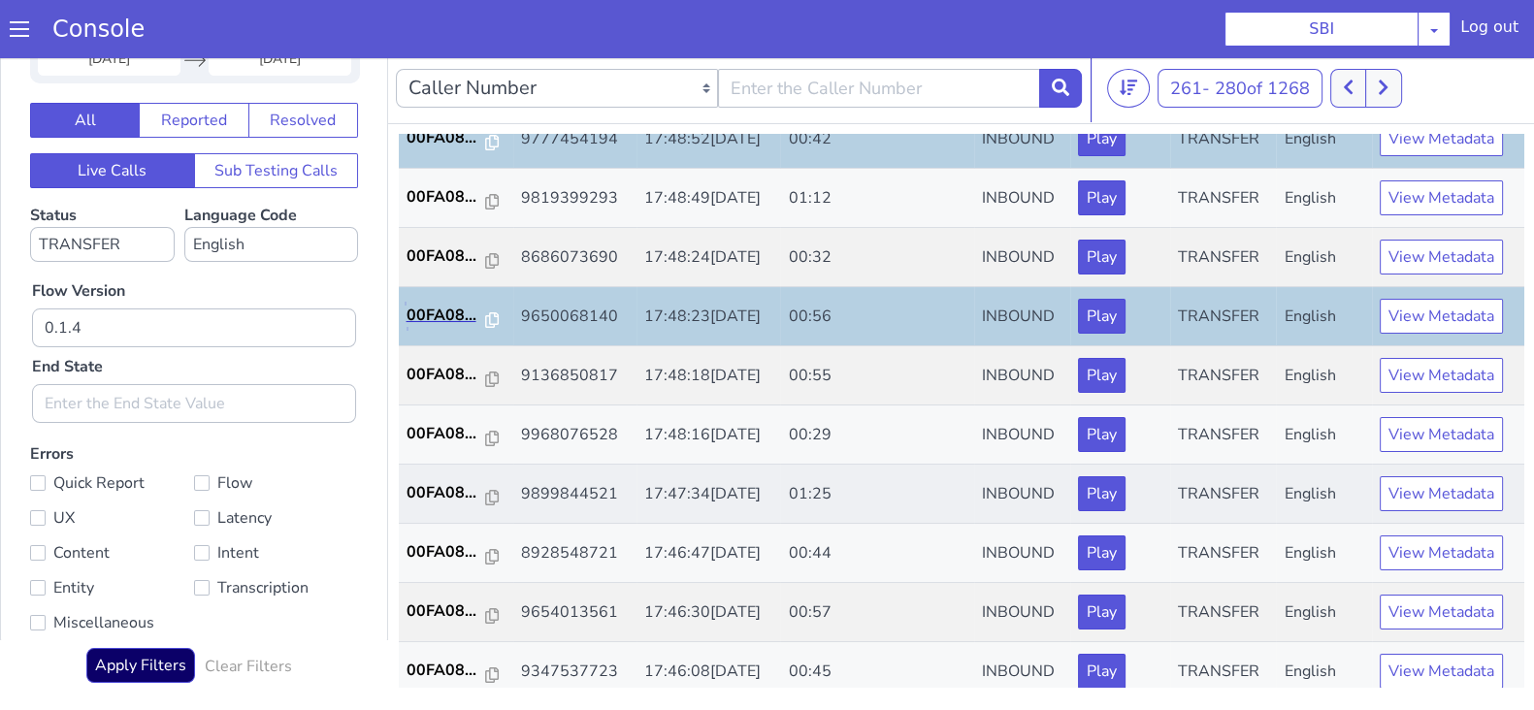
scroll to position [606, 0]
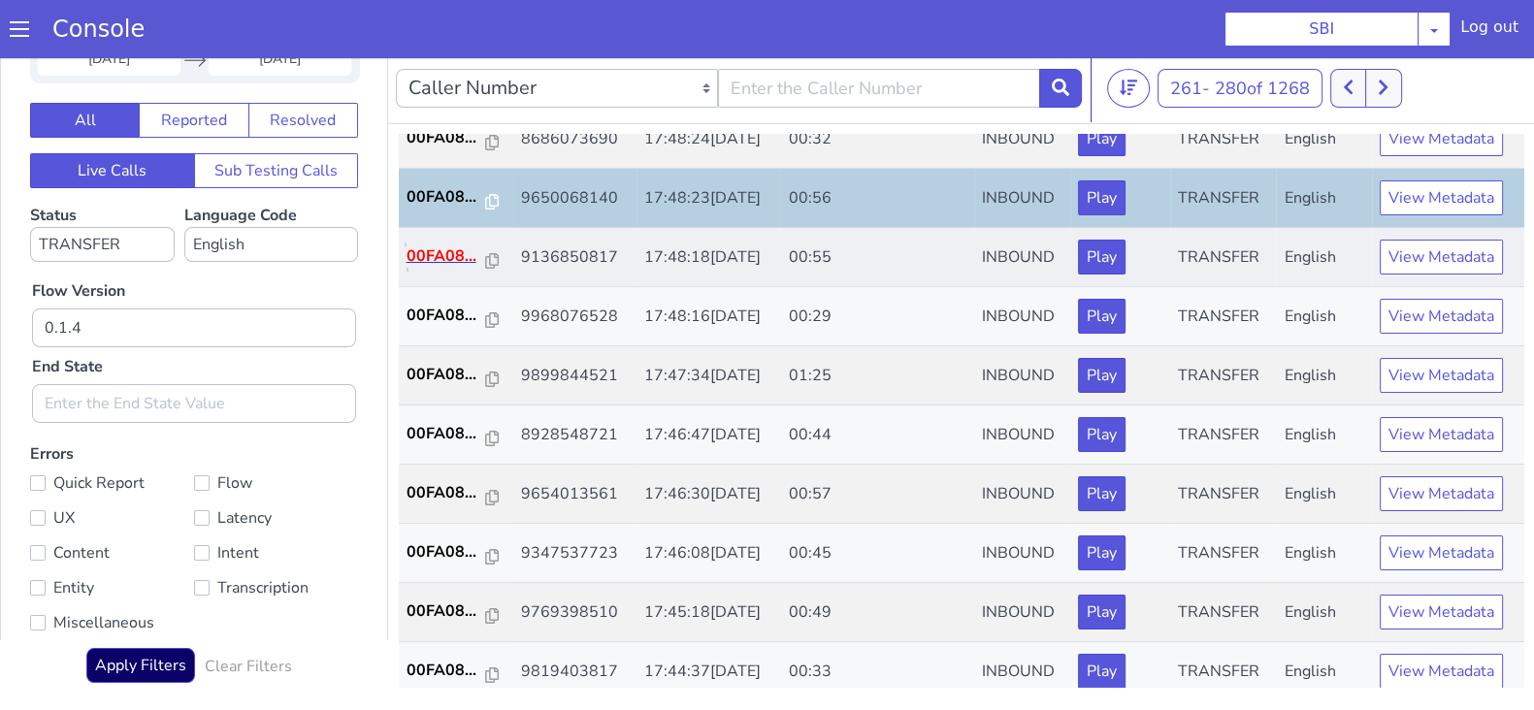
click at [446, 253] on p "00FA08..." at bounding box center [447, 256] width 80 height 23
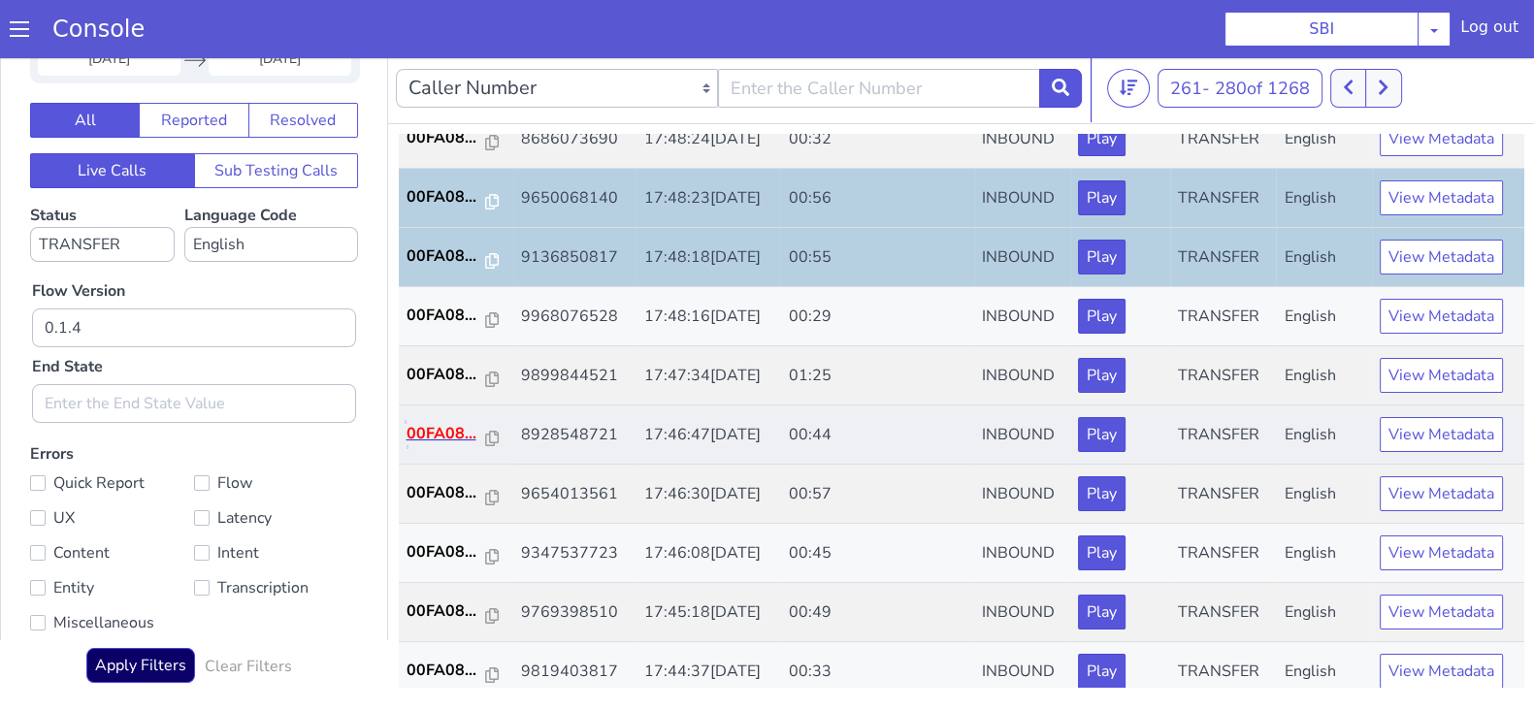
click at [459, 431] on p "00FA08..." at bounding box center [447, 433] width 80 height 23
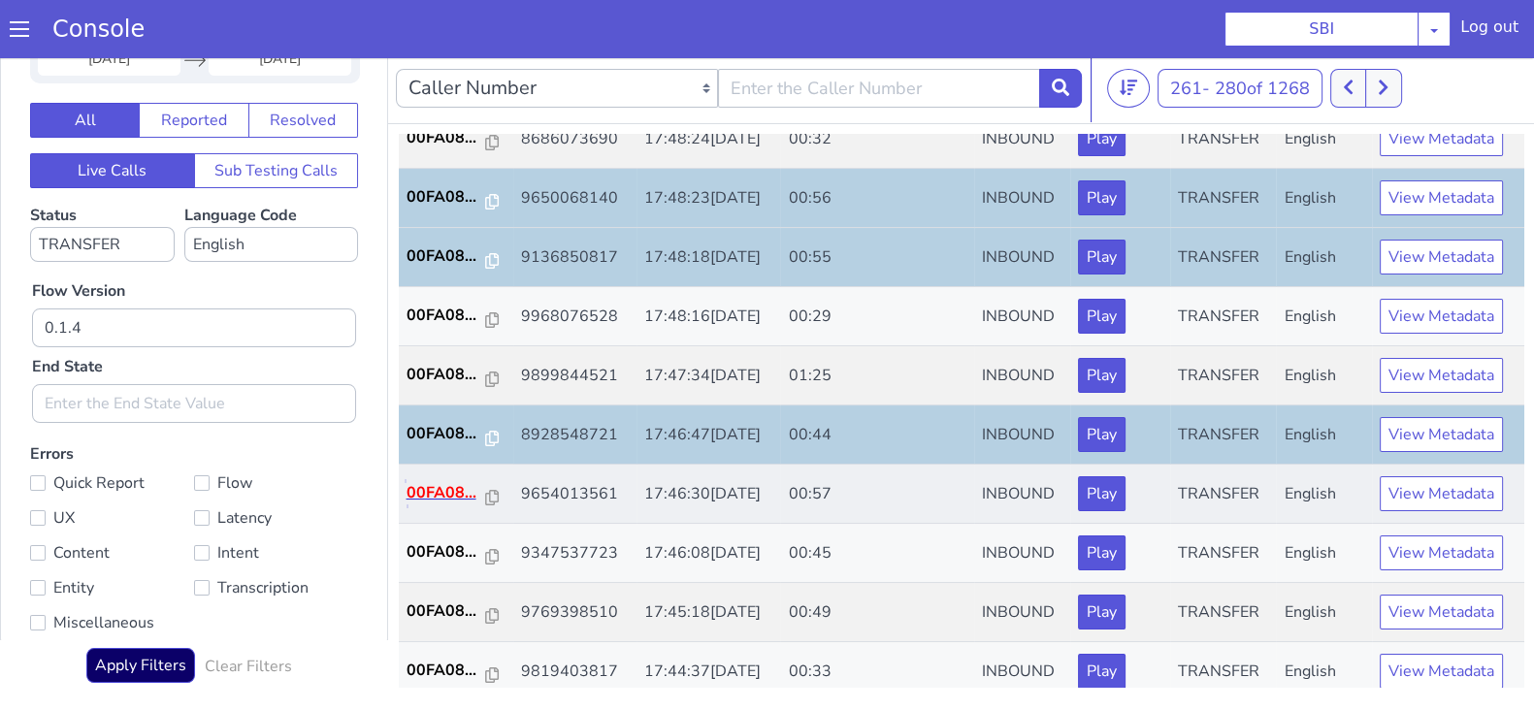
click at [441, 485] on p "00FA08..." at bounding box center [447, 492] width 80 height 23
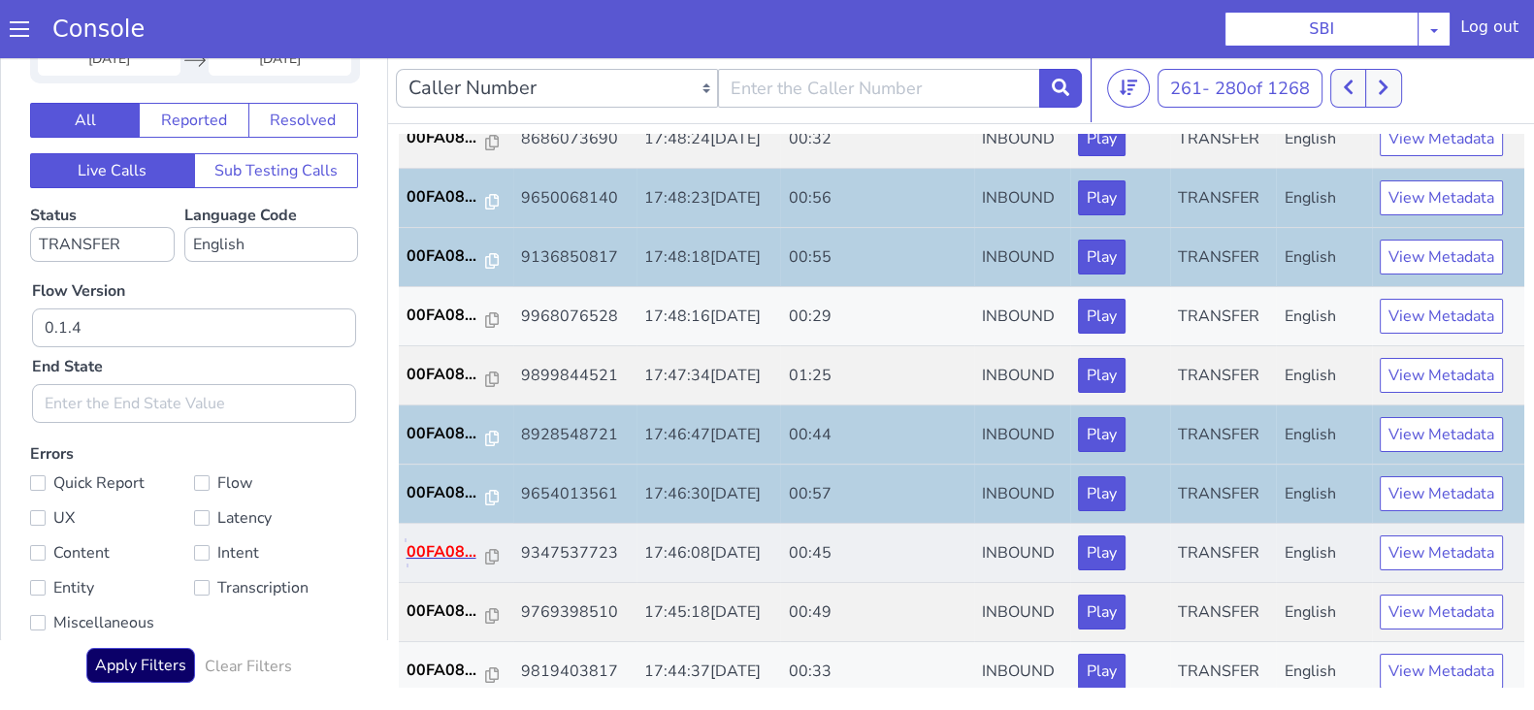
click at [444, 548] on p "00FA08..." at bounding box center [447, 551] width 80 height 23
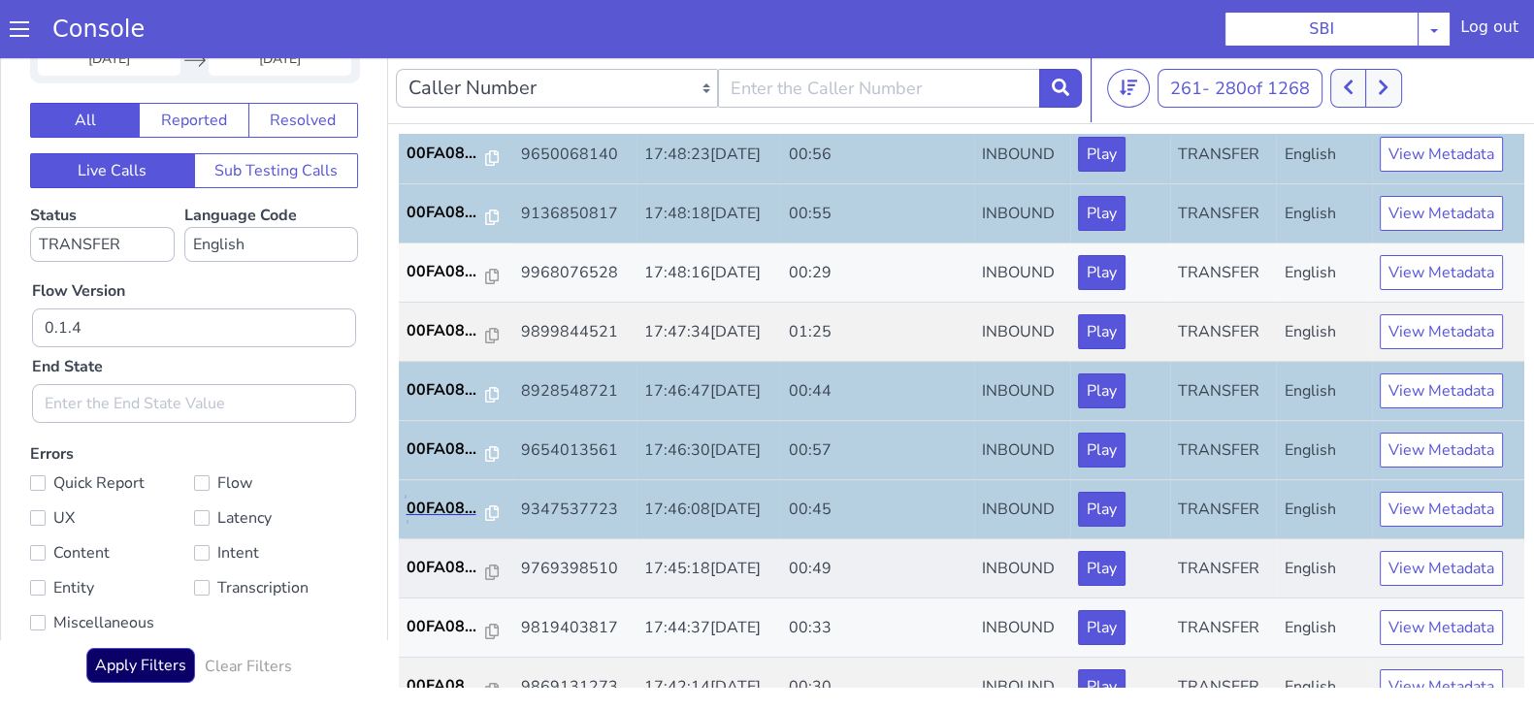
scroll to position [674, 0]
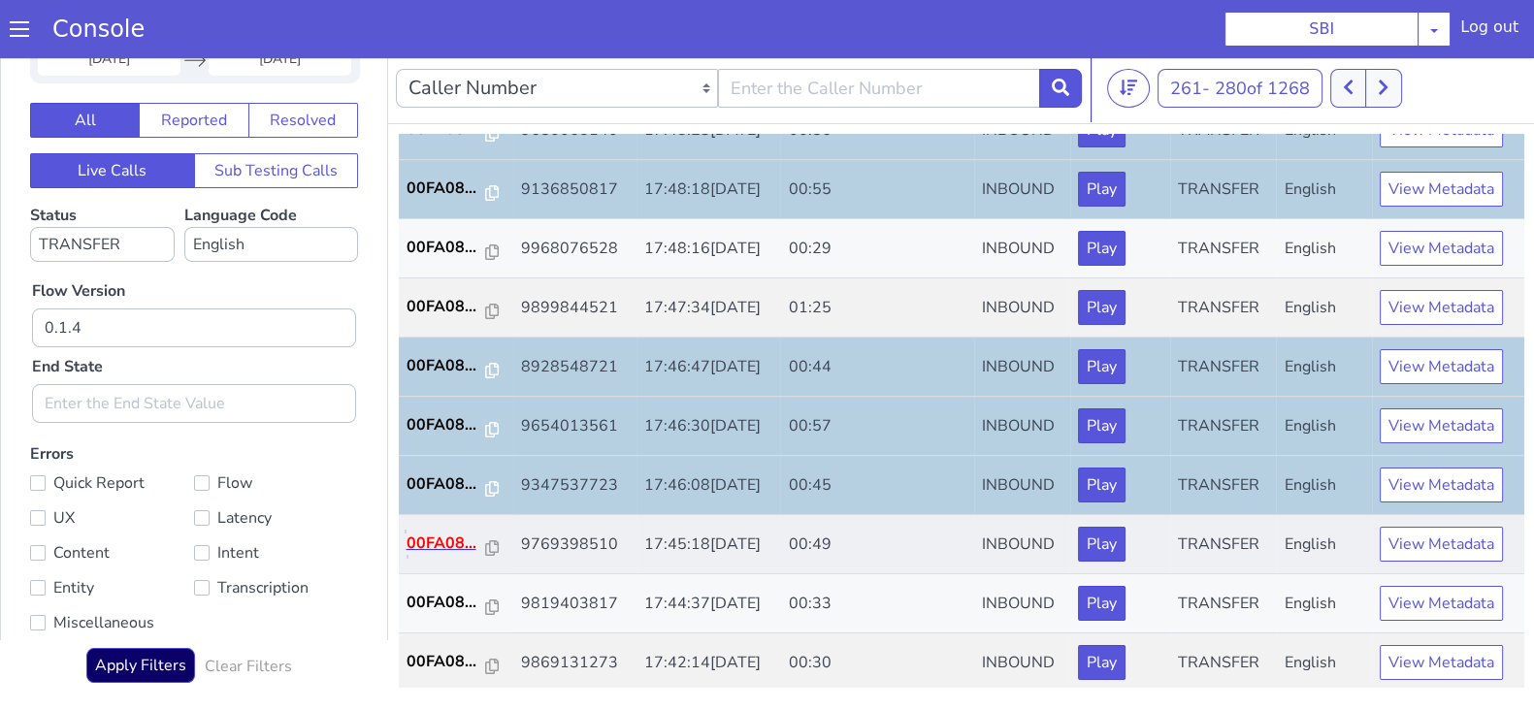
click at [442, 532] on p "00FA08..." at bounding box center [447, 543] width 80 height 23
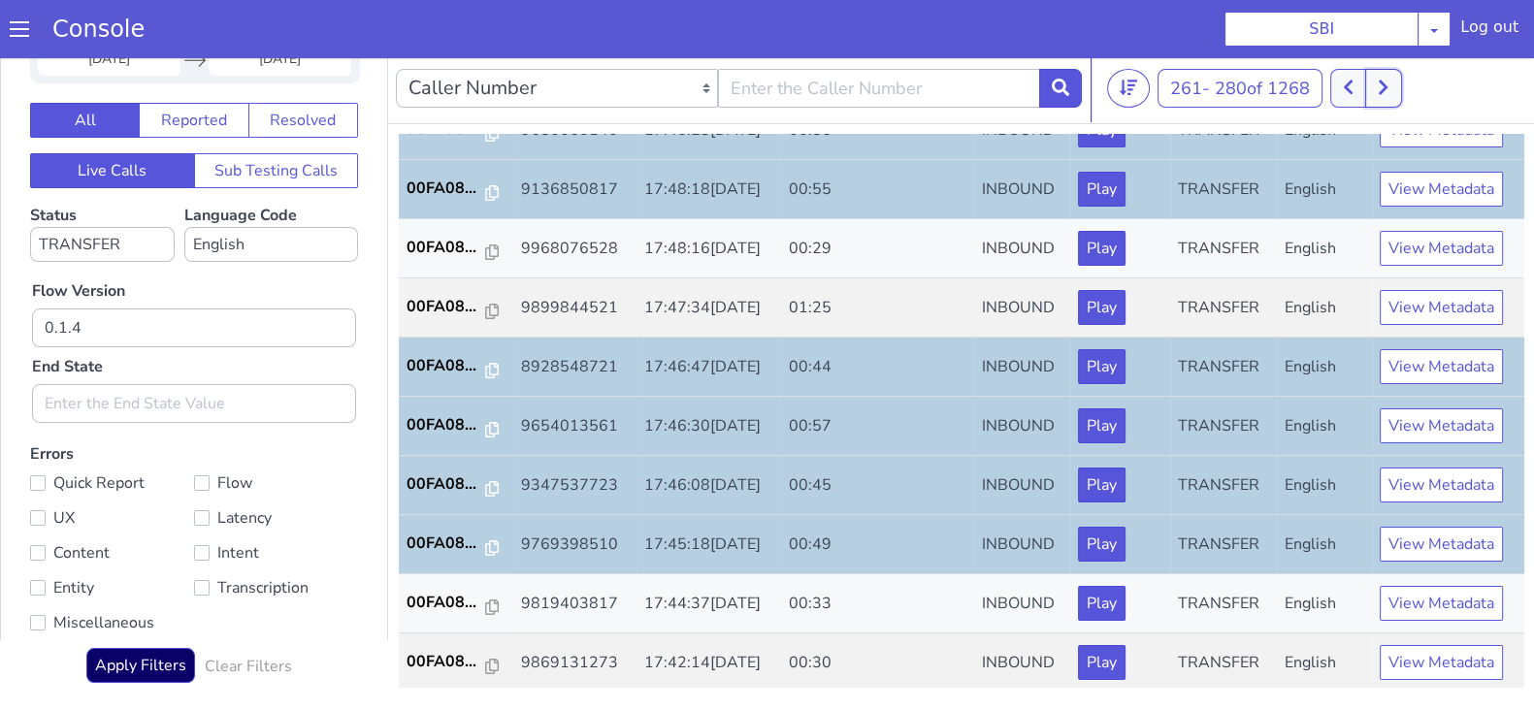
click at [1387, 85] on icon at bounding box center [1383, 88] width 9 height 15
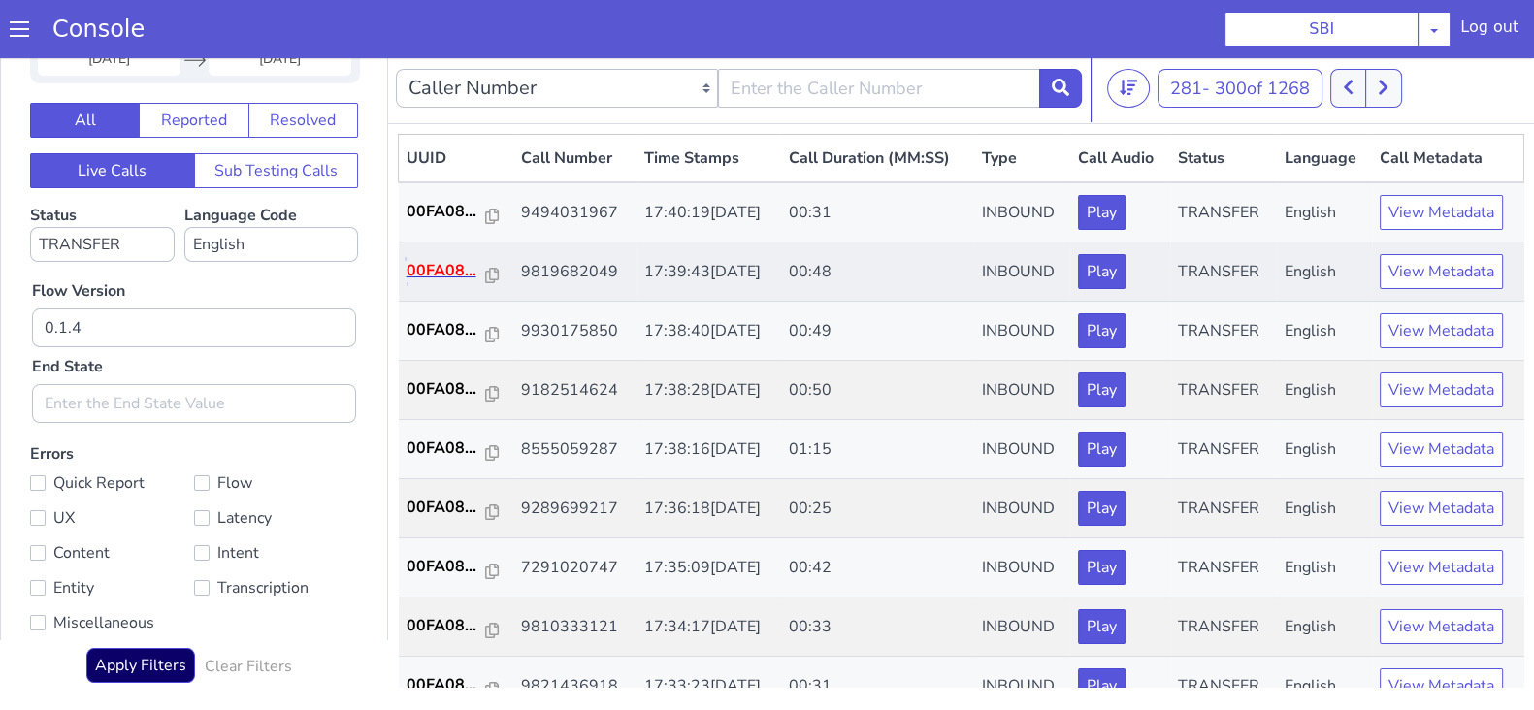
click at [443, 268] on p "00FA08..." at bounding box center [447, 270] width 80 height 23
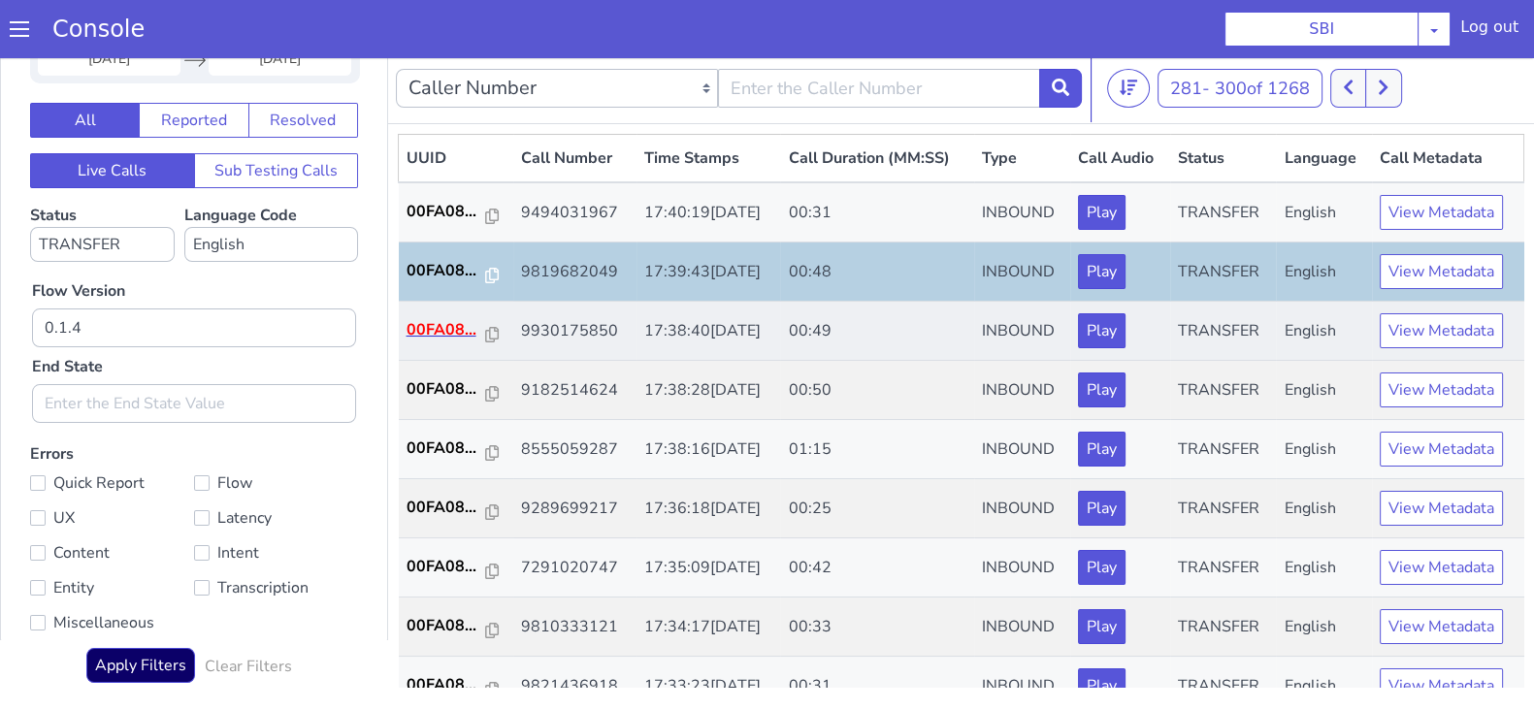
click at [441, 314] on td "00FA08..." at bounding box center [456, 331] width 114 height 59
click at [441, 321] on p "00FA08..." at bounding box center [447, 329] width 80 height 23
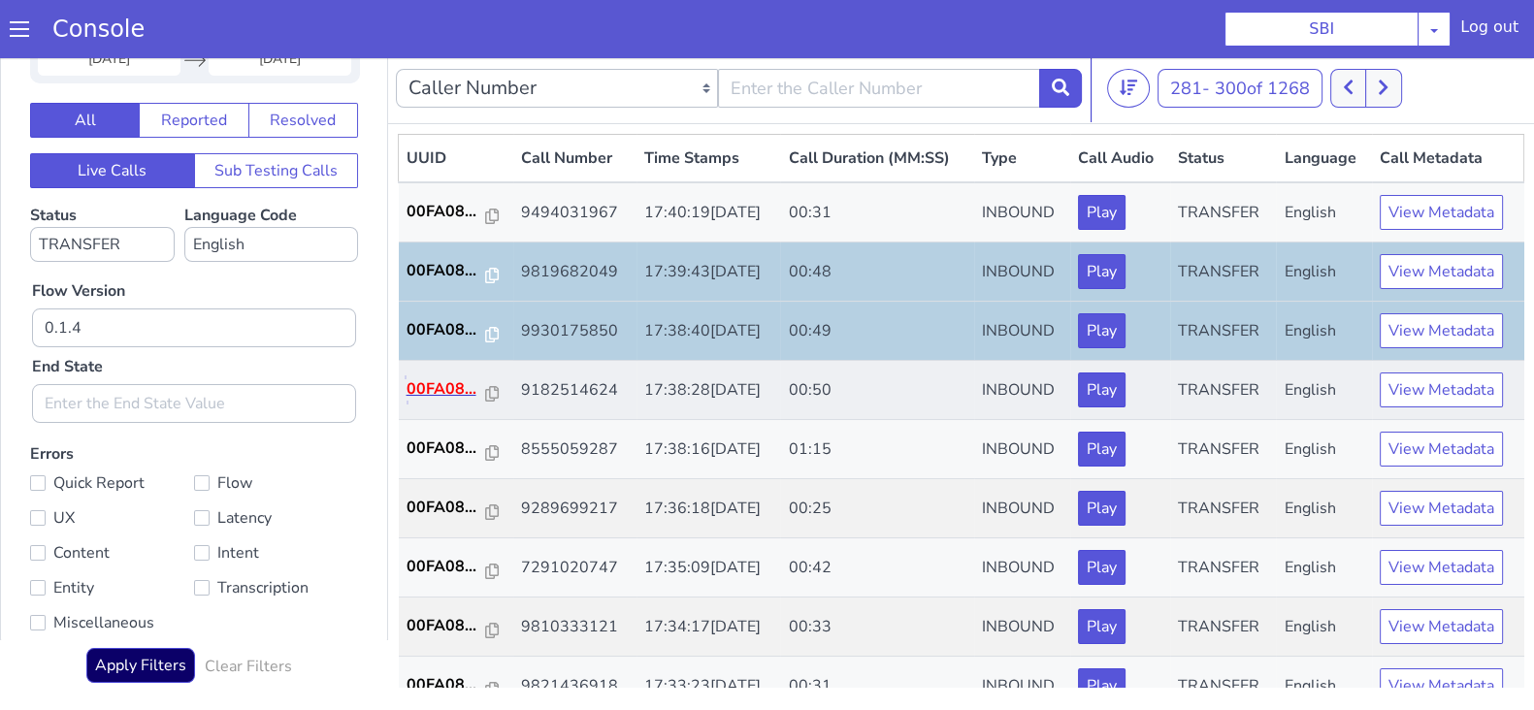
click at [423, 387] on p "00FA08..." at bounding box center [447, 388] width 80 height 23
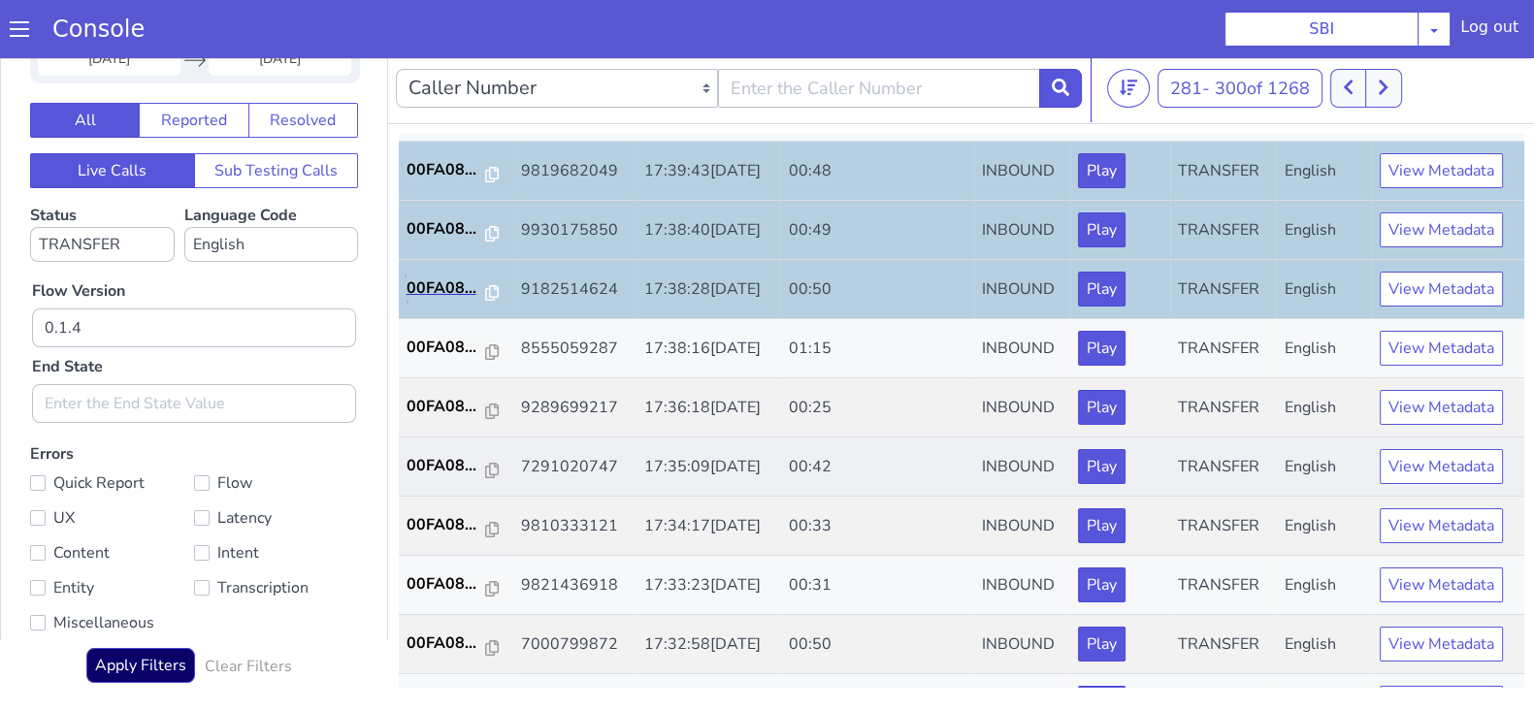
scroll to position [242, 0]
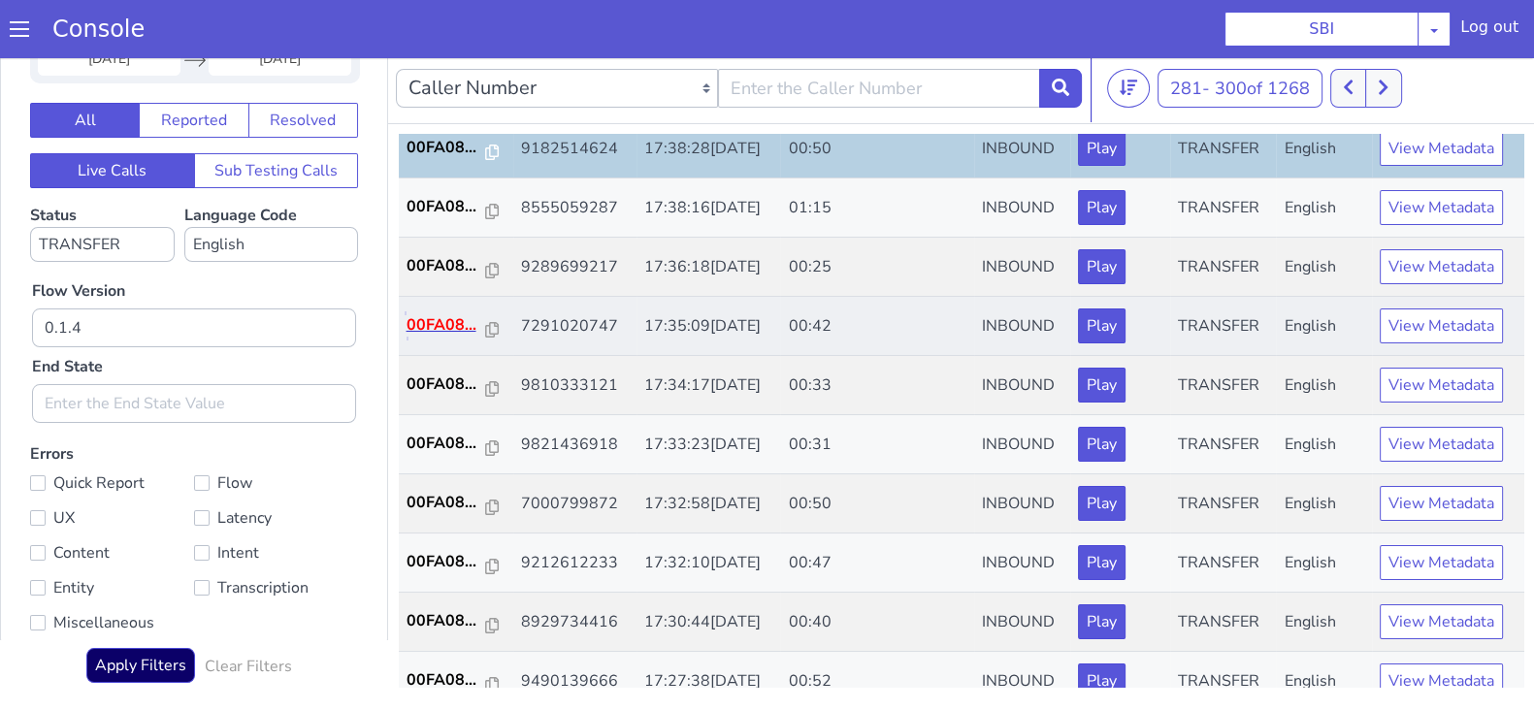
click at [448, 320] on p "00FA08..." at bounding box center [447, 324] width 80 height 23
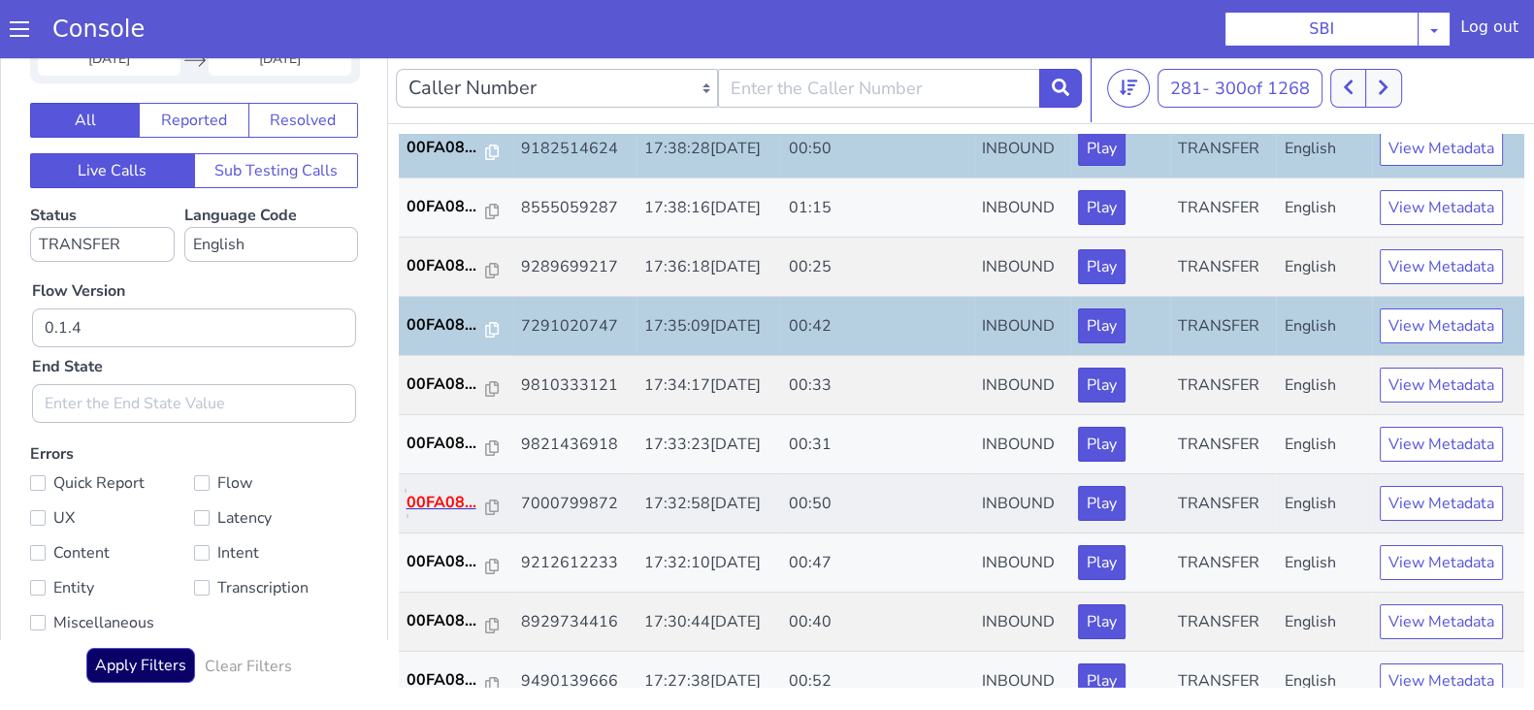
click at [439, 491] on p "00FA08..." at bounding box center [447, 502] width 80 height 23
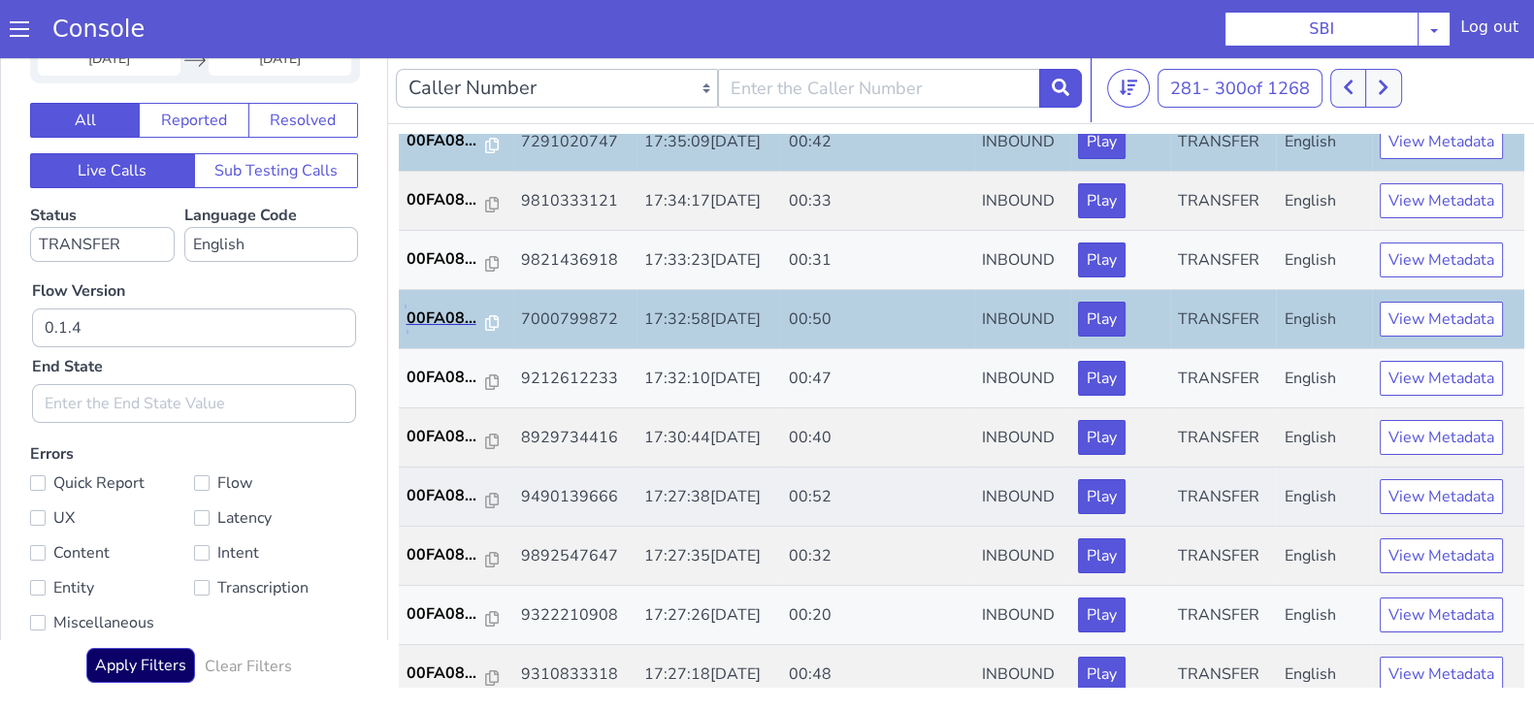
scroll to position [484, 0]
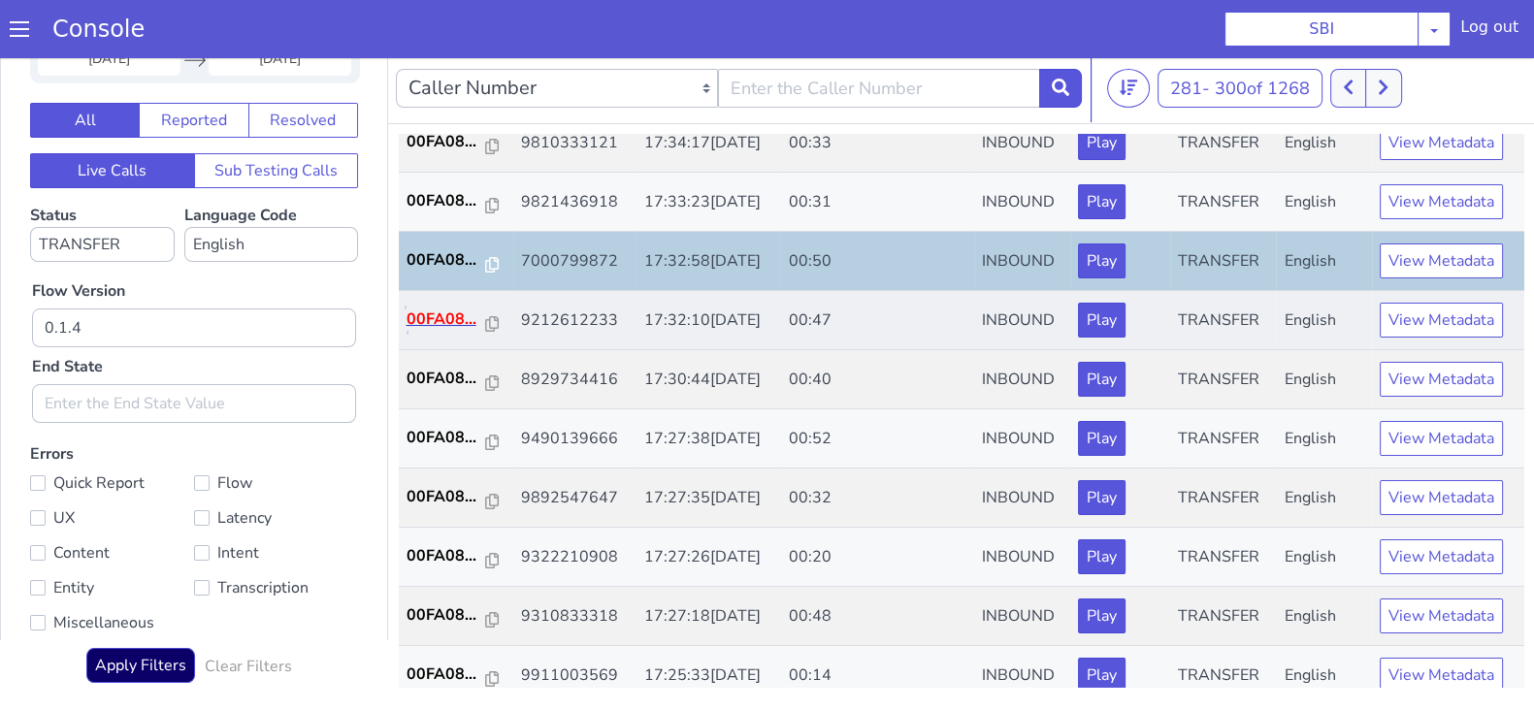
click at [441, 316] on p "00FA08..." at bounding box center [447, 319] width 80 height 23
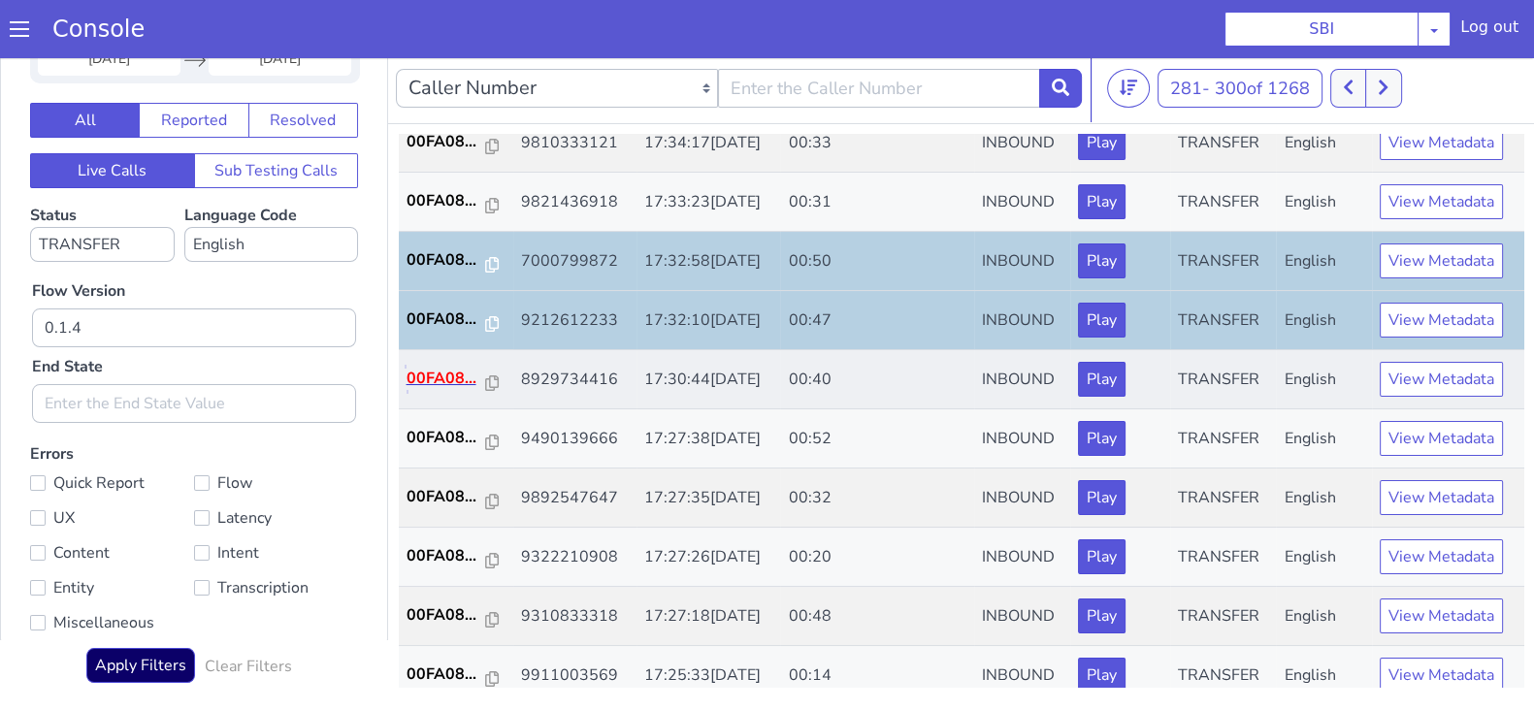
click at [449, 367] on p "00FA08..." at bounding box center [447, 378] width 80 height 23
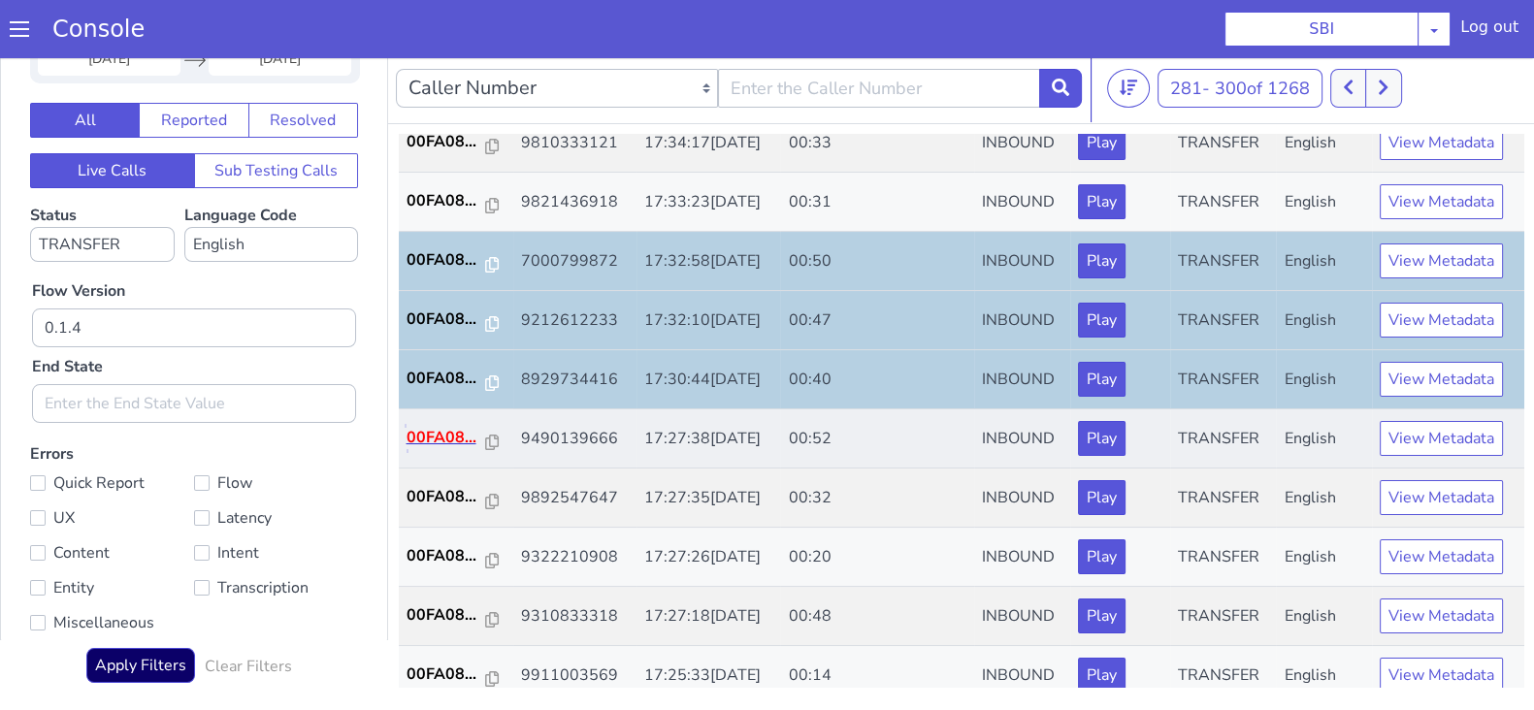
click at [437, 431] on p "00FA08..." at bounding box center [447, 437] width 80 height 23
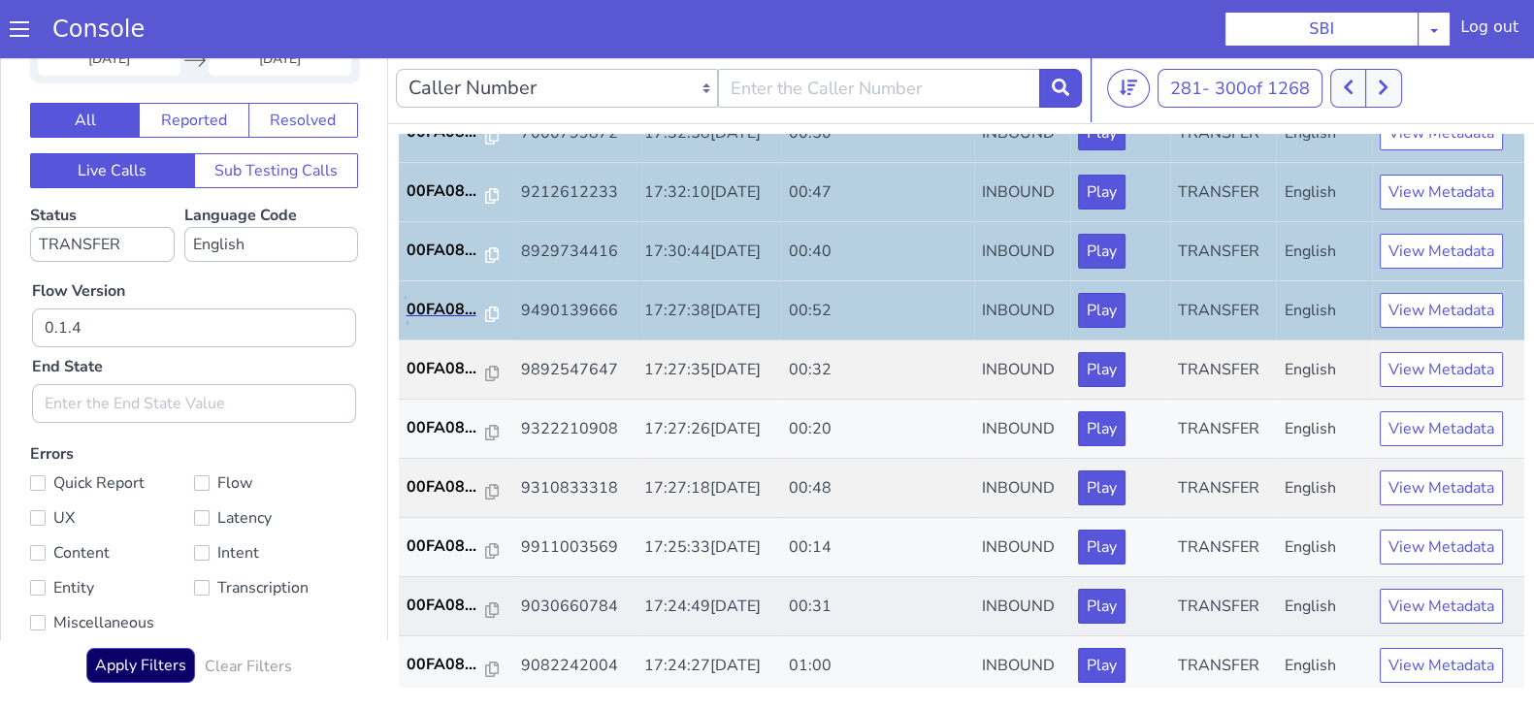
scroll to position [674, 0]
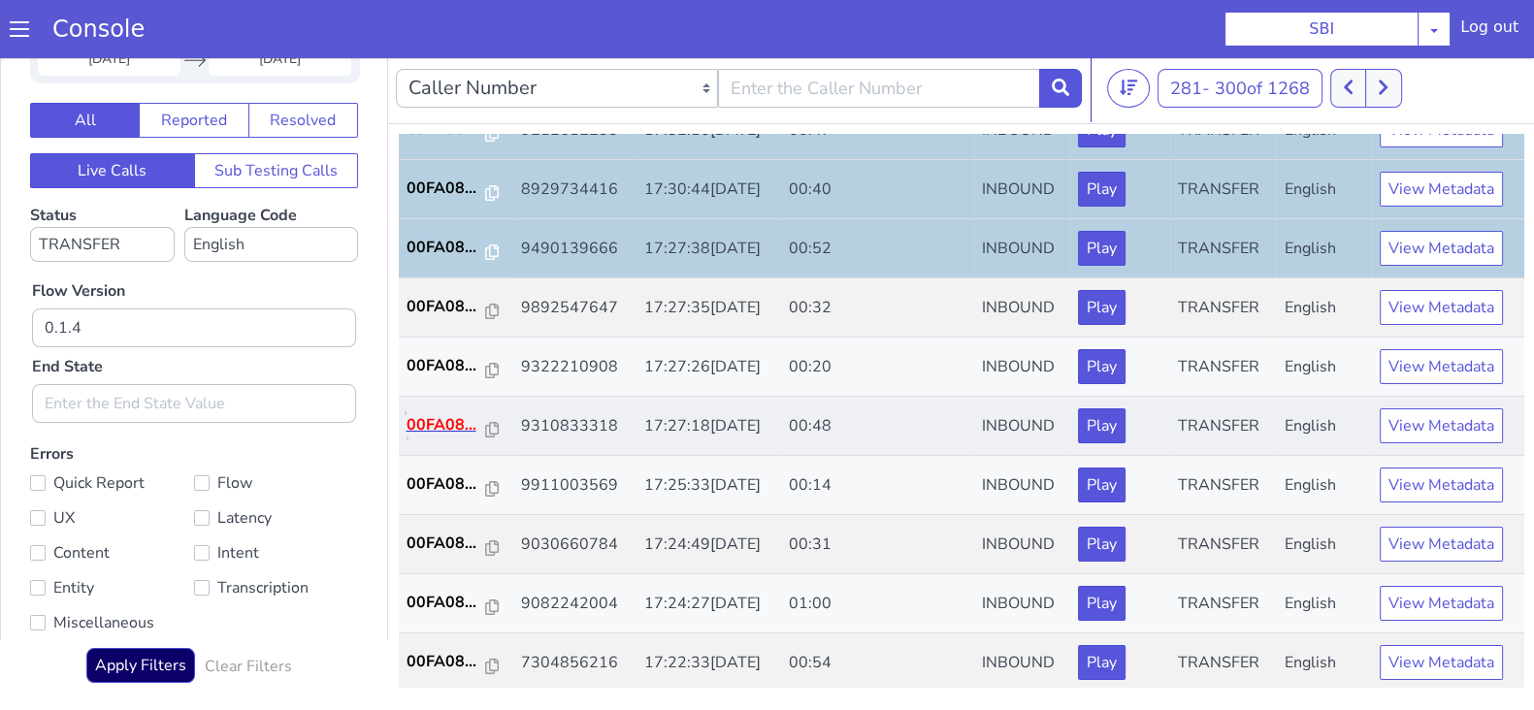
click at [441, 420] on p "00FA08..." at bounding box center [447, 424] width 80 height 23
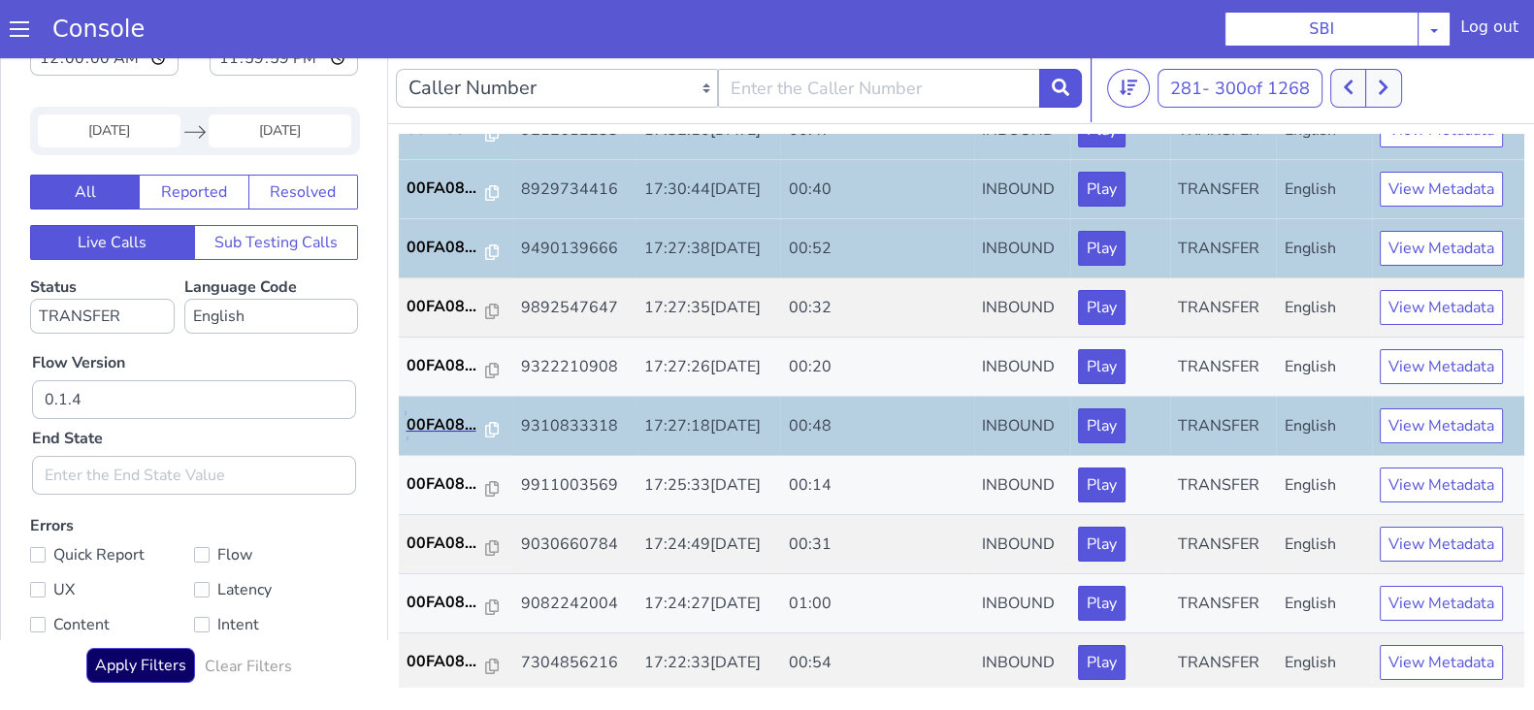
scroll to position [0, 0]
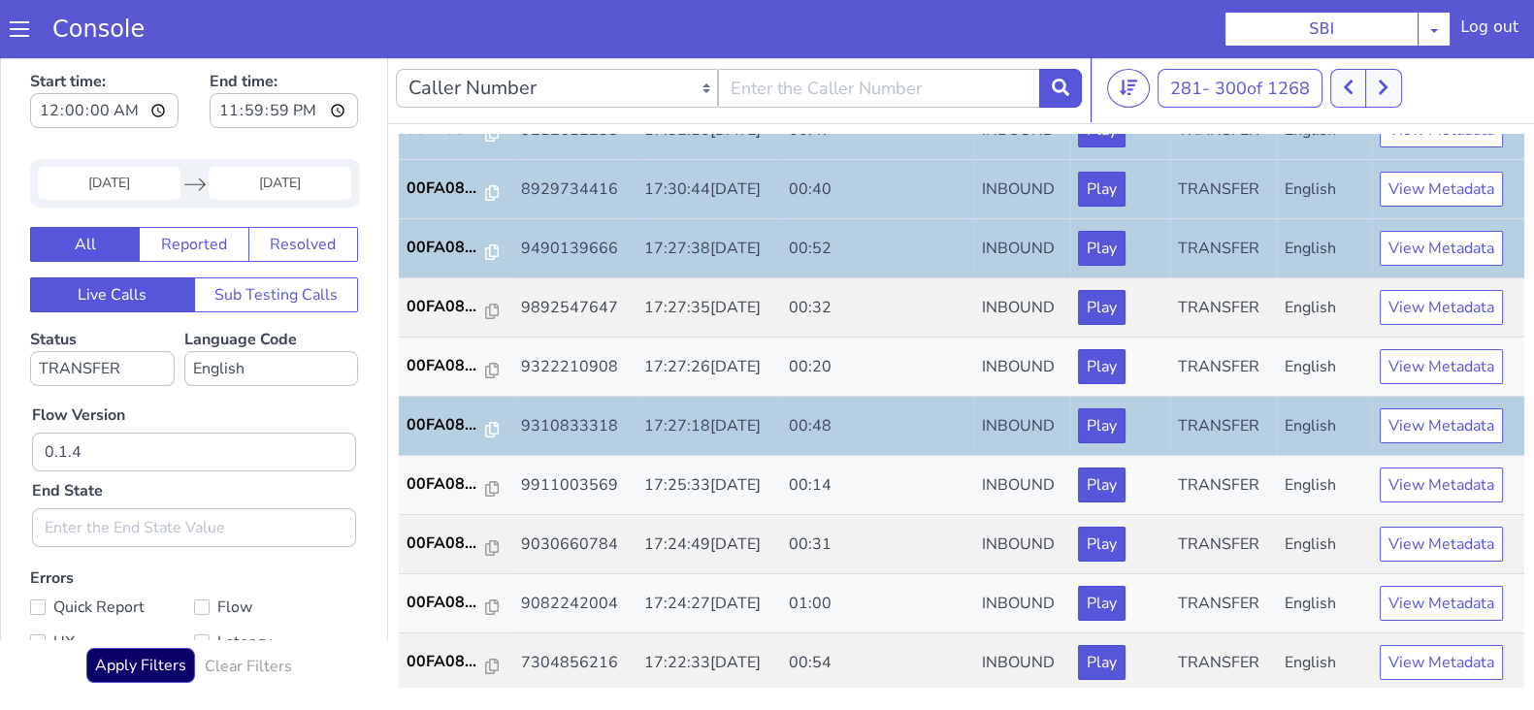
click at [126, 191] on input "21 Aug 2025" at bounding box center [109, 183] width 143 height 33
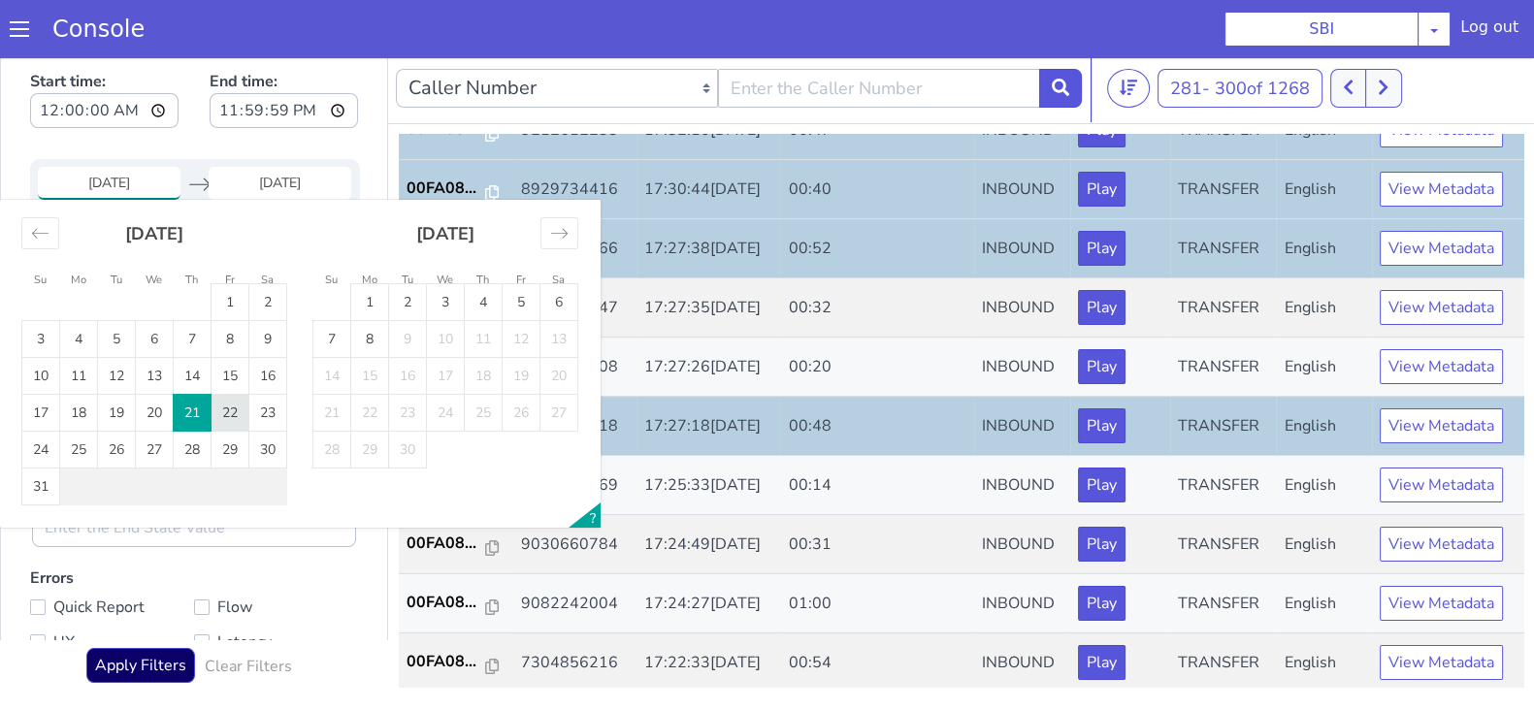
click at [226, 414] on td "22" at bounding box center [231, 413] width 38 height 37
type input "22 Aug 2025"
click at [292, 169] on input "End Date" at bounding box center [280, 183] width 143 height 33
click at [225, 410] on td "22" at bounding box center [231, 413] width 38 height 37
type input "22 Aug 2025"
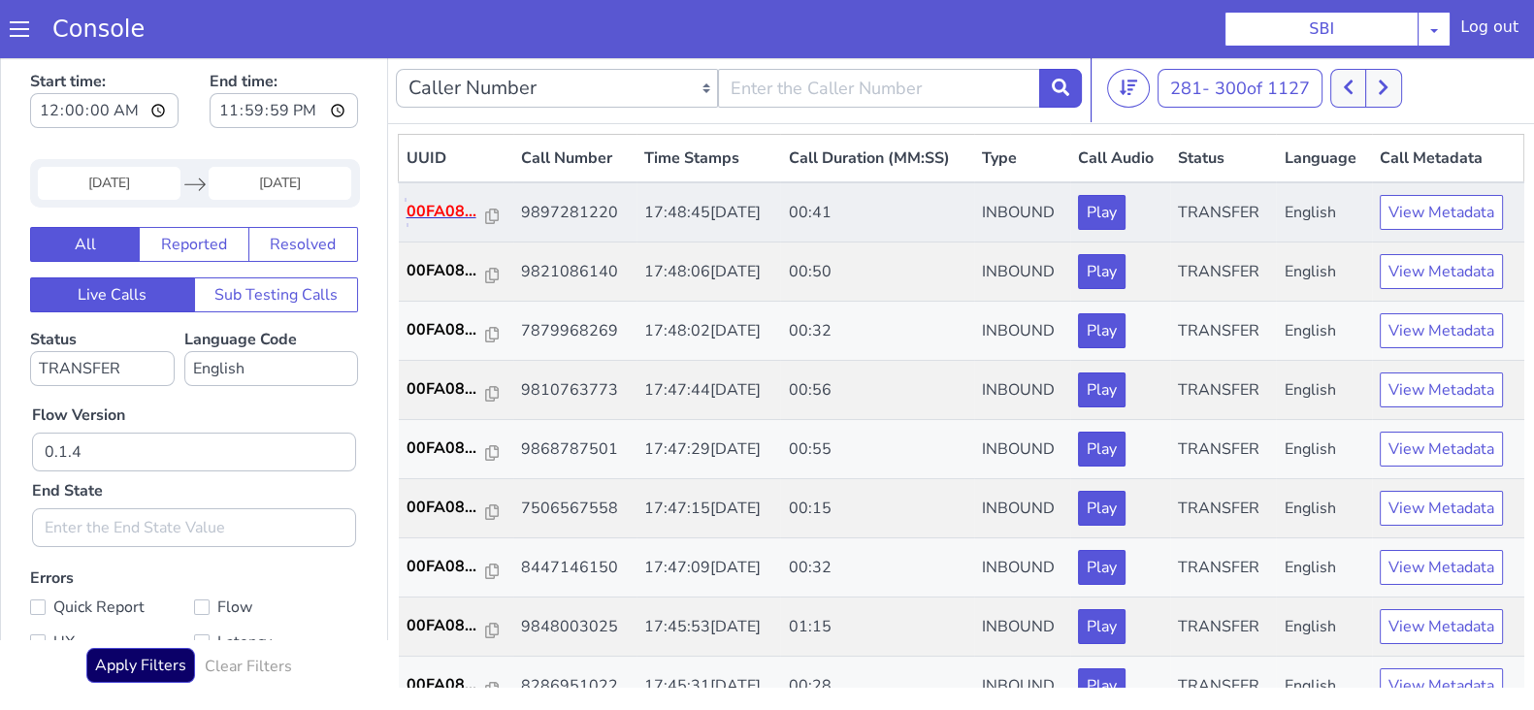
click at [448, 212] on p "00FA08..." at bounding box center [447, 211] width 80 height 23
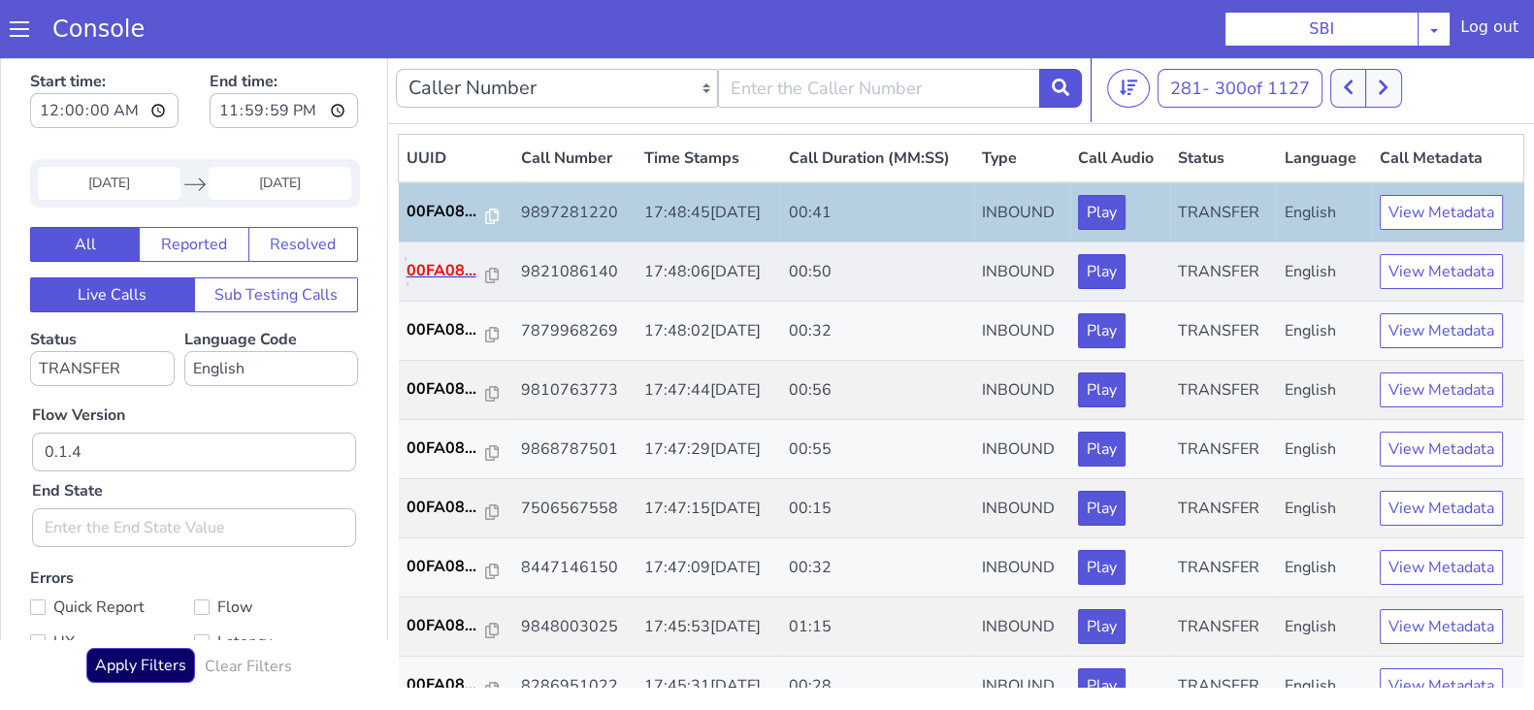
click at [434, 264] on p "00FA08..." at bounding box center [447, 270] width 80 height 23
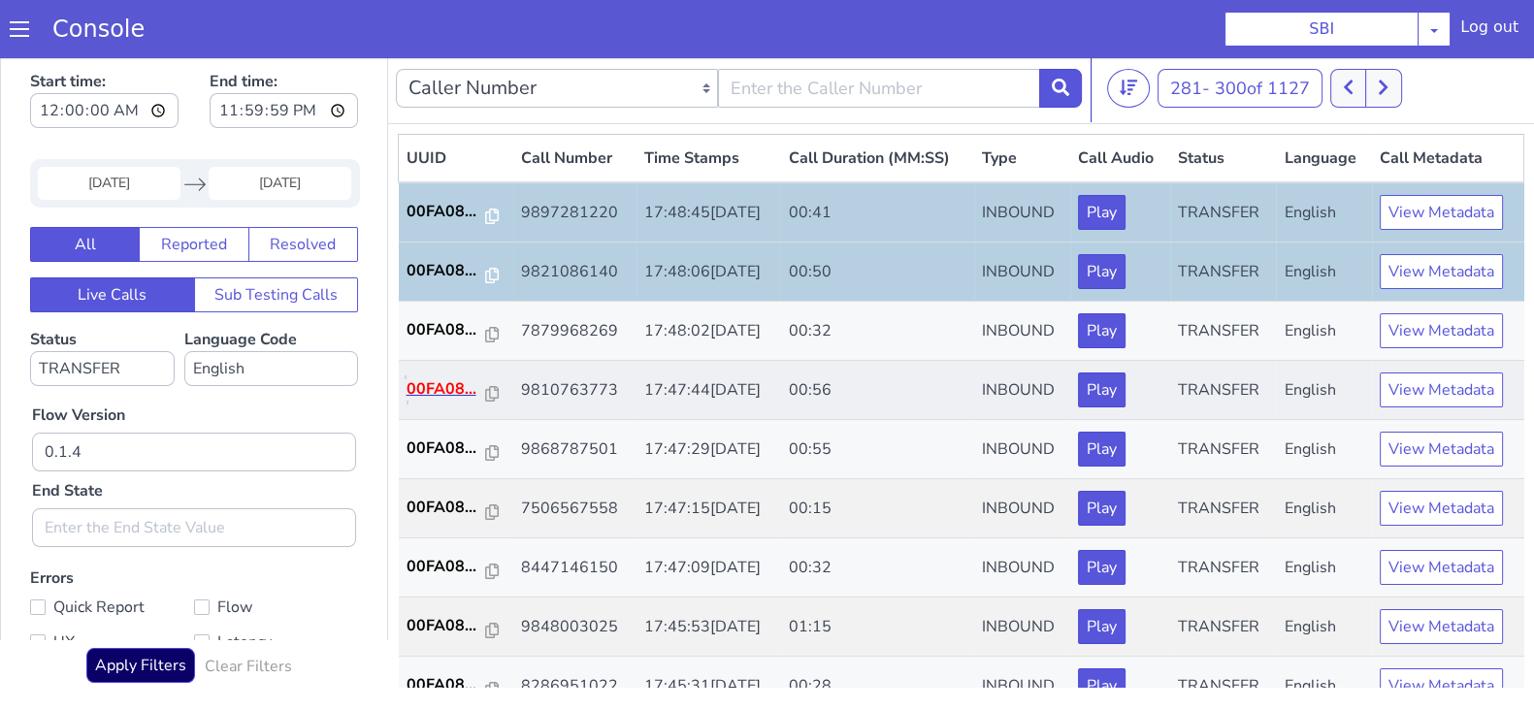
click at [427, 396] on p "00FA08..." at bounding box center [447, 388] width 80 height 23
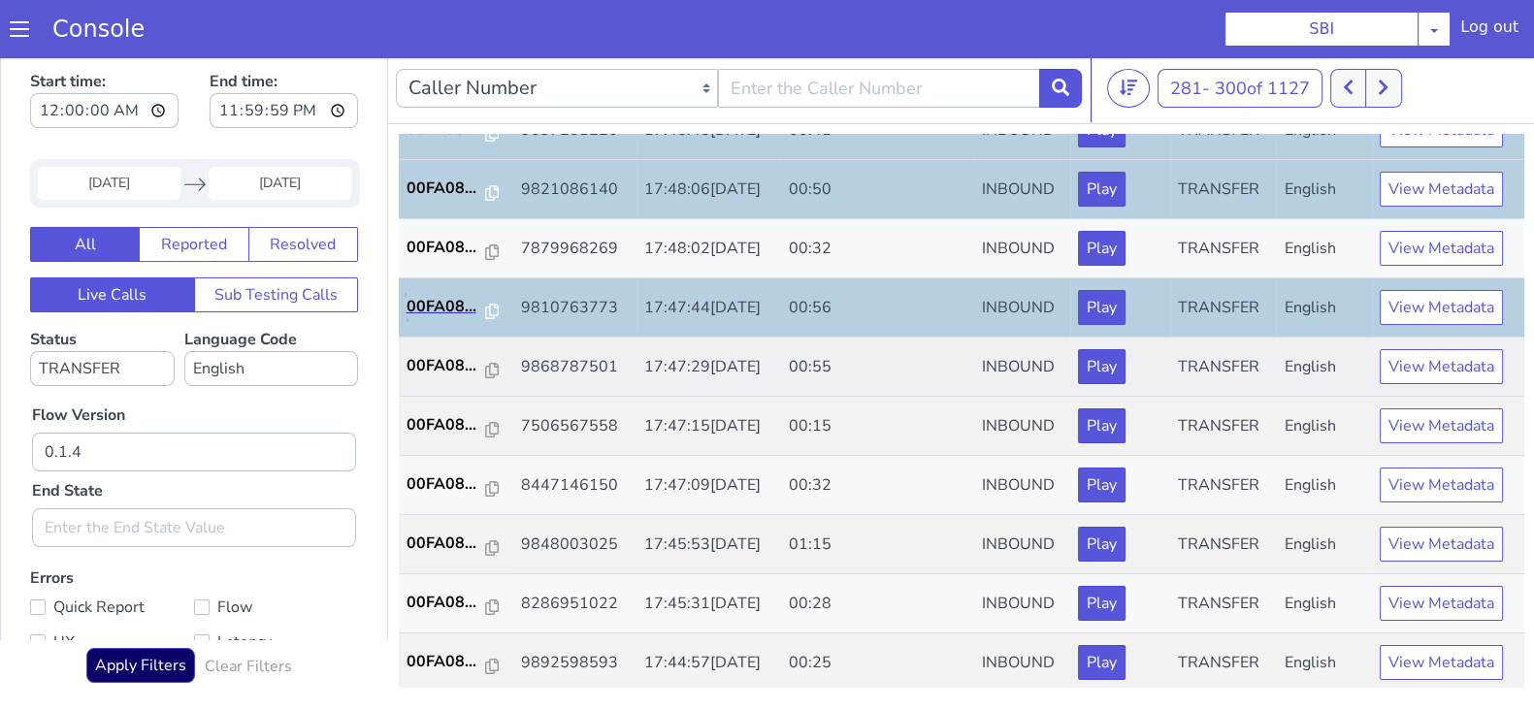
scroll to position [120, 0]
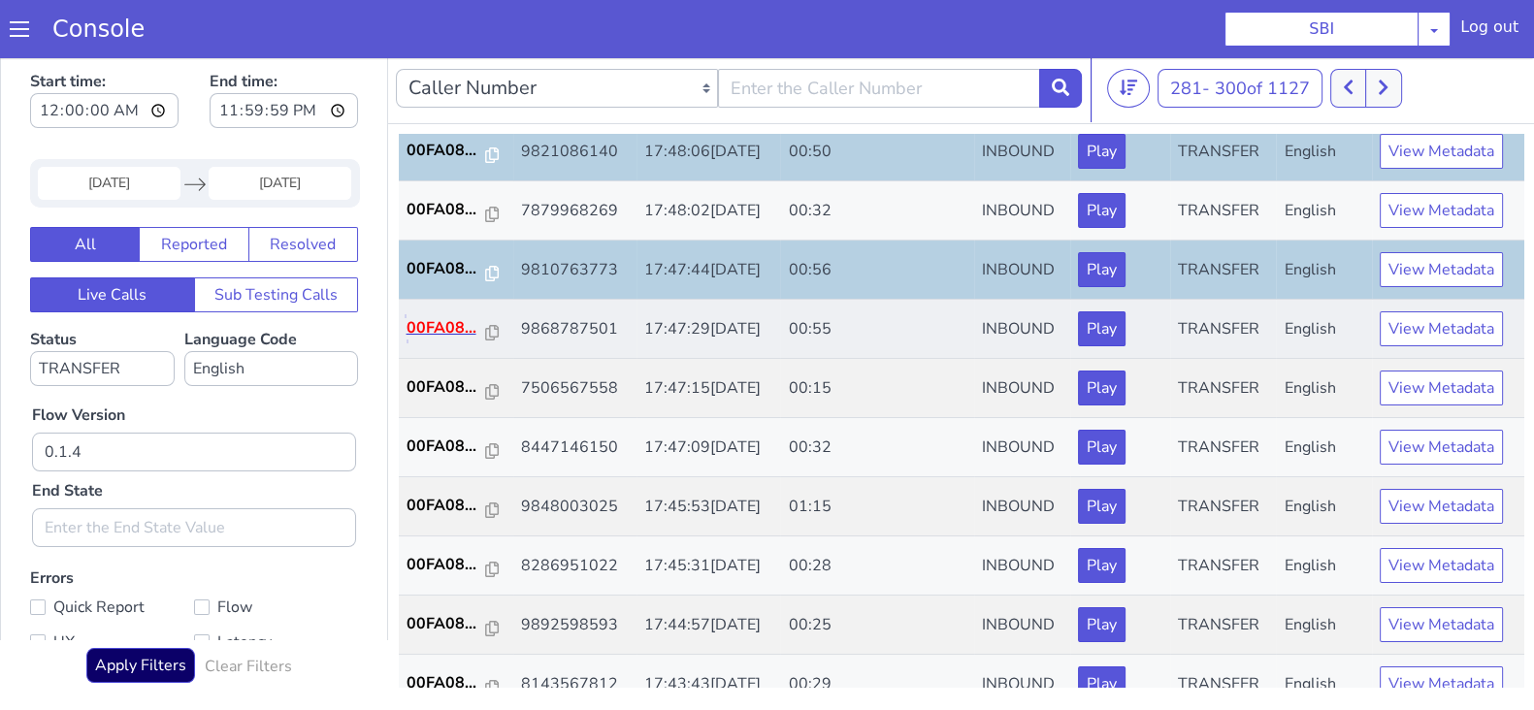
click at [441, 318] on p "00FA08..." at bounding box center [447, 327] width 80 height 23
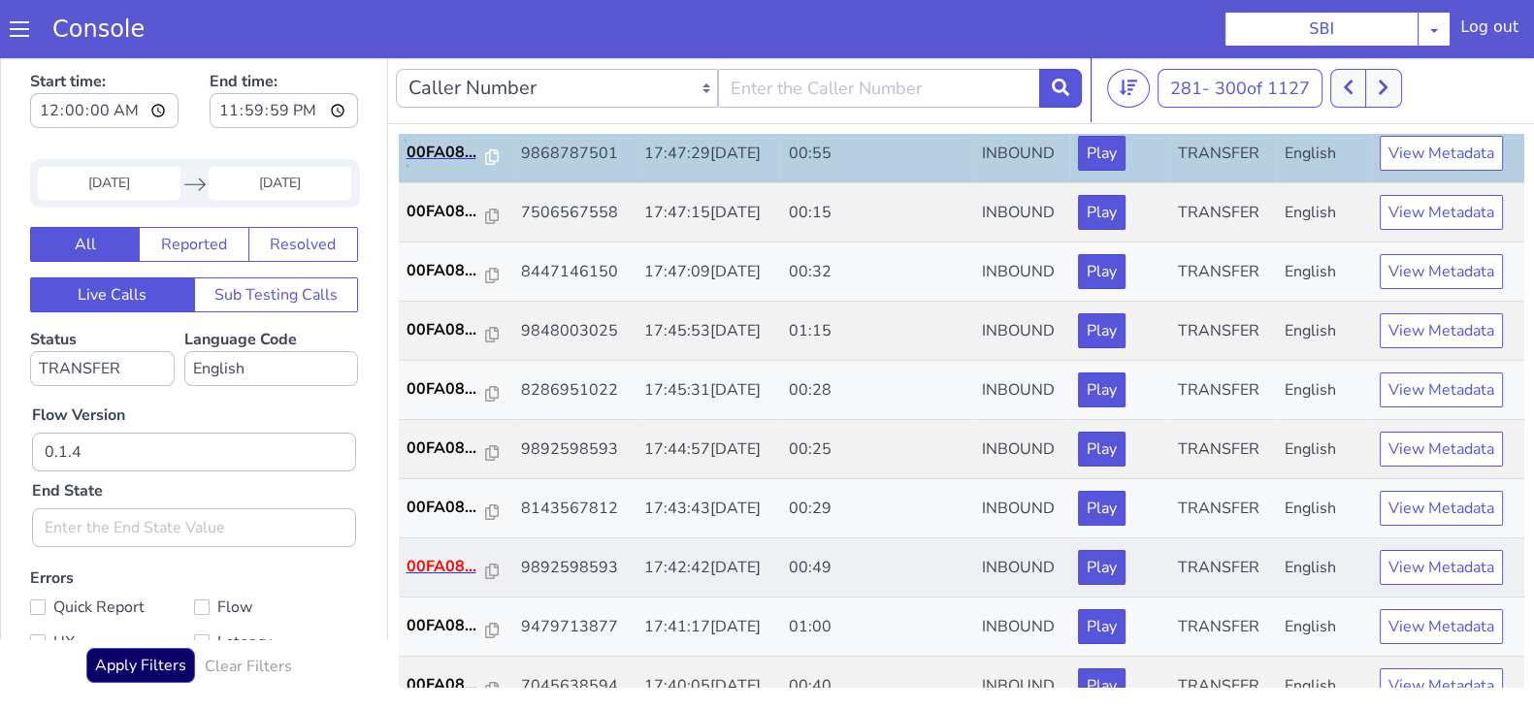
scroll to position [484, 0]
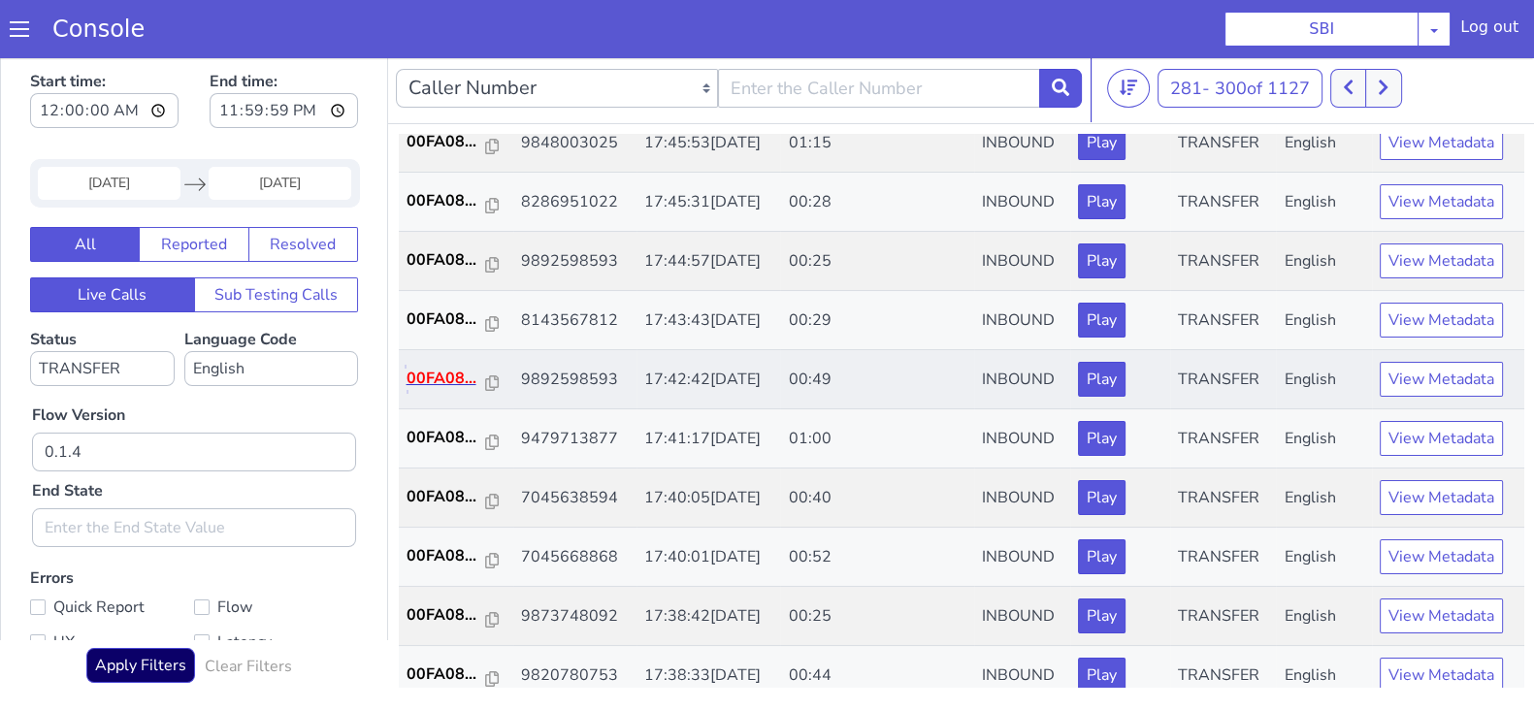
click at [446, 367] on p "00FA08..." at bounding box center [447, 378] width 80 height 23
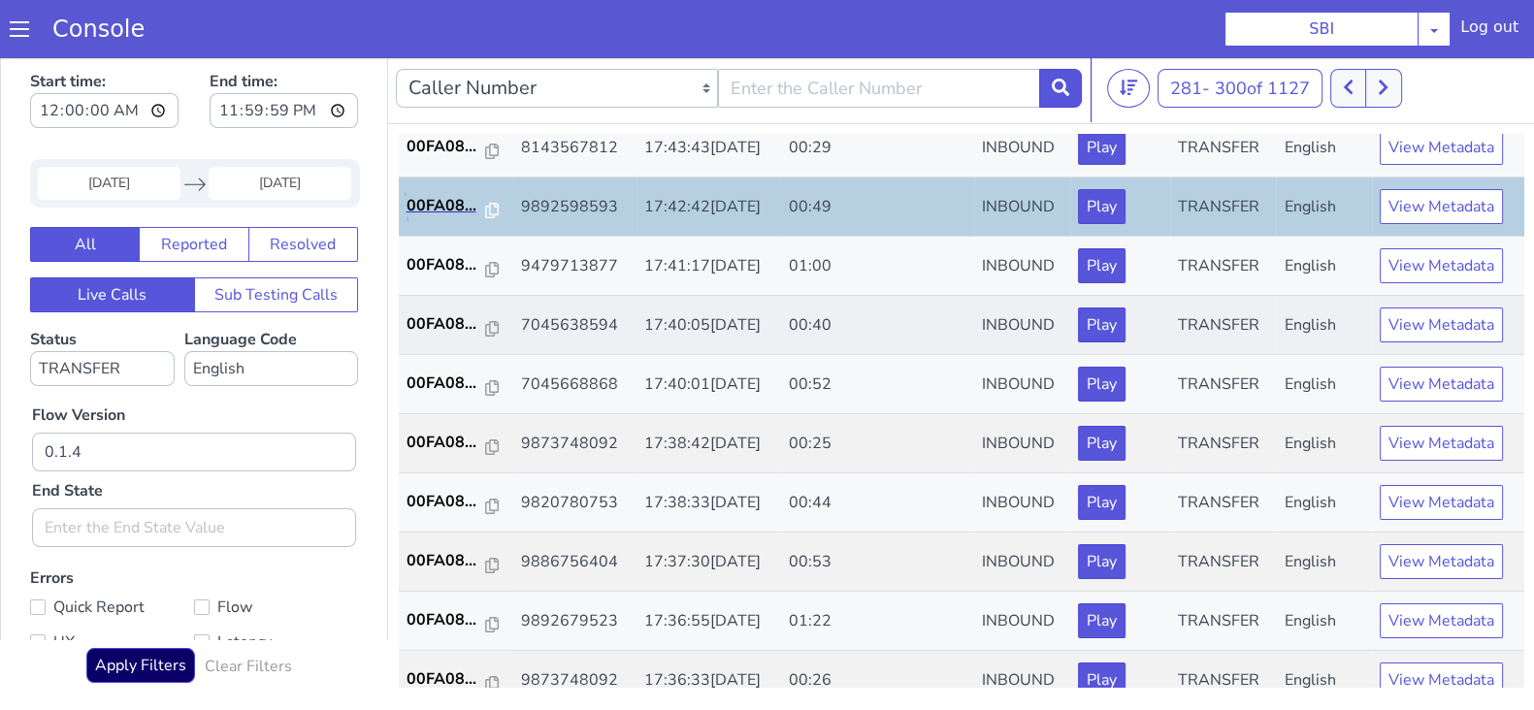
scroll to position [674, 0]
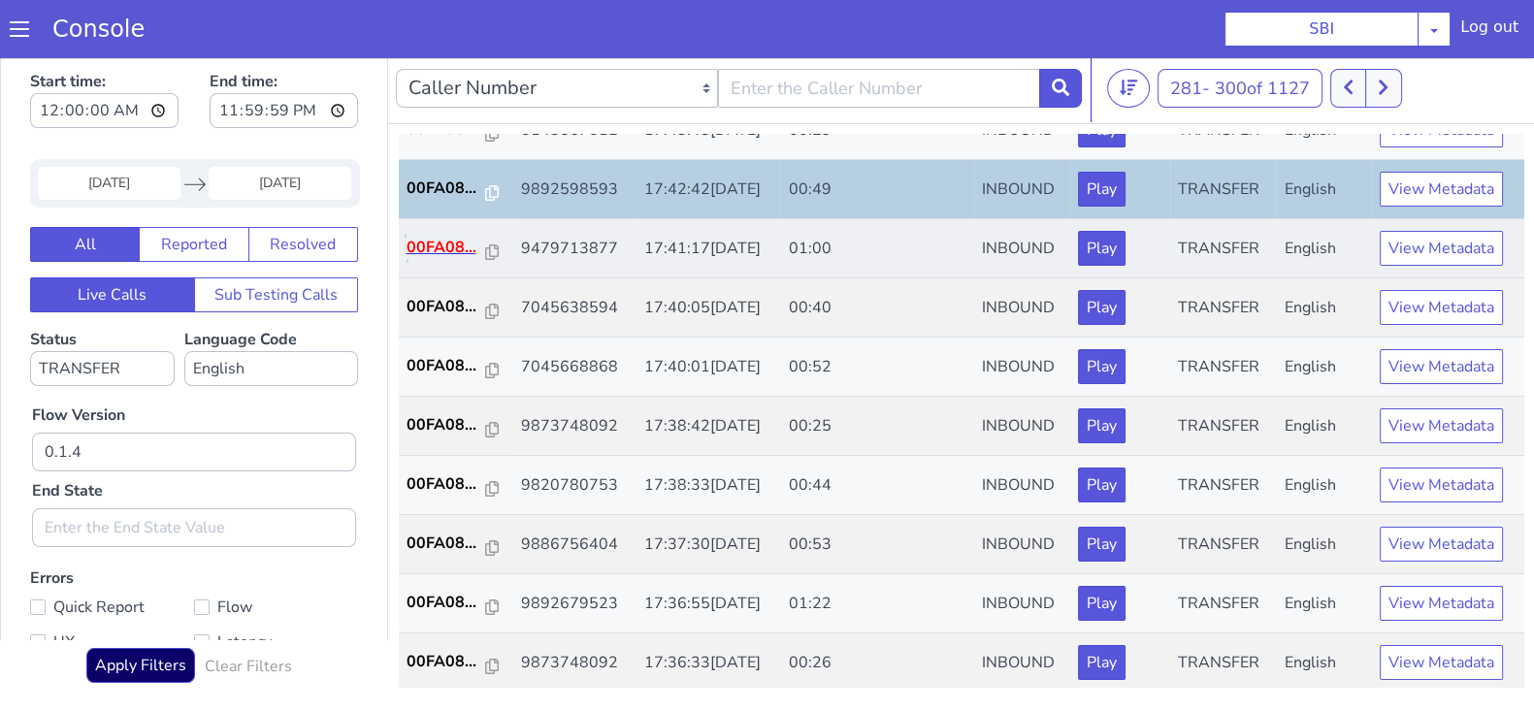
click at [451, 237] on p "00FA08..." at bounding box center [447, 247] width 80 height 23
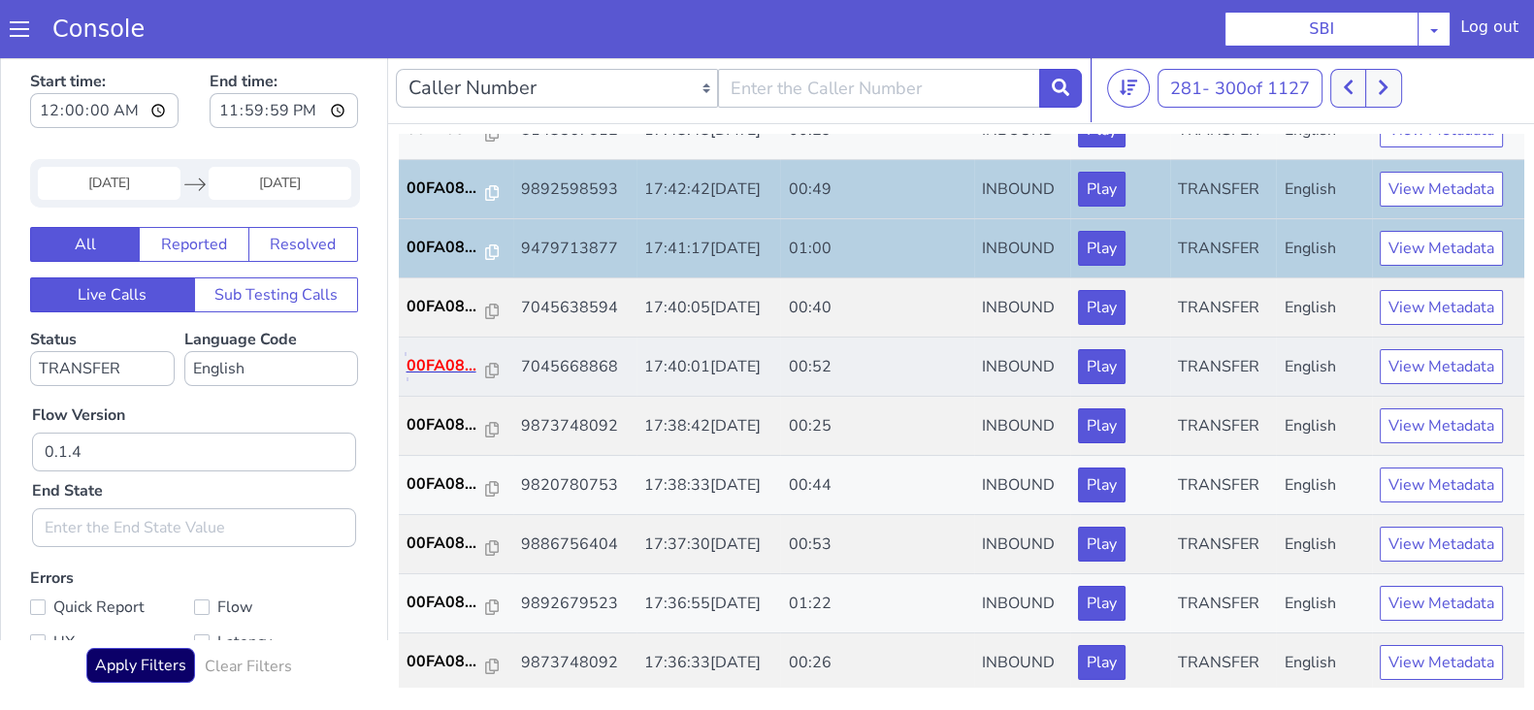
click at [436, 354] on p "00FA08..." at bounding box center [447, 365] width 80 height 23
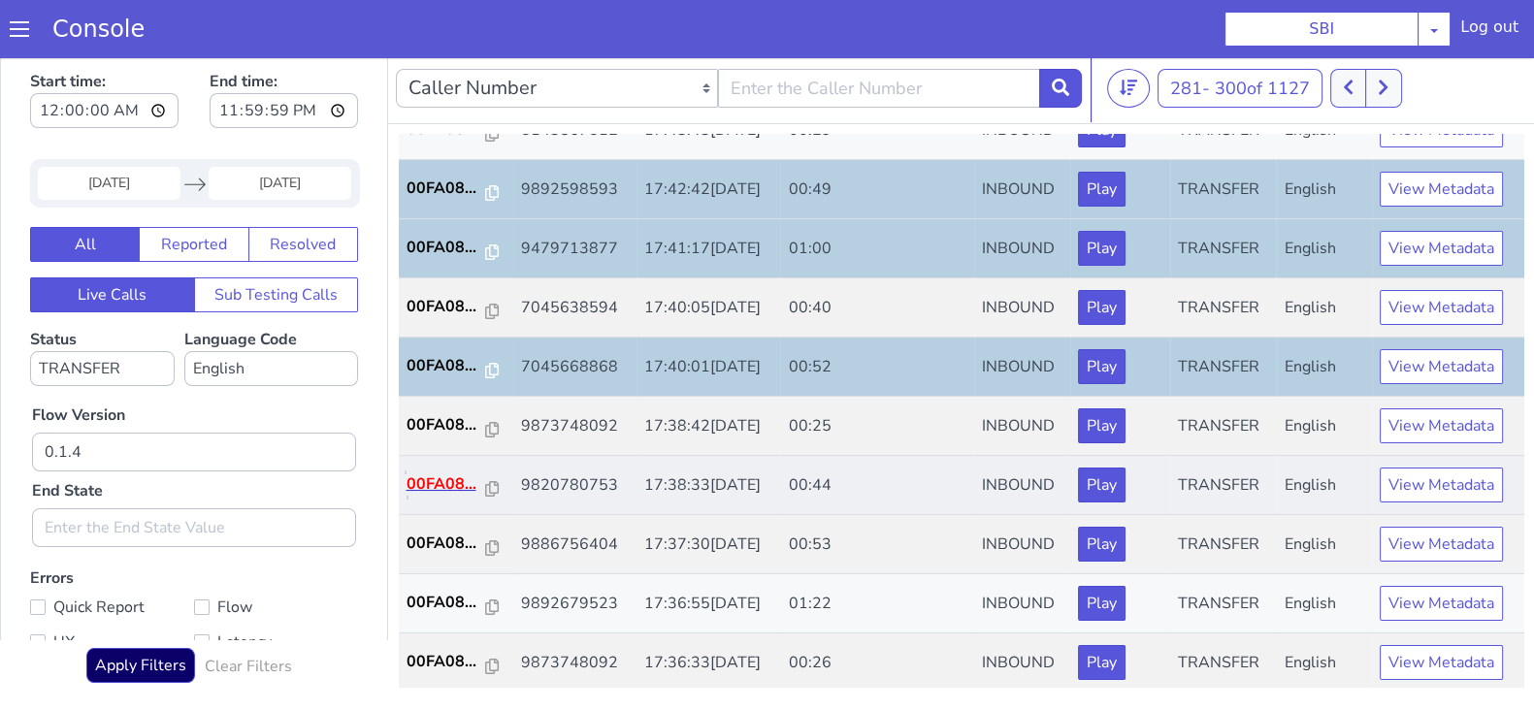
click at [432, 485] on p "00FA08..." at bounding box center [447, 484] width 80 height 23
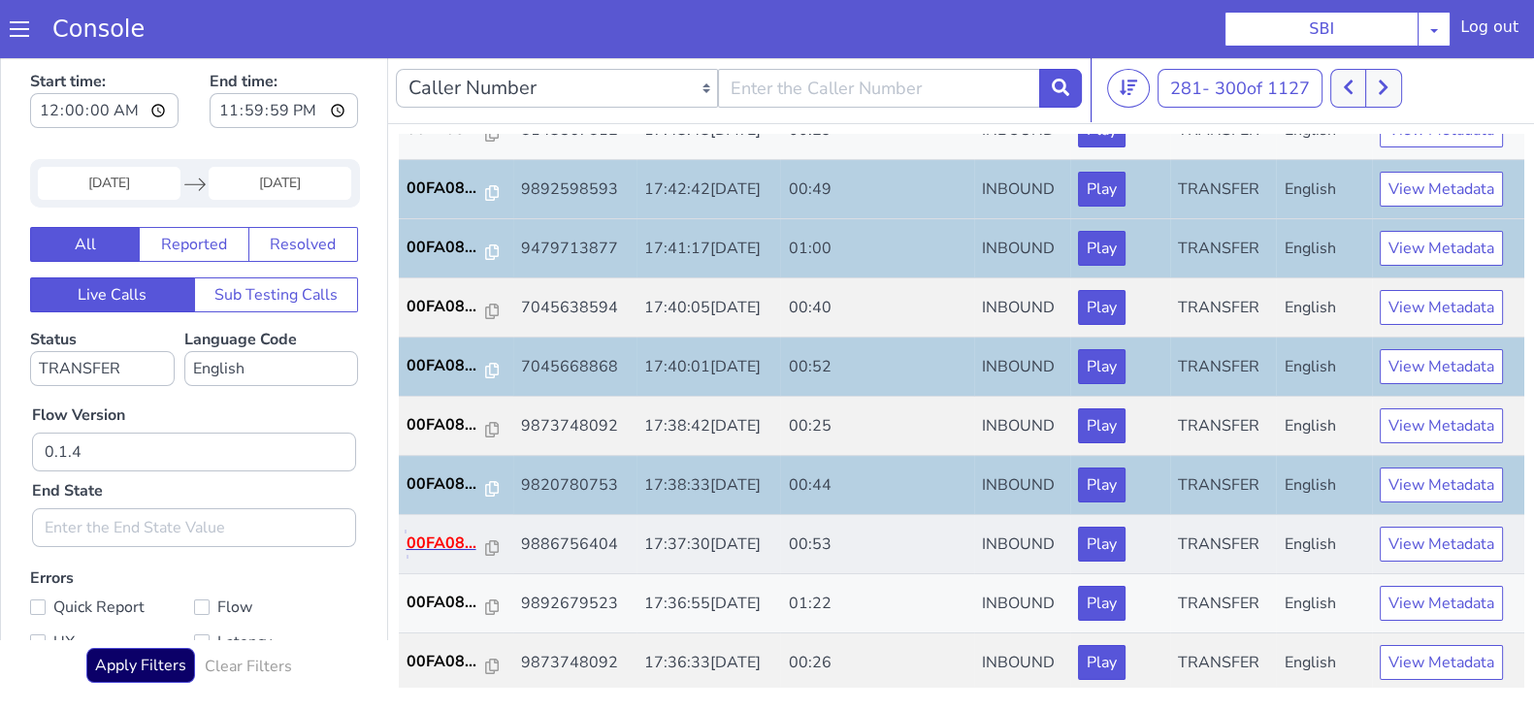
click at [441, 532] on p "00FA08..." at bounding box center [447, 543] width 80 height 23
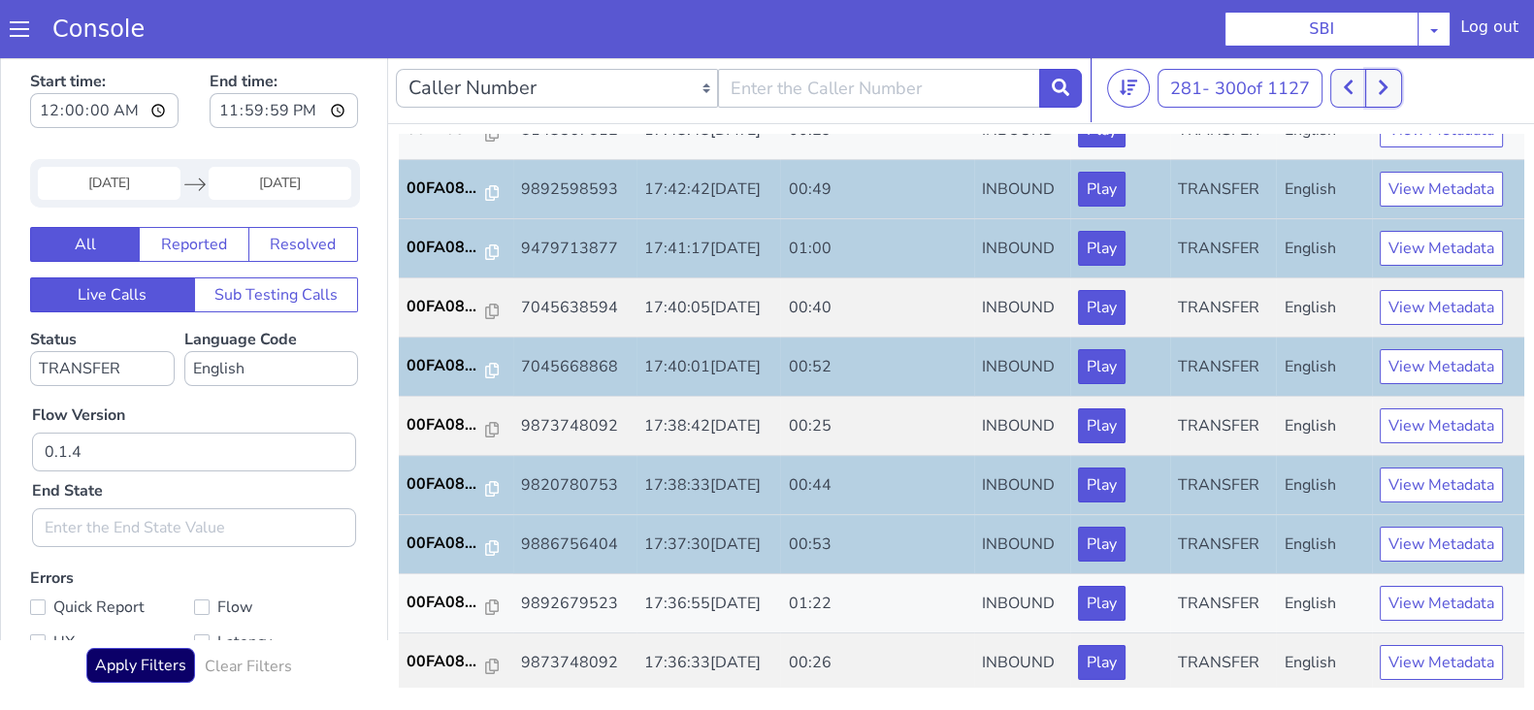
click at [1392, 70] on button at bounding box center [1383, 88] width 36 height 39
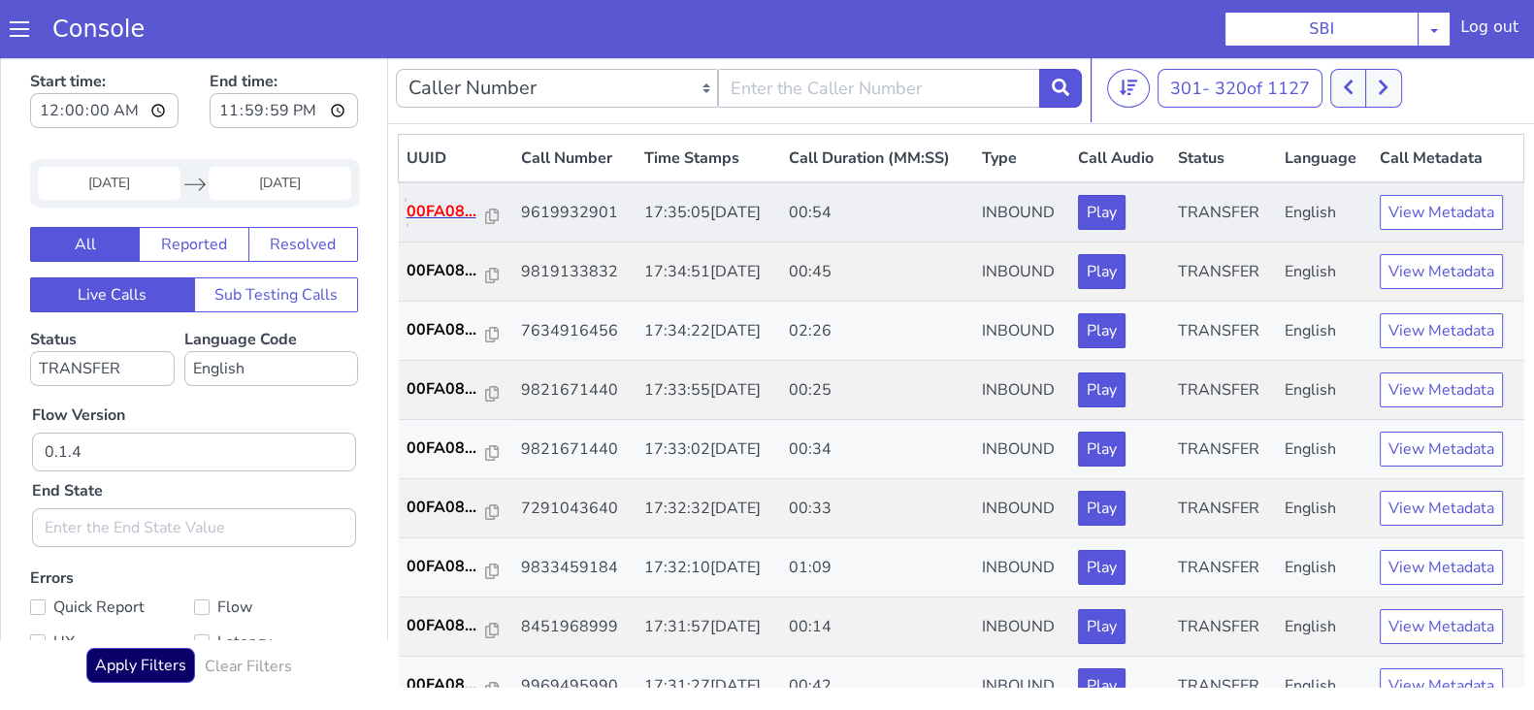
click at [439, 204] on p "00FA08..." at bounding box center [447, 211] width 80 height 23
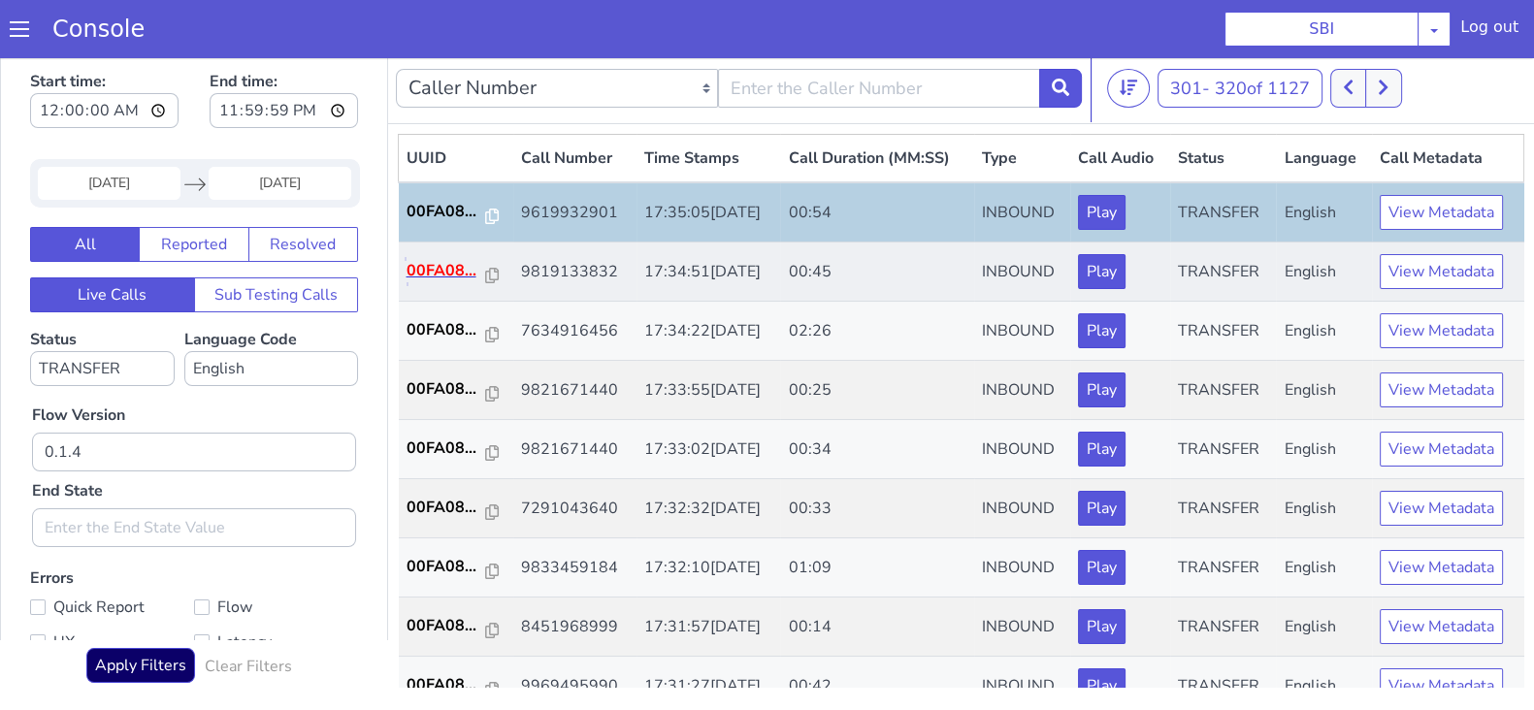
click at [438, 272] on p "00FA08..." at bounding box center [447, 270] width 80 height 23
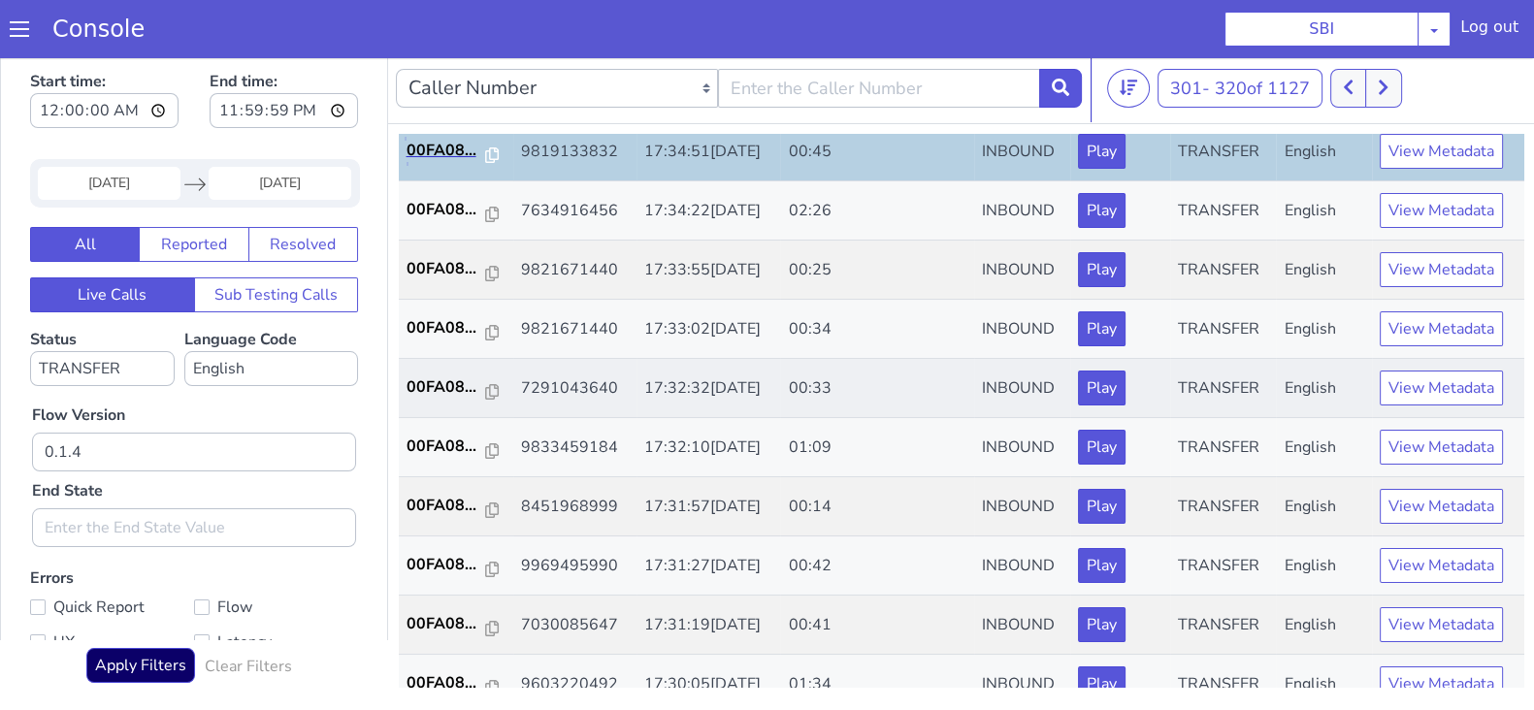
scroll to position [242, 0]
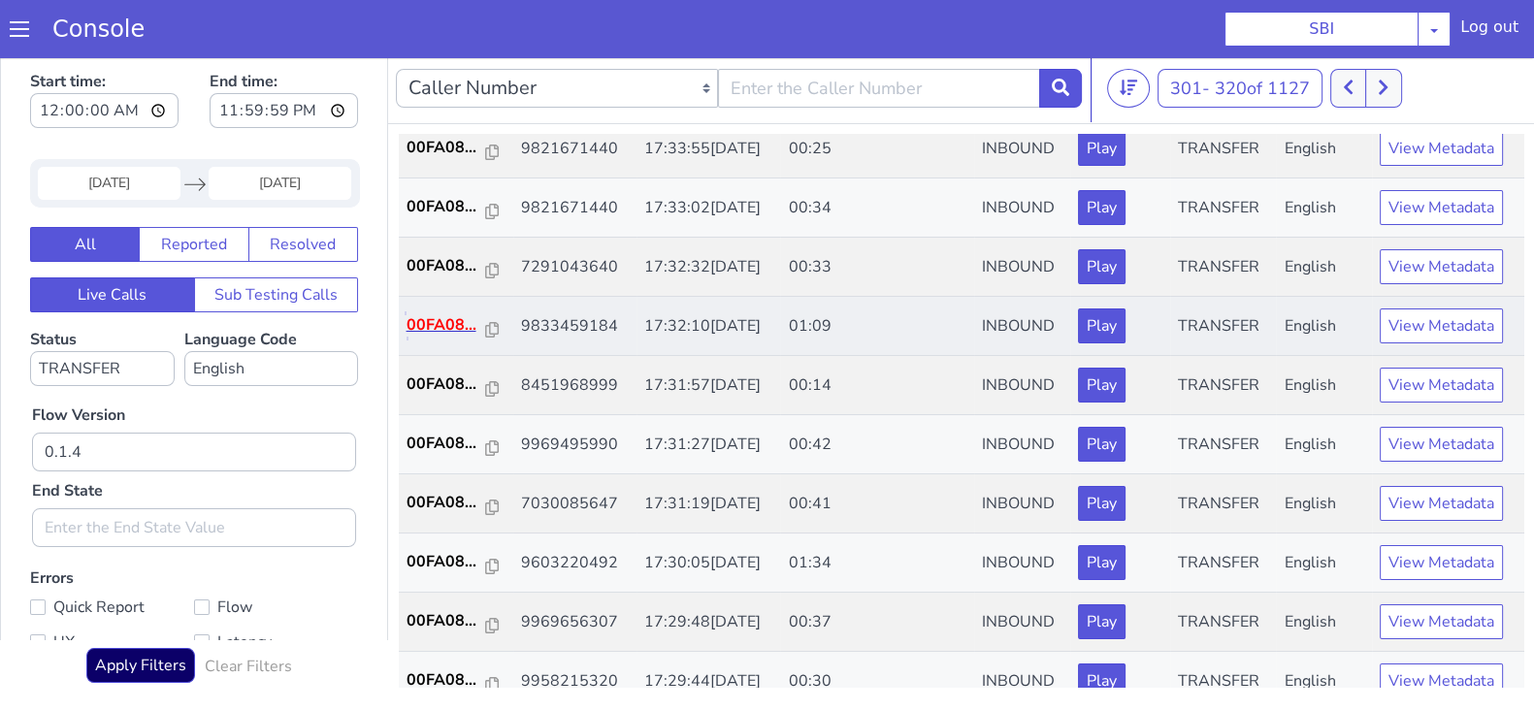
click at [456, 321] on p "00FA08..." at bounding box center [447, 324] width 80 height 23
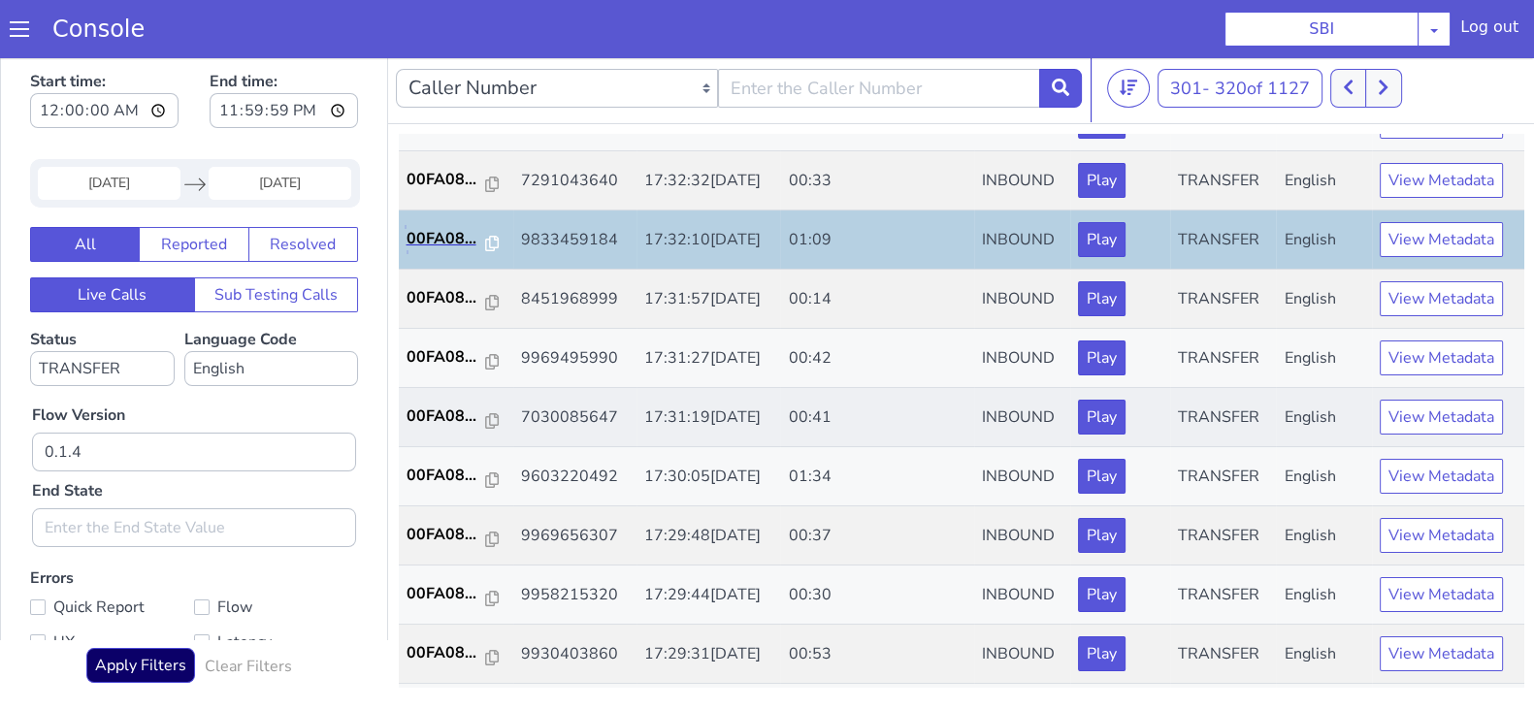
scroll to position [364, 0]
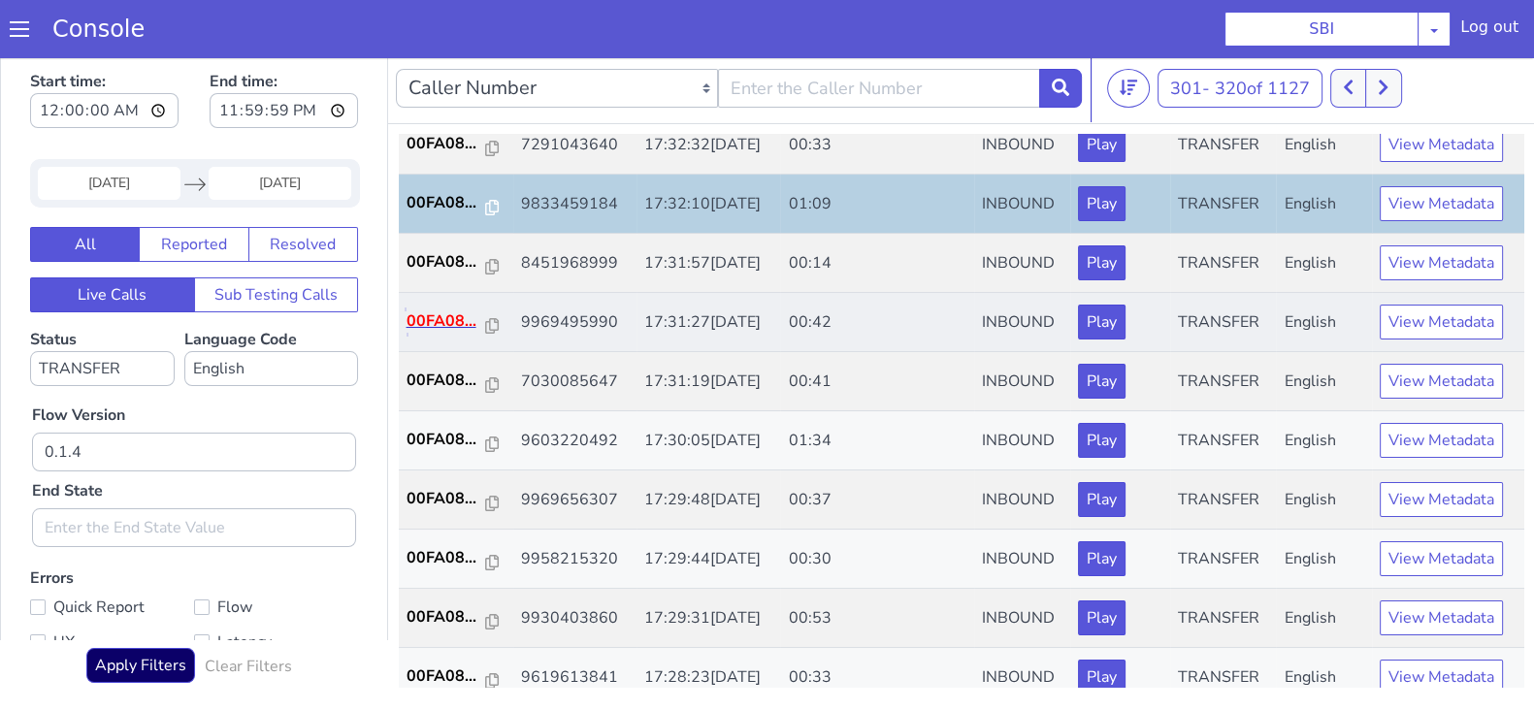
click at [437, 310] on p "00FA08..." at bounding box center [447, 321] width 80 height 23
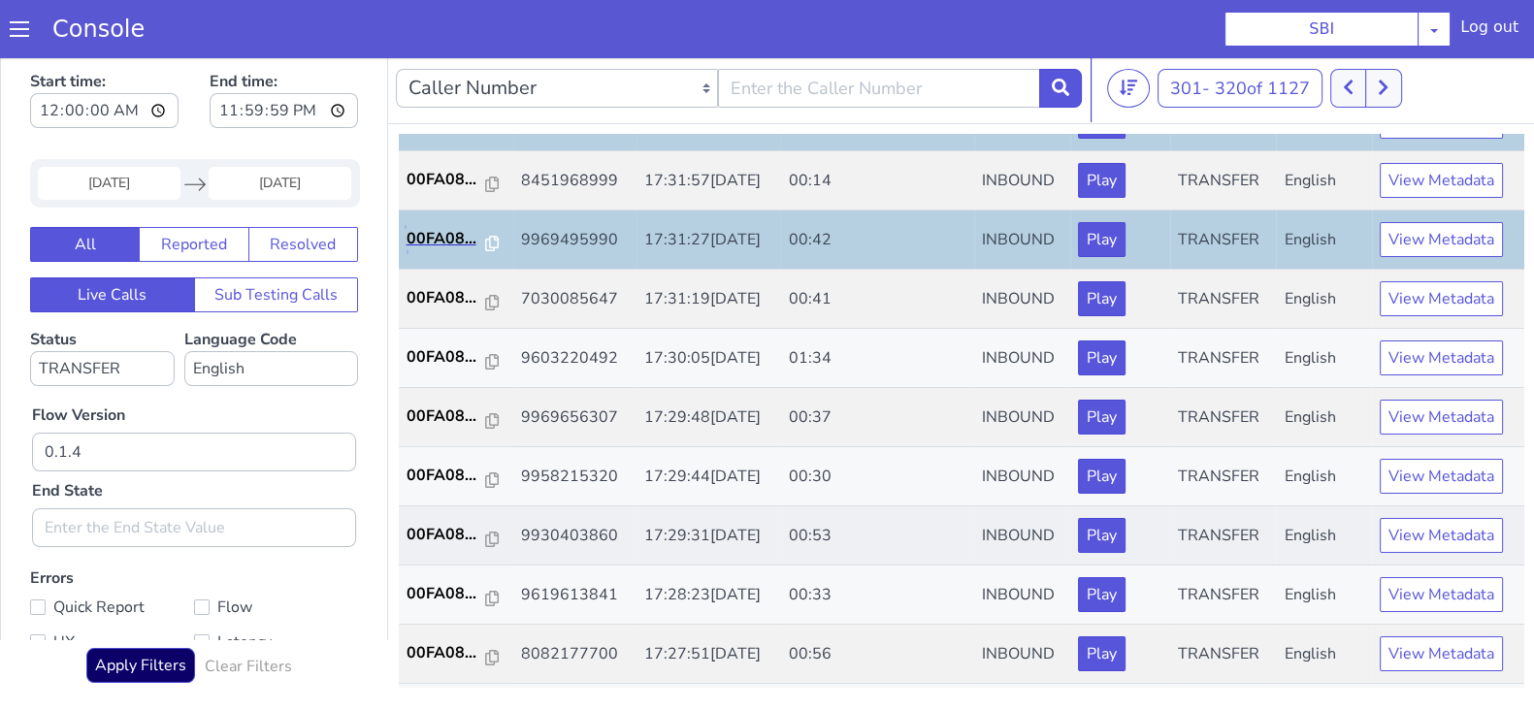
scroll to position [484, 0]
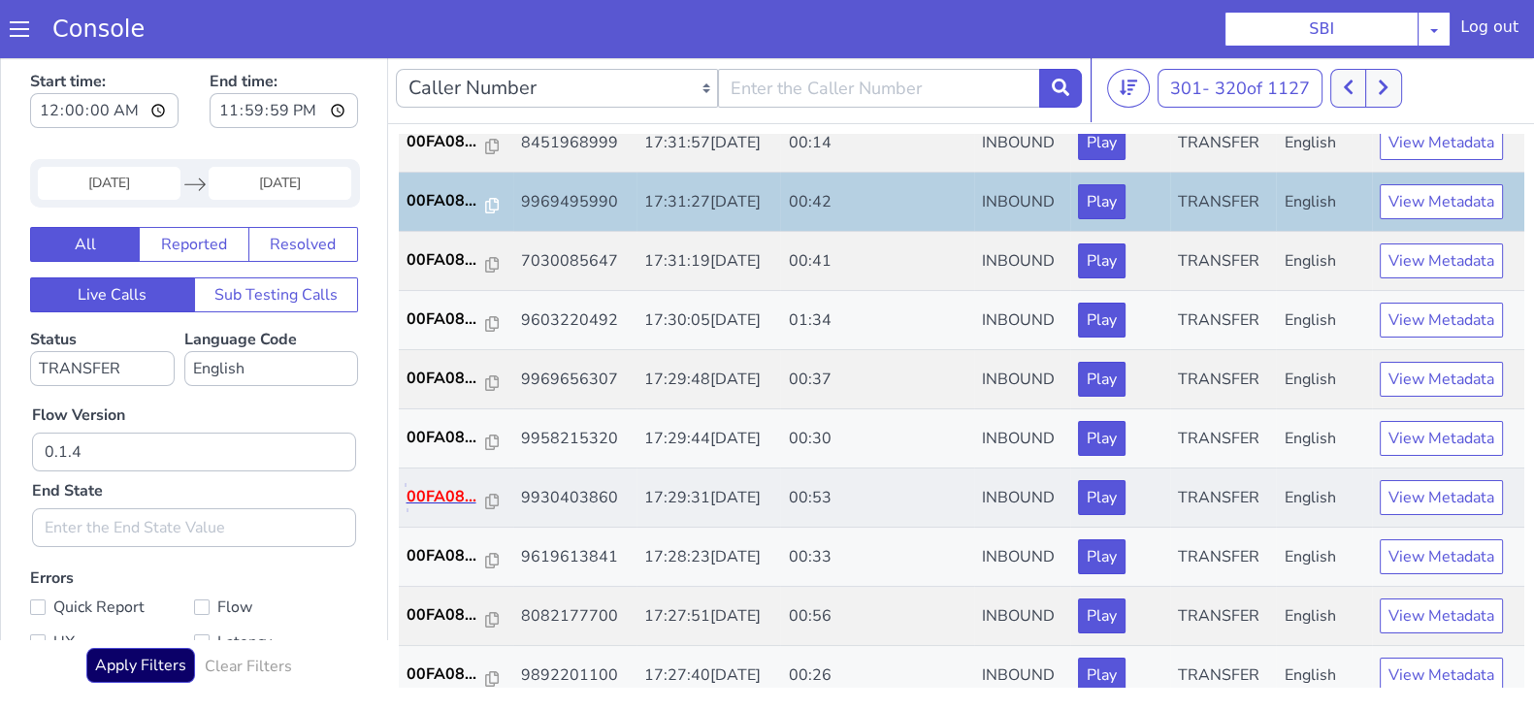
click at [444, 492] on p "00FA08..." at bounding box center [447, 496] width 80 height 23
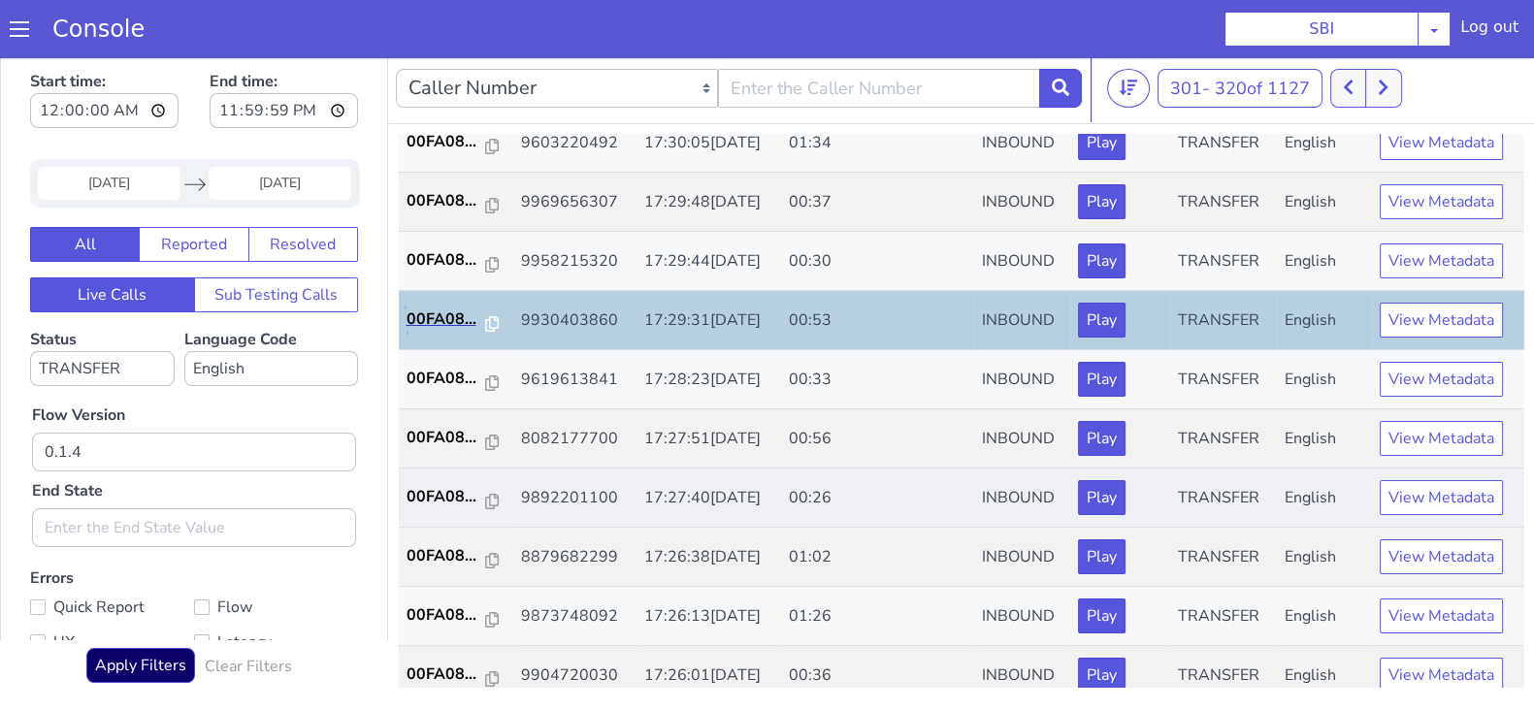
scroll to position [674, 0]
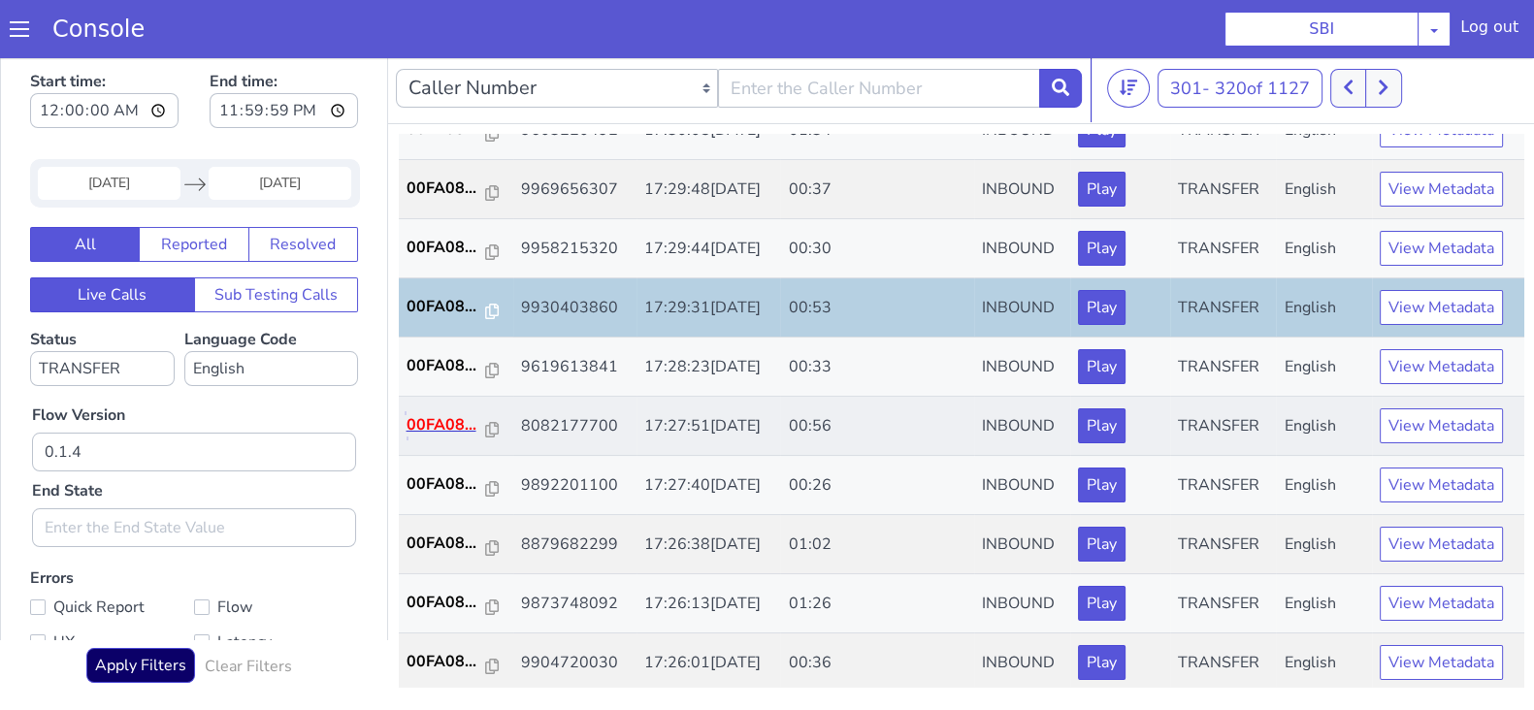
click at [441, 424] on p "00FA08..." at bounding box center [447, 424] width 80 height 23
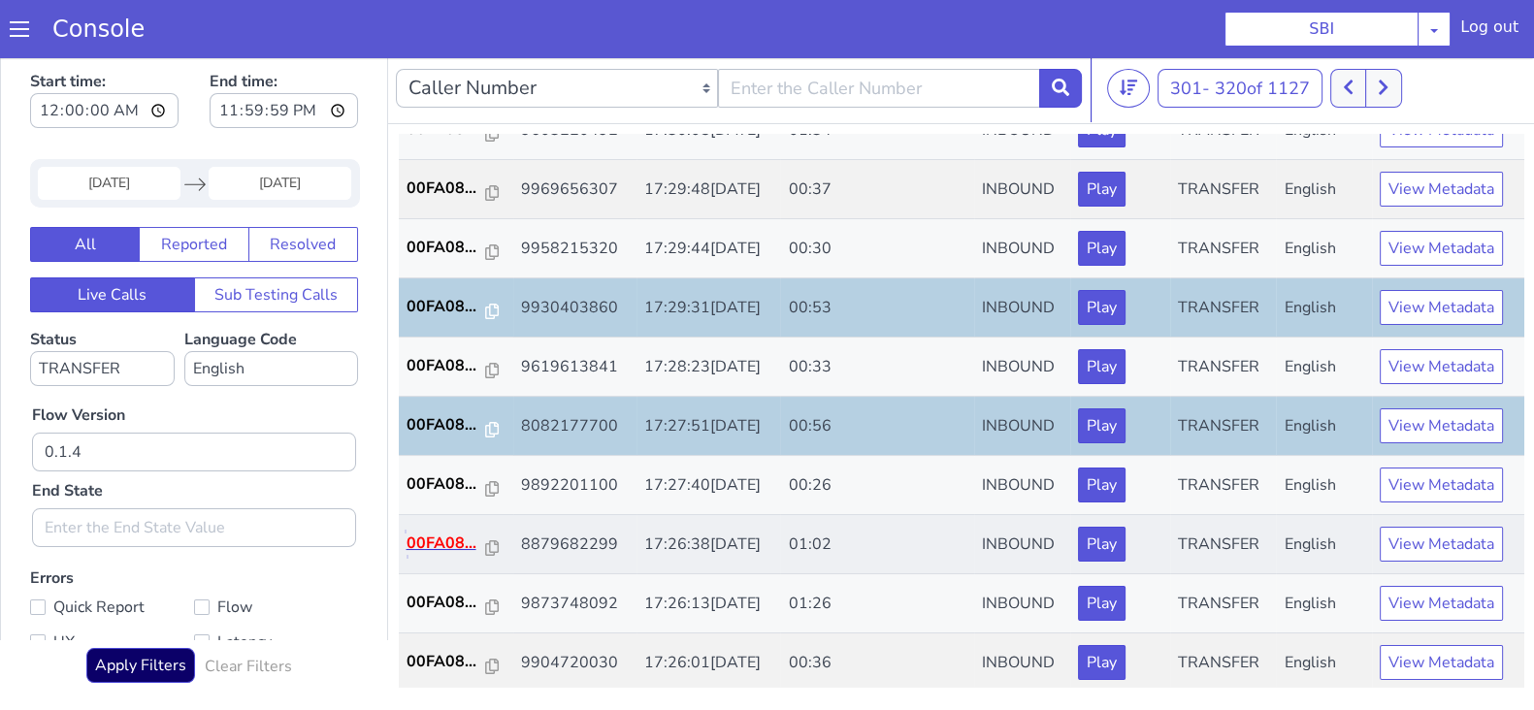
click at [437, 536] on p "00FA08..." at bounding box center [447, 543] width 80 height 23
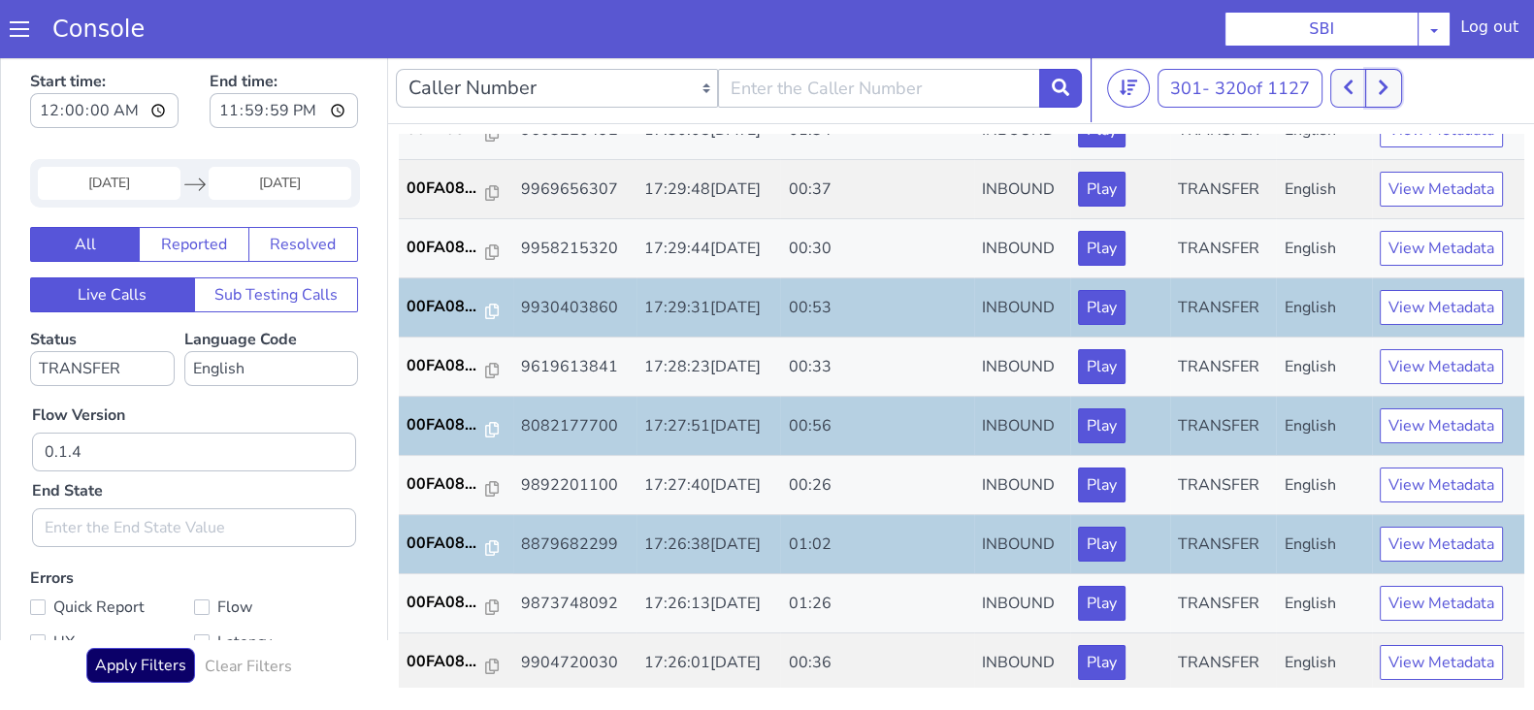
click at [1383, 99] on button at bounding box center [1383, 88] width 36 height 39
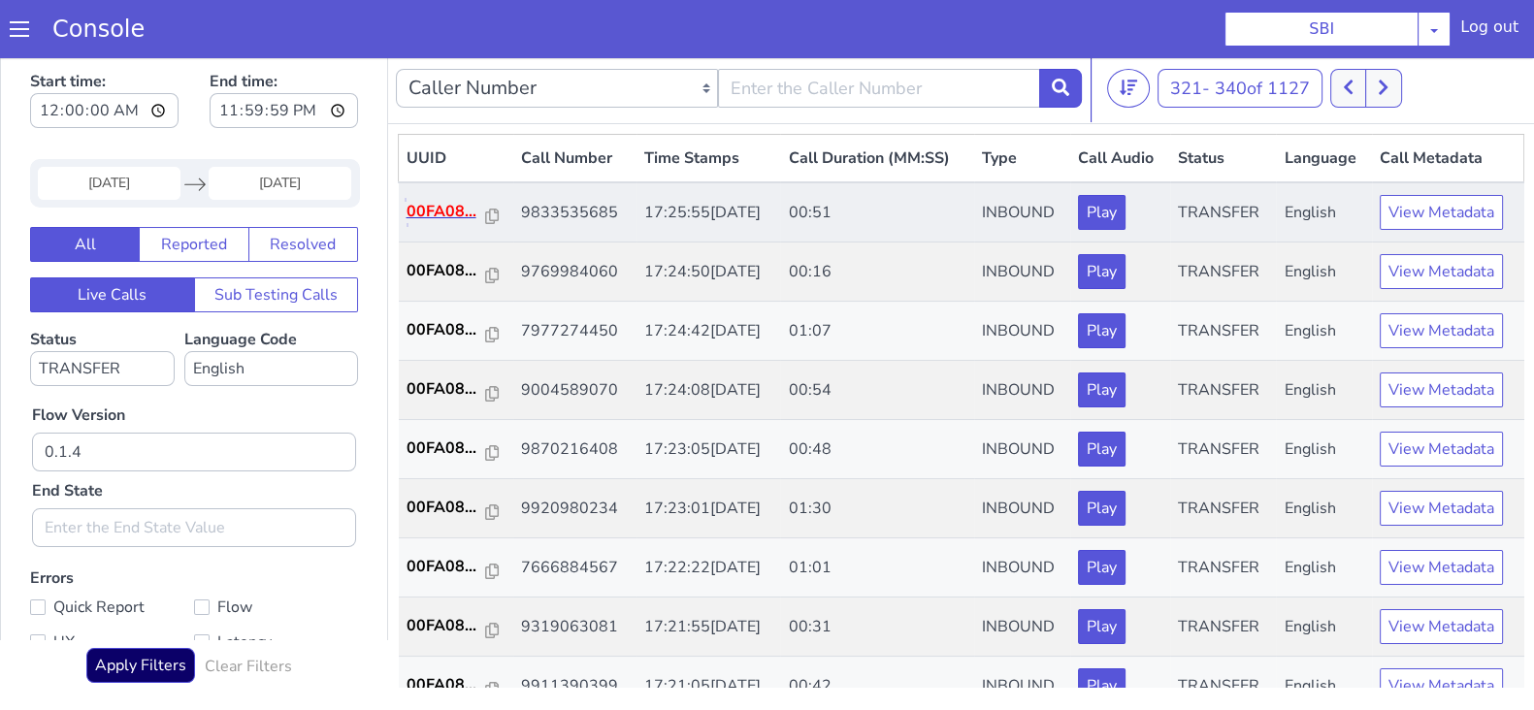
click at [441, 212] on p "00FA08..." at bounding box center [447, 211] width 80 height 23
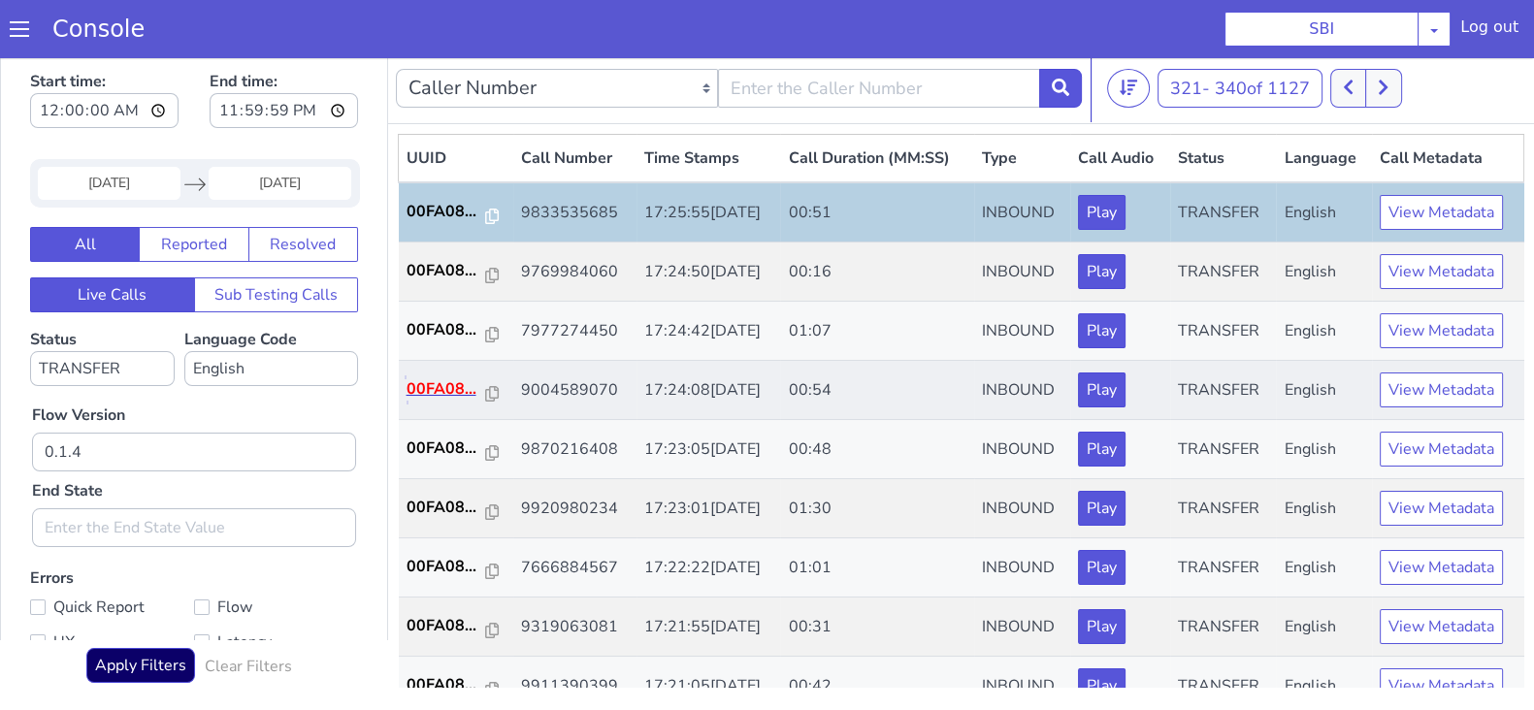
click at [456, 383] on p "00FA08..." at bounding box center [447, 388] width 80 height 23
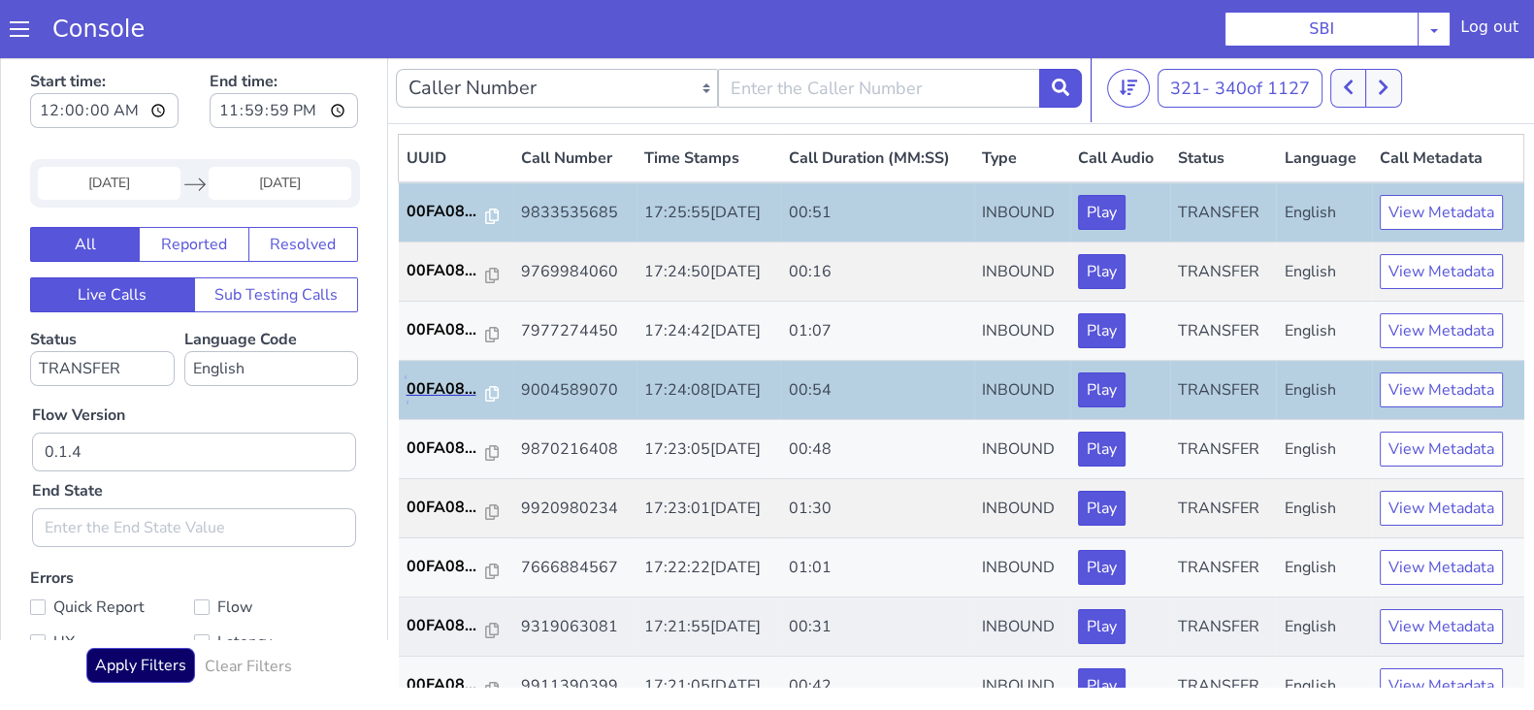
scroll to position [120, 0]
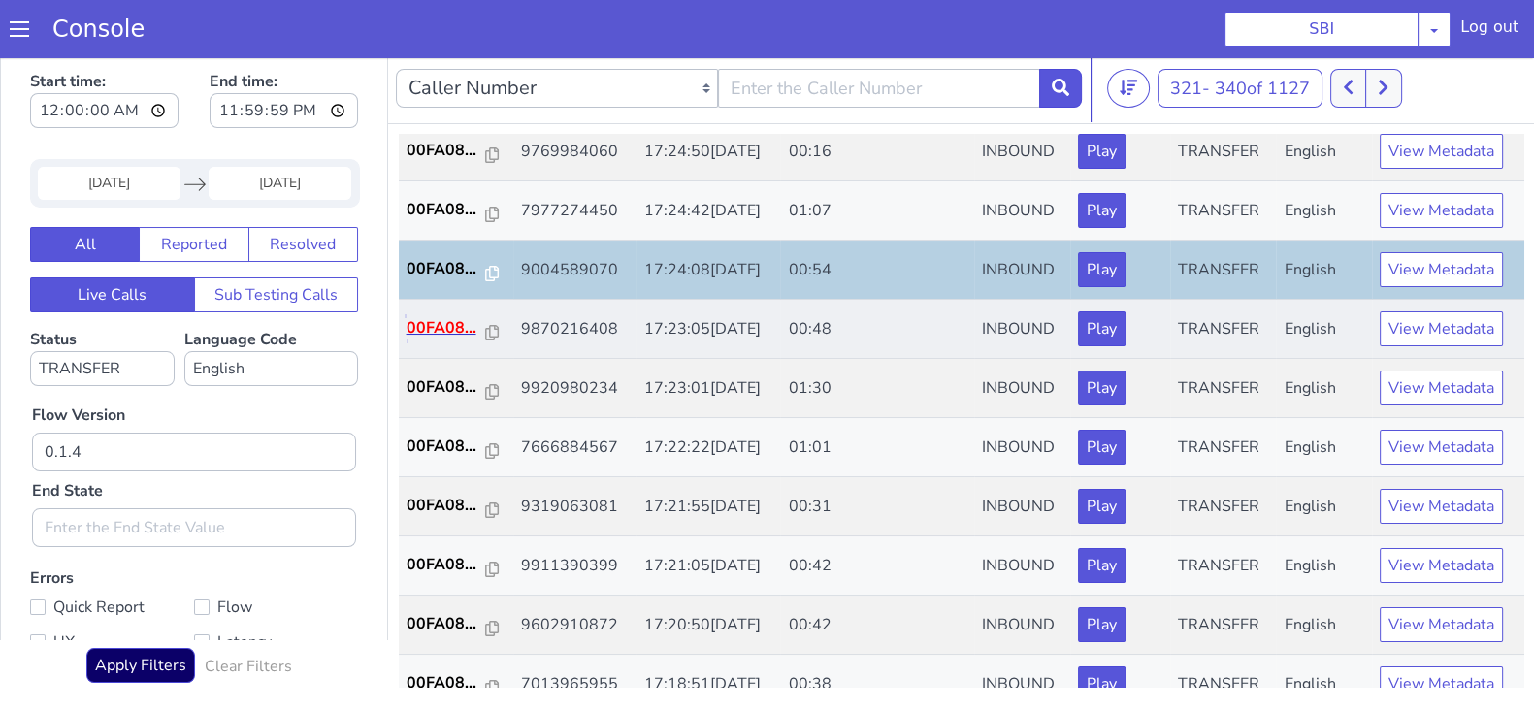
click at [439, 333] on p "00FA08..." at bounding box center [447, 327] width 80 height 23
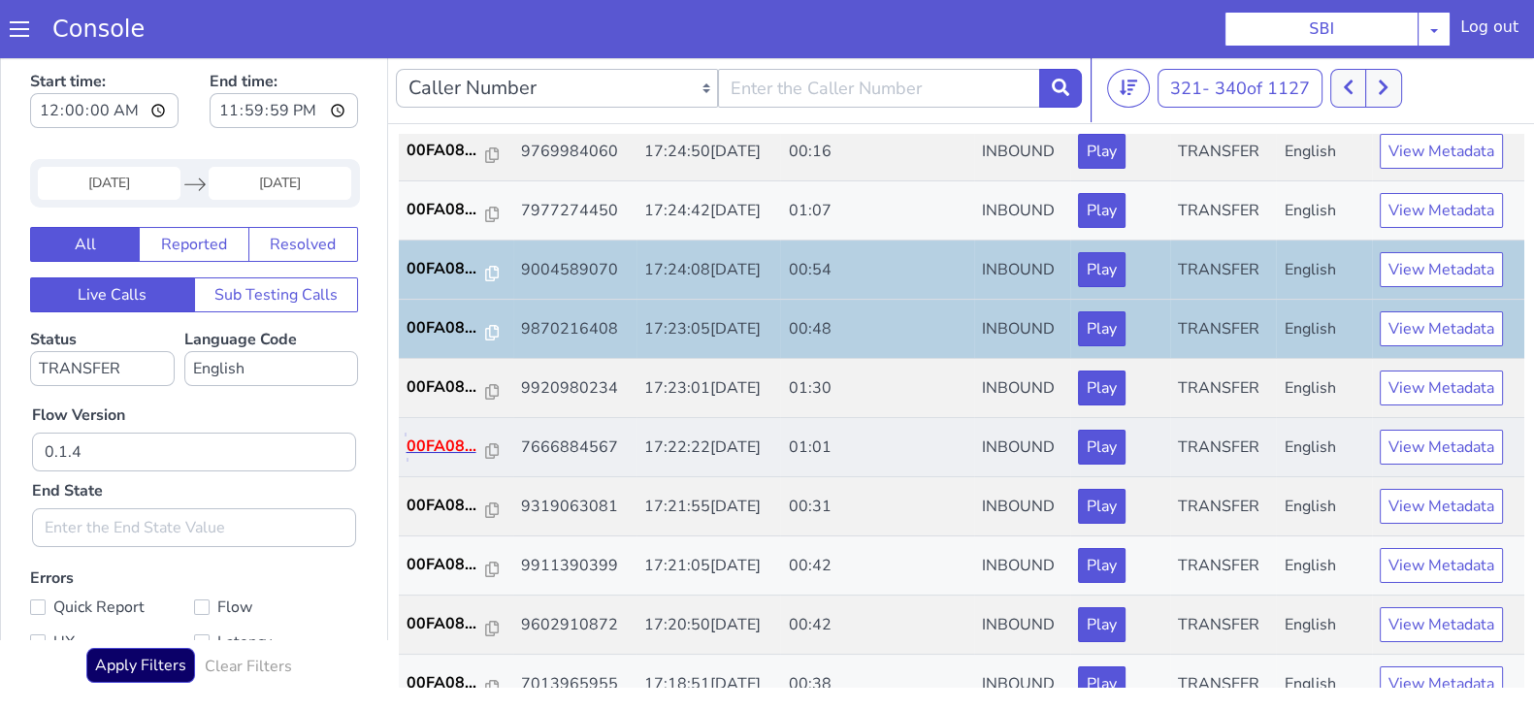
click at [432, 439] on p "00FA08..." at bounding box center [447, 446] width 80 height 23
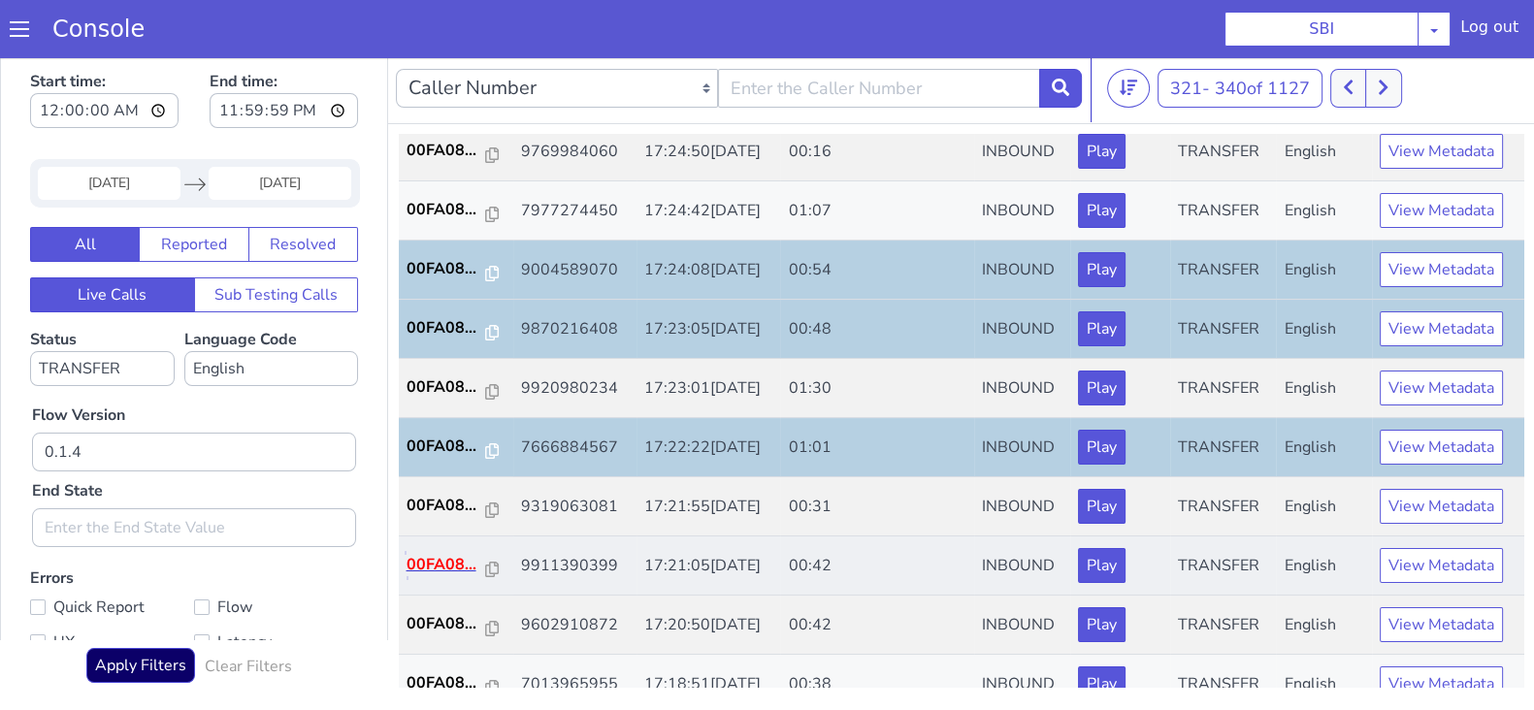
click at [451, 558] on p "00FA08..." at bounding box center [447, 564] width 80 height 23
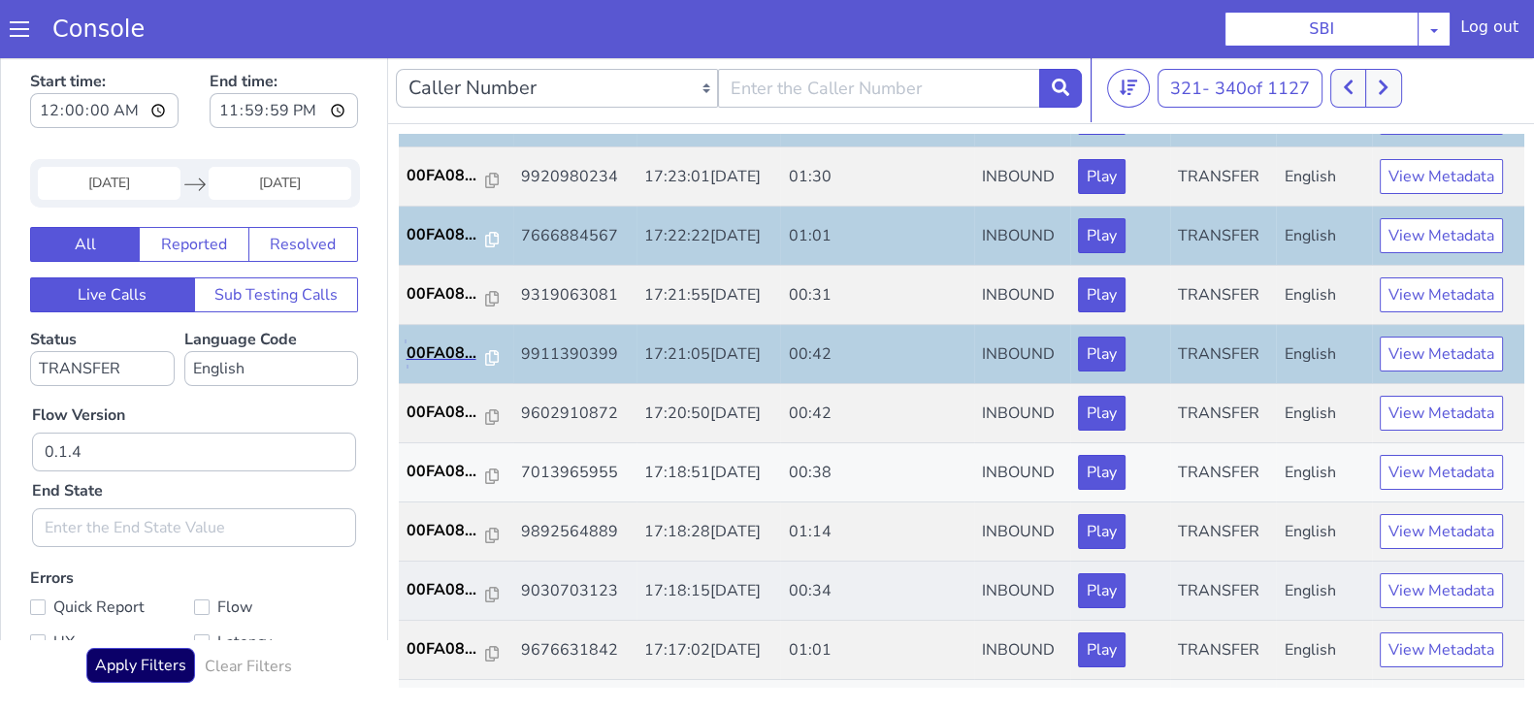
scroll to position [364, 0]
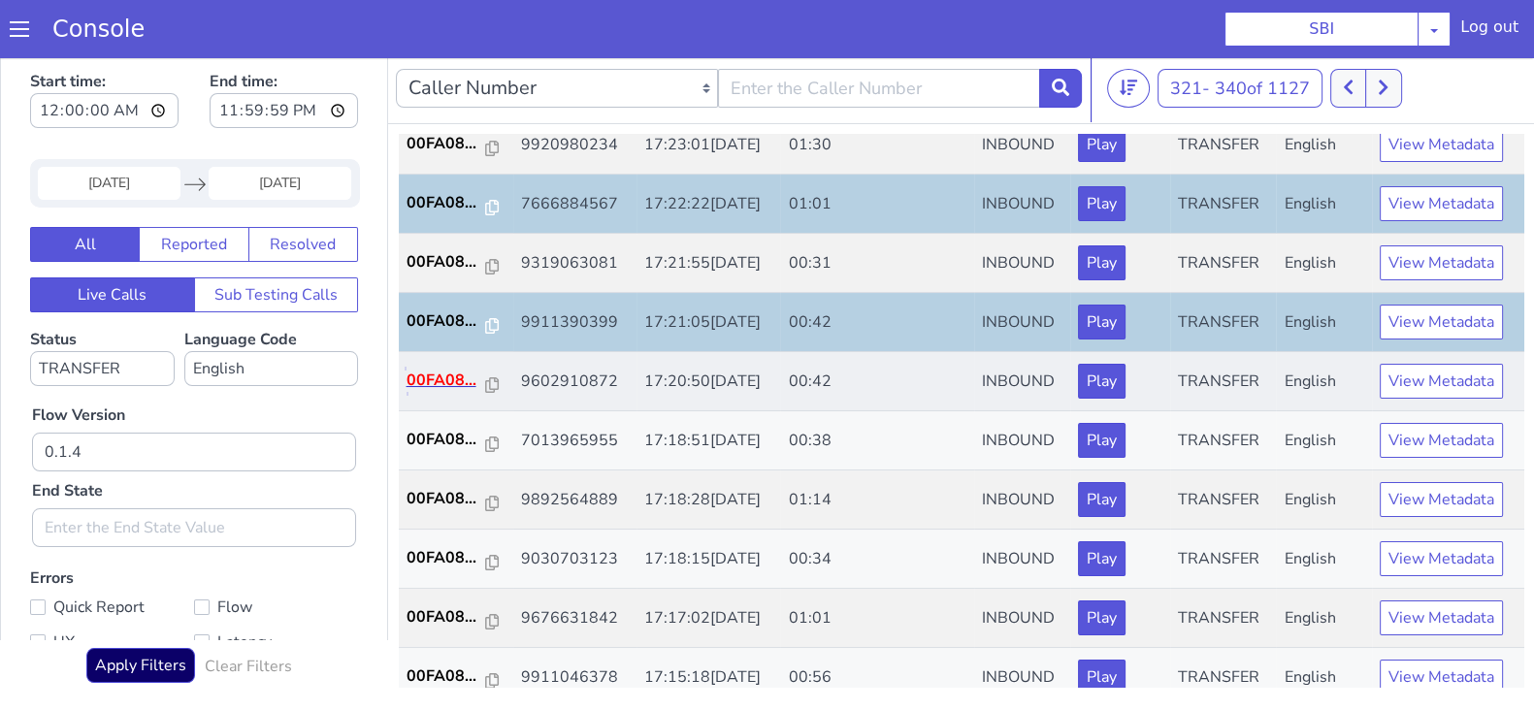
click at [444, 388] on p "00FA08..." at bounding box center [447, 380] width 80 height 23
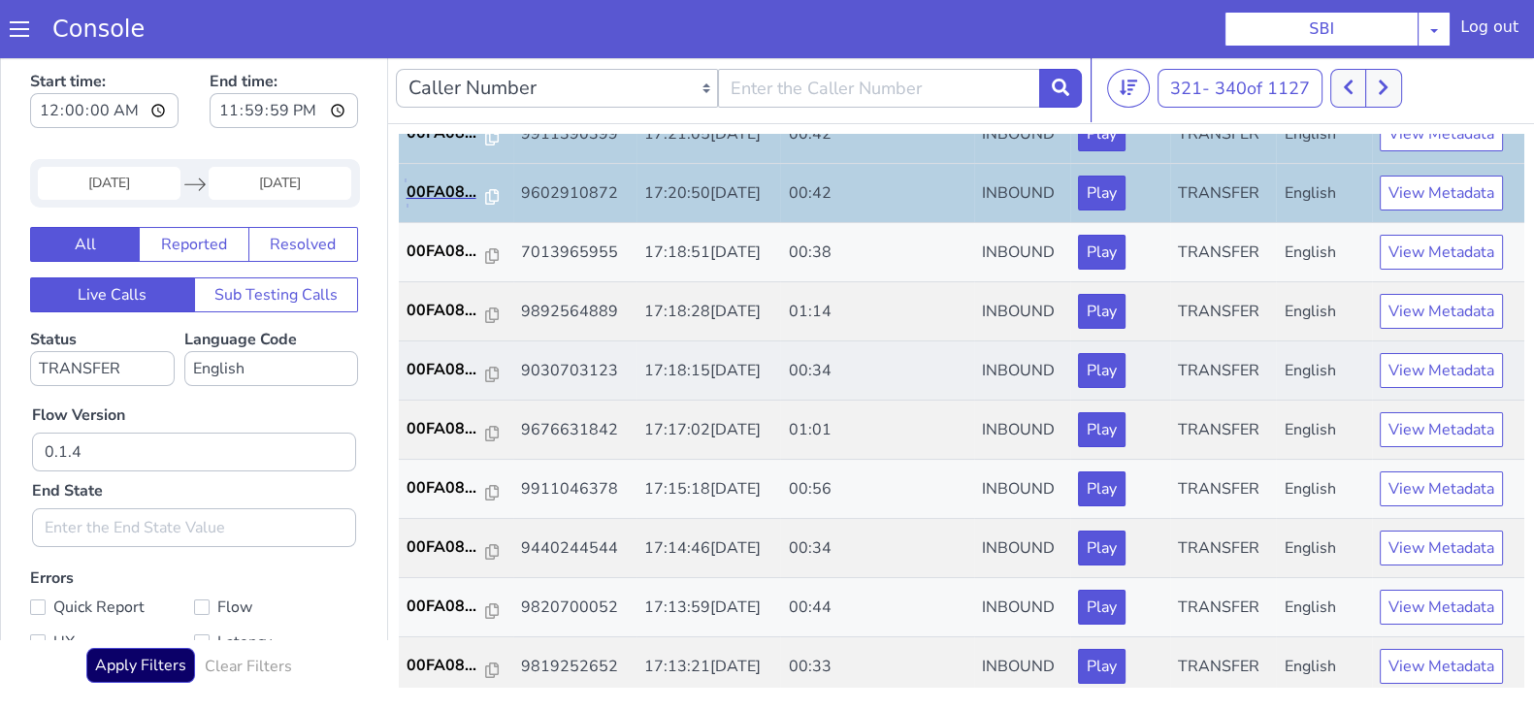
scroll to position [606, 0]
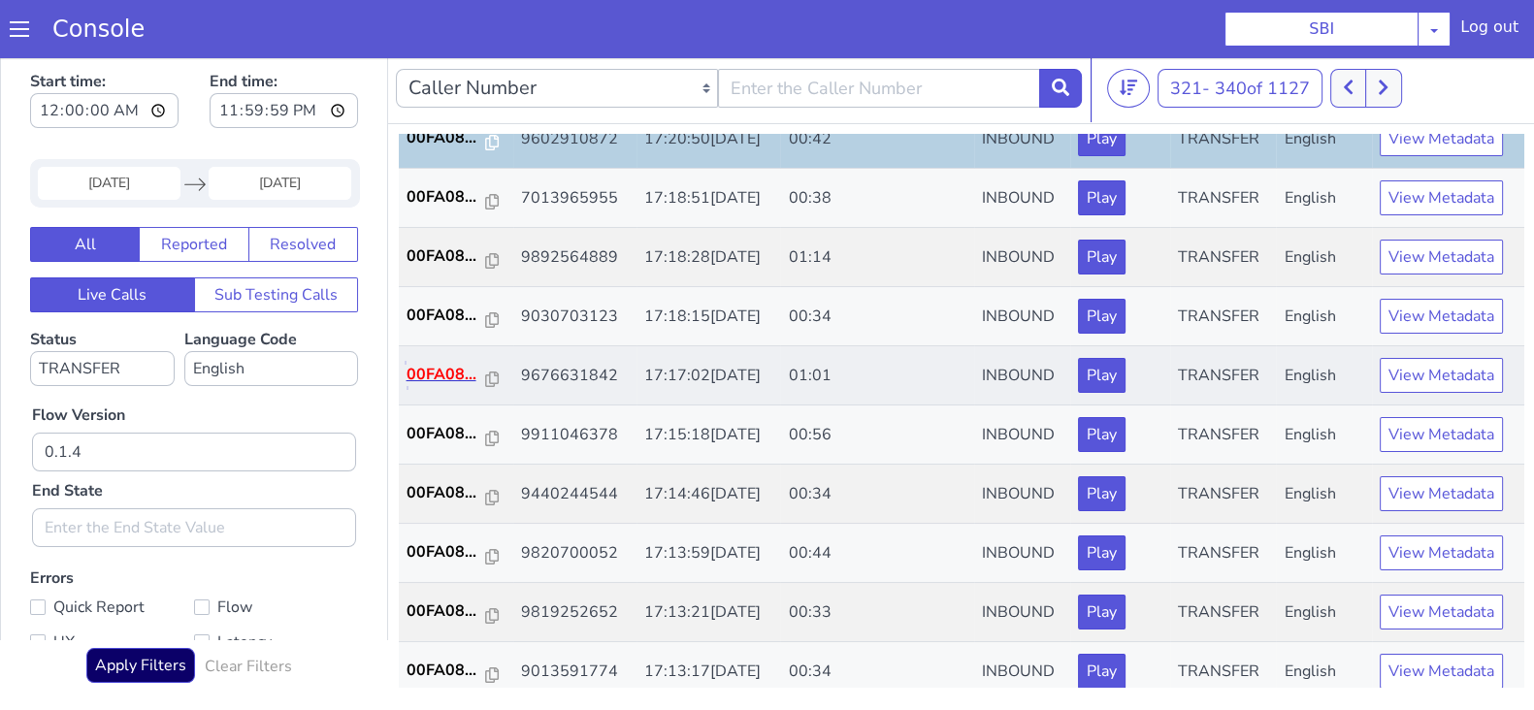
click at [442, 368] on p "00FA08..." at bounding box center [447, 374] width 80 height 23
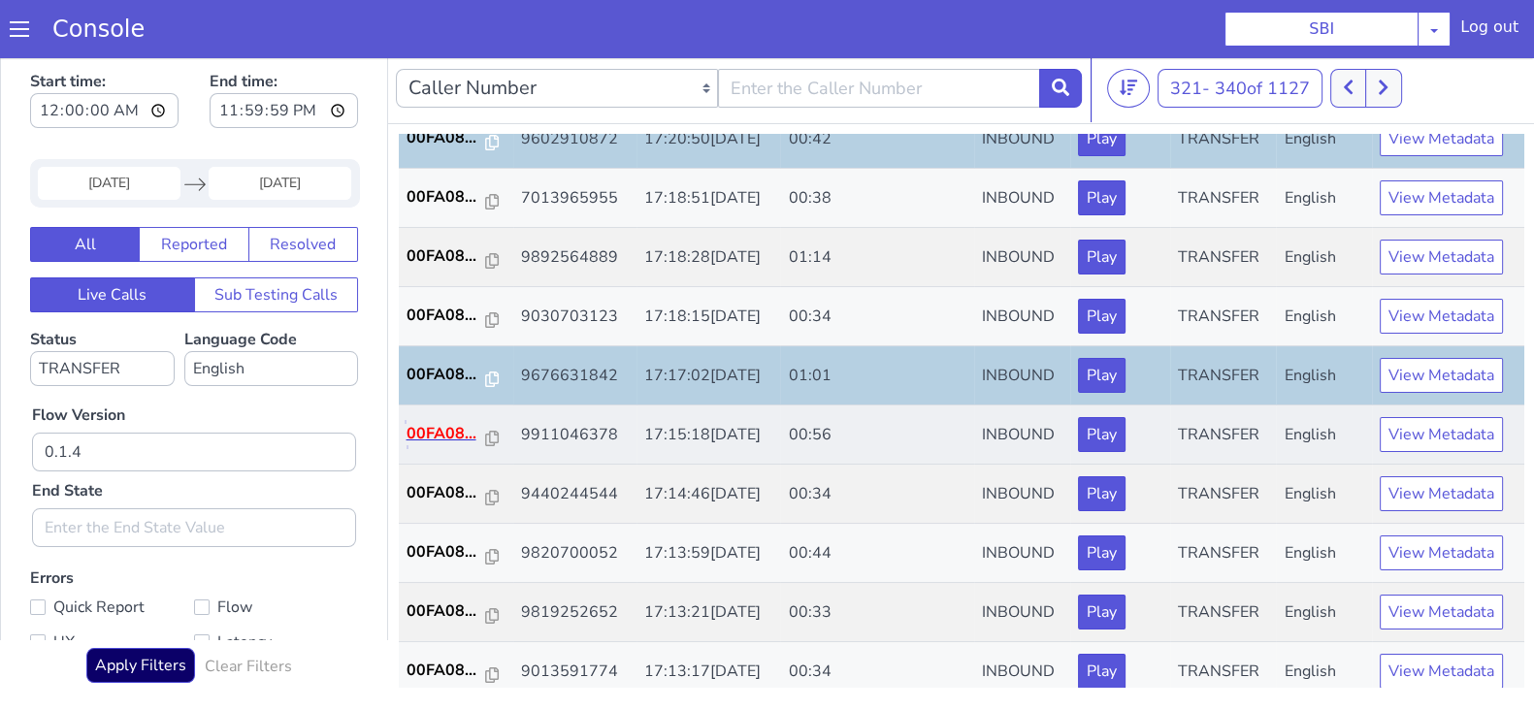
click at [451, 424] on p "00FA08..." at bounding box center [447, 433] width 80 height 23
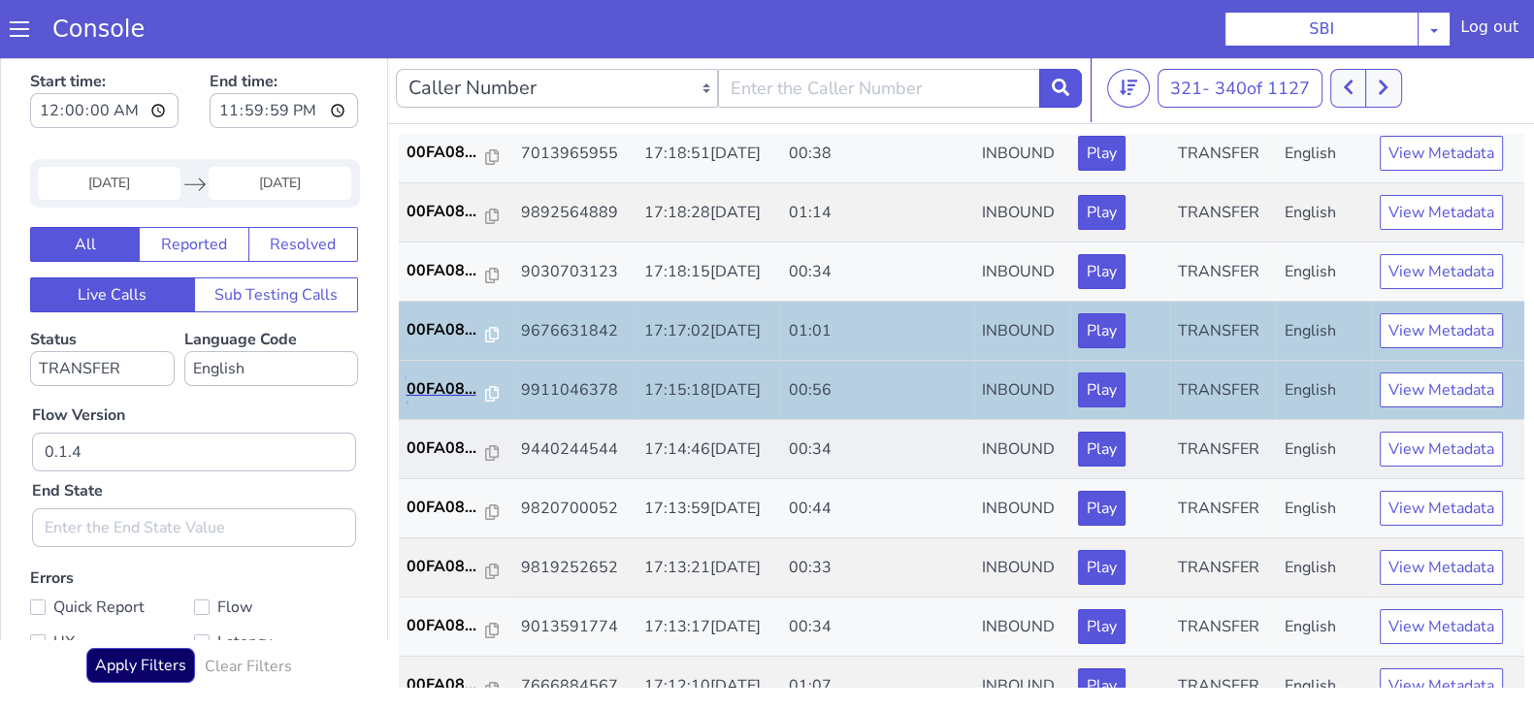
scroll to position [674, 0]
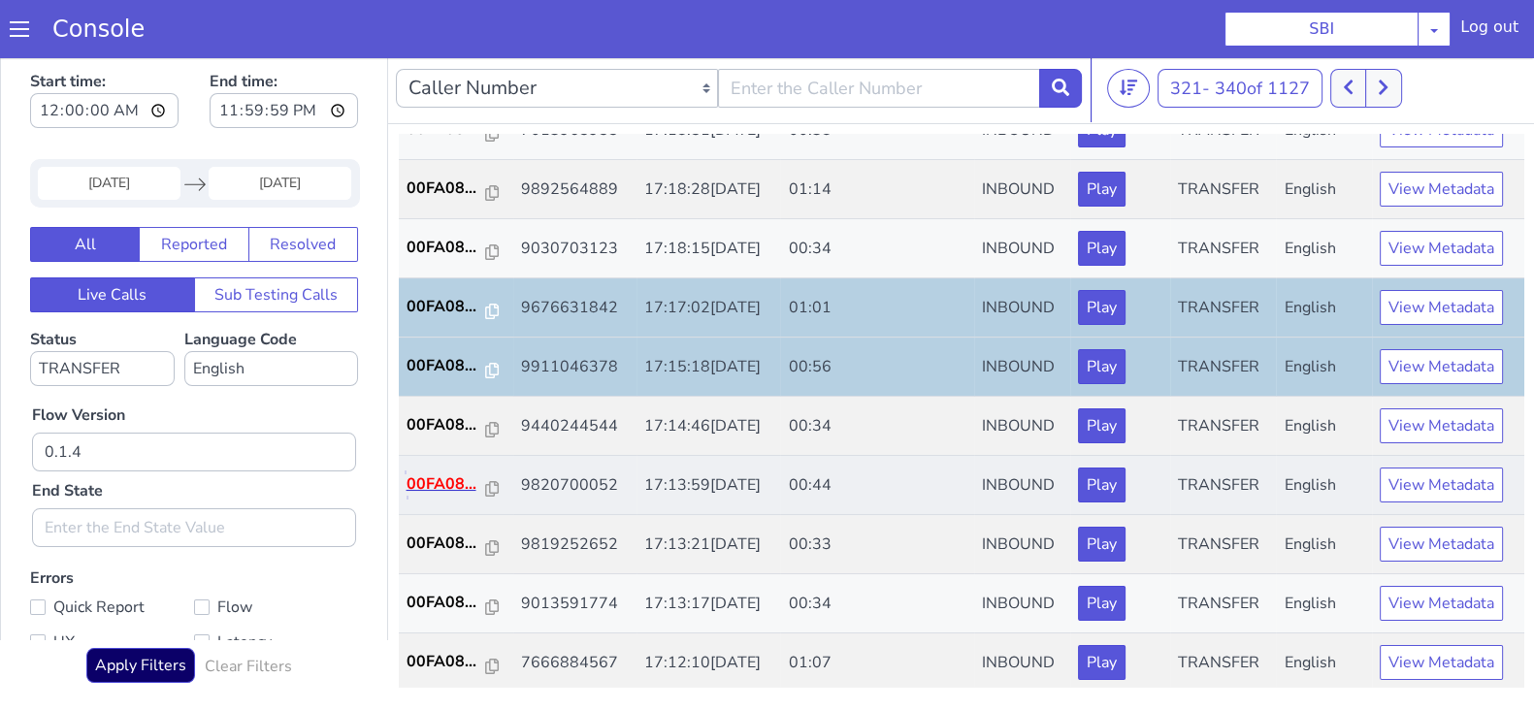
click at [441, 476] on p "00FA08..." at bounding box center [447, 484] width 80 height 23
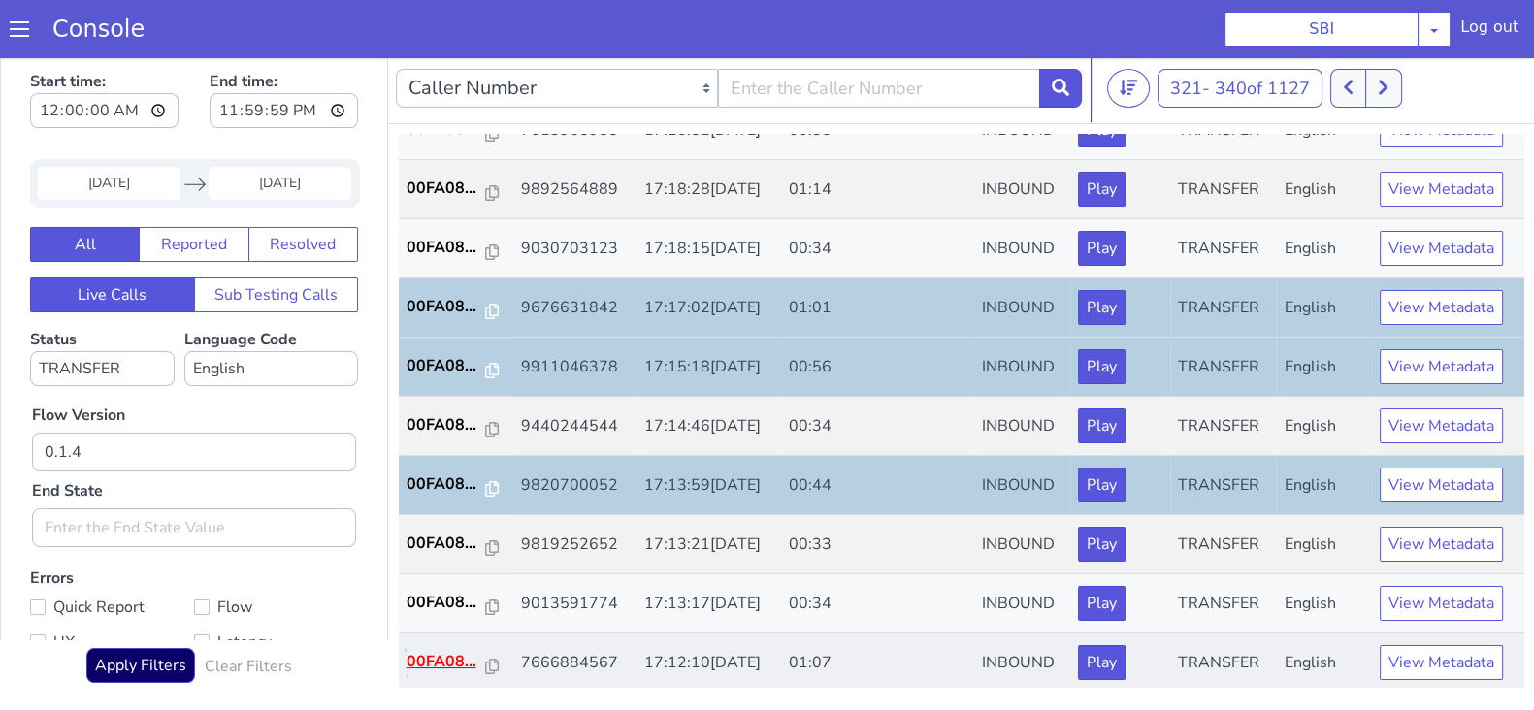
click at [435, 654] on p "00FA08..." at bounding box center [447, 661] width 80 height 23
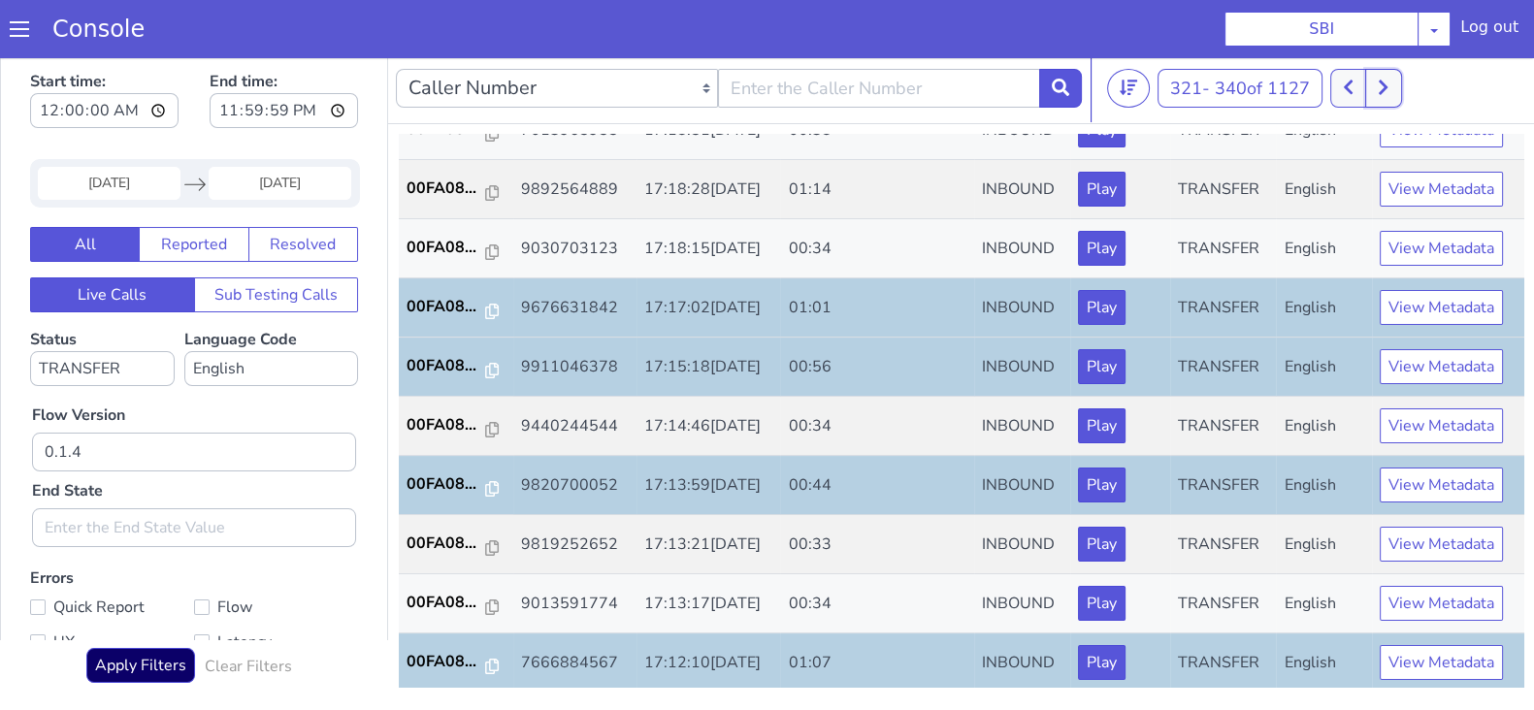
click at [1377, 86] on button at bounding box center [1383, 88] width 36 height 39
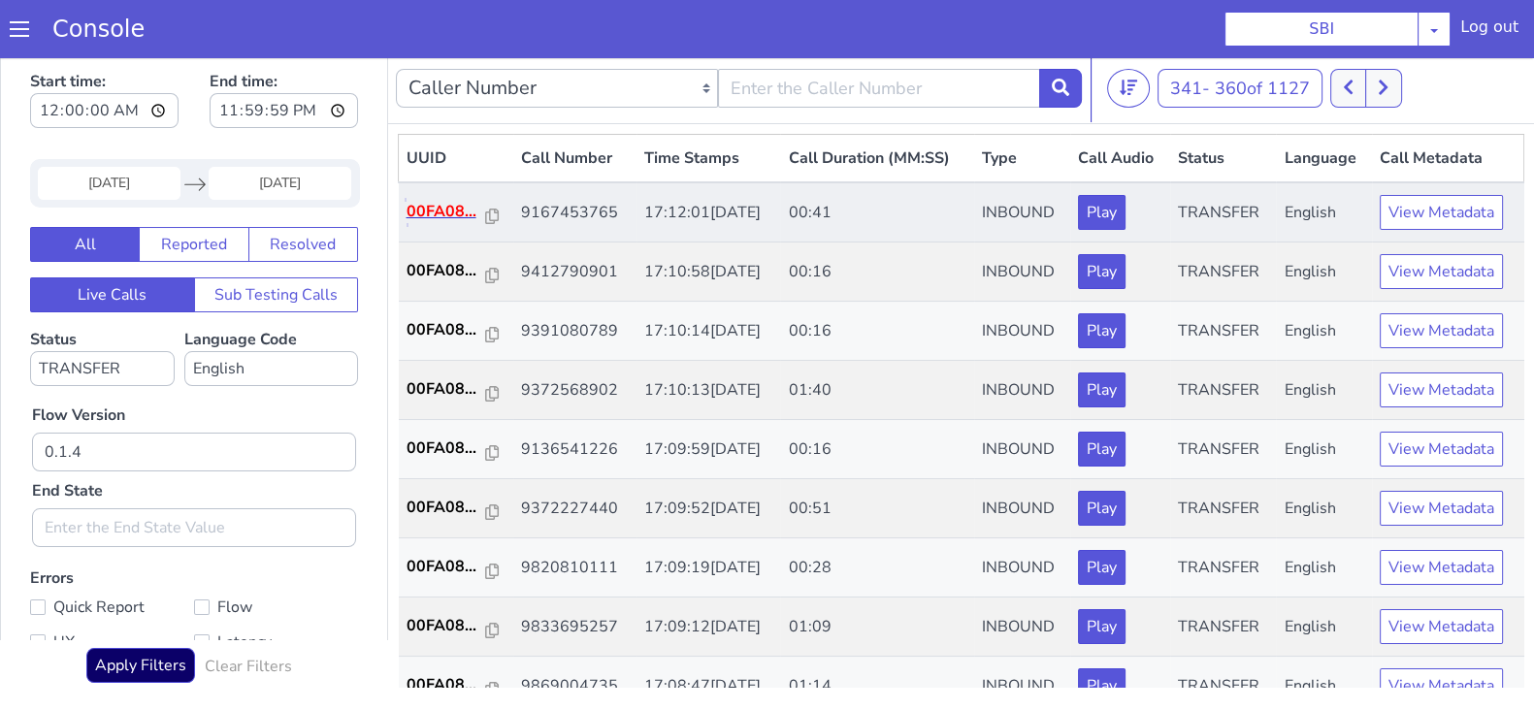
click at [432, 200] on p "00FA08..." at bounding box center [447, 211] width 80 height 23
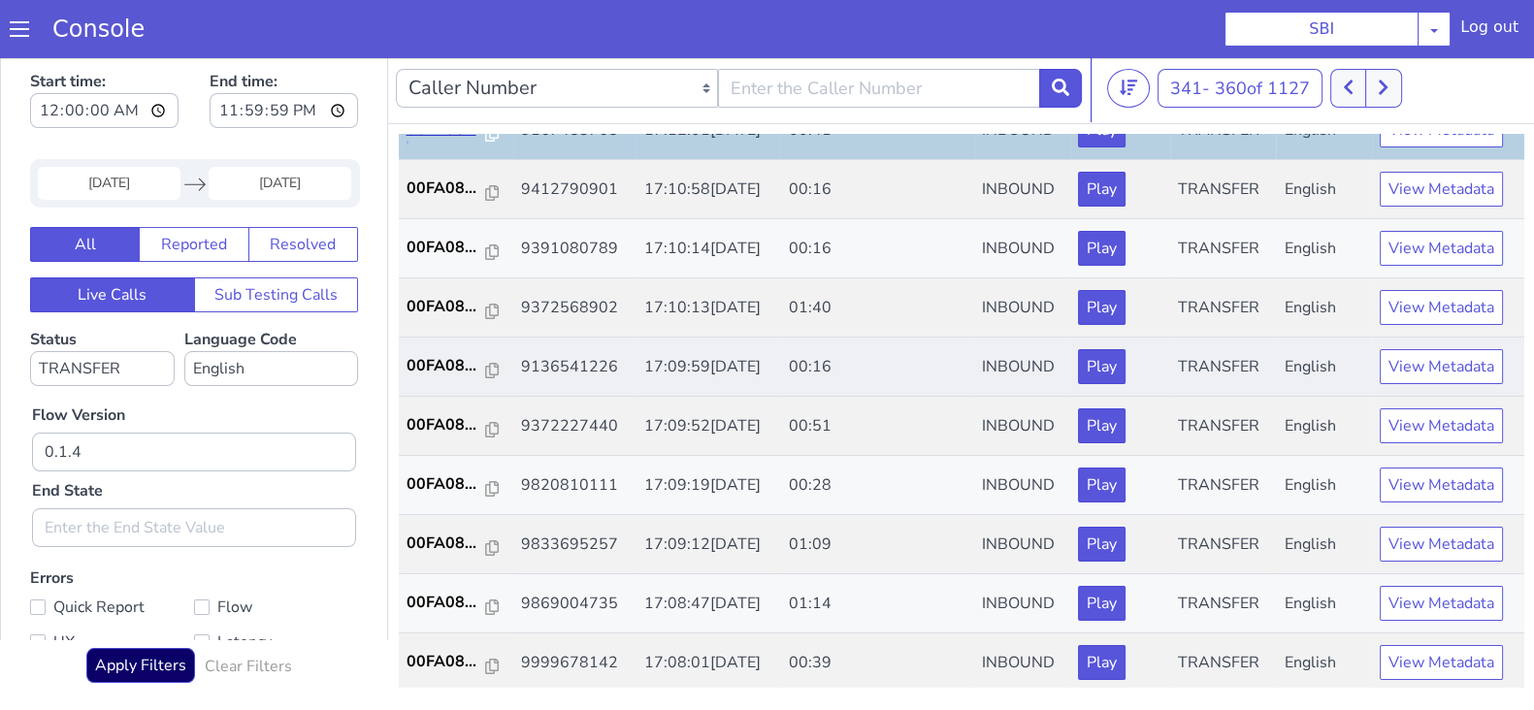
scroll to position [120, 0]
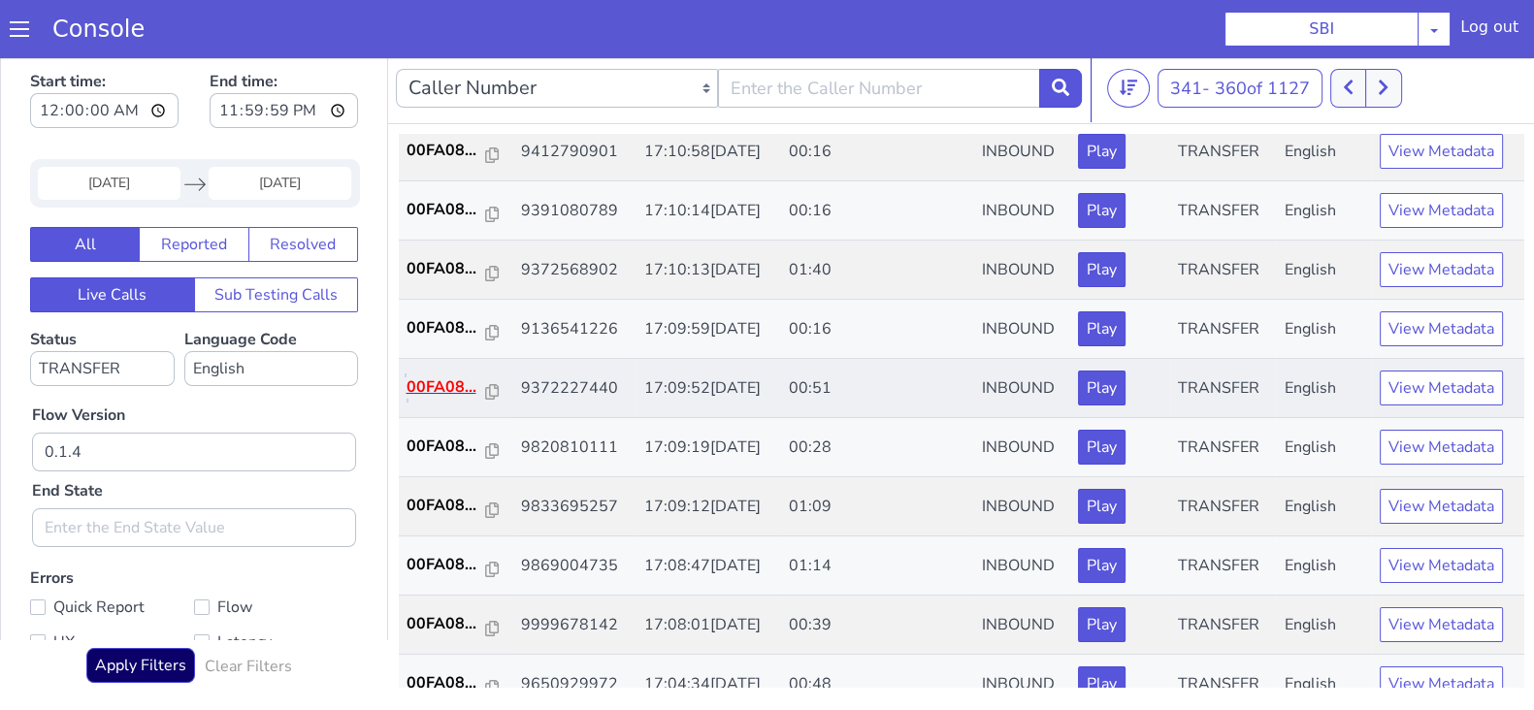
click at [441, 378] on p "00FA08..." at bounding box center [447, 386] width 80 height 23
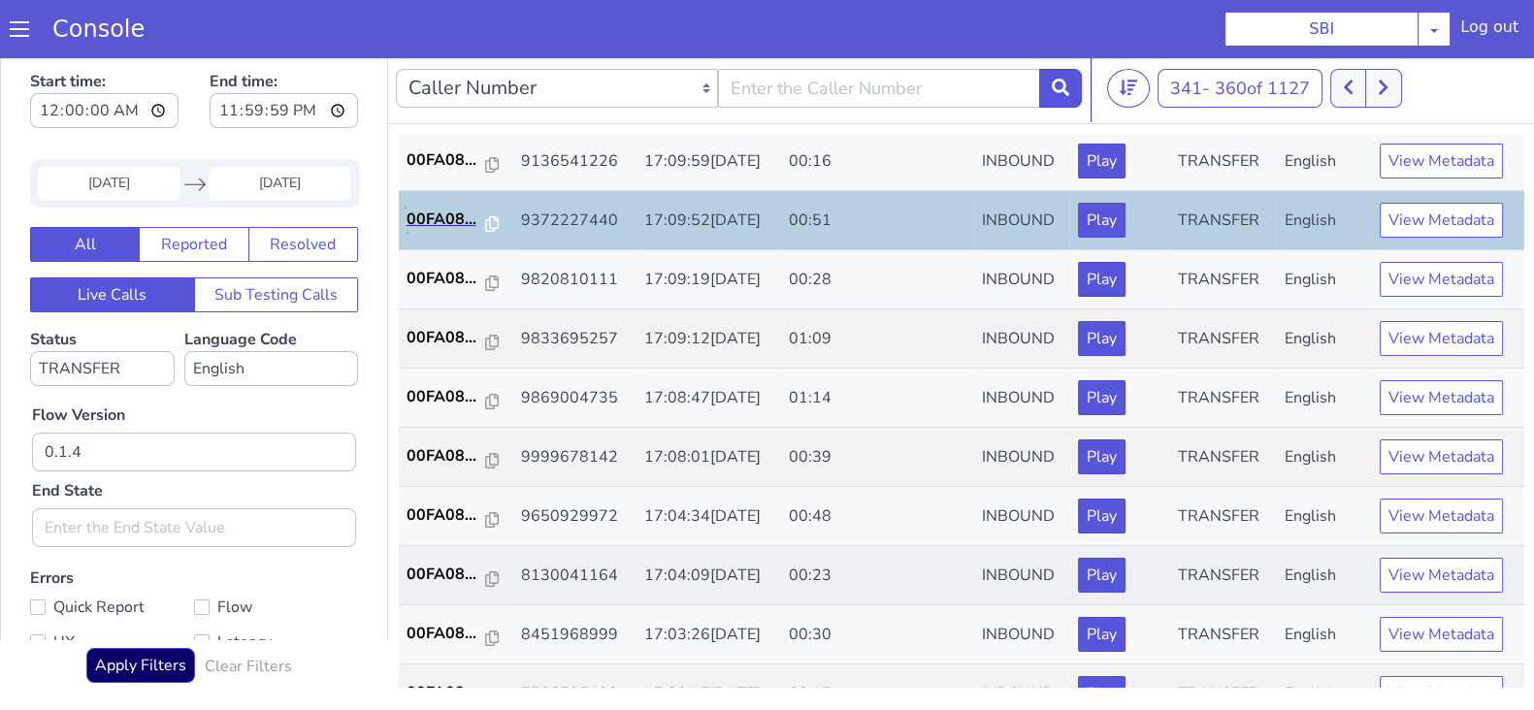
scroll to position [364, 0]
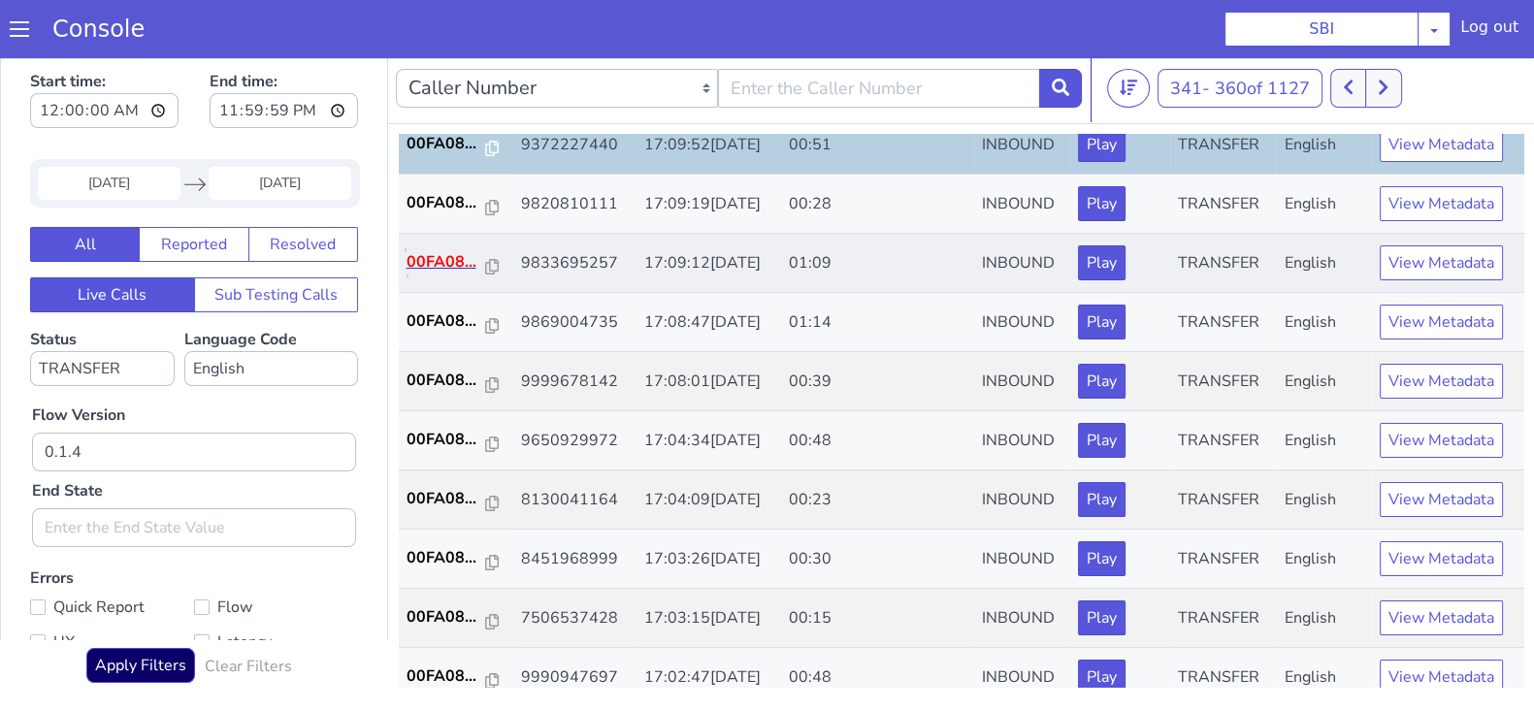
click at [446, 264] on p "00FA08..." at bounding box center [447, 261] width 80 height 23
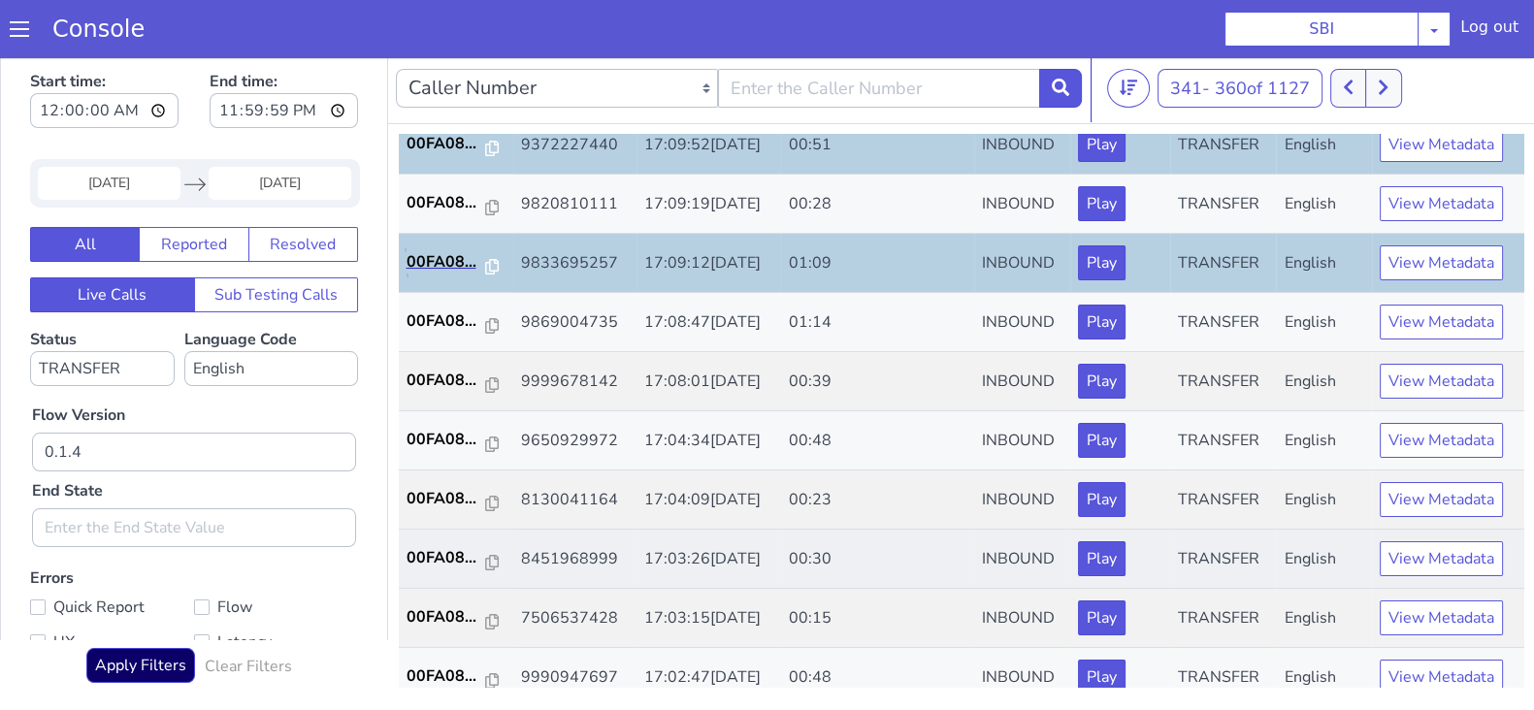
scroll to position [484, 0]
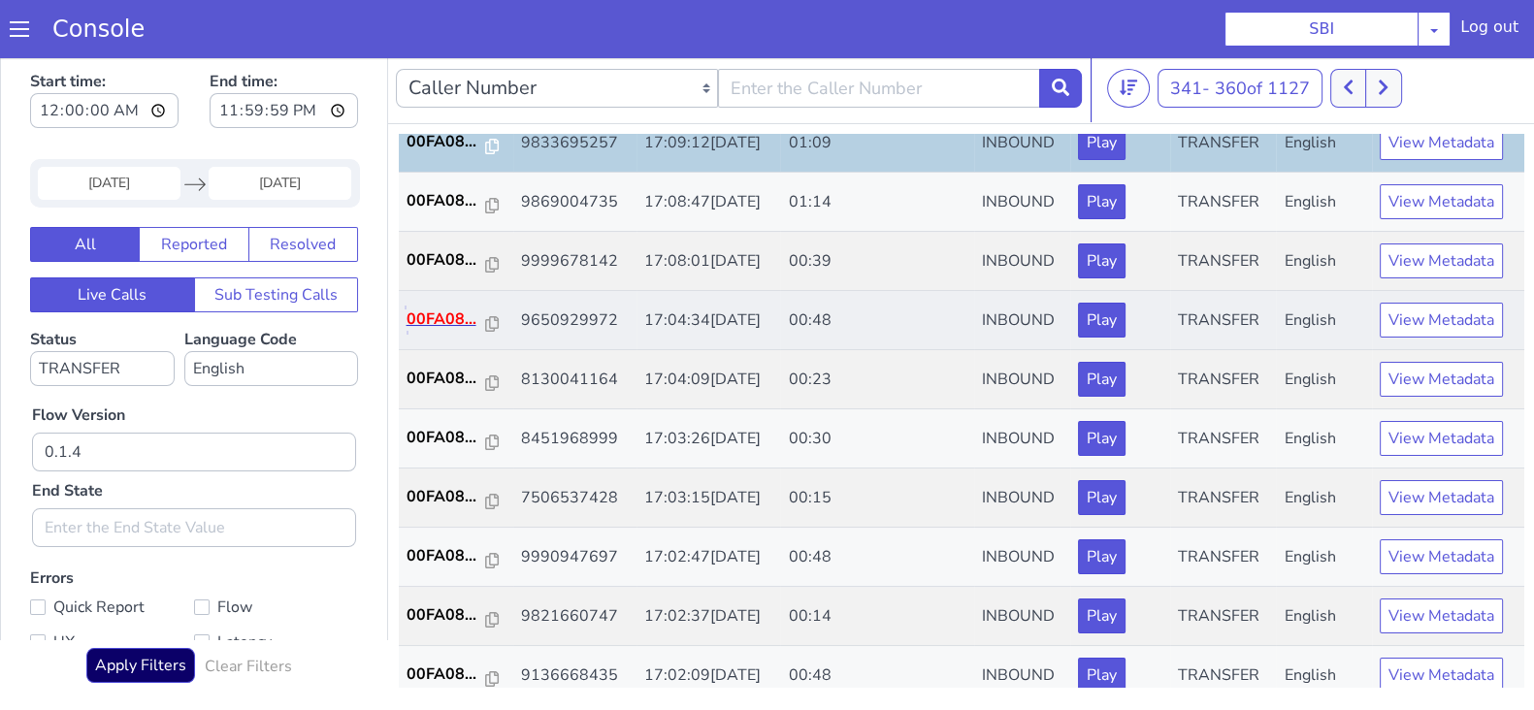
click at [449, 308] on p "00FA08..." at bounding box center [447, 319] width 80 height 23
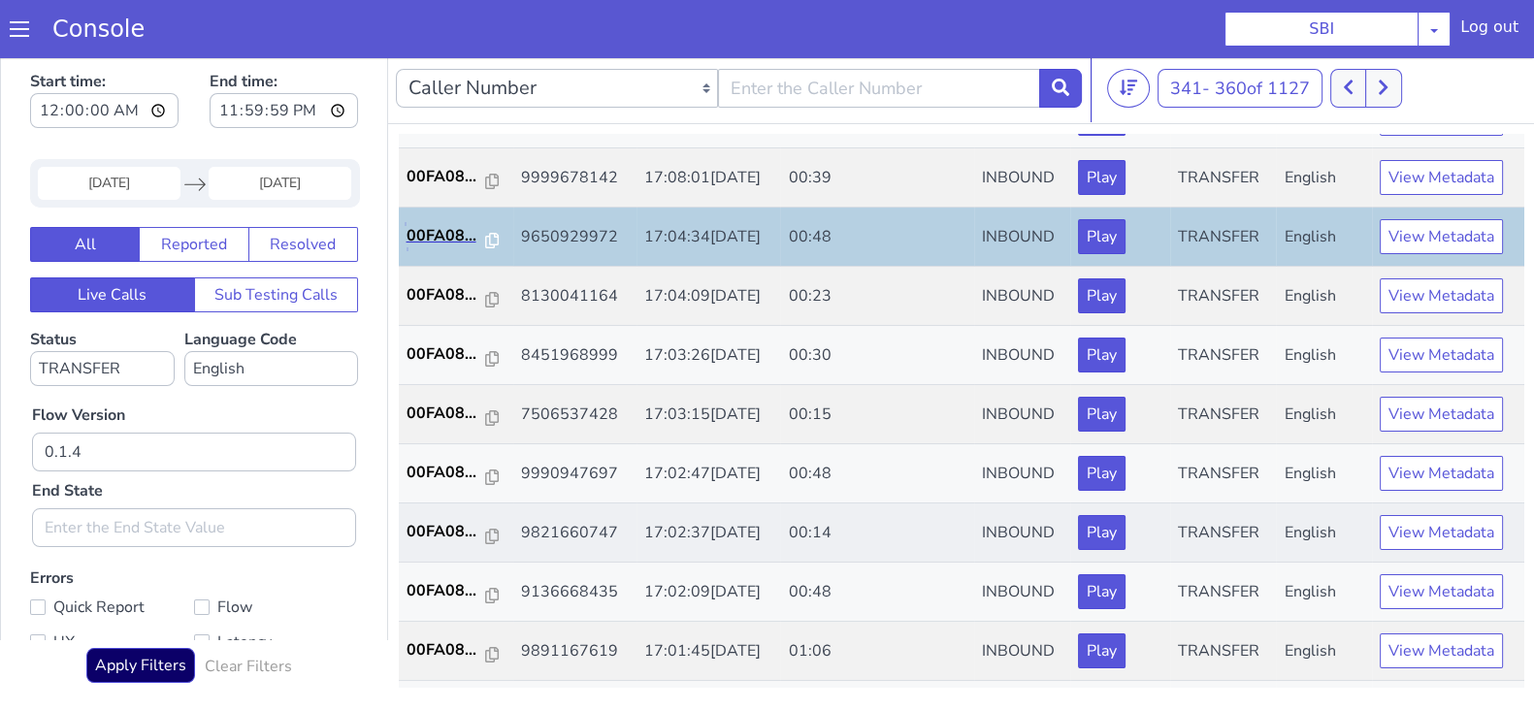
scroll to position [606, 0]
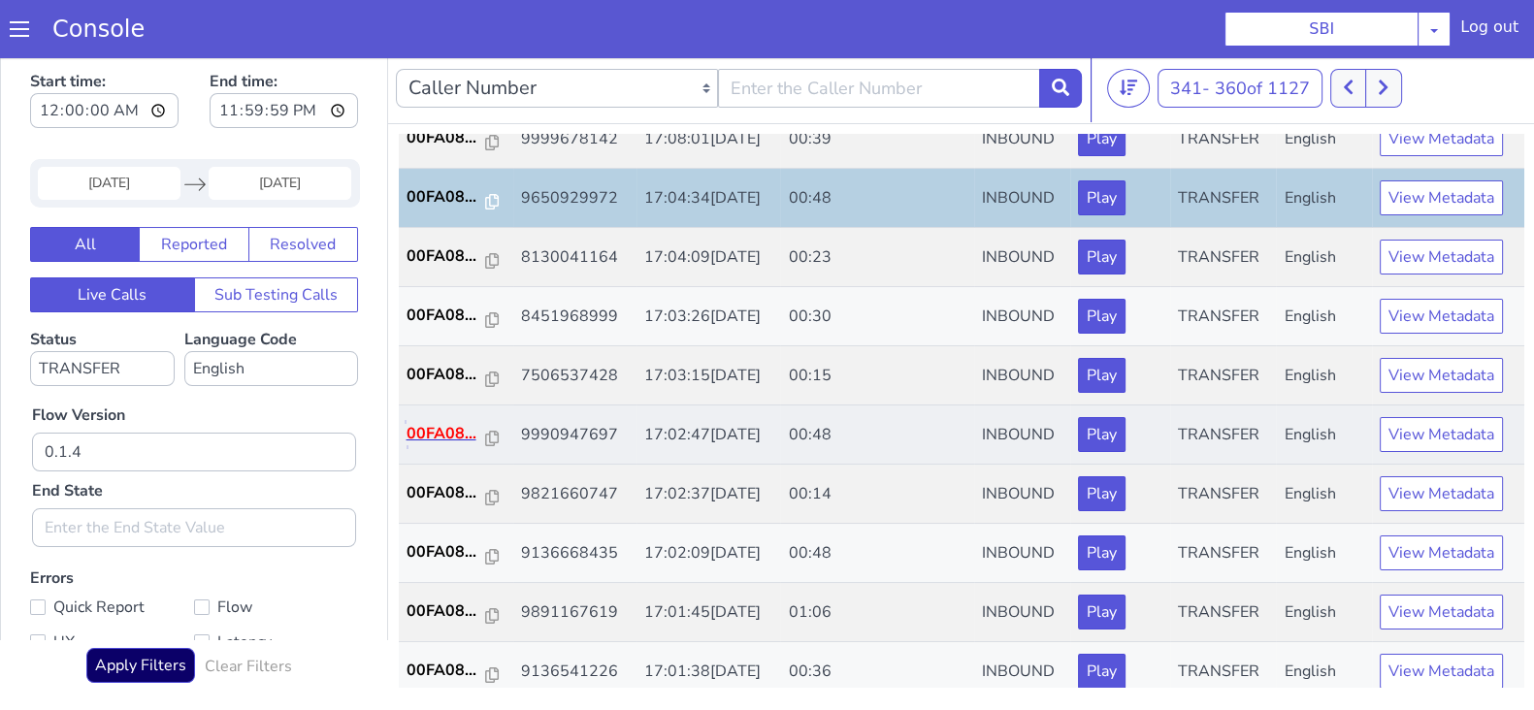
click at [423, 438] on p "00FA08..." at bounding box center [447, 433] width 80 height 23
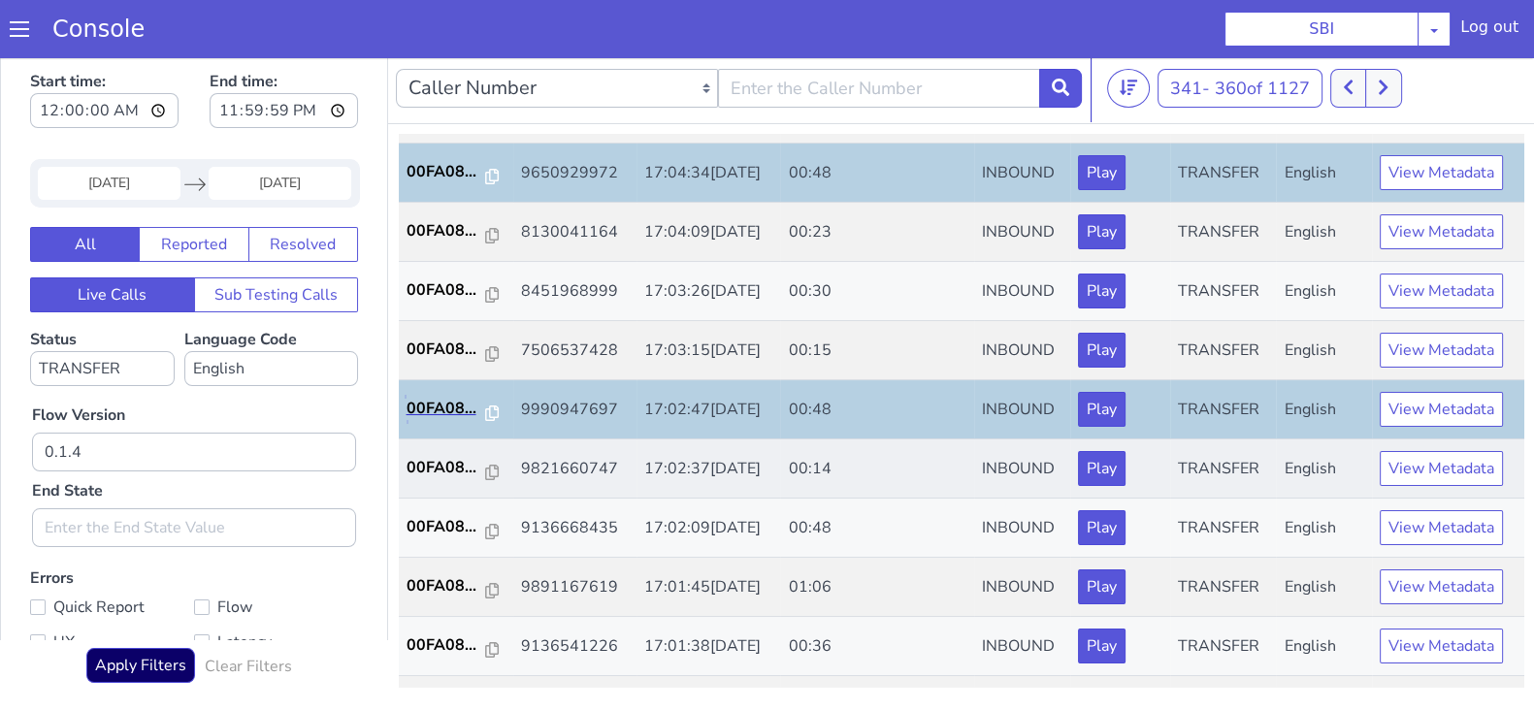
scroll to position [674, 0]
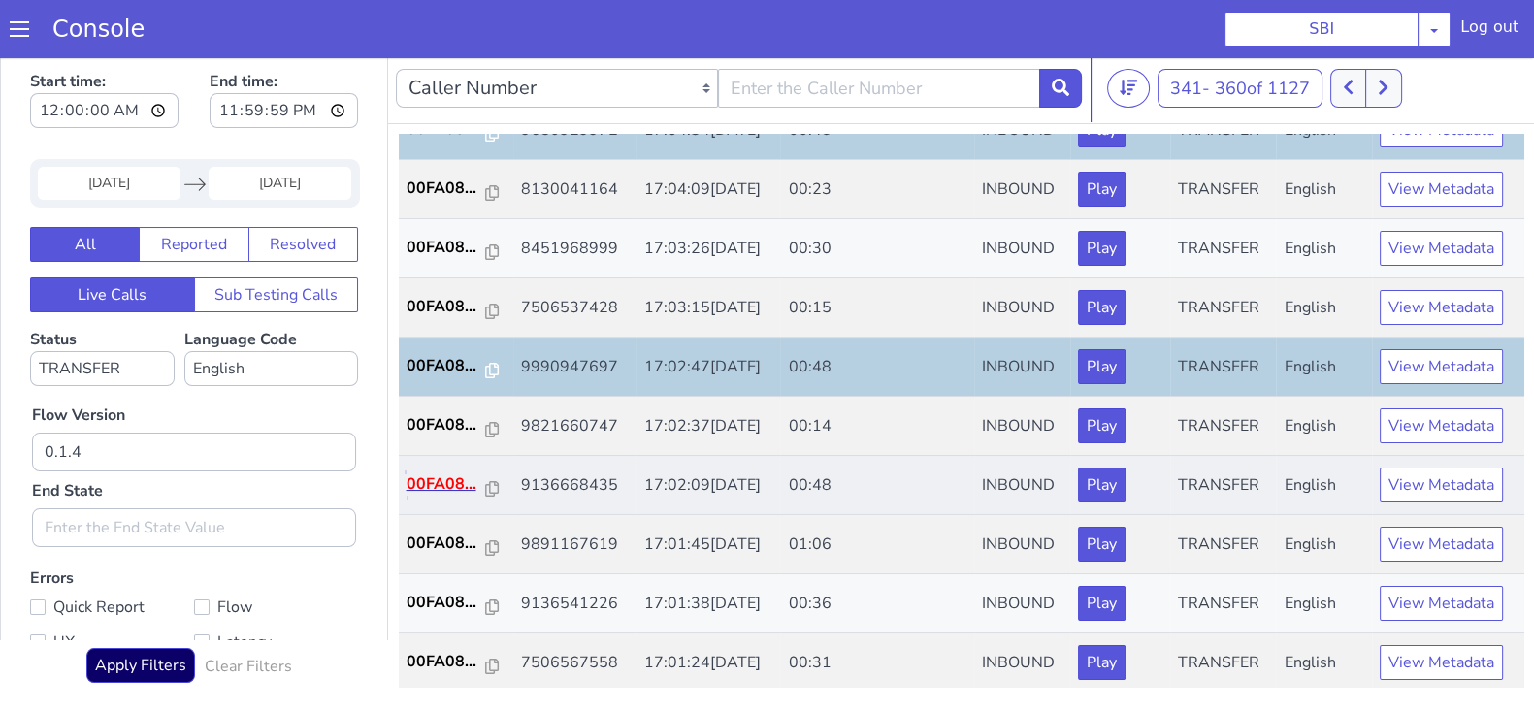
click at [445, 473] on p "00FA08..." at bounding box center [447, 484] width 80 height 23
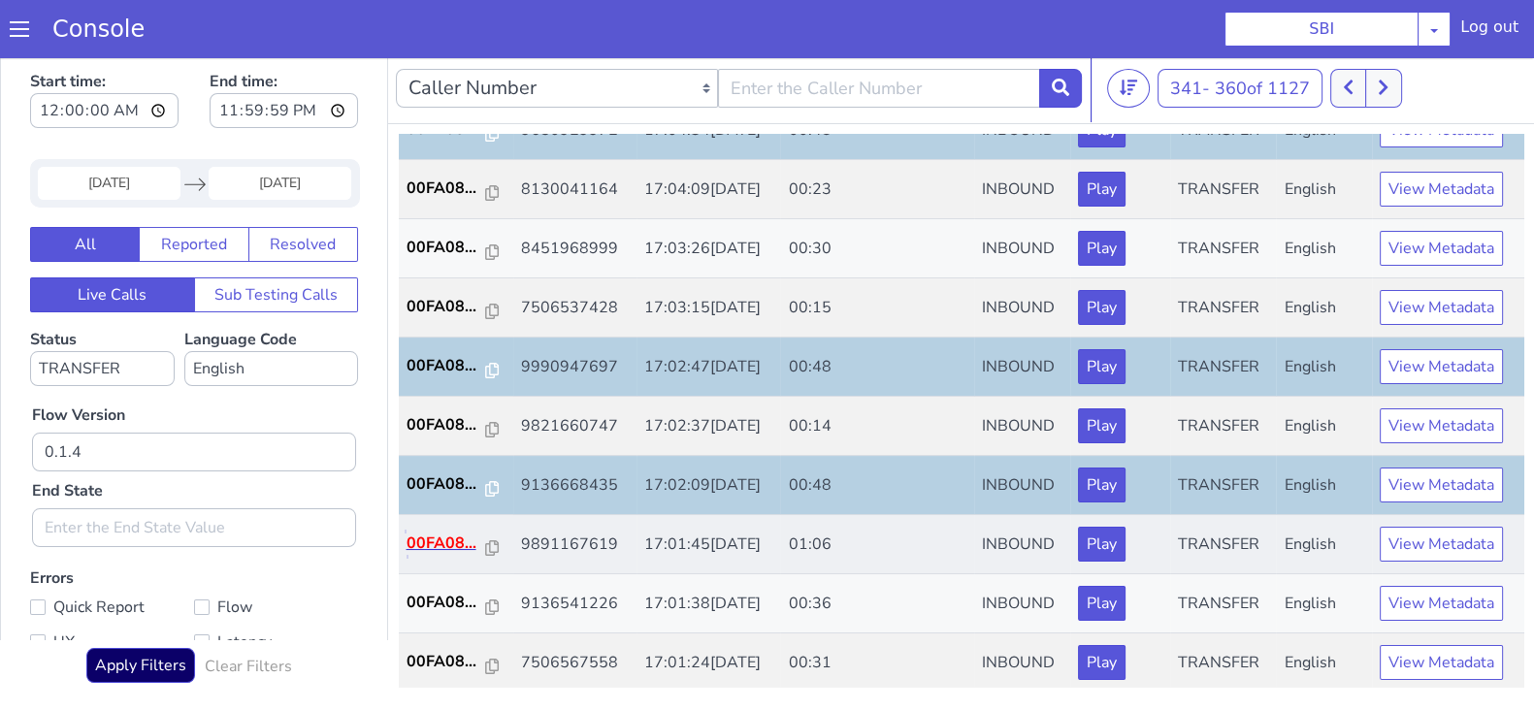
click at [438, 532] on p "00FA08..." at bounding box center [447, 543] width 80 height 23
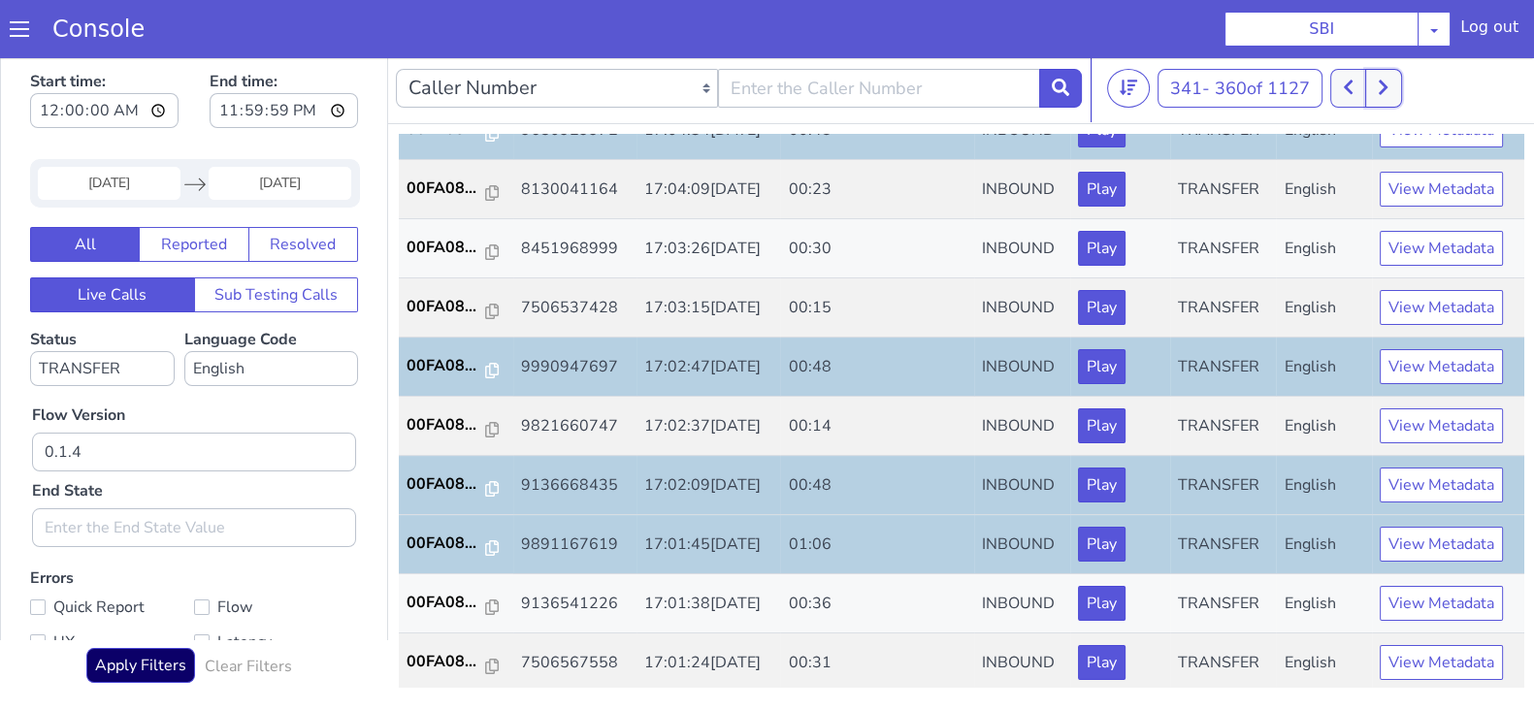
click at [1388, 72] on button at bounding box center [1383, 88] width 36 height 39
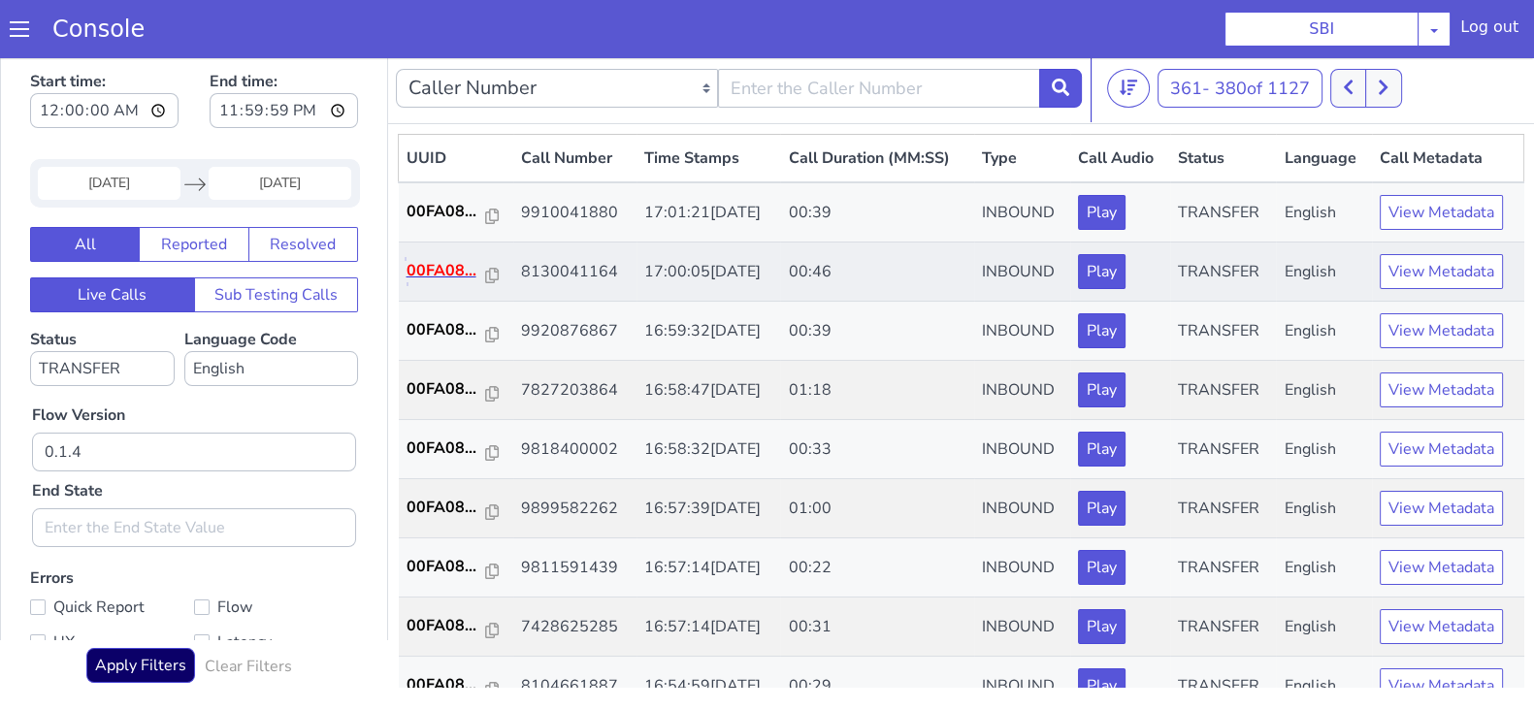
click at [444, 273] on p "00FA08..." at bounding box center [447, 270] width 80 height 23
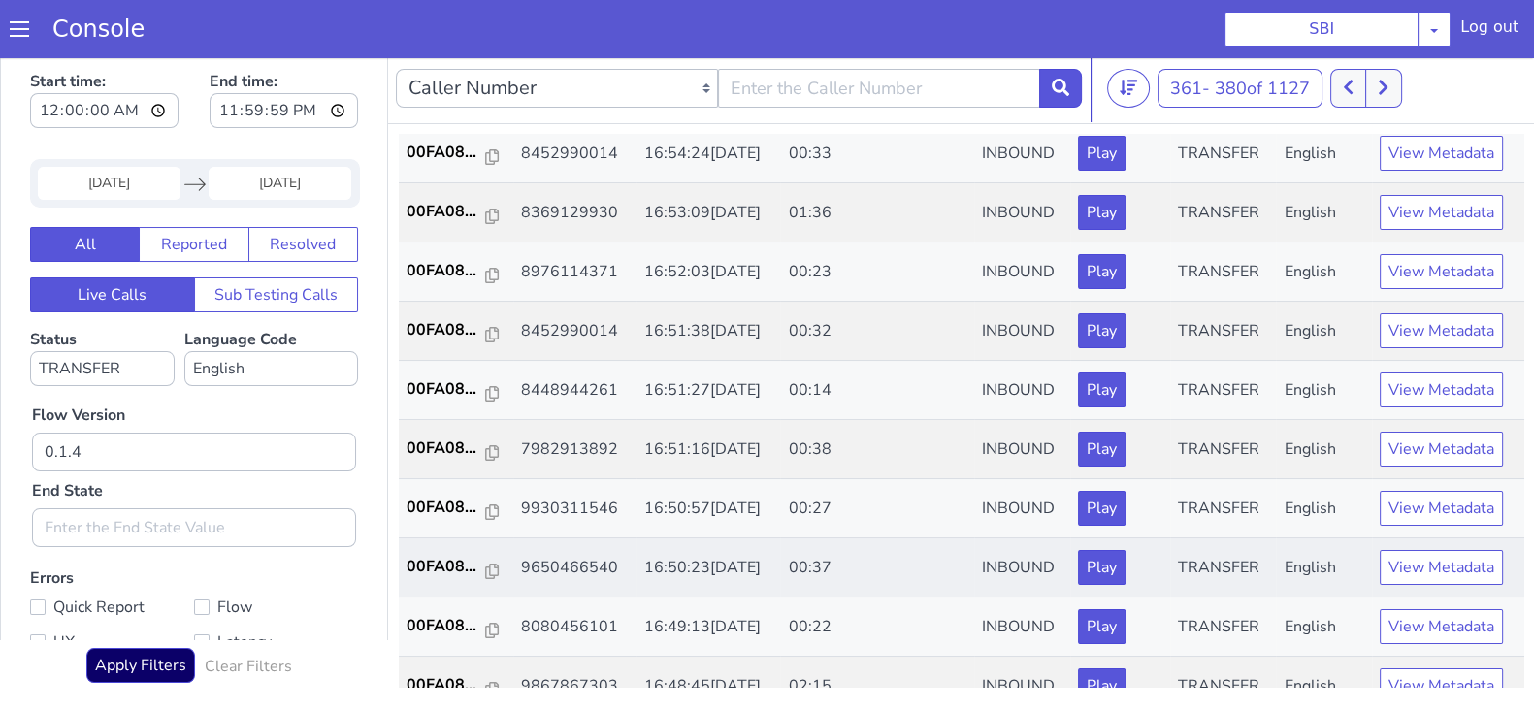
scroll to position [674, 0]
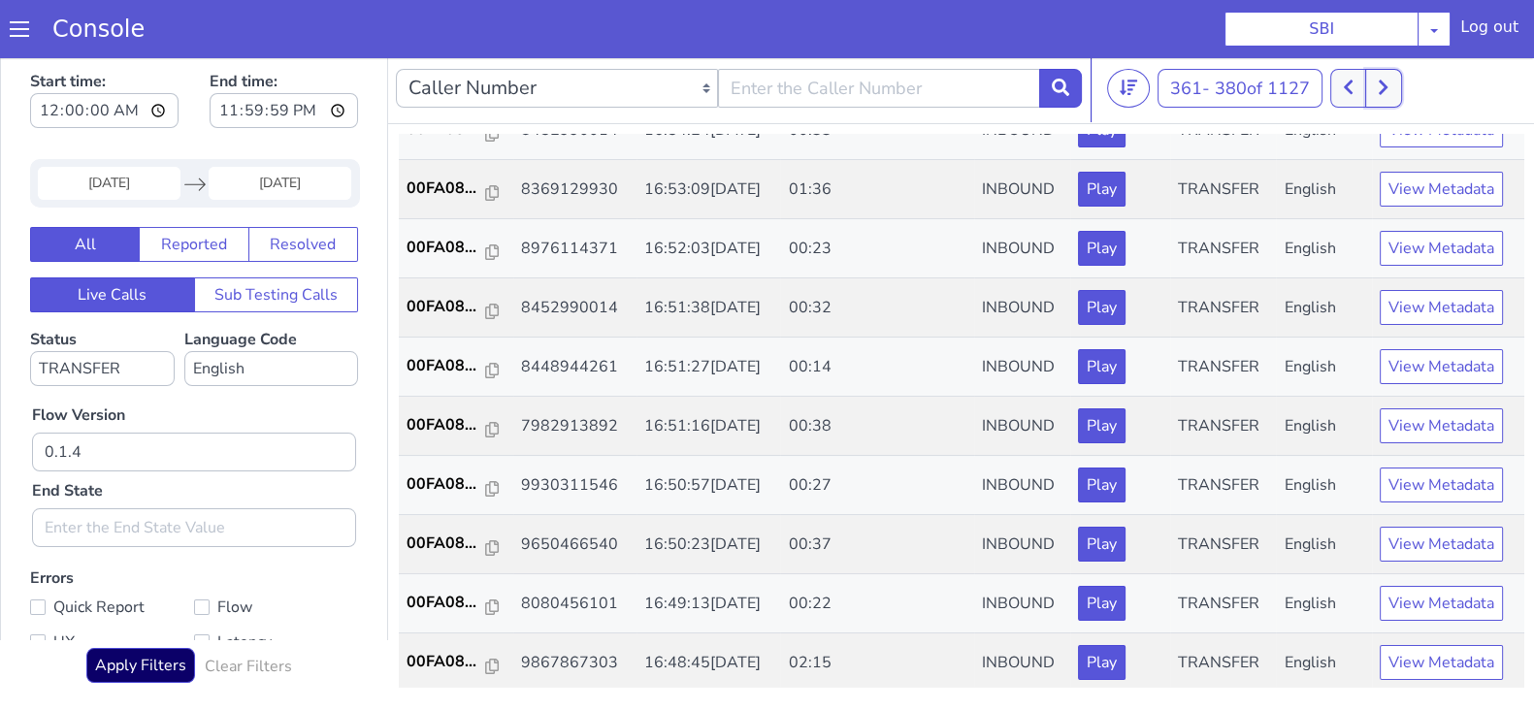
click at [1397, 94] on button at bounding box center [1383, 88] width 36 height 39
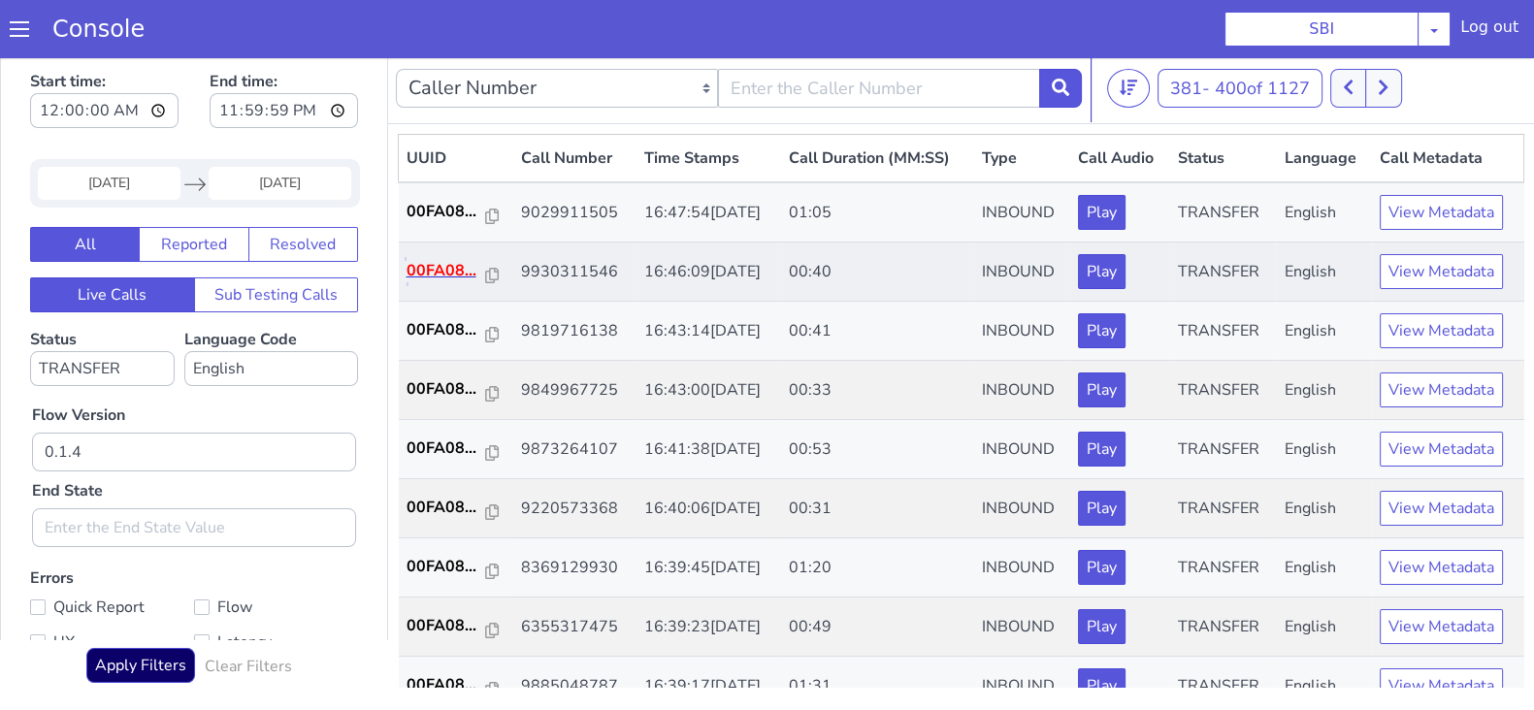
click at [412, 270] on p "00FA08..." at bounding box center [447, 270] width 80 height 23
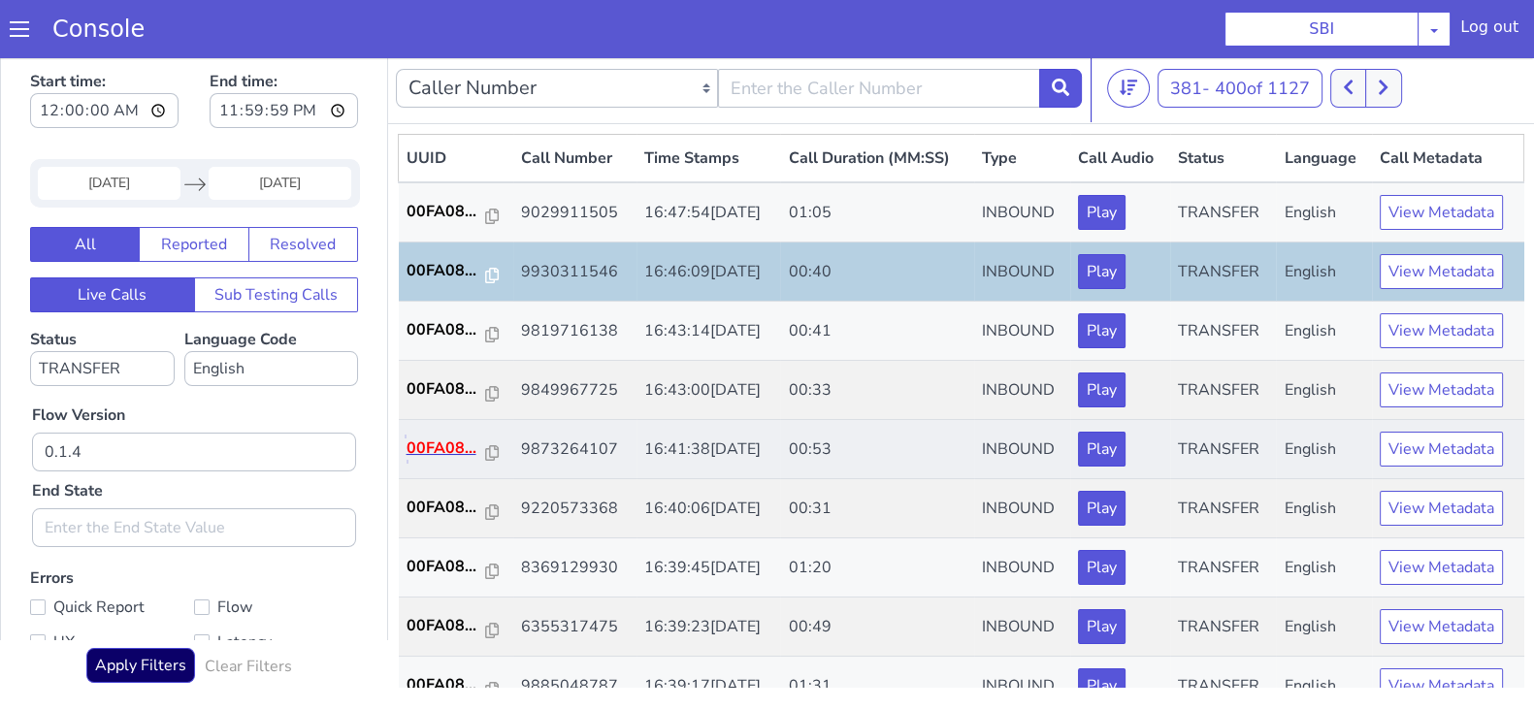
click at [462, 437] on p "00FA08..." at bounding box center [447, 448] width 80 height 23
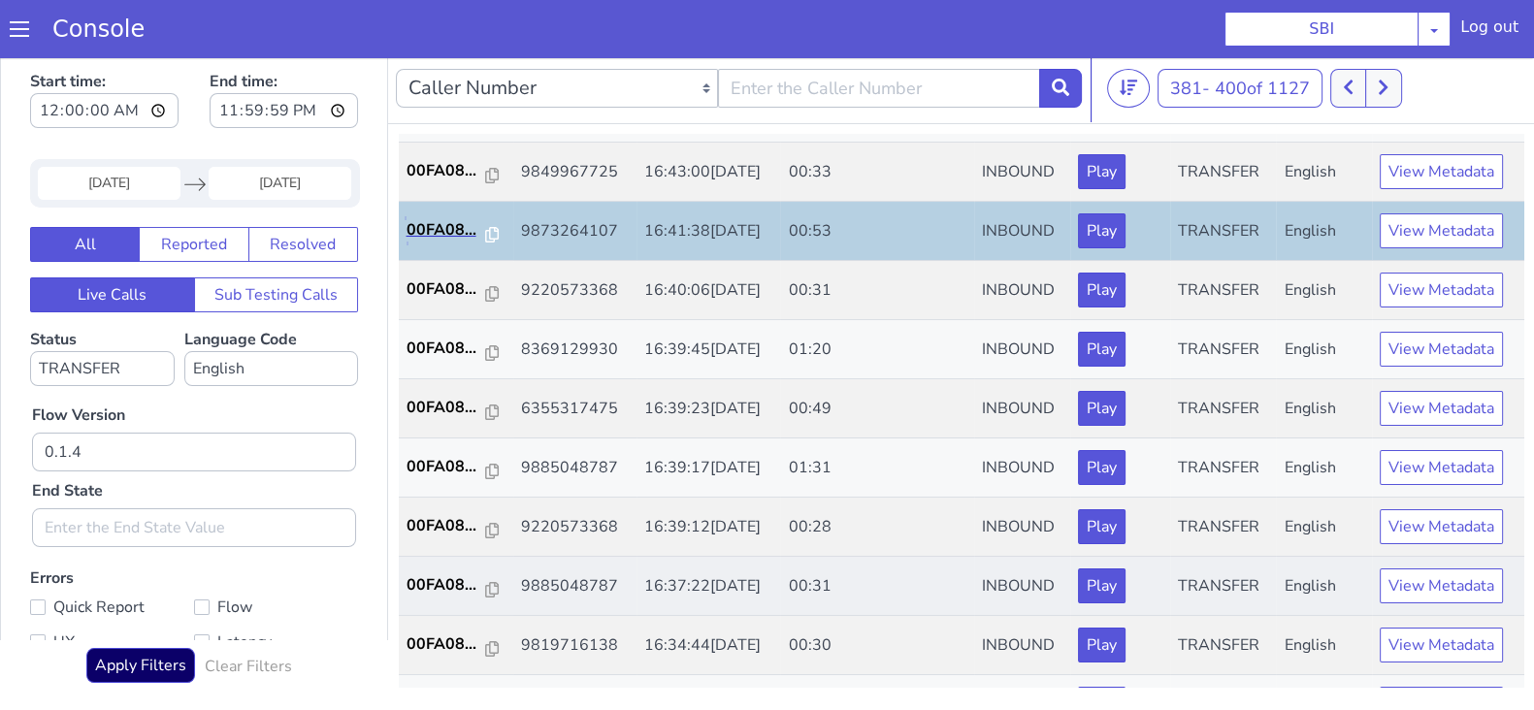
scroll to position [242, 0]
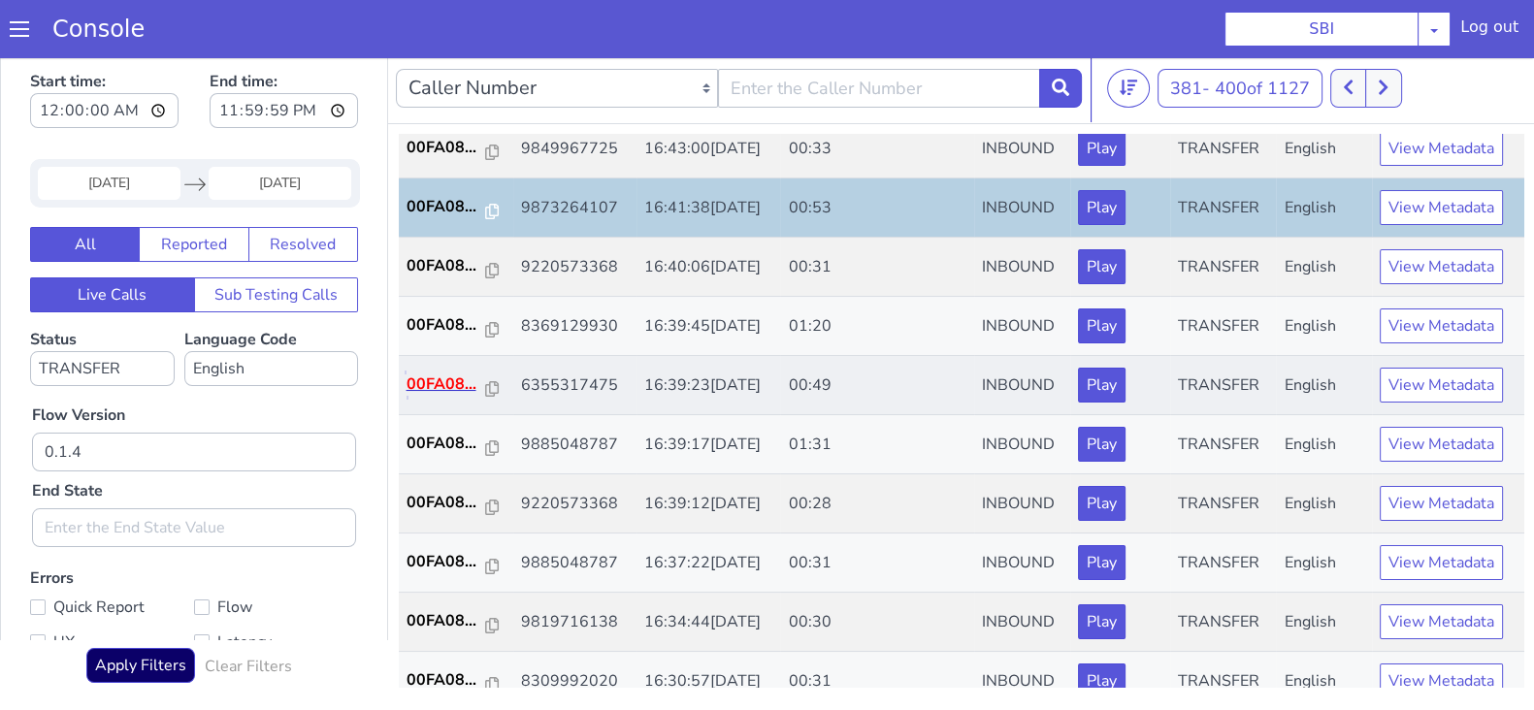
click at [441, 373] on p "00FA08..." at bounding box center [447, 384] width 80 height 23
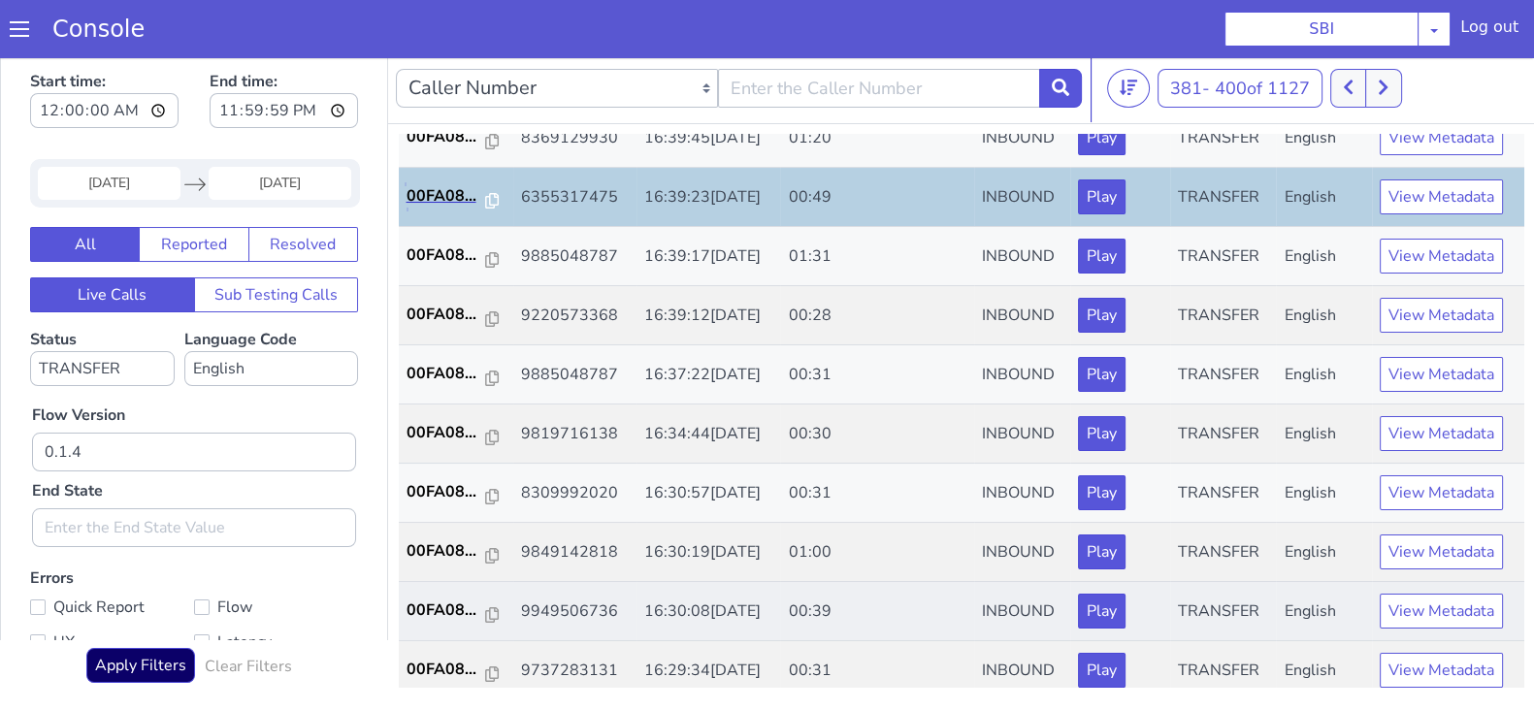
scroll to position [484, 0]
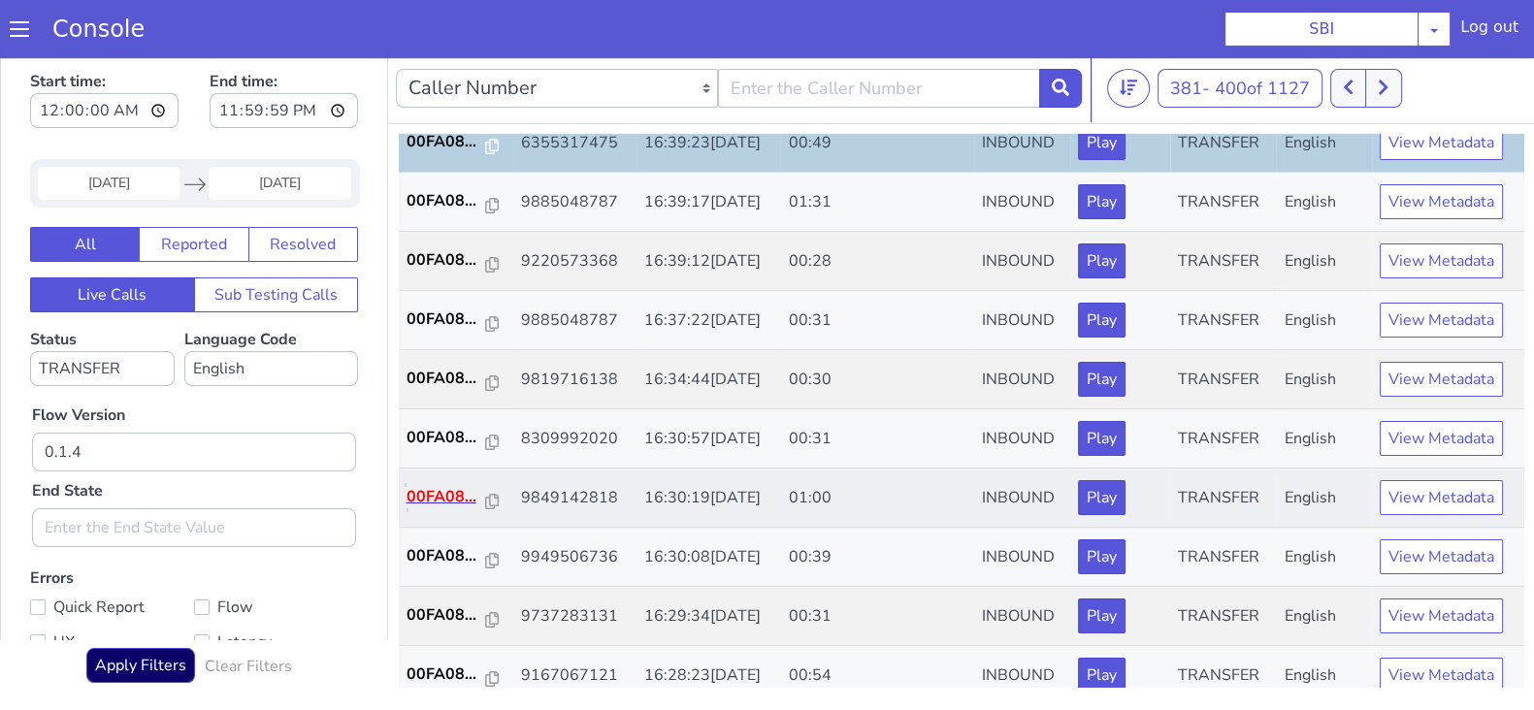
click at [442, 500] on p "00FA08..." at bounding box center [447, 496] width 80 height 23
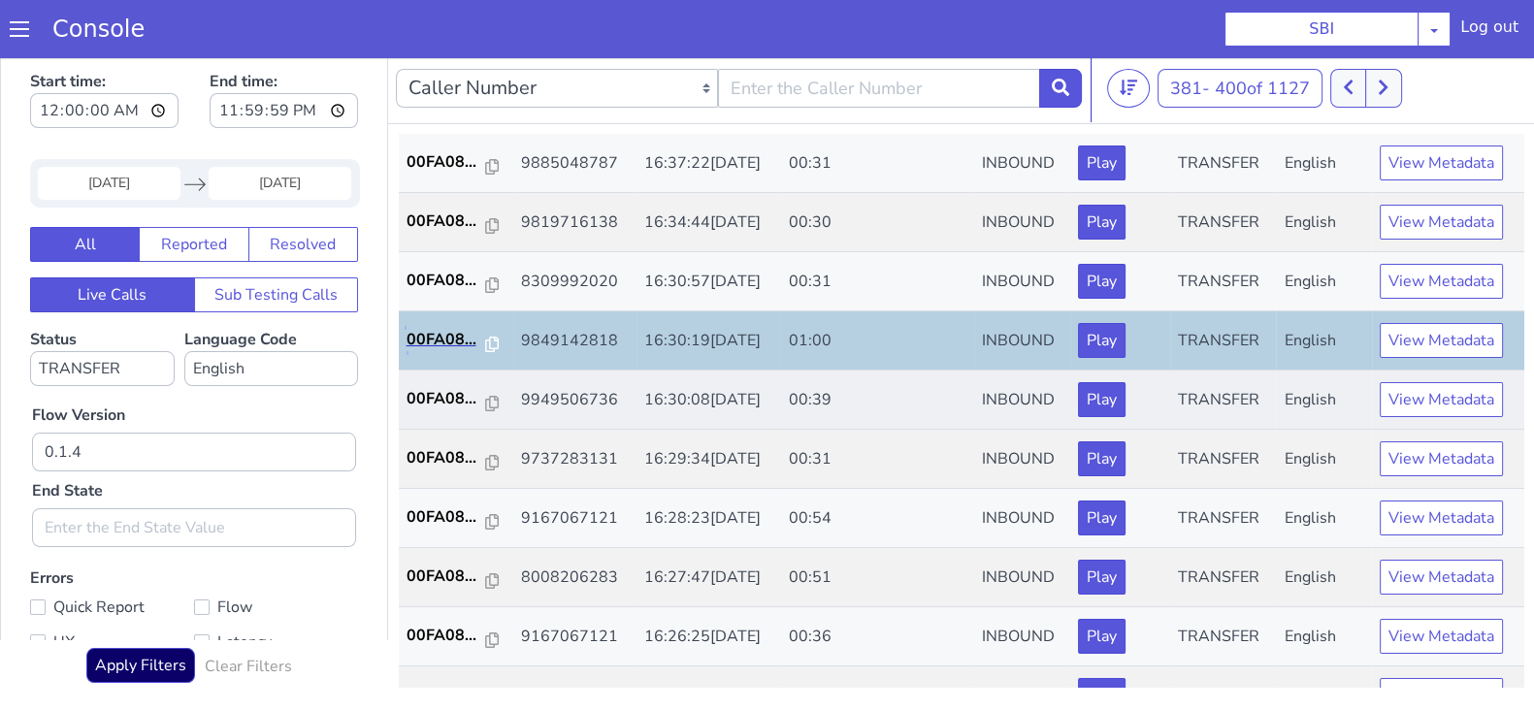
scroll to position [674, 0]
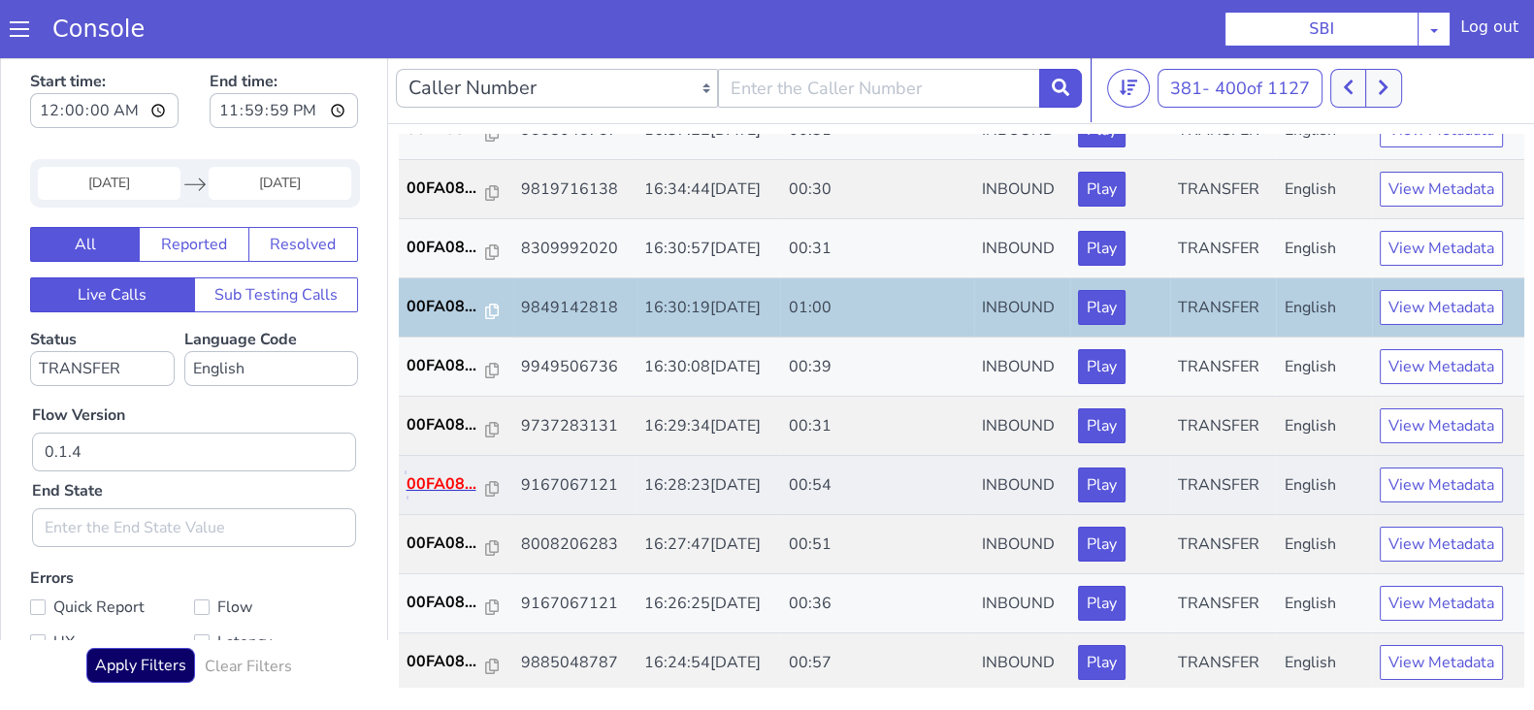
click at [451, 491] on p "00FA08..." at bounding box center [447, 484] width 80 height 23
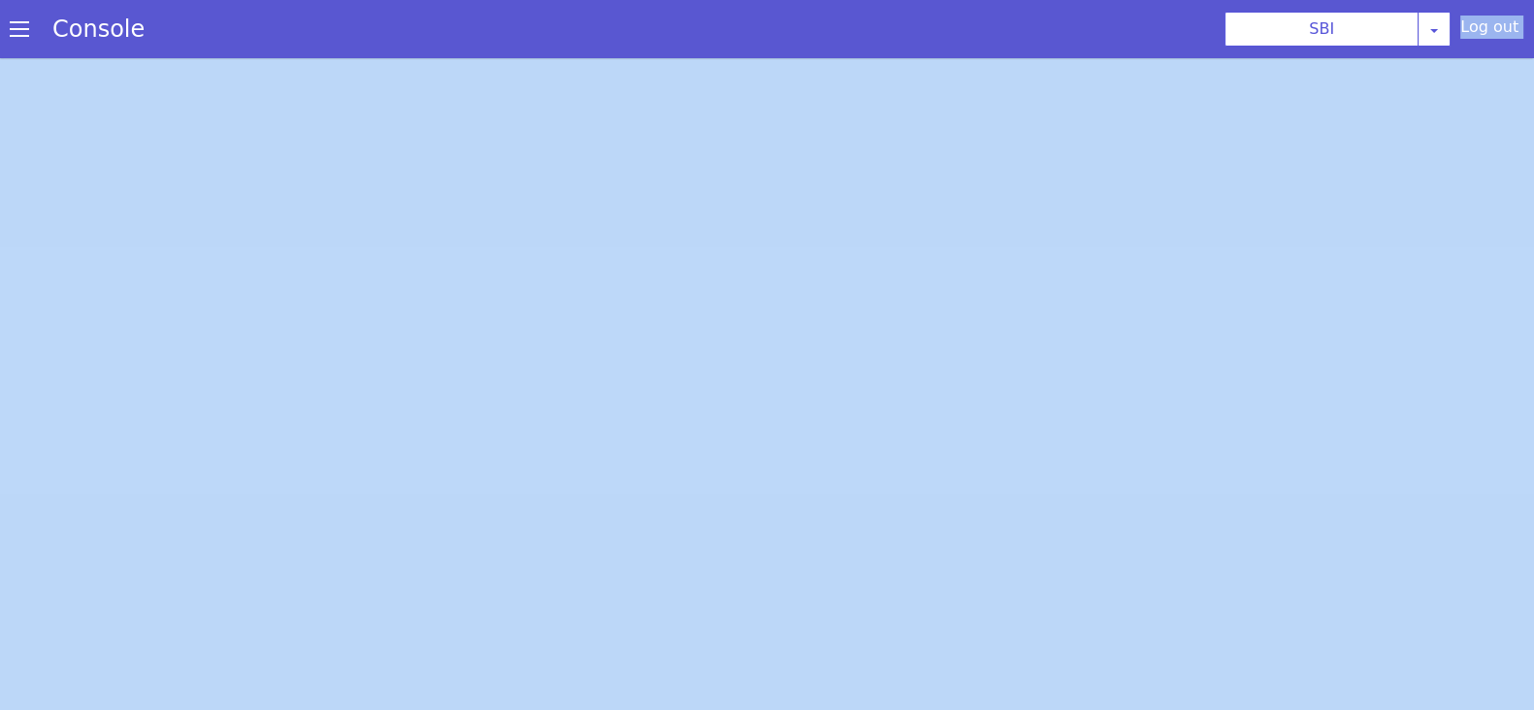
drag, startPoint x: 542, startPoint y: 8, endPoint x: 901, endPoint y: -88, distance: 371.6
click at [901, 0] on html "Console SBI AO Smith Airtel DTH Pilot Airtel POC Alice Blue NT Aliceblue Americ…" at bounding box center [767, 355] width 1534 height 710
drag, startPoint x: 615, startPoint y: 6, endPoint x: 752, endPoint y: -80, distance: 161.3
click at [752, 0] on html "Console SBI AO Smith Airtel DTH Pilot Airtel POC Alice Blue NT Aliceblue Americ…" at bounding box center [767, 355] width 1534 height 710
